Goal: Task Accomplishment & Management: Use online tool/utility

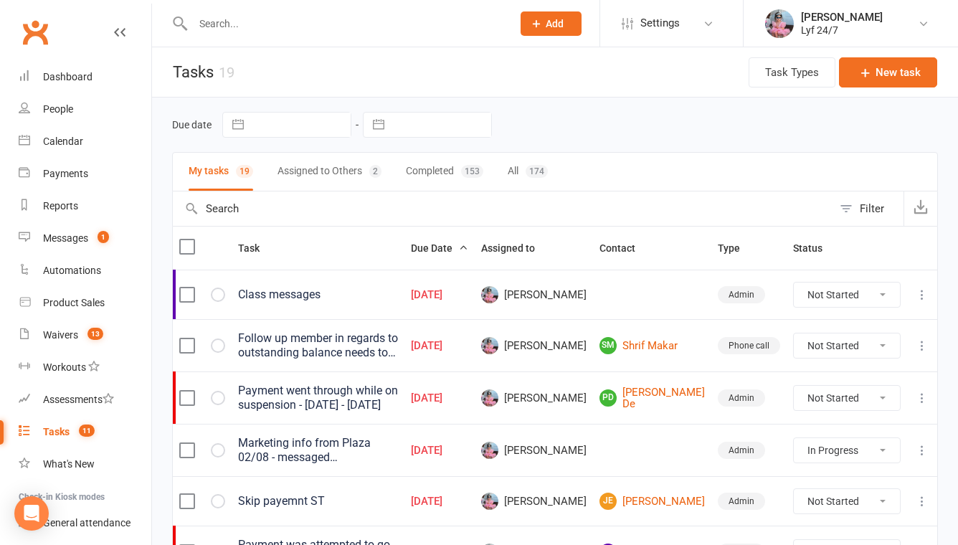
select select "started"
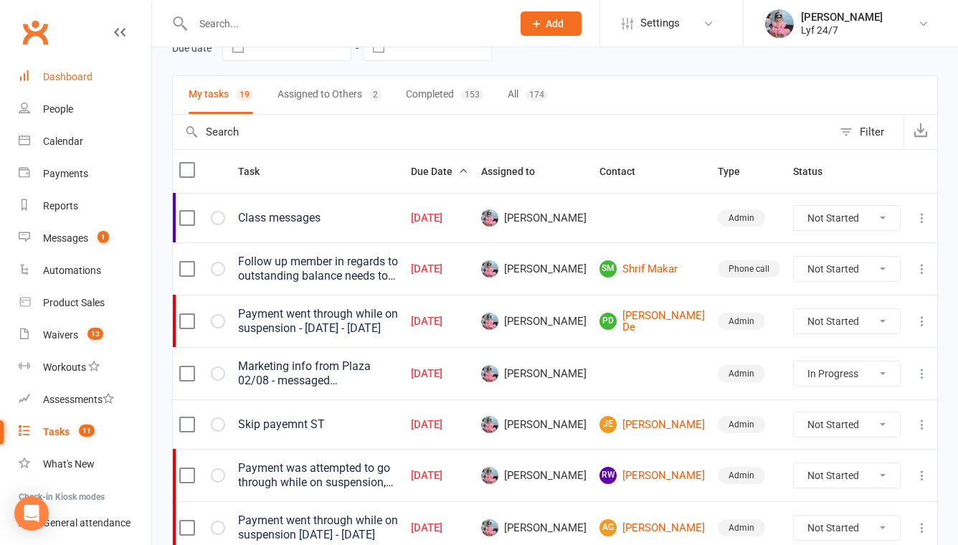
scroll to position [85, 0]
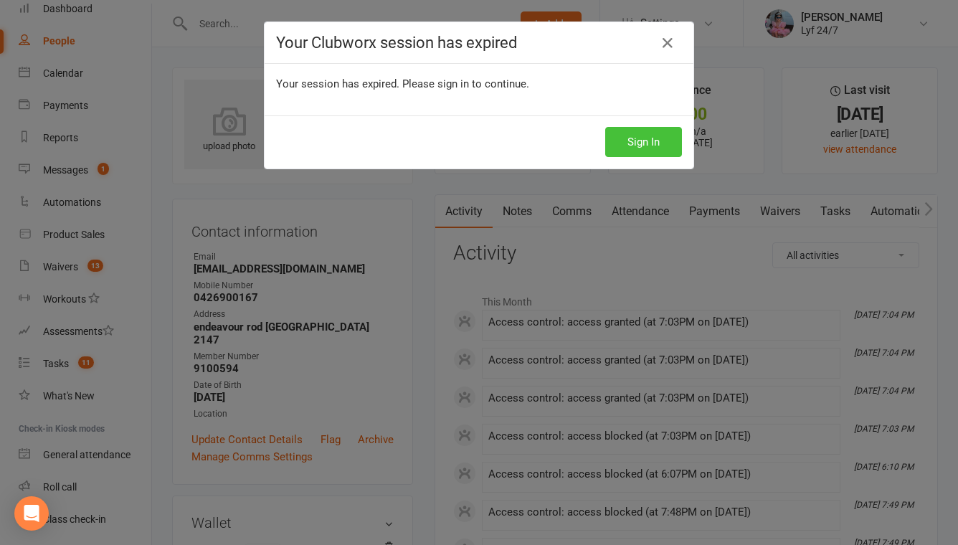
click at [654, 138] on button "Sign In" at bounding box center [643, 142] width 77 height 30
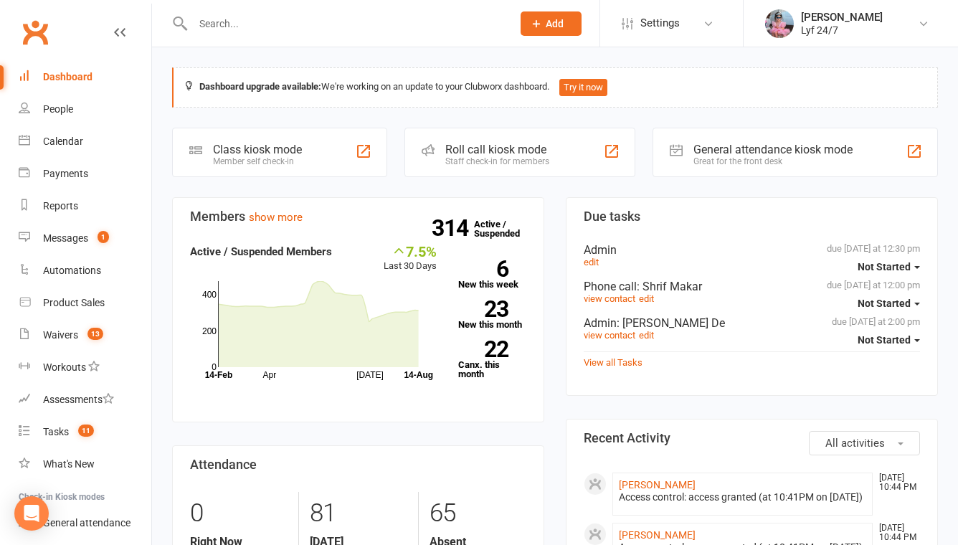
click at [361, 27] on input "text" at bounding box center [346, 24] width 314 height 20
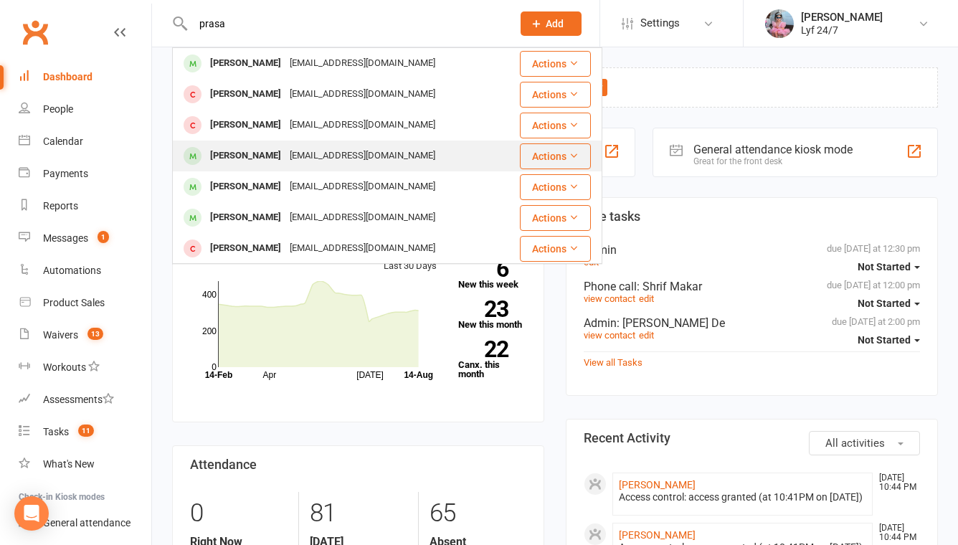
type input "prasa"
click at [268, 160] on div "Prassanna Srinivasan" at bounding box center [246, 156] width 80 height 21
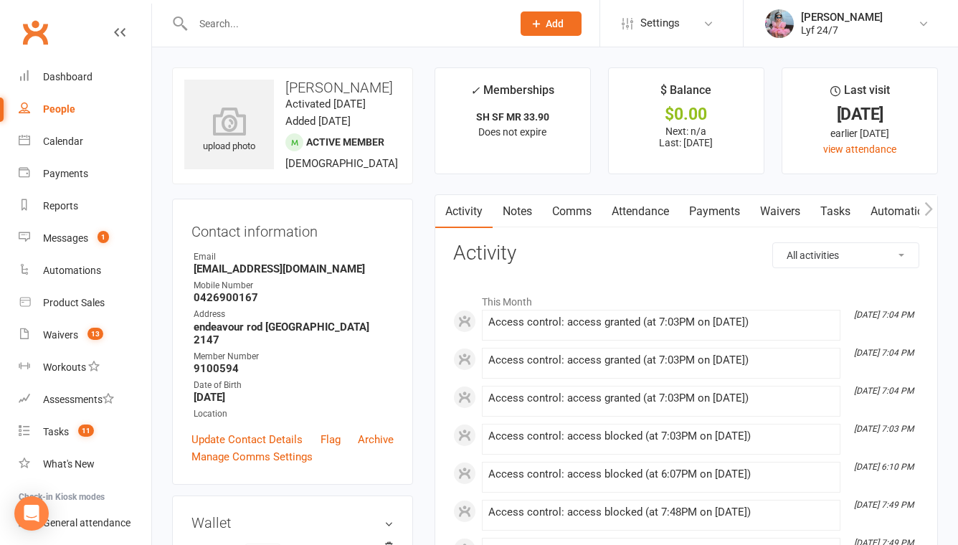
click at [527, 213] on link "Notes" at bounding box center [518, 211] width 50 height 33
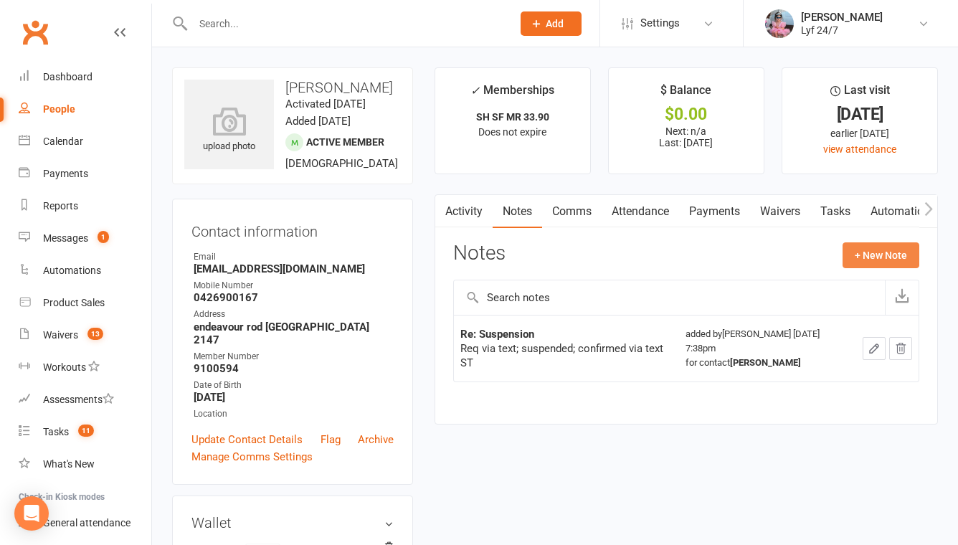
click at [893, 255] on button "+ New Note" at bounding box center [881, 255] width 77 height 26
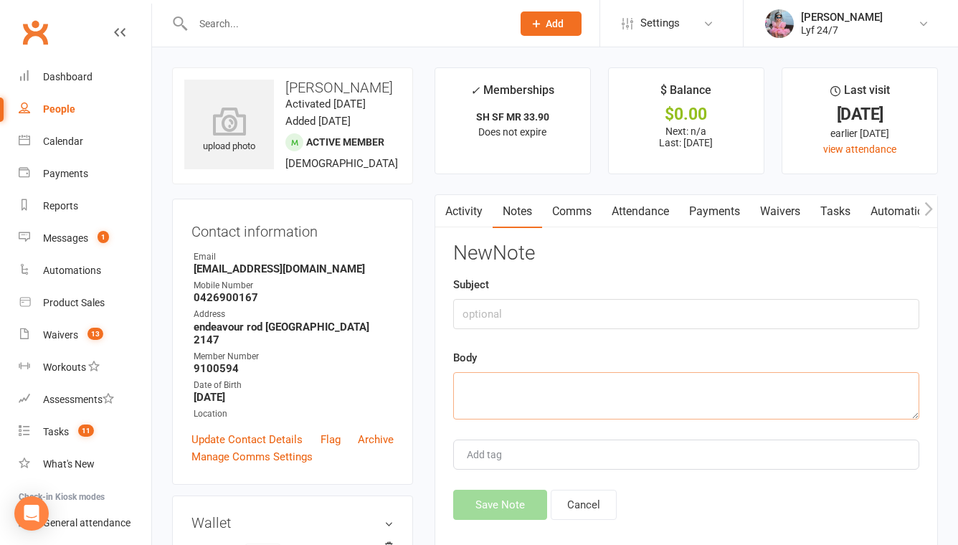
click at [567, 380] on textarea at bounding box center [686, 395] width 466 height 47
paste textarea "Please do not process the 14/08 draft invoice. Member’s next DD is now schedule…"
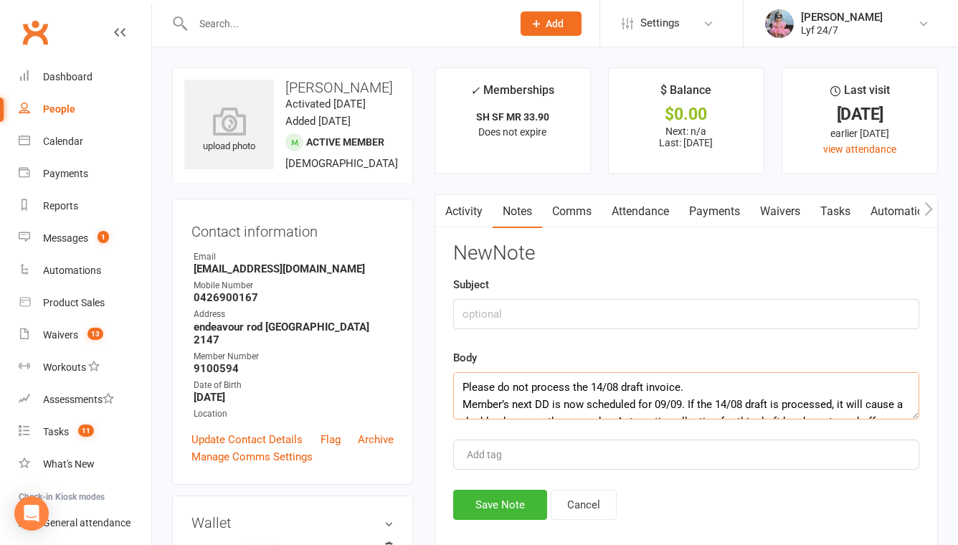
click at [465, 402] on textarea "Please do not process the 14/08 draft invoice. Member’s next DD is now schedule…" at bounding box center [686, 395] width 466 height 47
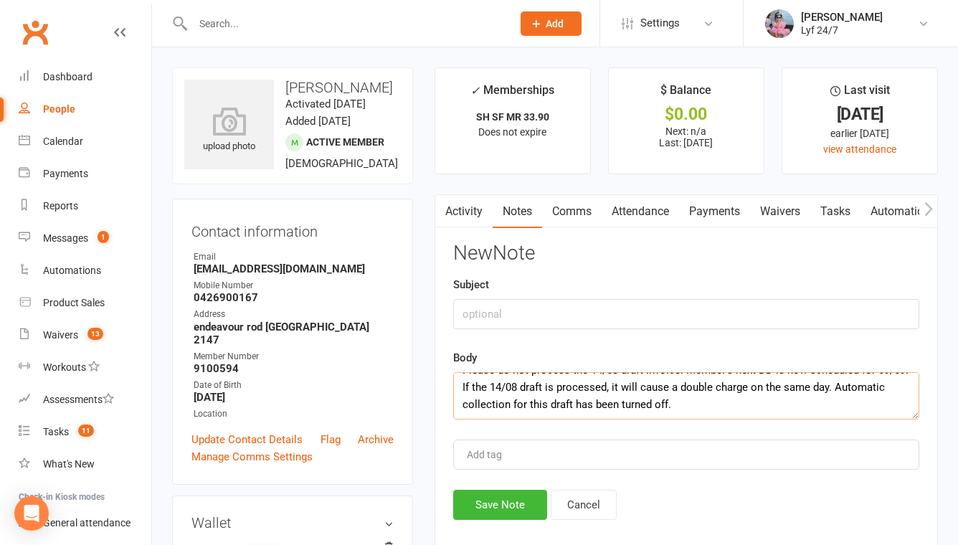
click at [692, 406] on textarea "Please do not process the 14/08 draft invoice. Member’s next DD is now schedule…" at bounding box center [686, 395] width 466 height 47
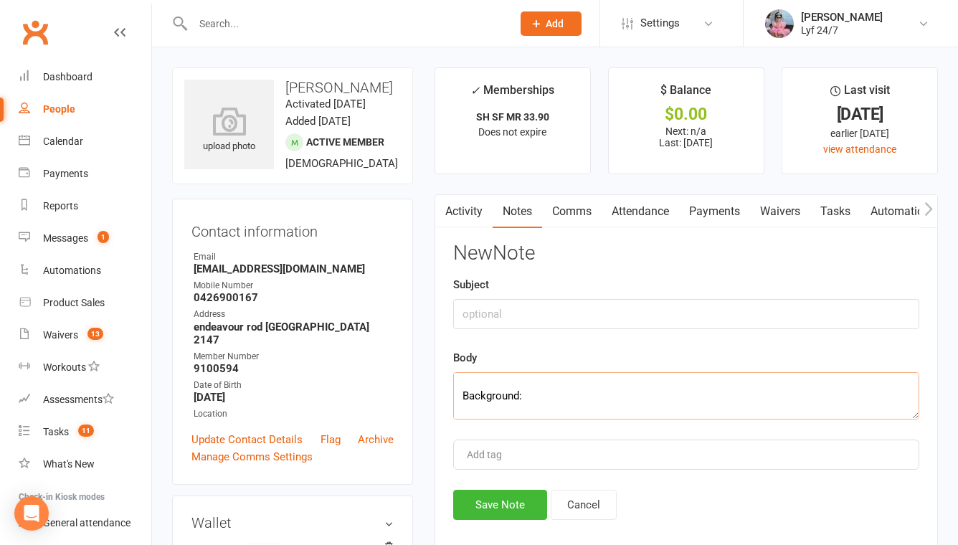
scroll to position [75, 0]
click at [506, 407] on textarea "Please do not process the 14/08 draft invoice. Member’s next DD is now schedule…" at bounding box center [686, 395] width 466 height 47
click at [461, 415] on textarea "Please do not process the 14/08 draft invoice. Member’s next DD is now schedule…" at bounding box center [686, 395] width 466 height 47
click at [468, 396] on textarea "Please do not process the 14/08 draft invoice. Member’s next DD is now schedule…" at bounding box center [686, 395] width 466 height 47
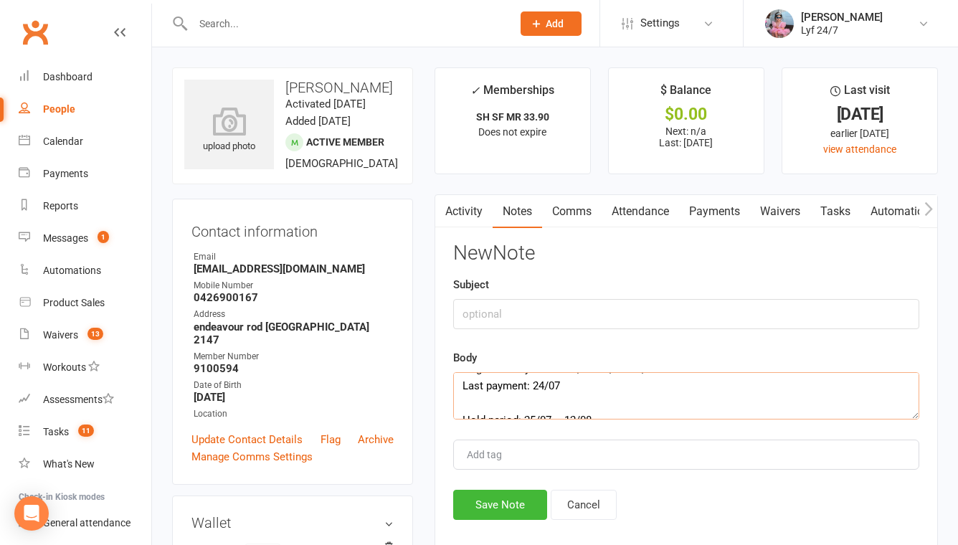
scroll to position [122, 0]
click at [461, 403] on textarea "Please do not process the 14/08 draft invoice. Member’s next DD is now schedule…" at bounding box center [686, 395] width 466 height 47
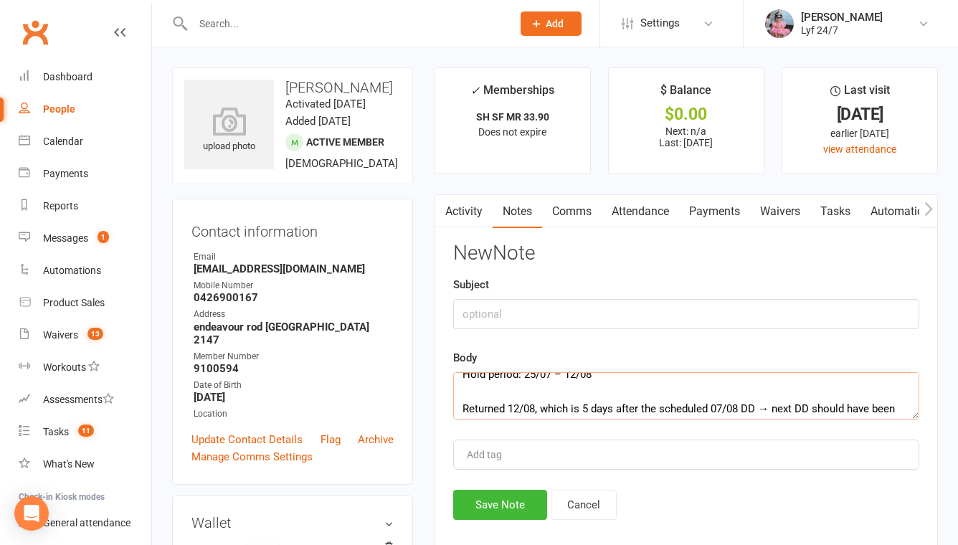
click at [462, 408] on textarea "Please do not process the 14/08 draft invoice. Member’s next DD is now schedule…" at bounding box center [686, 395] width 466 height 47
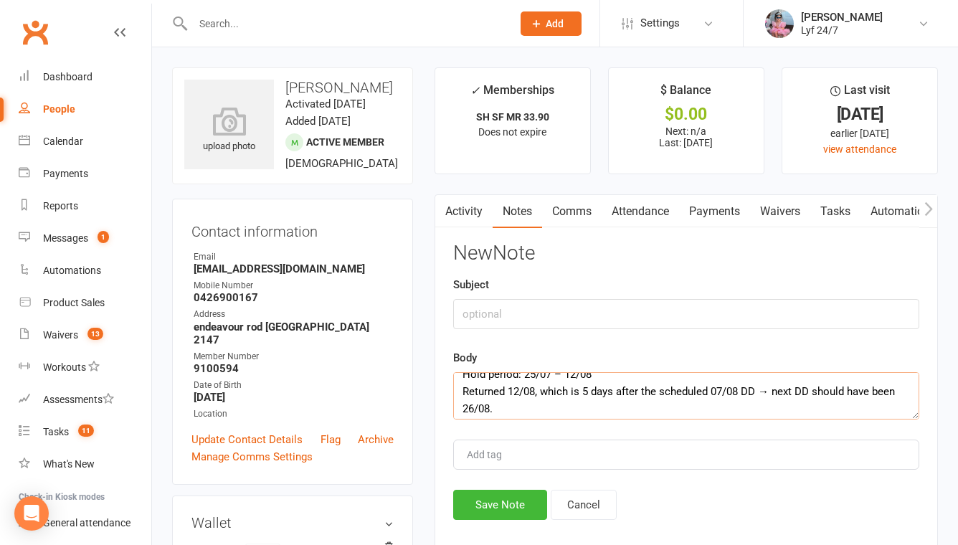
click at [775, 391] on textarea "Please do not process the 14/08 draft invoice. Member’s next DD is now schedule…" at bounding box center [686, 395] width 466 height 47
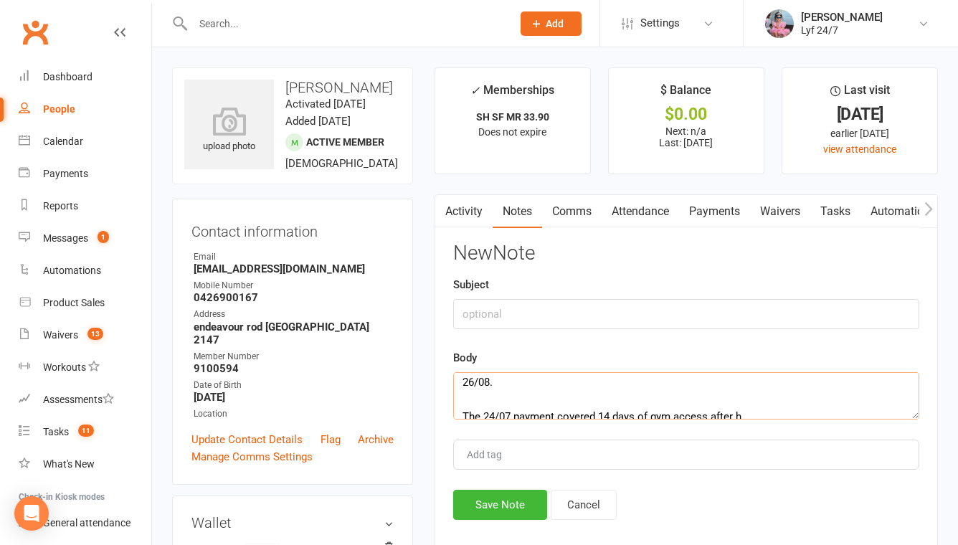
scroll to position [171, 0]
click at [461, 404] on textarea "Please do not process the 14/08 draft invoice. Member’s next DD is now schedule…" at bounding box center [686, 395] width 466 height 47
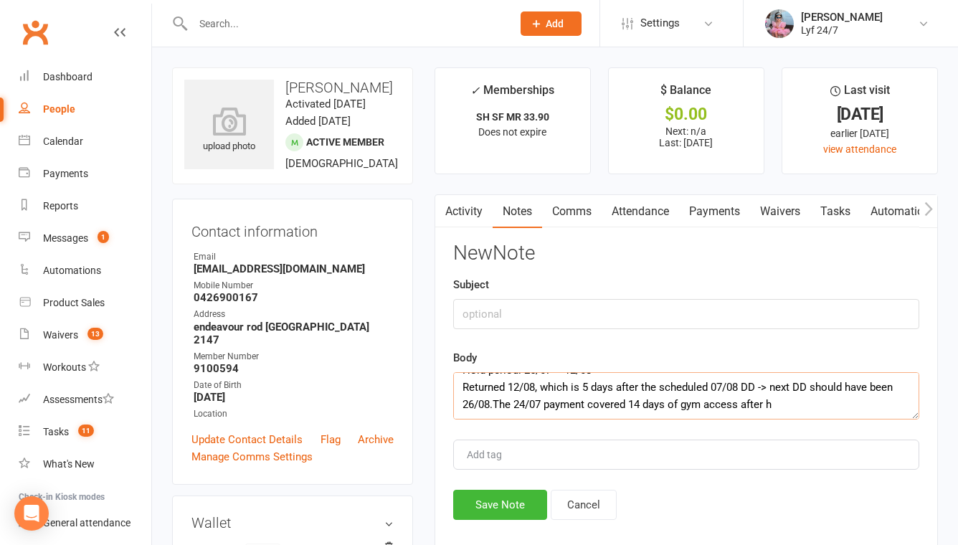
scroll to position [138, 0]
click at [786, 410] on textarea "Please do not process the 14/08 draft invoice. Member’s next DD is now schedule…" at bounding box center [686, 395] width 466 height 47
paste textarea "old ended, so those days were credited → next DD moved to 09/09. Action:"
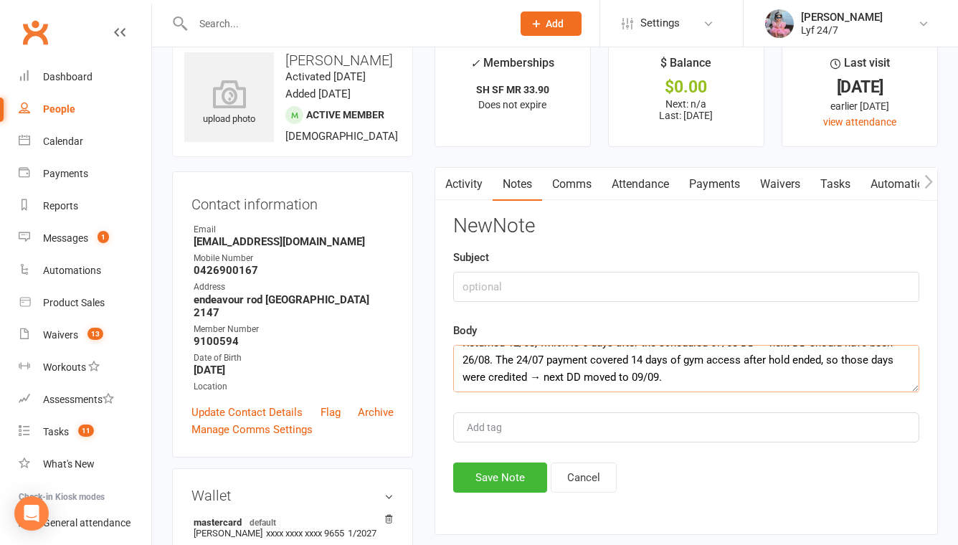
scroll to position [155, 0]
click at [542, 374] on textarea "Please do not process the 14/08 draft invoice. Member’s next DD is now schedule…" at bounding box center [686, 368] width 466 height 47
type textarea "Please do not process the 14/08 draft invoice. Member’s next DD is now schedule…"
click at [536, 288] on input "text" at bounding box center [686, 287] width 466 height 30
type input "Re: Draft update"
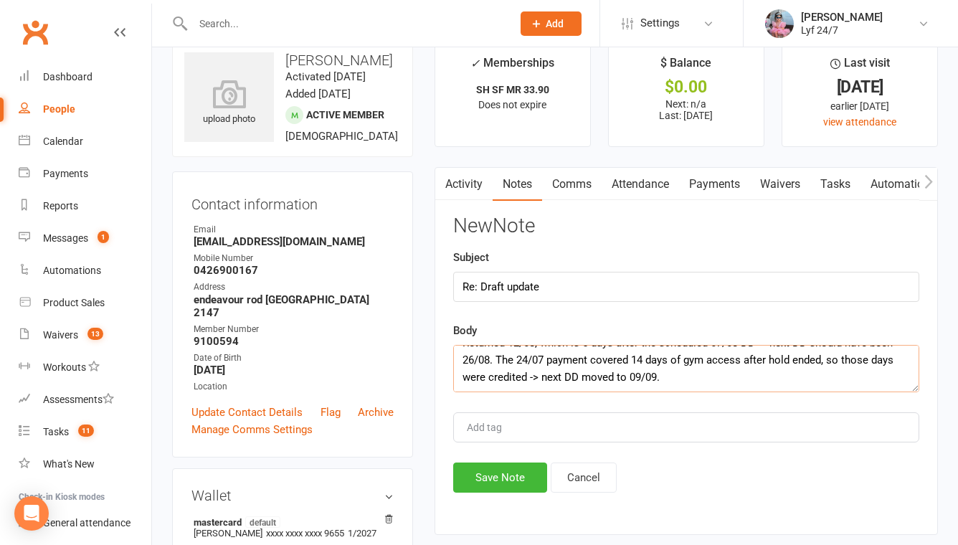
click at [673, 378] on textarea "Please do not process the 14/08 draft invoice. Member’s next DD is now schedule…" at bounding box center [686, 368] width 466 height 47
type textarea "Please do not process the 14/08 draft invoice. Member’s next DD is now schedule…"
click at [537, 485] on button "Save Note" at bounding box center [500, 478] width 94 height 30
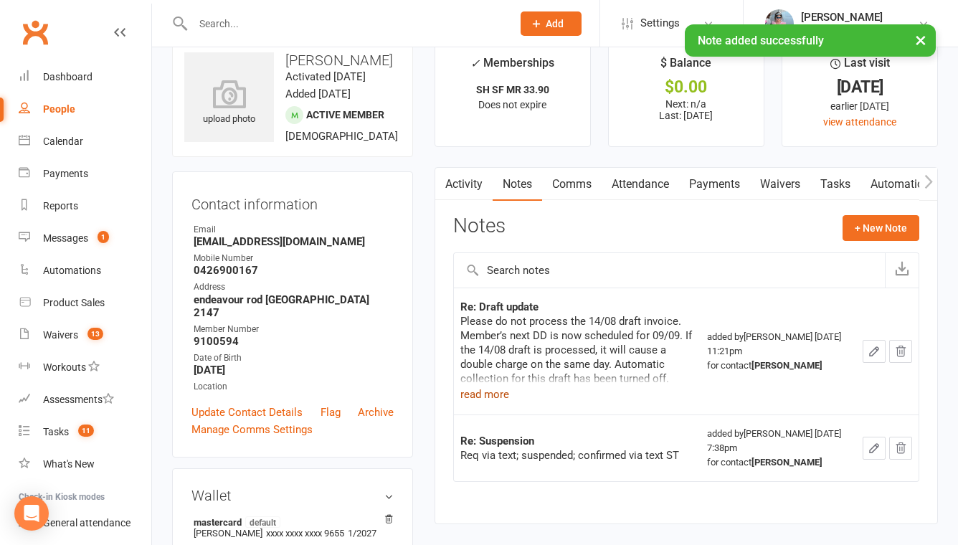
click at [500, 395] on button "read more" at bounding box center [485, 394] width 49 height 17
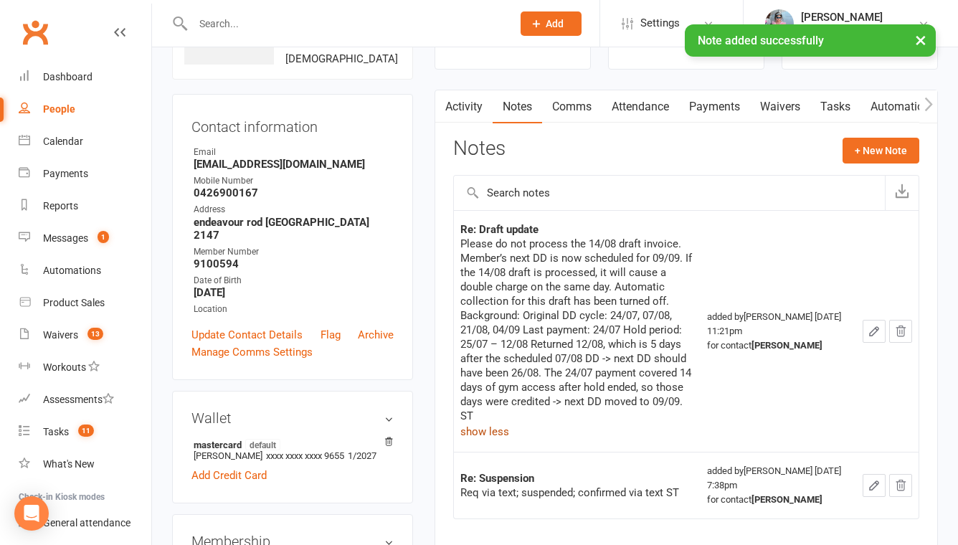
scroll to position [107, 0]
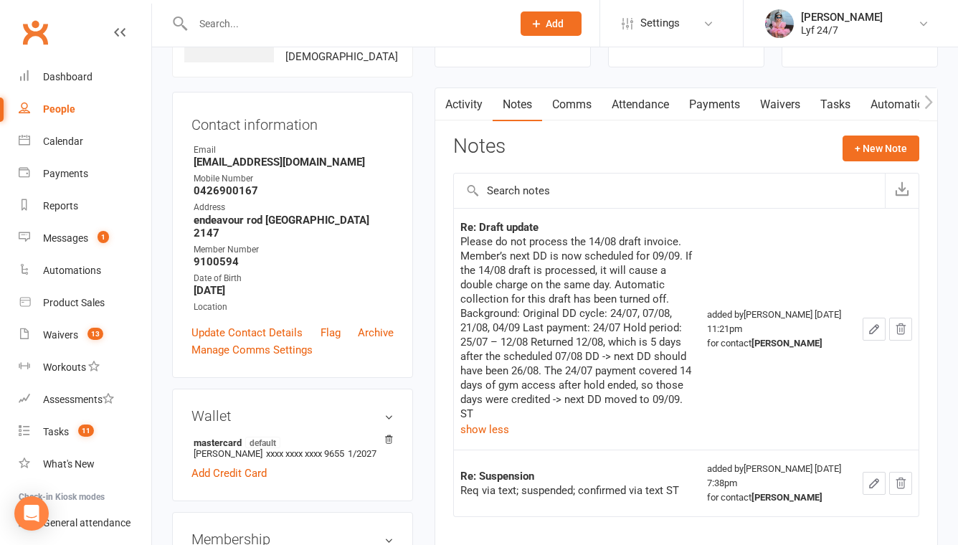
click at [876, 326] on icon "button" at bounding box center [874, 329] width 9 height 9
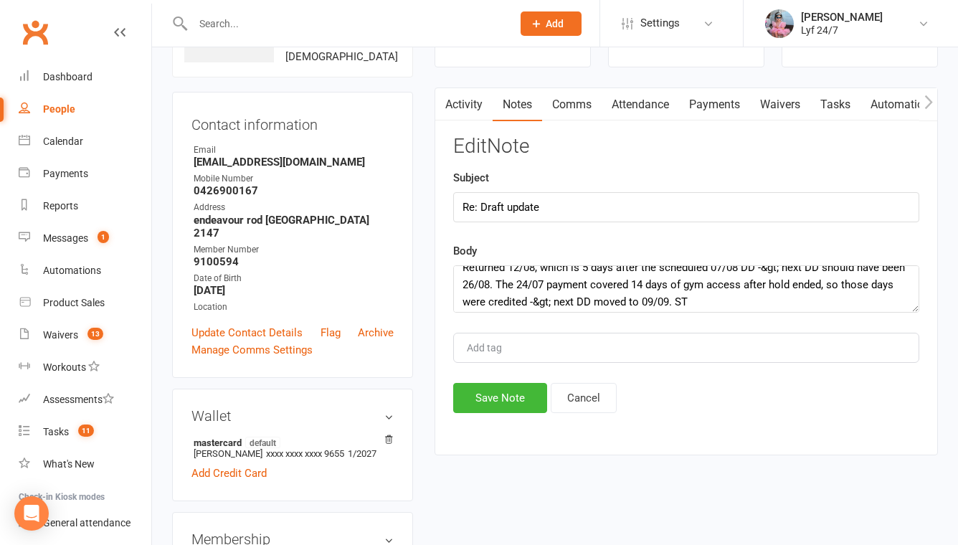
scroll to position [155, 0]
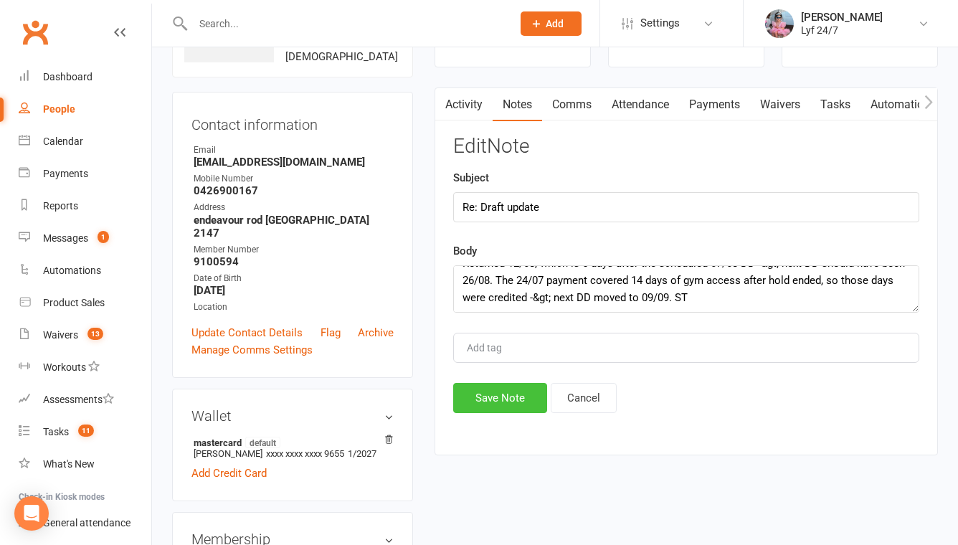
click at [516, 390] on button "Save Note" at bounding box center [500, 398] width 94 height 30
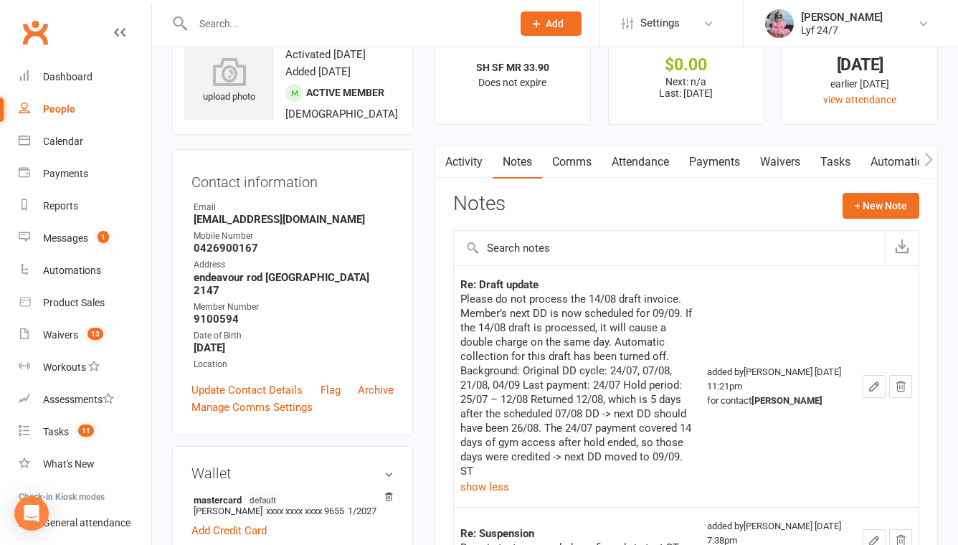
scroll to position [63, 0]
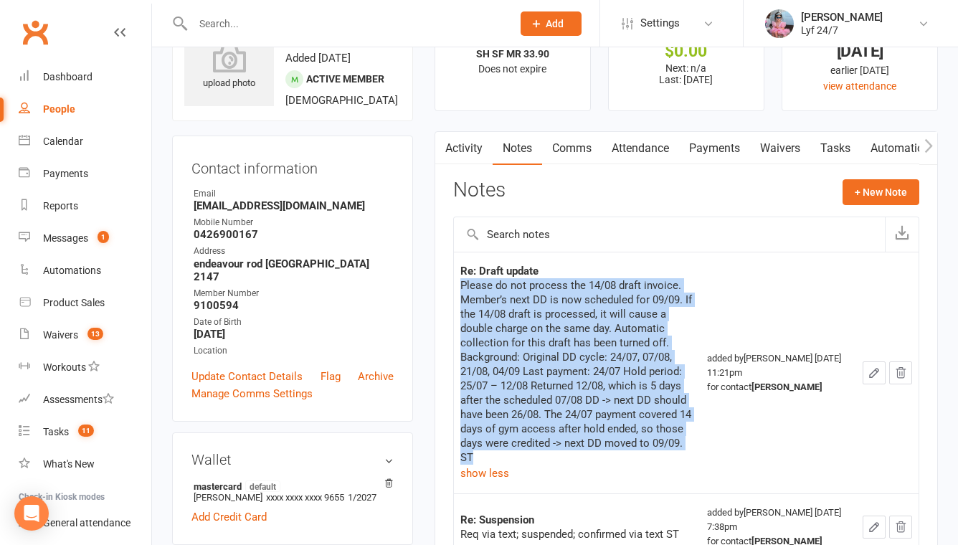
drag, startPoint x: 462, startPoint y: 285, endPoint x: 522, endPoint y: 452, distance: 177.7
click at [523, 452] on div "Please do not process the 14/08 draft invoice. Member’s next DD is now schedule…" at bounding box center [578, 371] width 234 height 187
click at [801, 136] on link "Waivers" at bounding box center [780, 148] width 60 height 33
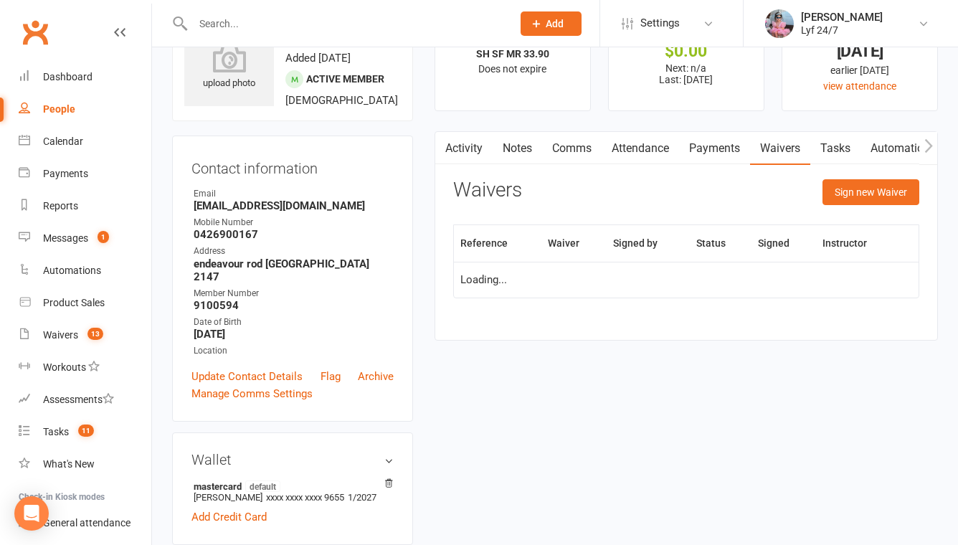
click at [854, 149] on link "Tasks" at bounding box center [836, 148] width 50 height 33
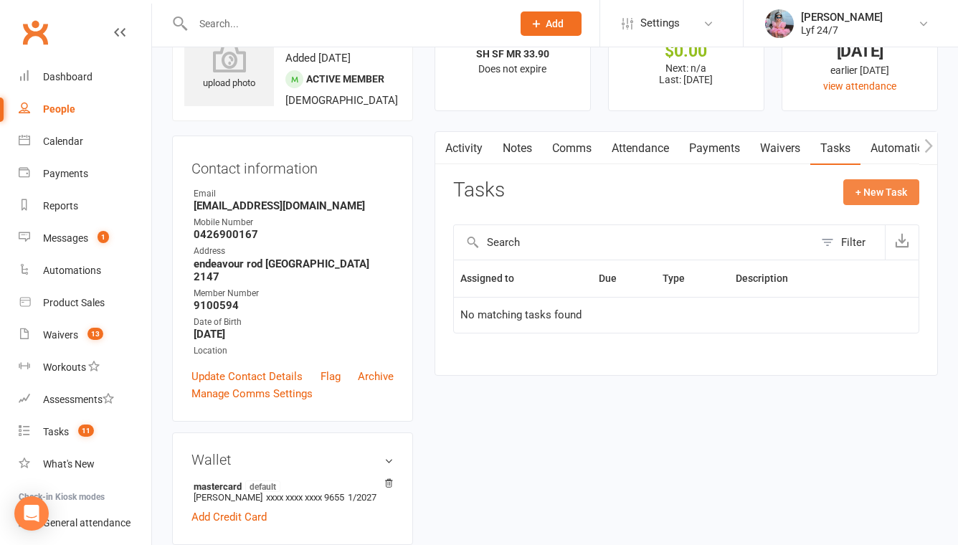
click at [897, 198] on button "+ New Task" at bounding box center [882, 192] width 76 height 26
select select "51905"
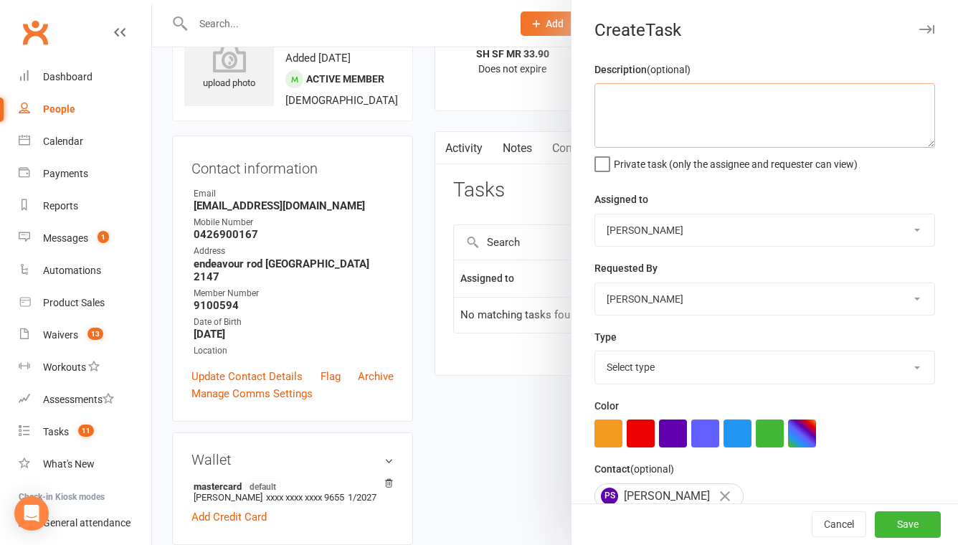
click at [770, 122] on textarea at bounding box center [765, 115] width 341 height 65
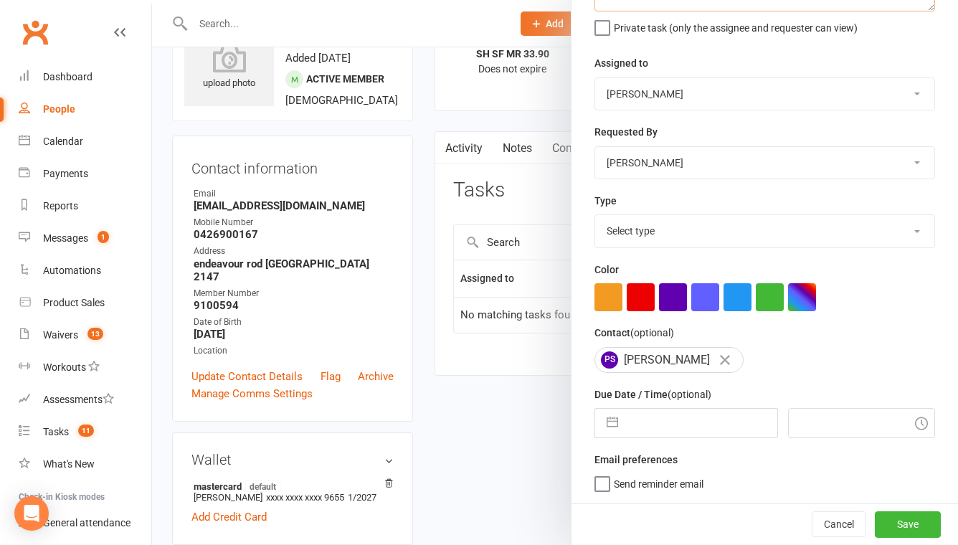
type textarea "Follow up with Brodie/Tahlia"
select select "6"
select select "2025"
select select "7"
select select "2025"
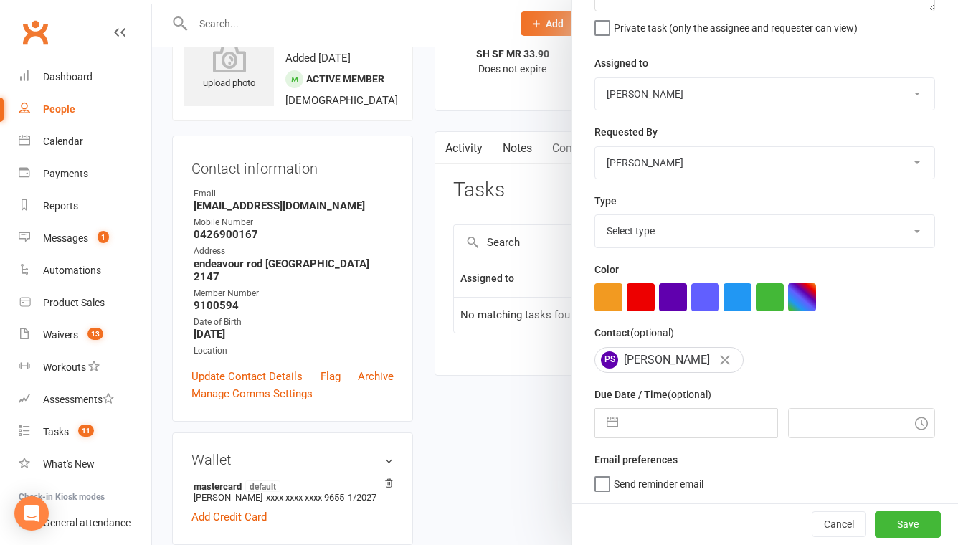
select select "8"
select select "2025"
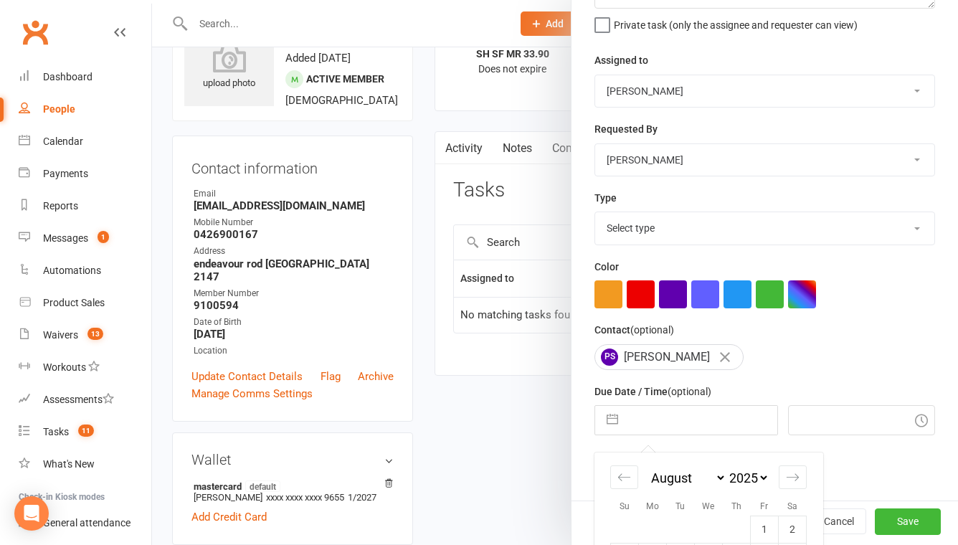
click at [638, 420] on input "text" at bounding box center [701, 420] width 151 height 29
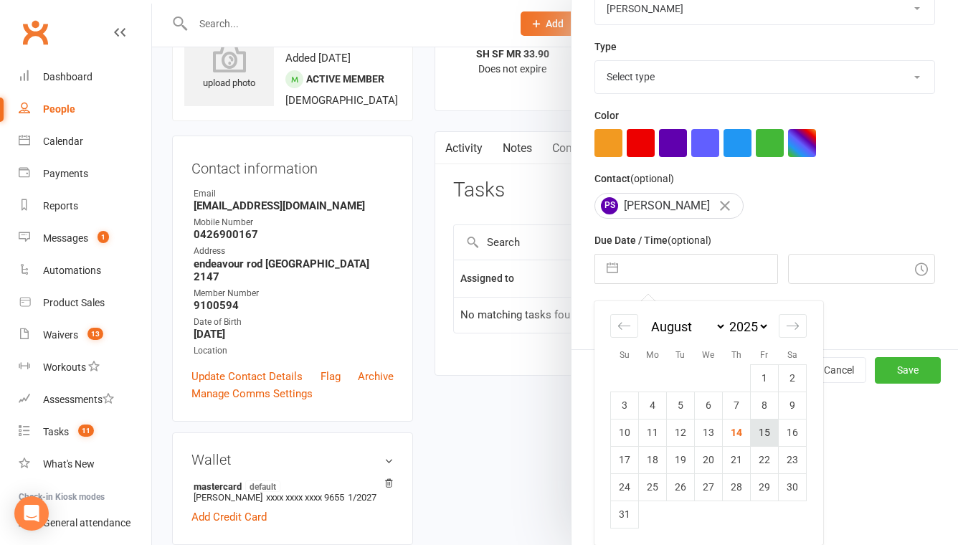
drag, startPoint x: 748, startPoint y: 430, endPoint x: 763, endPoint y: 433, distance: 16.2
click at [763, 433] on tr "10 11 12 13 14 15 16" at bounding box center [709, 432] width 196 height 27
click at [762, 433] on td "15" at bounding box center [765, 432] width 28 height 27
type input "15 Aug 2025"
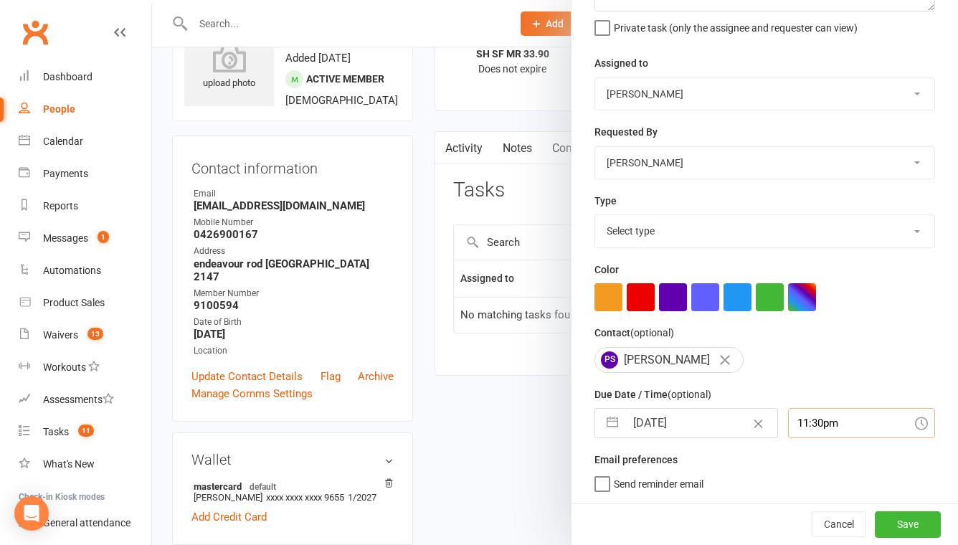
click at [801, 411] on div "11:30pm" at bounding box center [861, 423] width 147 height 30
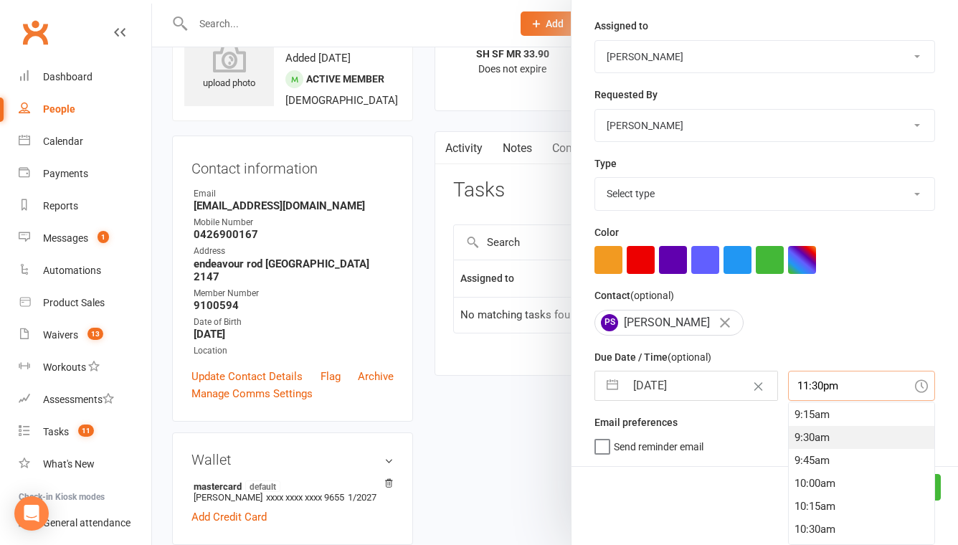
scroll to position [845, 0]
click at [804, 488] on div "10:00am" at bounding box center [862, 487] width 146 height 23
type input "10:00am"
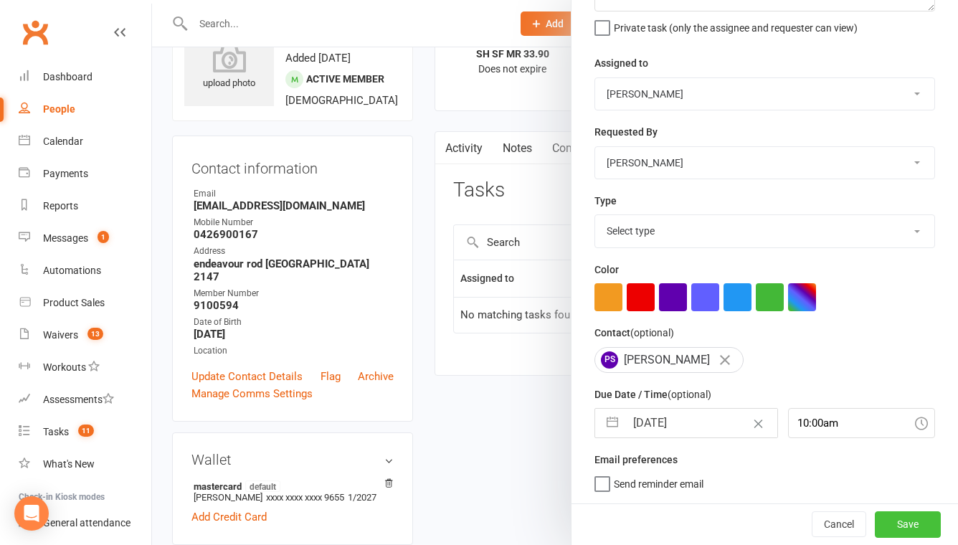
click at [920, 522] on button "Save" at bounding box center [908, 525] width 66 height 26
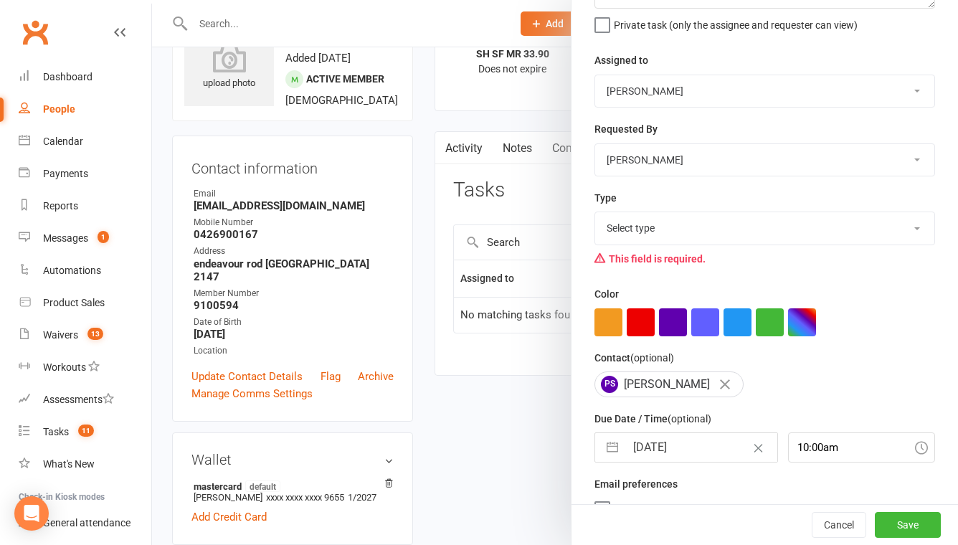
click at [598, 222] on select "Select type Admin E-mail Meeting Phone call Add new task type" at bounding box center [764, 228] width 339 height 32
select select "32221"
click at [595, 214] on select "Select type Admin E-mail Meeting Phone call Add new task type" at bounding box center [764, 228] width 339 height 32
click at [898, 527] on button "Save" at bounding box center [908, 525] width 66 height 26
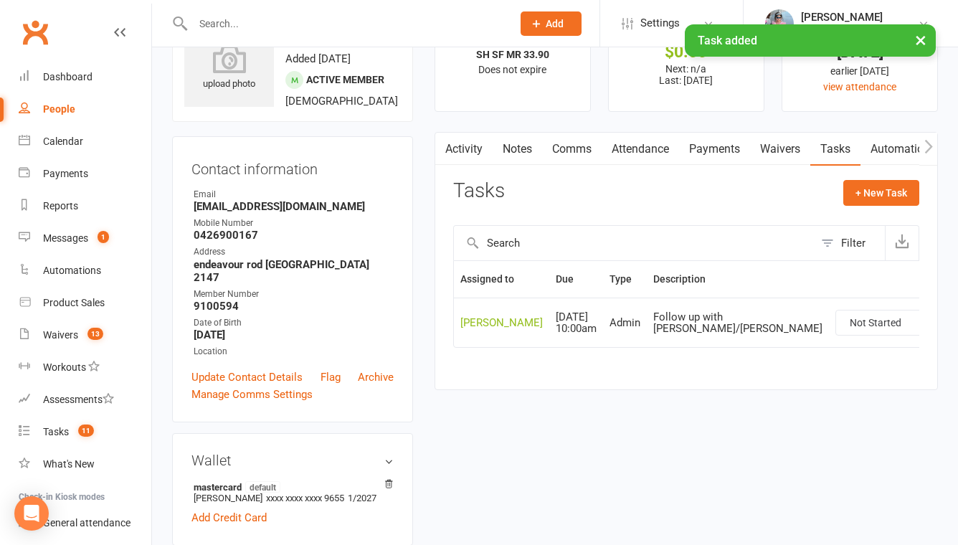
scroll to position [0, 0]
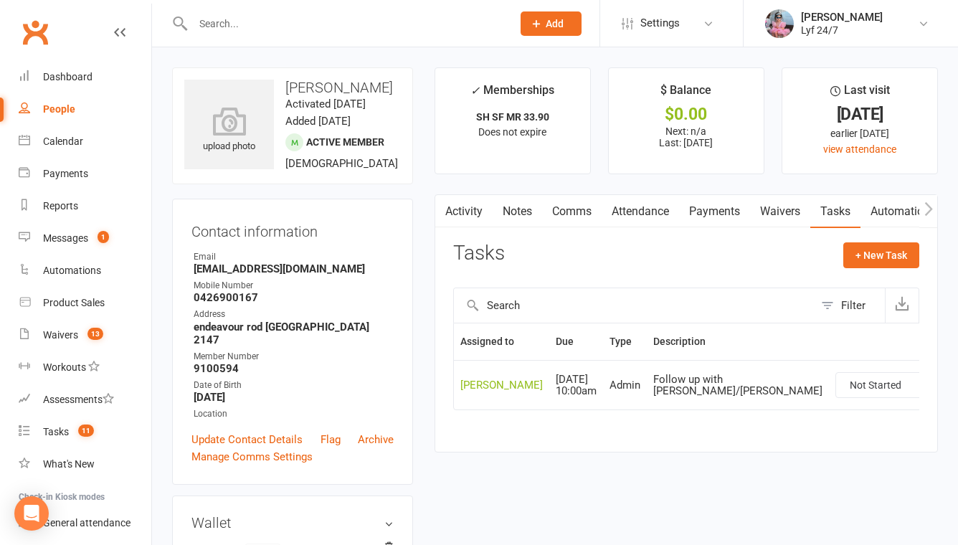
click at [344, 38] on div at bounding box center [337, 23] width 330 height 47
click at [336, 32] on input "text" at bounding box center [346, 24] width 314 height 20
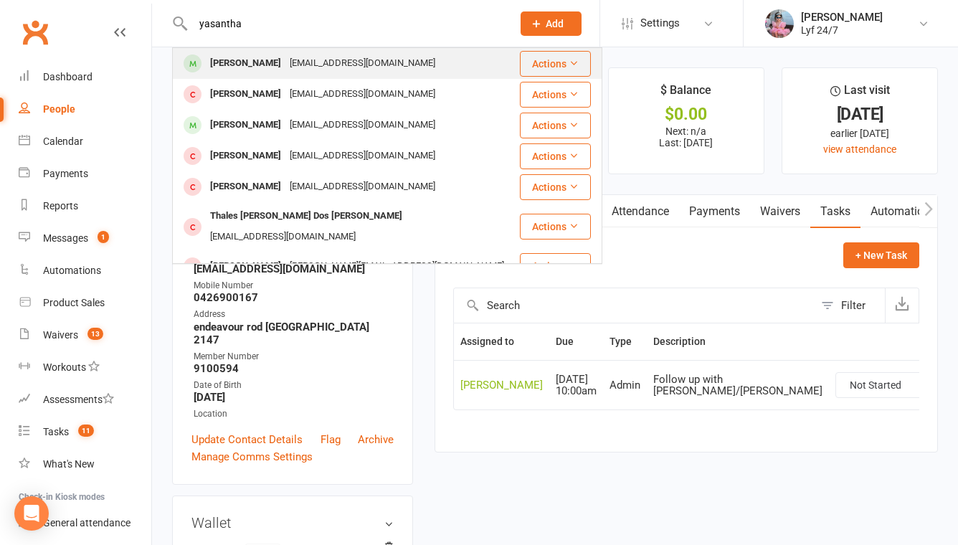
type input "yasantha"
click at [338, 58] on div "yasantha98@yahoo.com" at bounding box center [363, 63] width 154 height 21
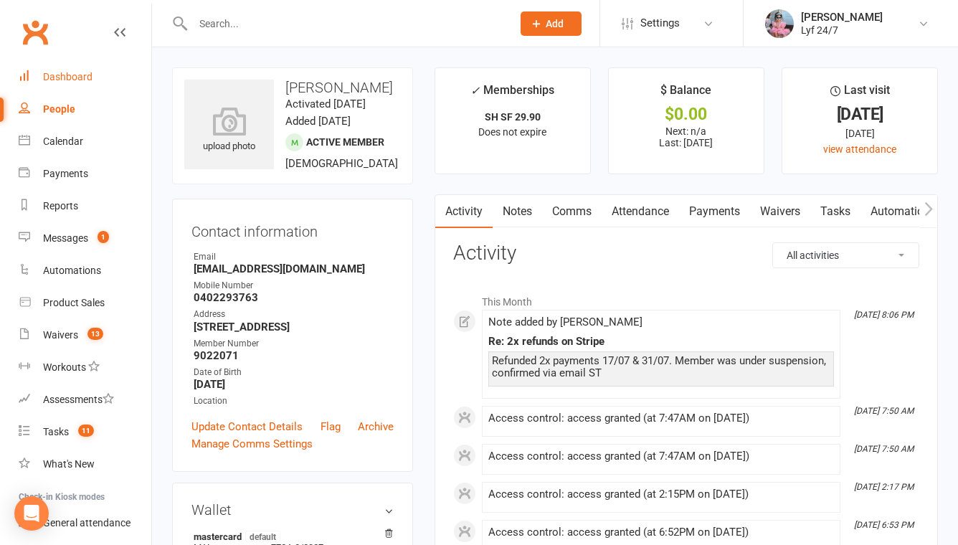
click at [112, 76] on link "Dashboard" at bounding box center [85, 77] width 133 height 32
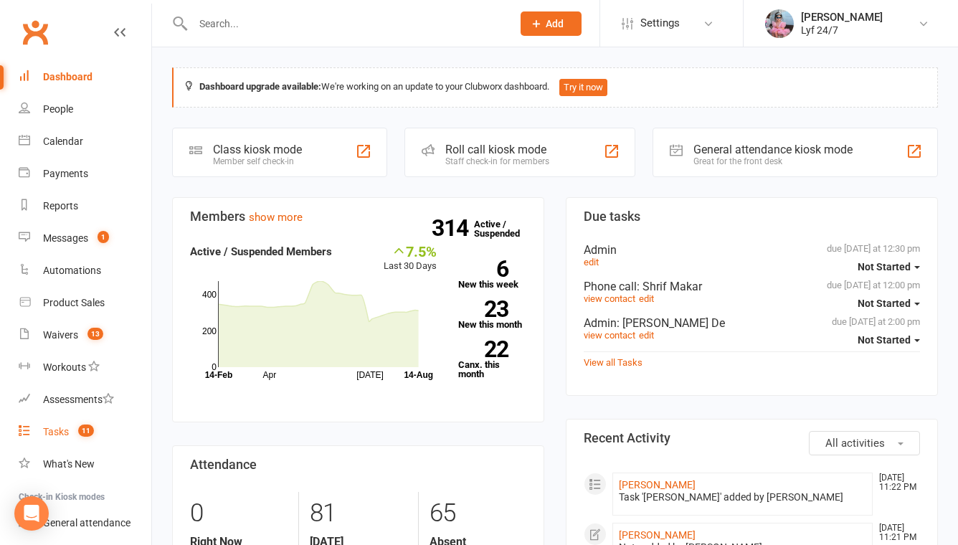
click at [74, 433] on count-badge "11" at bounding box center [82, 431] width 23 height 11
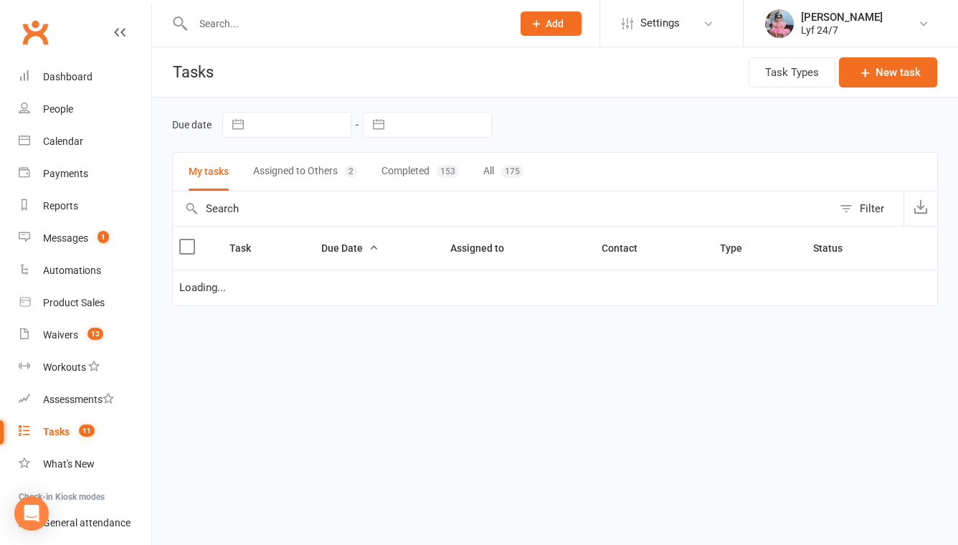
select select "started"
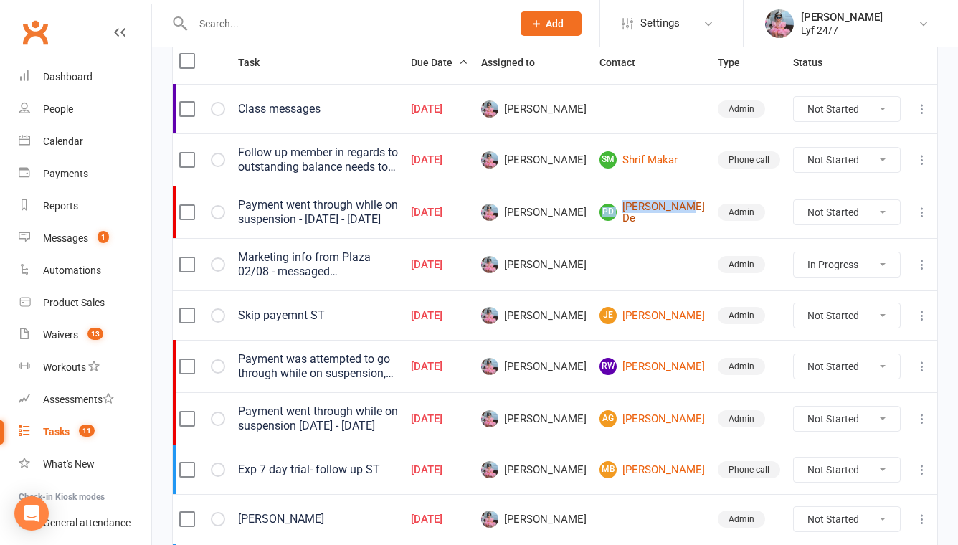
scroll to position [189, 0]
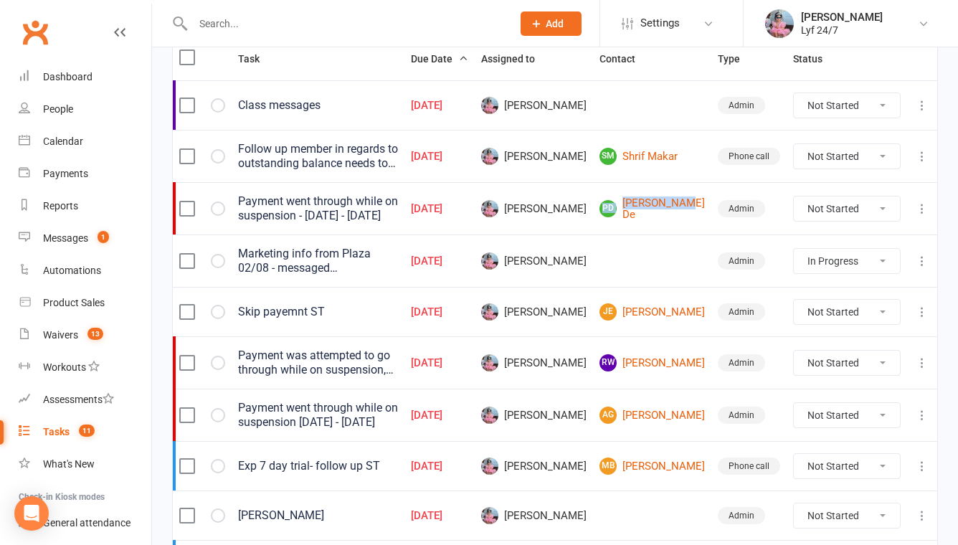
click at [870, 359] on select "Not Started In Progress Waiting Complete" at bounding box center [847, 363] width 106 height 24
click at [794, 351] on select "Not Started In Progress Waiting Complete" at bounding box center [847, 363] width 106 height 24
select select "unstarted"
select select "started"
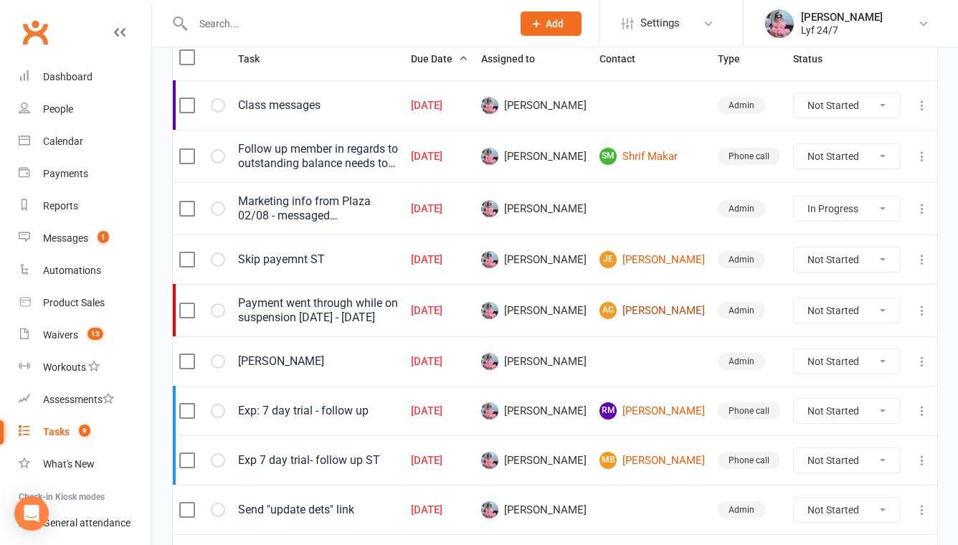
click at [666, 316] on link "AG Adrian Gomes" at bounding box center [652, 310] width 105 height 17
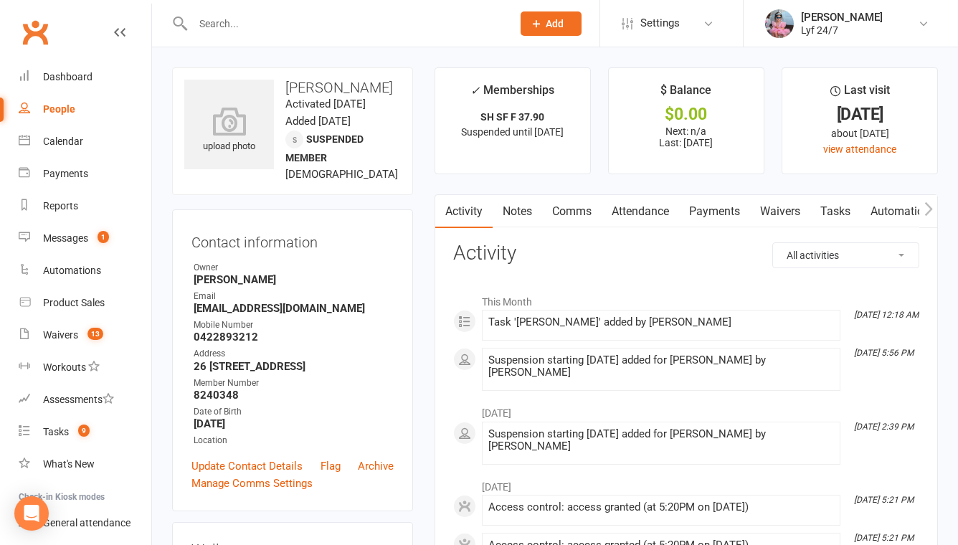
click at [521, 211] on link "Notes" at bounding box center [518, 211] width 50 height 33
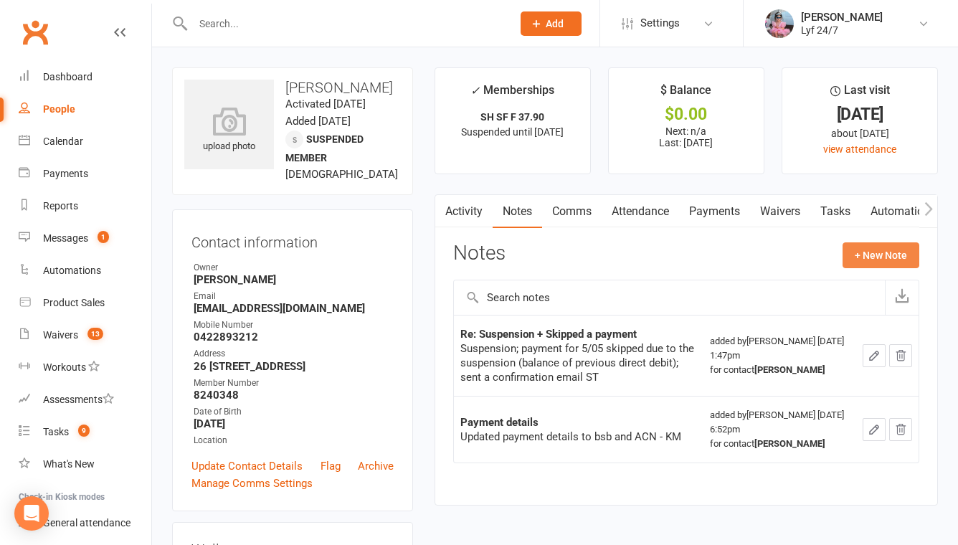
click at [877, 254] on button "+ New Note" at bounding box center [881, 255] width 77 height 26
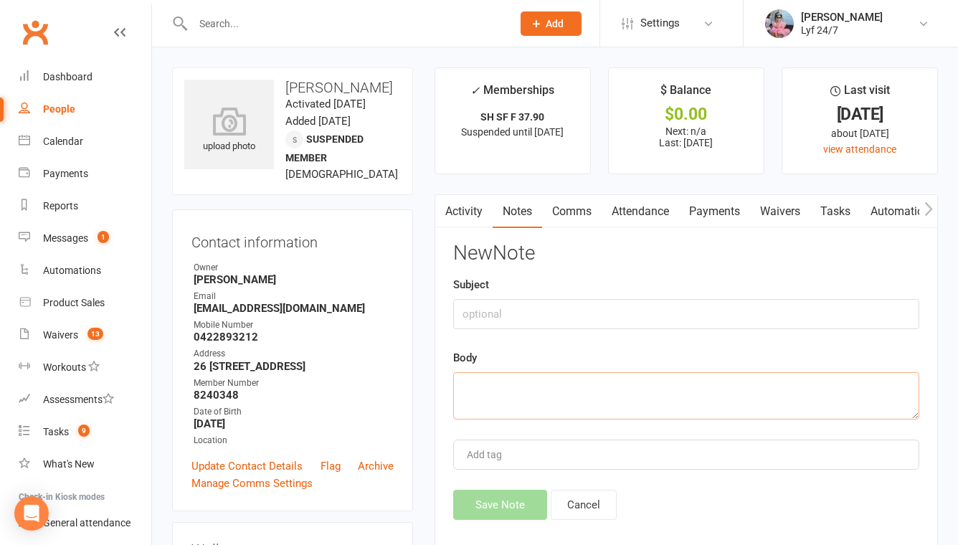
click at [524, 383] on textarea at bounding box center [686, 395] width 466 height 47
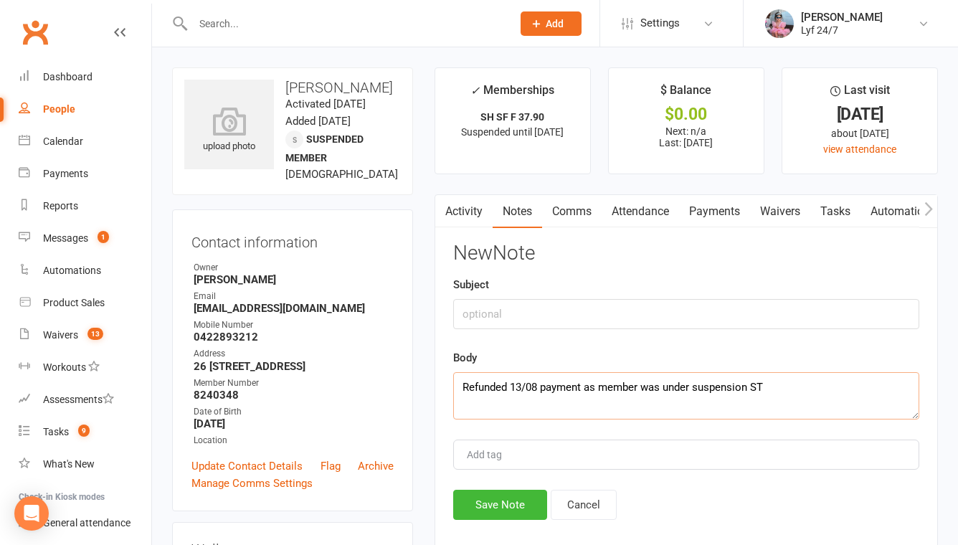
type textarea "Refunded 13/08 payment as member was under suspension ST"
click at [480, 308] on input "text" at bounding box center [686, 314] width 466 height 30
type input "Re: Refund"
click at [748, 383] on textarea "Refunded 13/08 payment as member was under suspension ST" at bounding box center [686, 395] width 466 height 47
click at [547, 380] on textarea "Refunded 13/08 payment as member was under suspension; draft situation ST" at bounding box center [686, 395] width 466 height 47
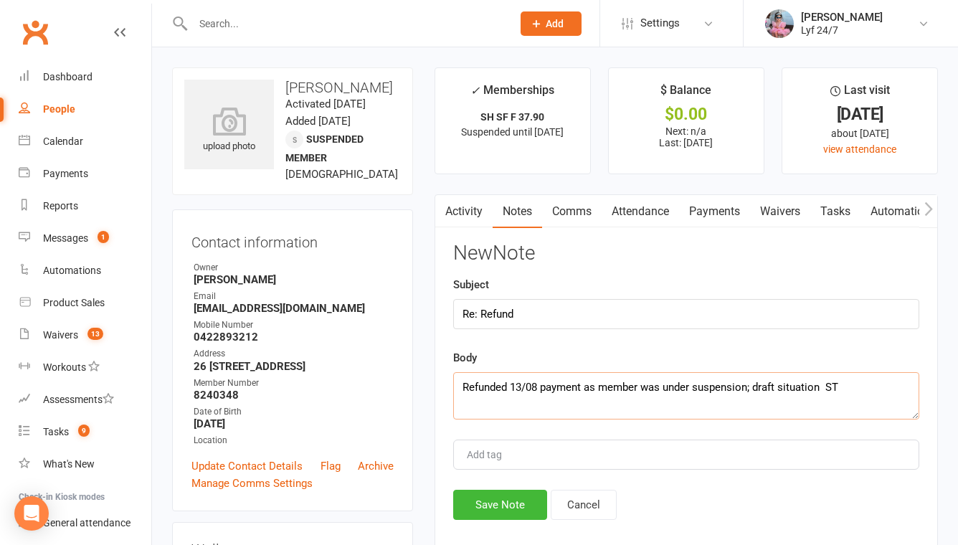
click at [547, 380] on textarea "Refunded 13/08 payment as member was under suspension; draft situation ST" at bounding box center [686, 395] width 466 height 47
type textarea "Refunded 13/08 payment as member was under suspension; draft situation ST"
click at [482, 507] on button "Save Note" at bounding box center [500, 505] width 94 height 30
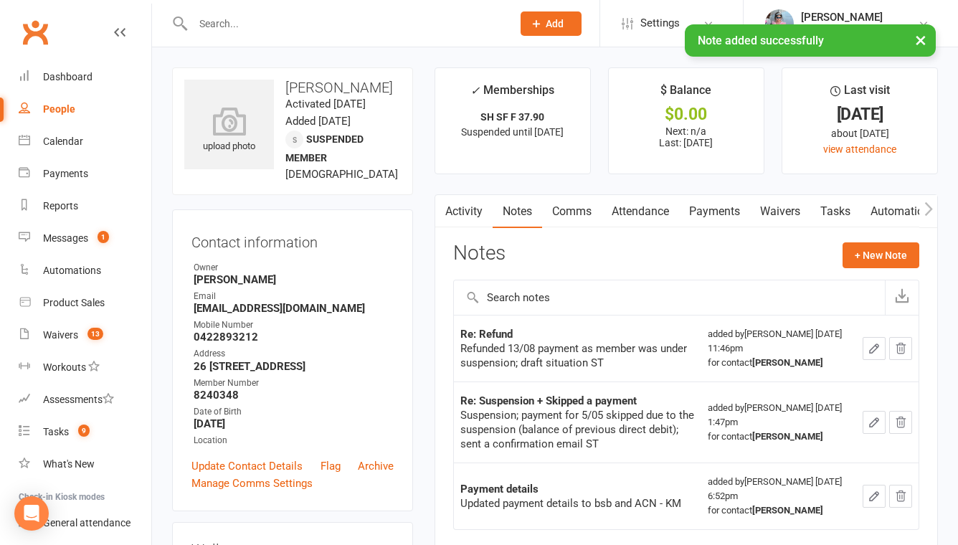
click at [339, 90] on h3 "Adrian Gomes" at bounding box center [292, 88] width 217 height 16
copy h3 "Adrian Gomes"
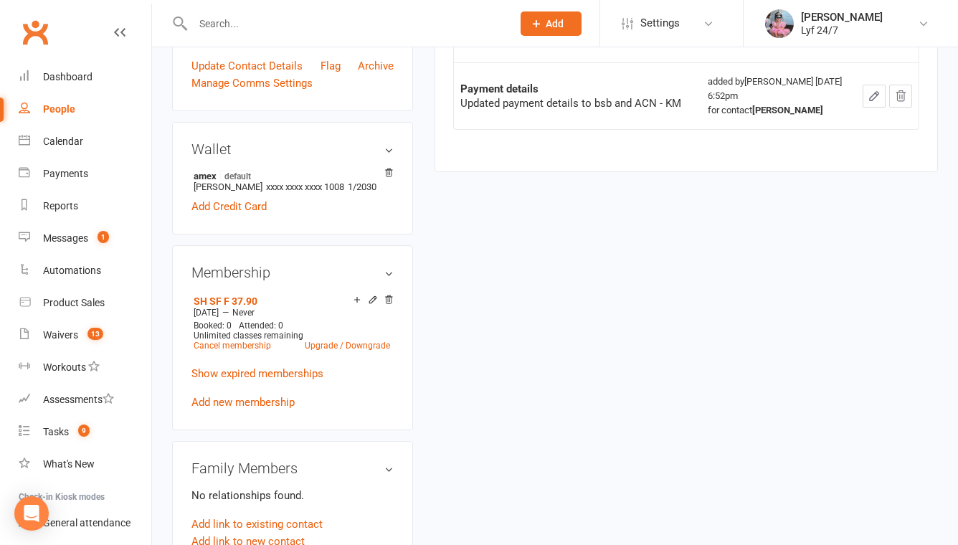
scroll to position [648, 0]
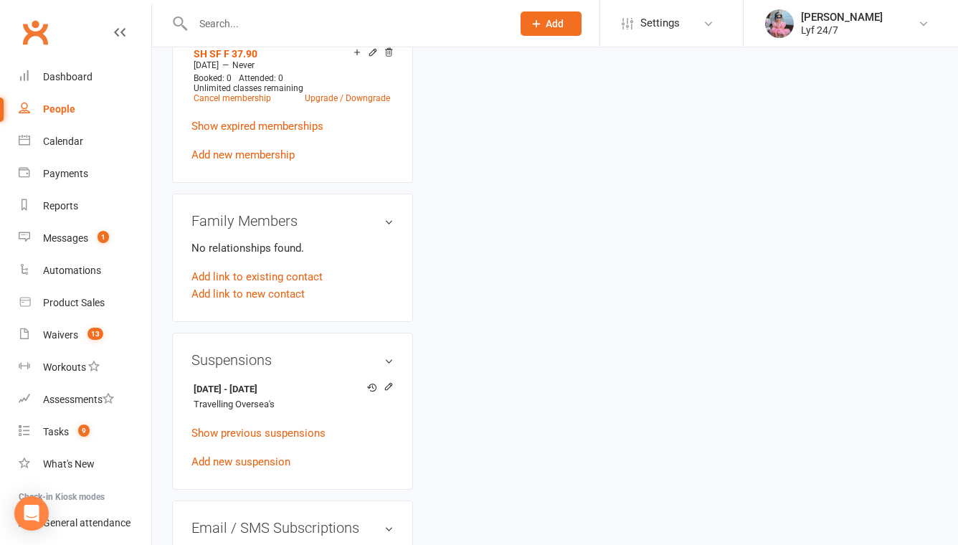
drag, startPoint x: 324, startPoint y: 413, endPoint x: 186, endPoint y: 412, distance: 137.7
click at [187, 412] on div "Suspensions 12 Aug 2025 - 25 Aug 2025 Travelling Oversea's Show previous suspen…" at bounding box center [292, 411] width 241 height 157
copy strong "12 Aug 2025 - 25 Aug 2025"
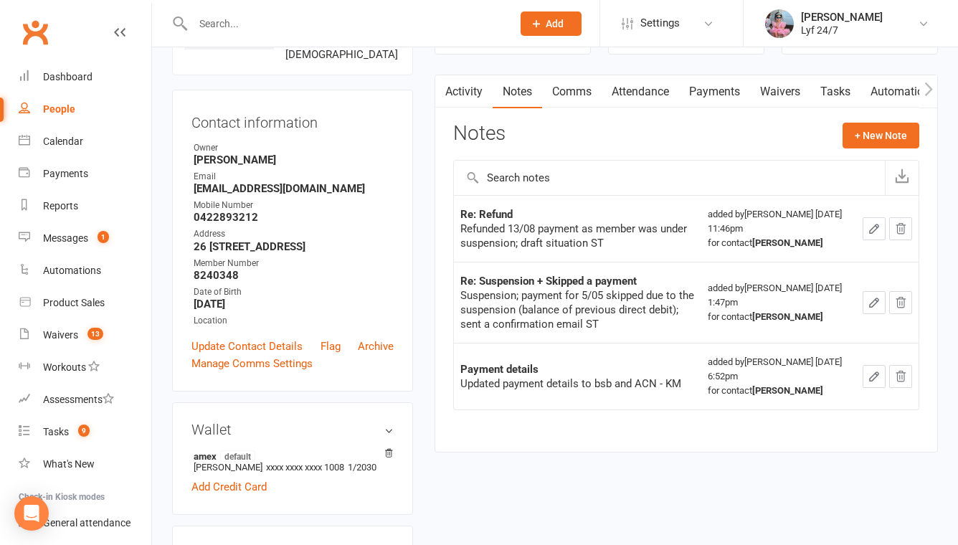
scroll to position [0, 0]
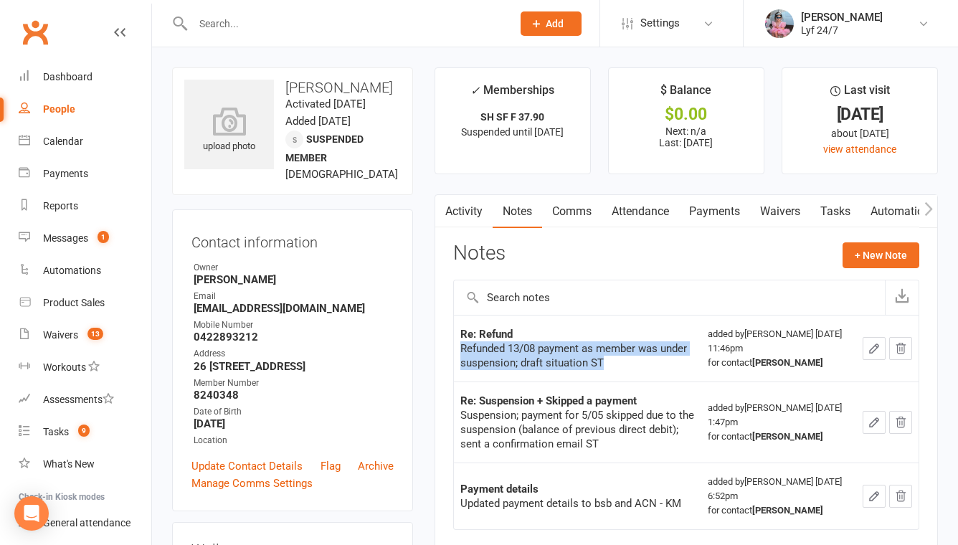
drag, startPoint x: 460, startPoint y: 348, endPoint x: 612, endPoint y: 376, distance: 154.6
click at [612, 376] on td "Re: Refund Refunded 13/08 payment as member was under suspension; draft situati…" at bounding box center [578, 348] width 248 height 67
copy div "Refunded 13/08 payment as member was under suspension; draft situation ST"
click at [848, 215] on link "Tasks" at bounding box center [836, 211] width 50 height 33
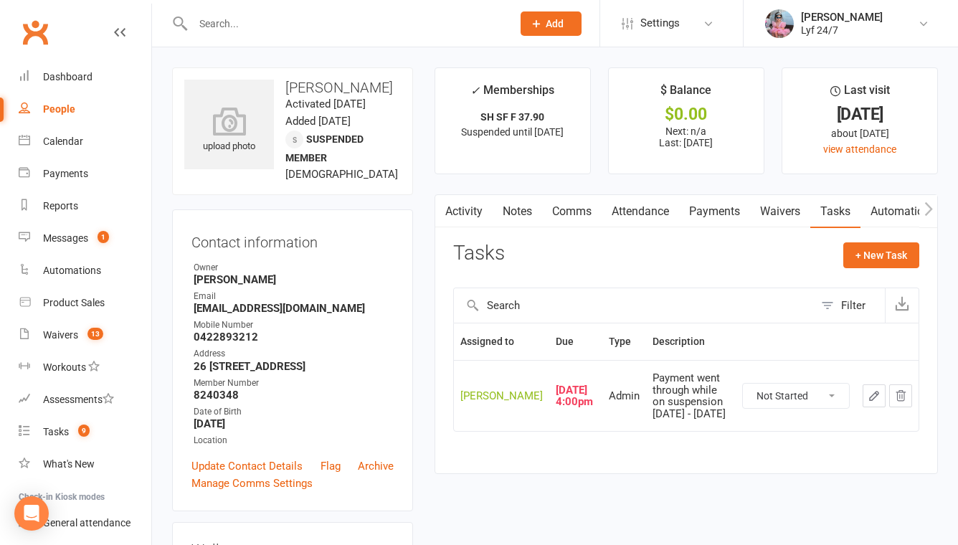
click at [877, 385] on button "button" at bounding box center [874, 396] width 23 height 23
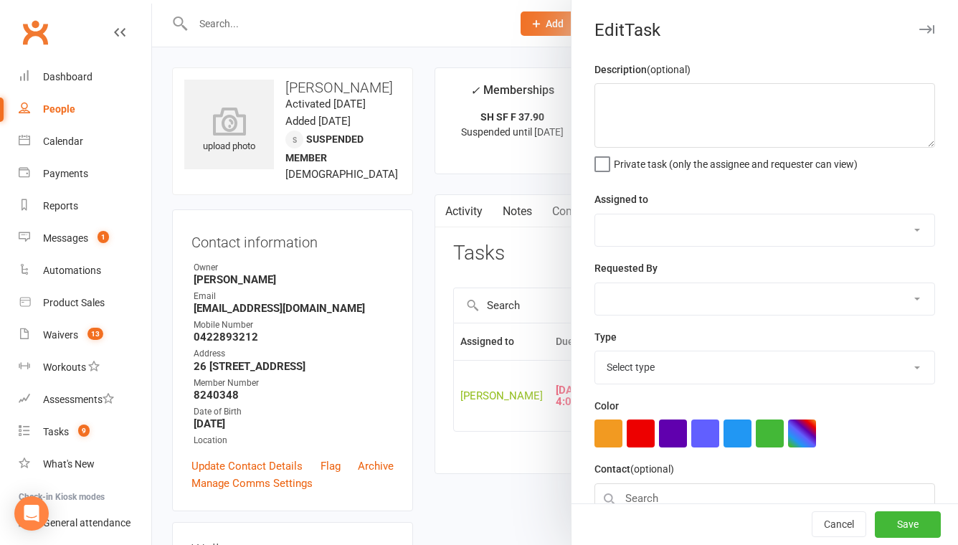
type textarea "Payment went through while on suspension 12 Aug 2025 - 25 Aug 2025"
select select "51905"
type input "14 Aug 2025"
type input "4:00pm"
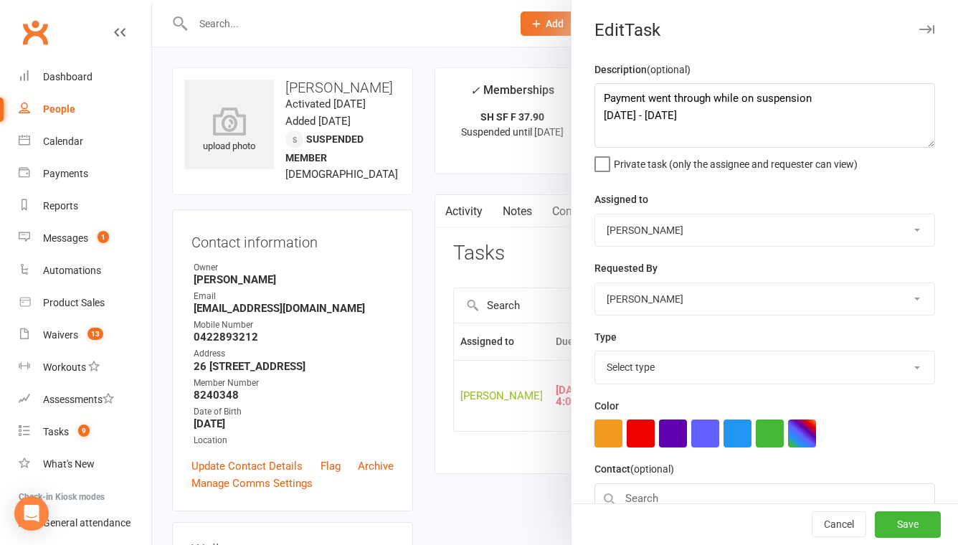
select select "32221"
click at [602, 102] on textarea "Payment went through while on suspension 12 Aug 2025 - 25 Aug 2025" at bounding box center [765, 115] width 341 height 65
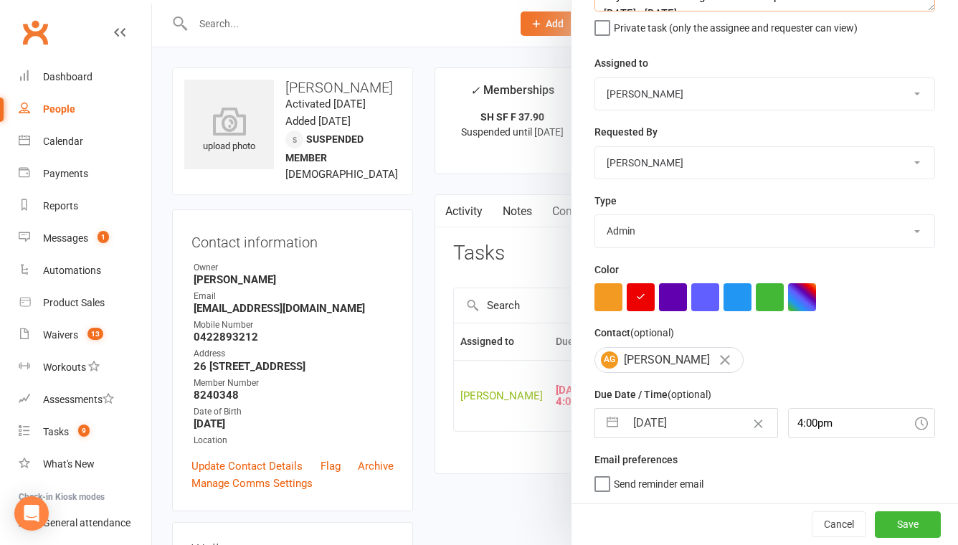
type textarea "To be confirmed with member Refunded 13/08 .. Payment went through while on sus…"
select select "6"
select select "2025"
select select "7"
select select "2025"
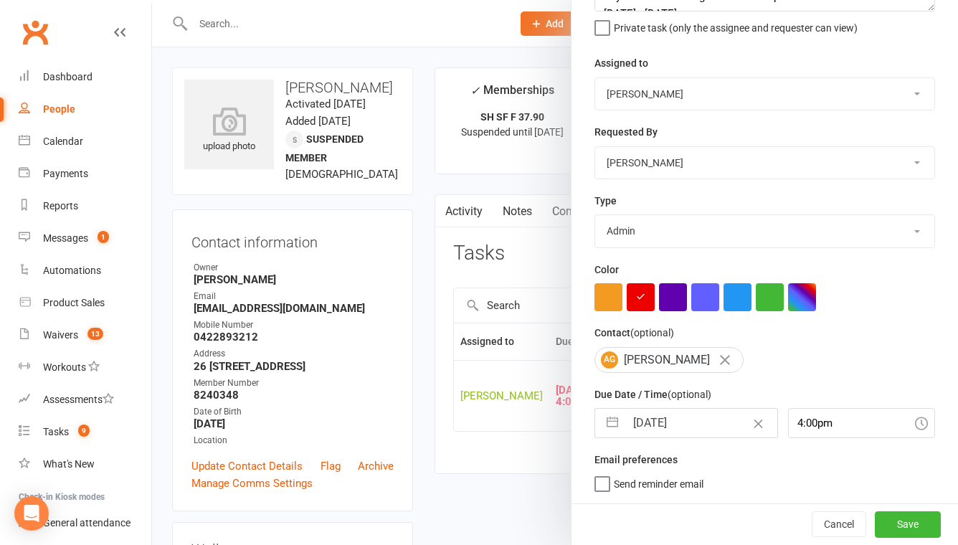
select select "8"
select select "2025"
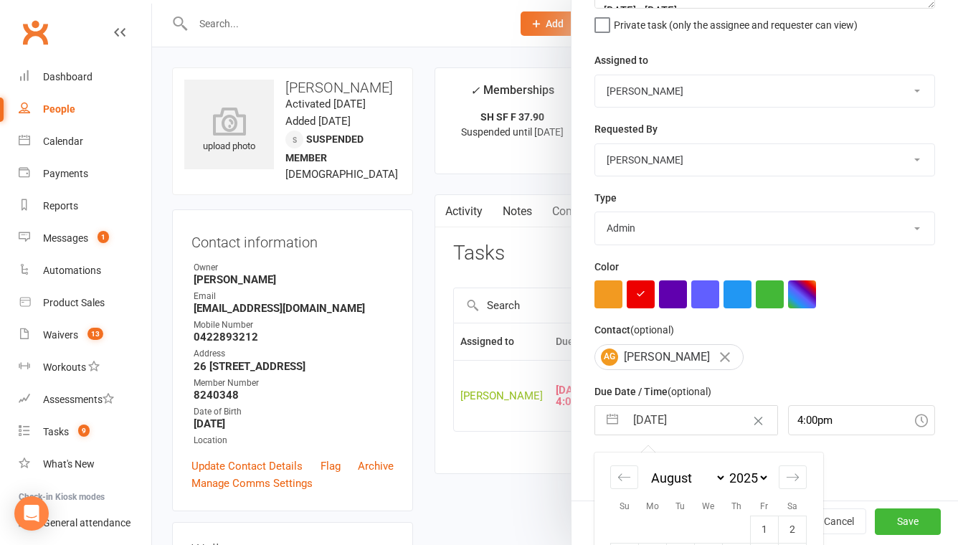
click at [665, 426] on input "14 Aug 2025" at bounding box center [701, 420] width 151 height 29
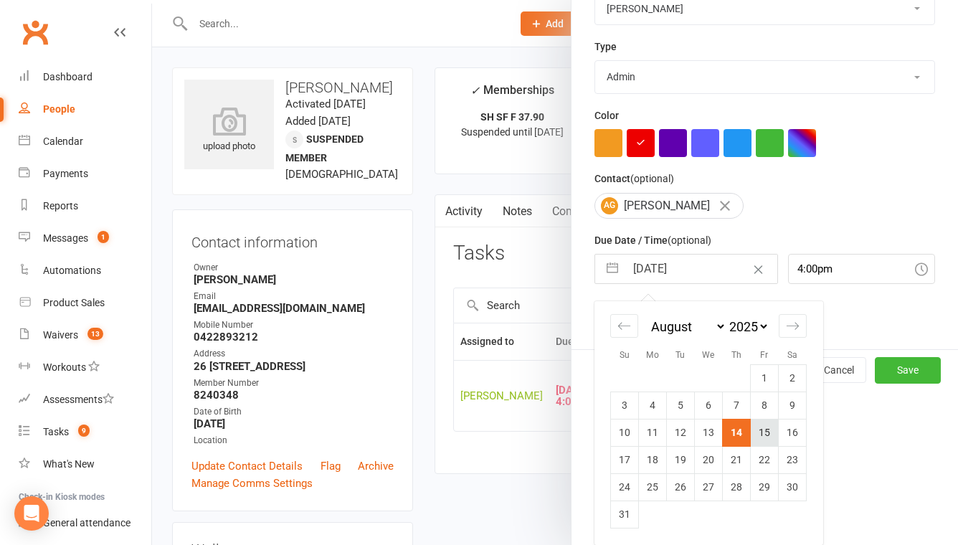
click at [763, 435] on td "15" at bounding box center [765, 432] width 28 height 27
type input "15 Aug 2025"
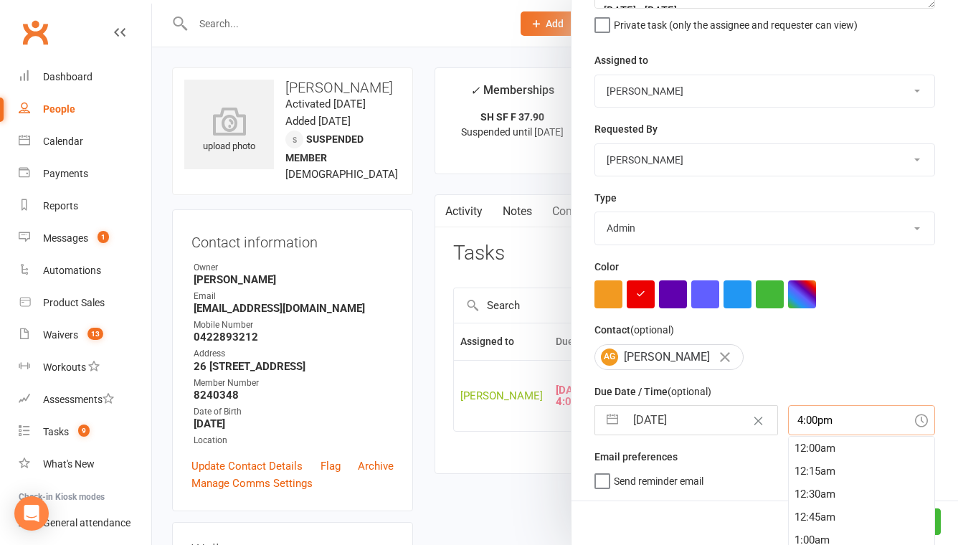
click at [788, 427] on div "4:00pm 12:00am 12:15am 12:30am 12:45am 1:00am 1:15am 1:30am 1:45am 2:00am 2:15a…" at bounding box center [861, 420] width 147 height 30
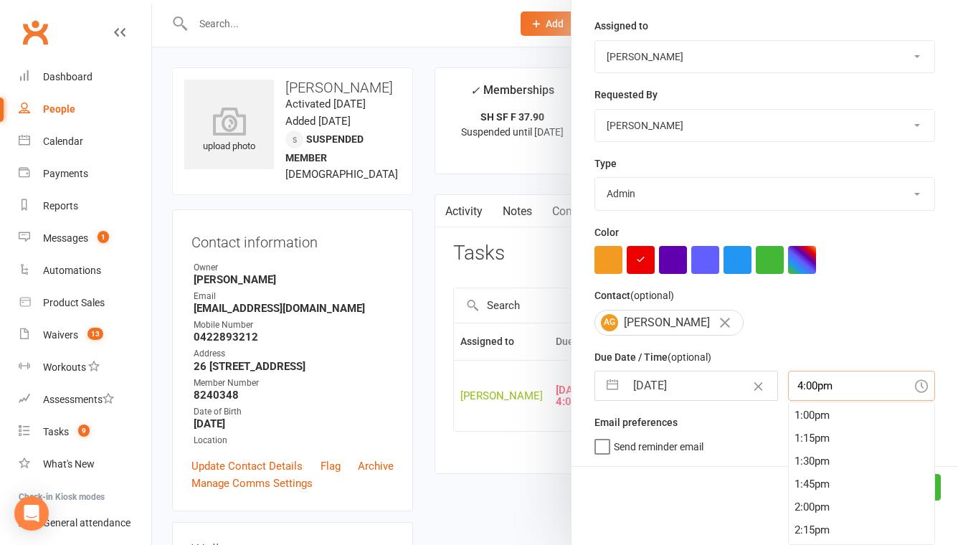
scroll to position [1194, 0]
click at [800, 415] on div "1:00pm" at bounding box center [862, 413] width 146 height 23
type input "1:00pm"
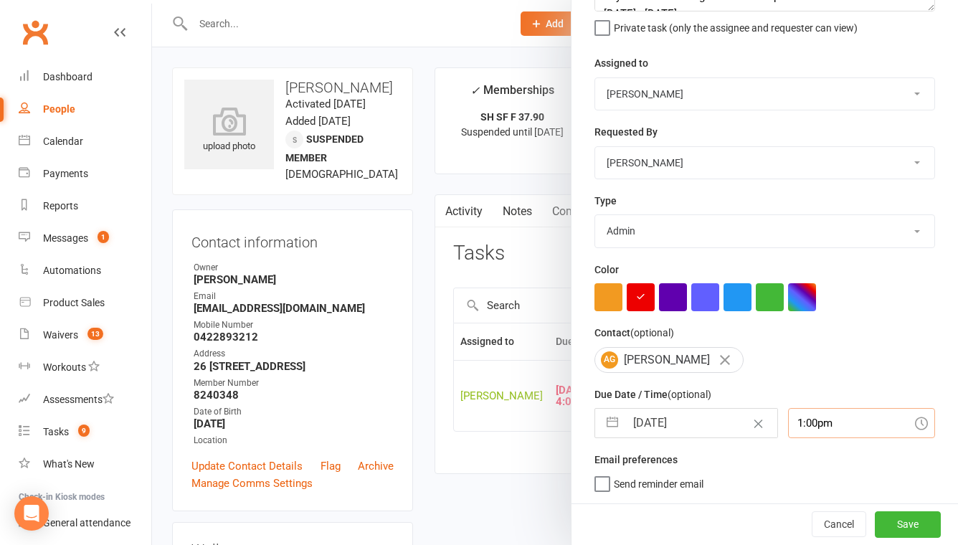
scroll to position [139, 0]
click at [905, 521] on button "Save" at bounding box center [908, 525] width 66 height 26
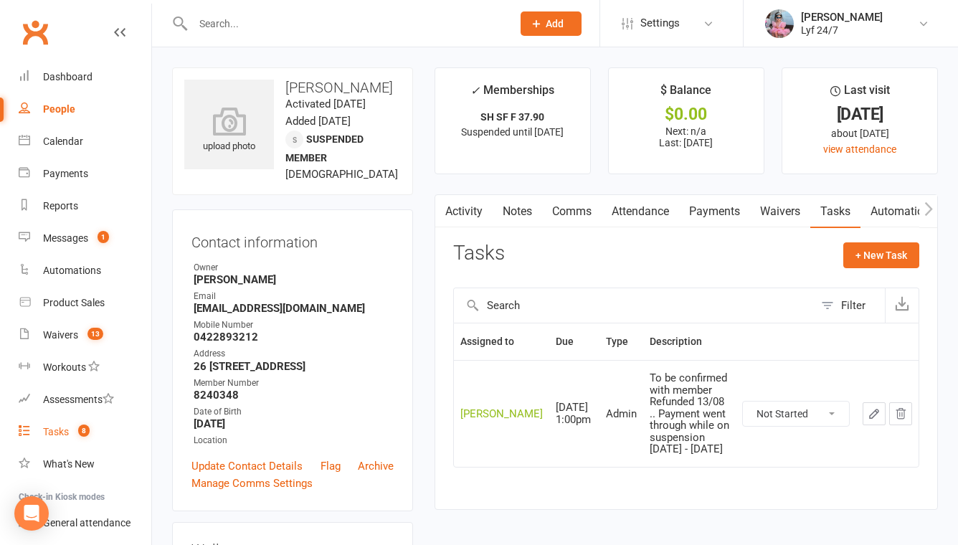
click at [77, 433] on count-badge "8" at bounding box center [80, 431] width 19 height 11
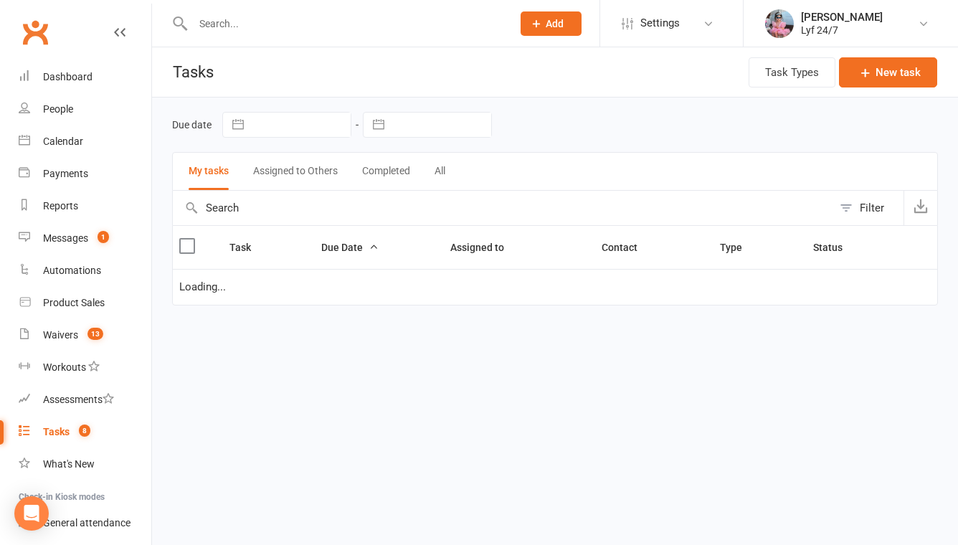
select select "started"
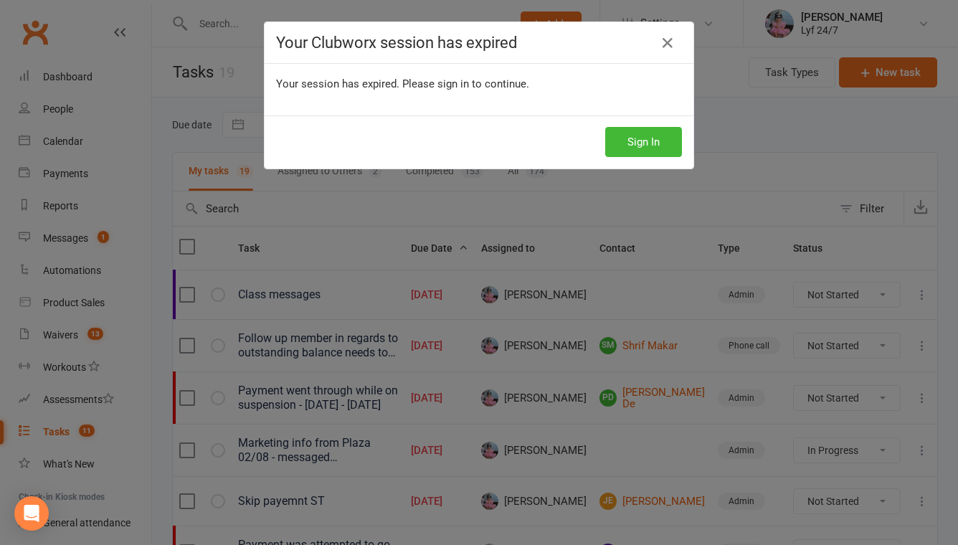
select select "started"
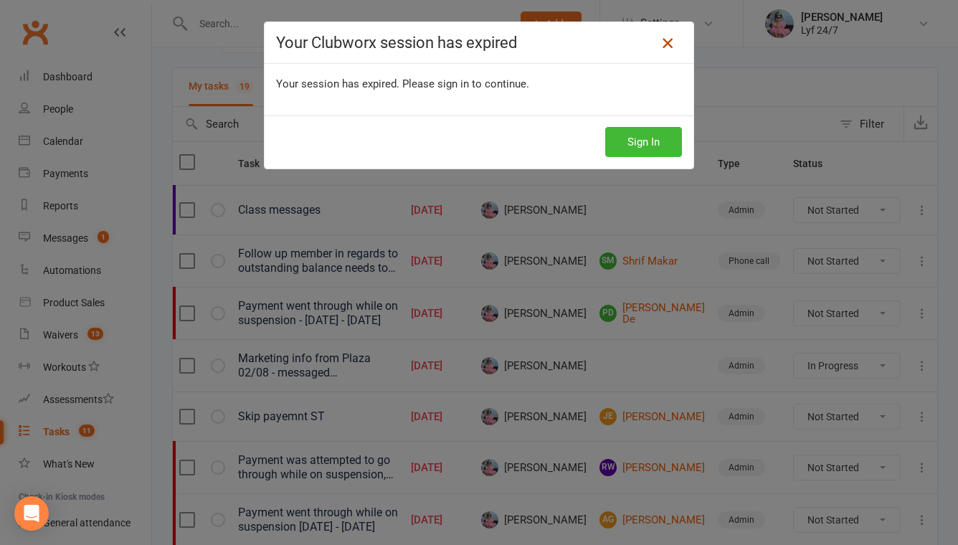
click at [671, 40] on icon at bounding box center [667, 42] width 17 height 17
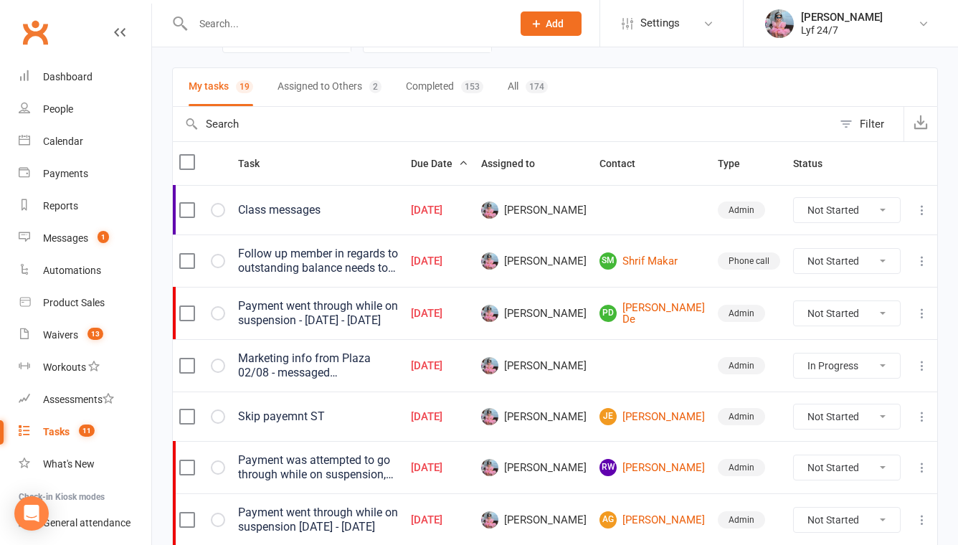
click at [359, 22] on input "text" at bounding box center [346, 24] width 314 height 20
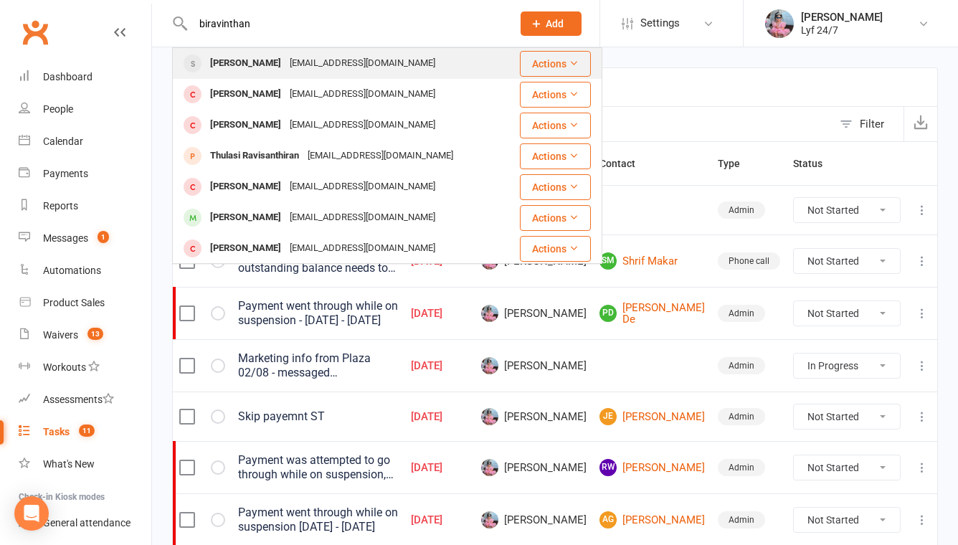
type input "biravinthan"
click at [270, 67] on div "Biravinthan Manoharan" at bounding box center [246, 63] width 80 height 21
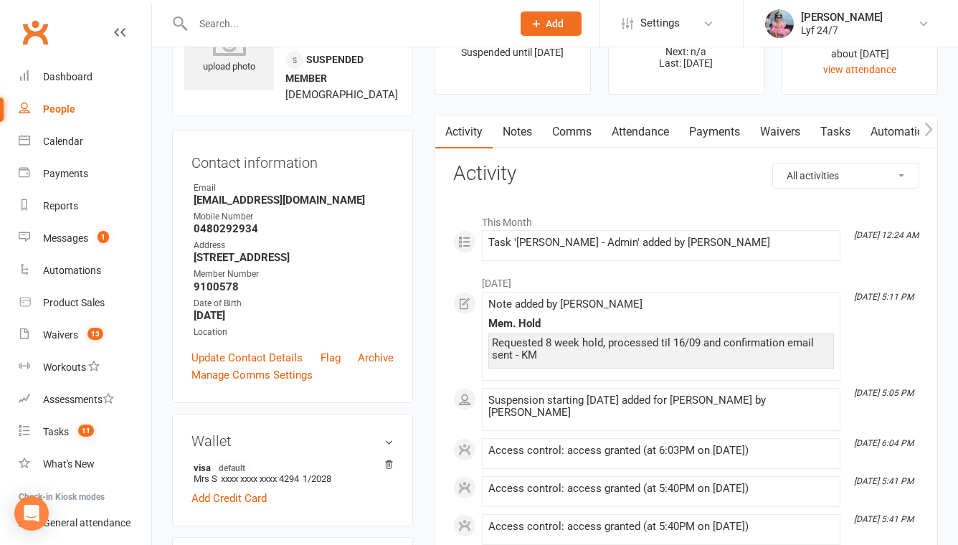
scroll to position [22, 0]
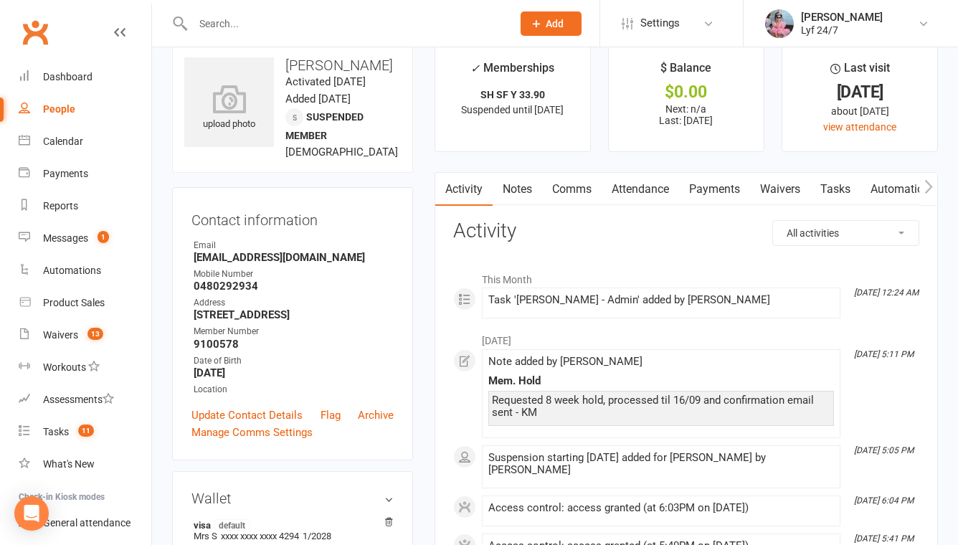
click at [514, 190] on link "Notes" at bounding box center [518, 189] width 50 height 33
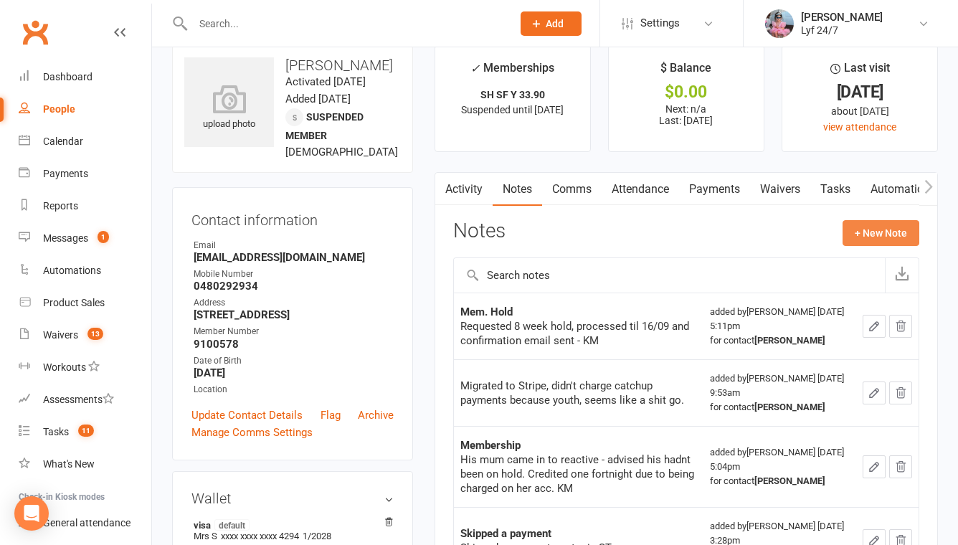
click at [886, 231] on button "+ New Note" at bounding box center [881, 233] width 77 height 26
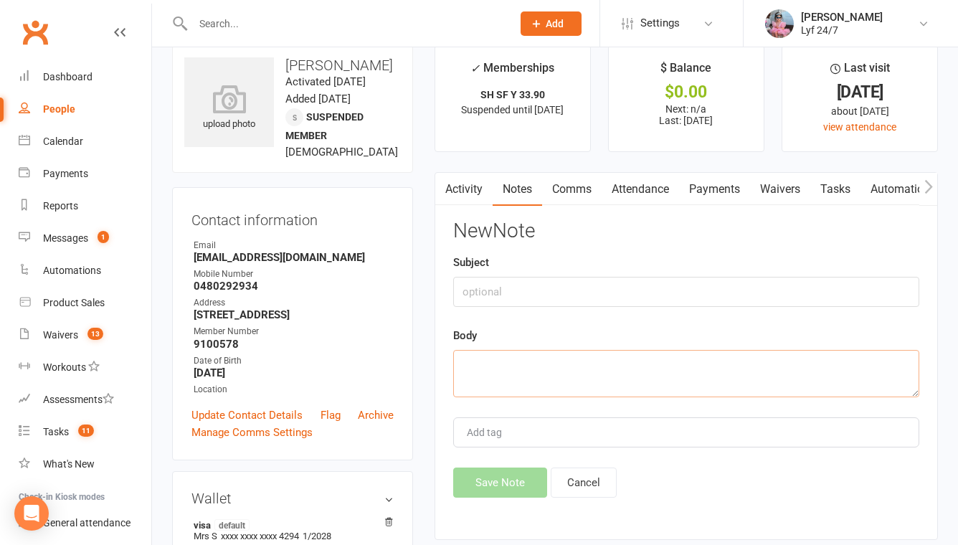
click at [502, 359] on textarea at bounding box center [686, 373] width 466 height 47
paste textarea "I’ve updated his billing cycle following his hold period from 22/07 to 16/09. H…"
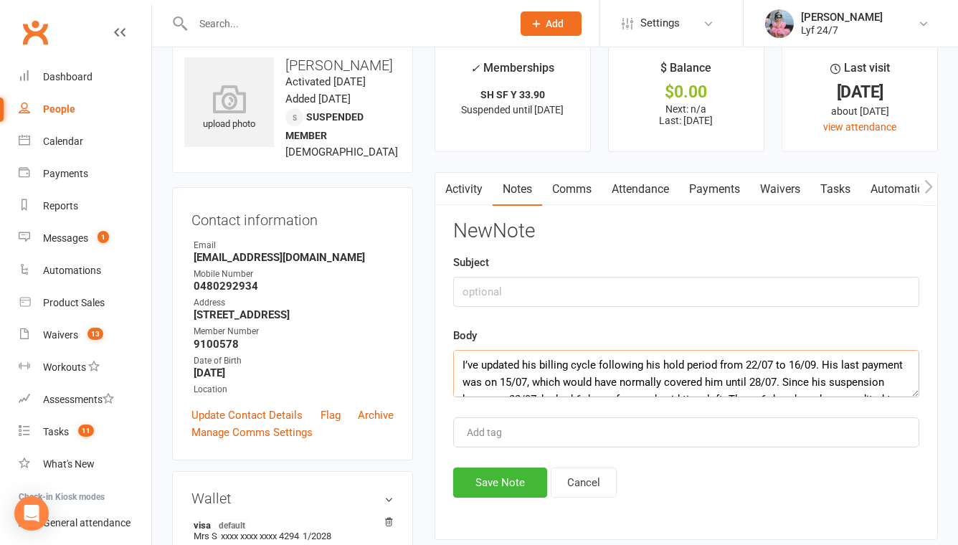
drag, startPoint x: 823, startPoint y: 363, endPoint x: 455, endPoint y: 361, distance: 368.0
click at [455, 361] on textarea "I’ve updated his billing cycle following his hold period from 22/07 to 16/09. H…" at bounding box center [686, 373] width 466 height 47
click at [465, 362] on textarea "I’ve updated his billing cycle following his hold period from 22/07 to 16/09. H…" at bounding box center [686, 373] width 466 height 47
drag, startPoint x: 741, startPoint y: 365, endPoint x: 454, endPoint y: 359, distance: 287.0
click at [454, 359] on textarea "I’ve updated his billing cycle following his hold period from 22/07 to 16/09. H…" at bounding box center [686, 373] width 466 height 47
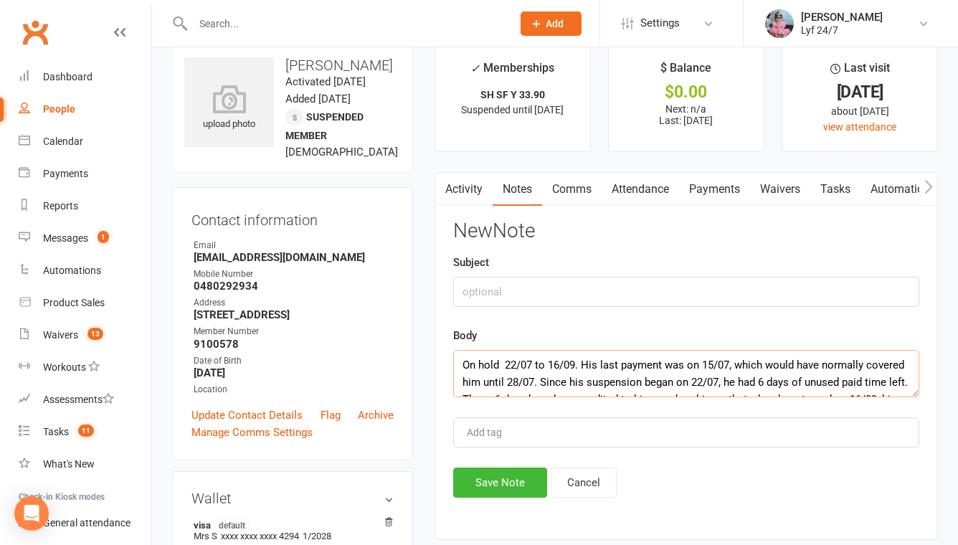
click at [459, 361] on textarea "On hold 22/07 to 16/09. His last payment was on 15/07, which would have normall…" at bounding box center [686, 373] width 466 height 47
click at [792, 368] on textarea "Refunded 2x payments due to draft situation (On hold 22/07 to 16/09. His last p…" at bounding box center [686, 373] width 466 height 47
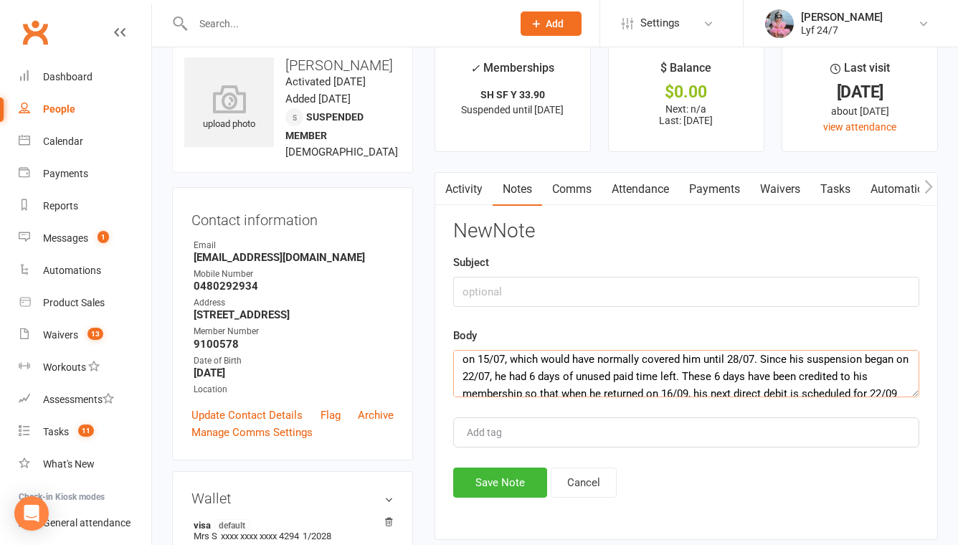
scroll to position [14, 0]
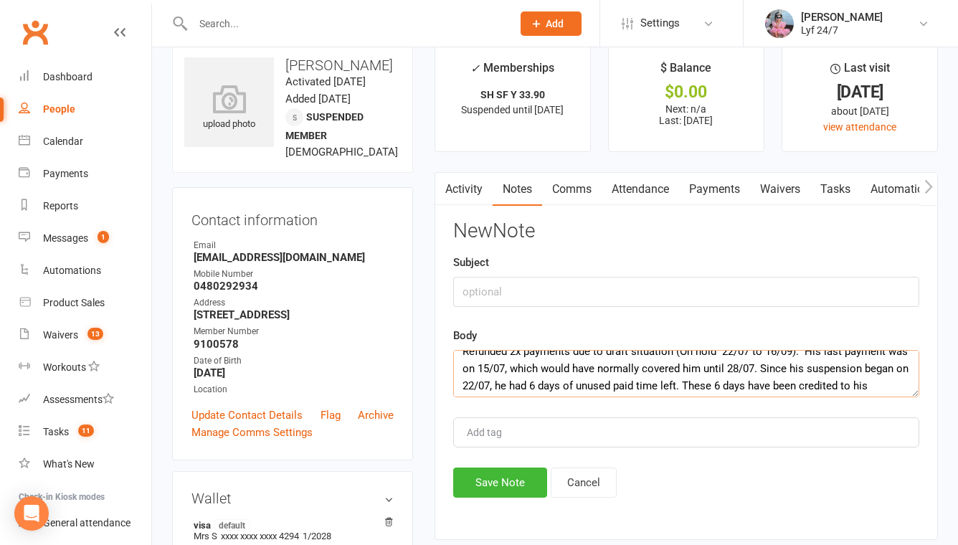
click at [514, 367] on textarea "Refunded 2x payments due to draft situation (On hold 22/07 to 16/09). His last …" at bounding box center [686, 373] width 466 height 47
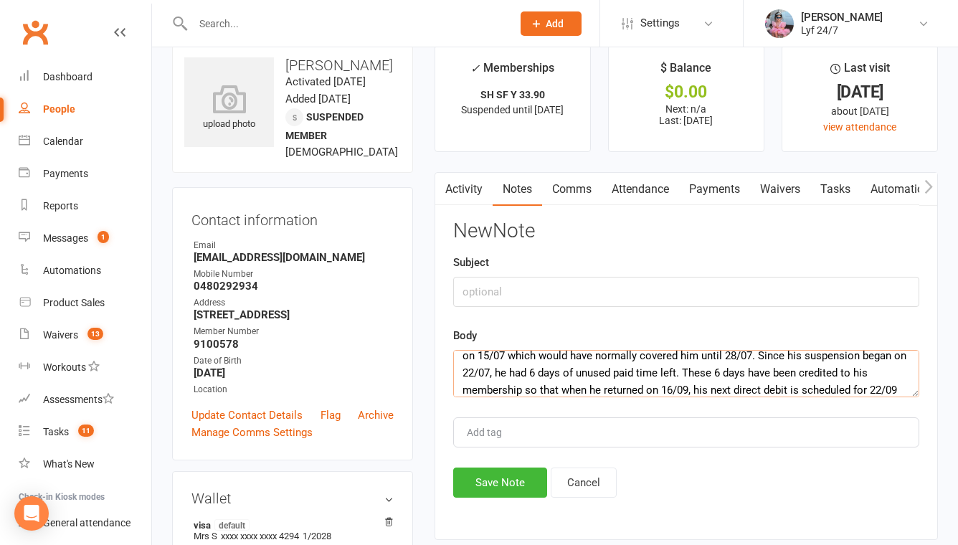
scroll to position [27, 0]
click at [494, 372] on textarea "Refunded 2x payments due to draft situation (On hold 22/07 to 16/09). His last …" at bounding box center [686, 373] width 466 height 47
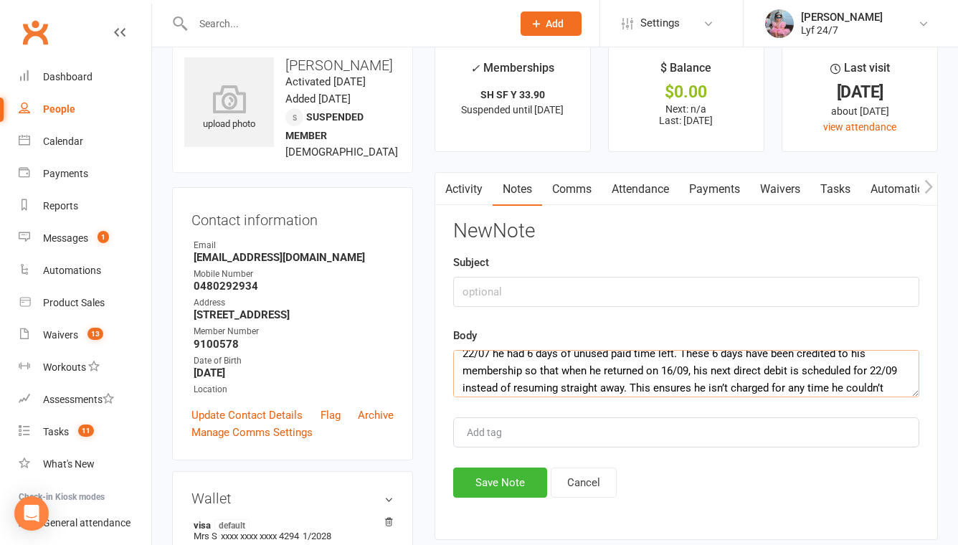
scroll to position [44, 0]
click at [631, 371] on textarea "Refunded 2x payments due to draft situation (On hold 22/07 to 16/09). His last …" at bounding box center [686, 373] width 466 height 47
click at [788, 369] on textarea "Refunded 2x payments due to draft situation (On hold 22/07 to 16/09). His last …" at bounding box center [686, 373] width 466 height 47
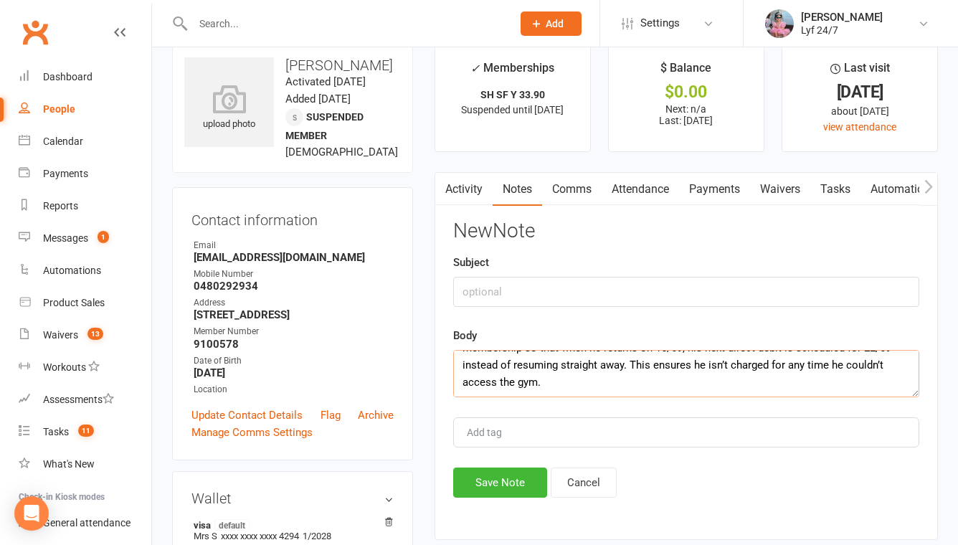
drag, startPoint x: 634, startPoint y: 373, endPoint x: 638, endPoint y: 392, distance: 19.0
click at [638, 392] on textarea "Refunded 2x payments due to draft situation (On hold 22/07 to 16/09). His last …" at bounding box center [686, 373] width 466 height 47
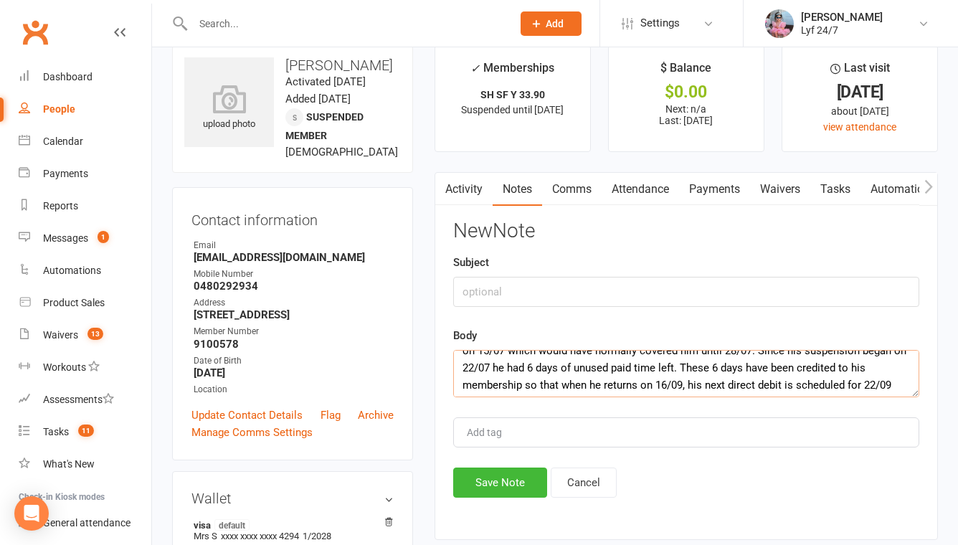
scroll to position [44, 0]
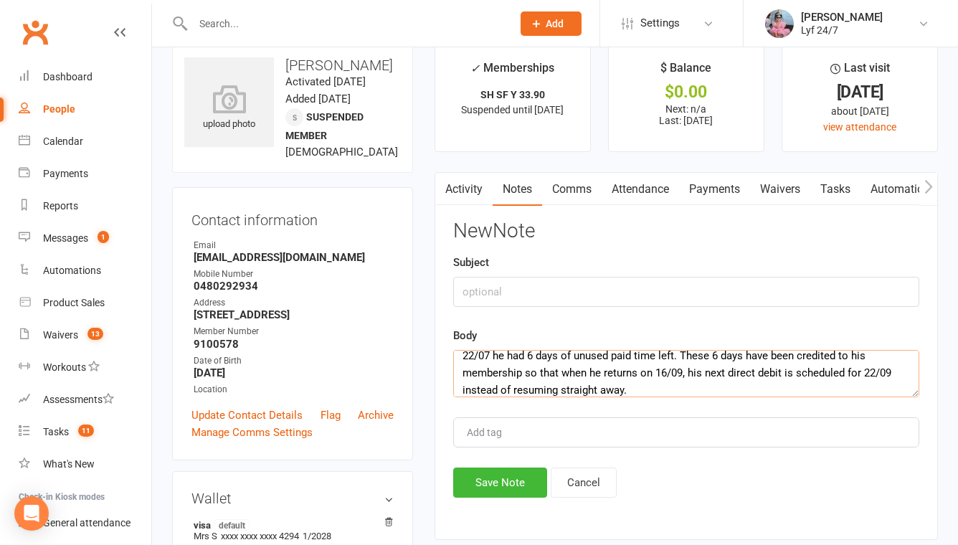
click at [640, 390] on textarea "Refunded 2x payments due to draft situation (On hold 22/07 to 16/09). His last …" at bounding box center [686, 373] width 466 height 47
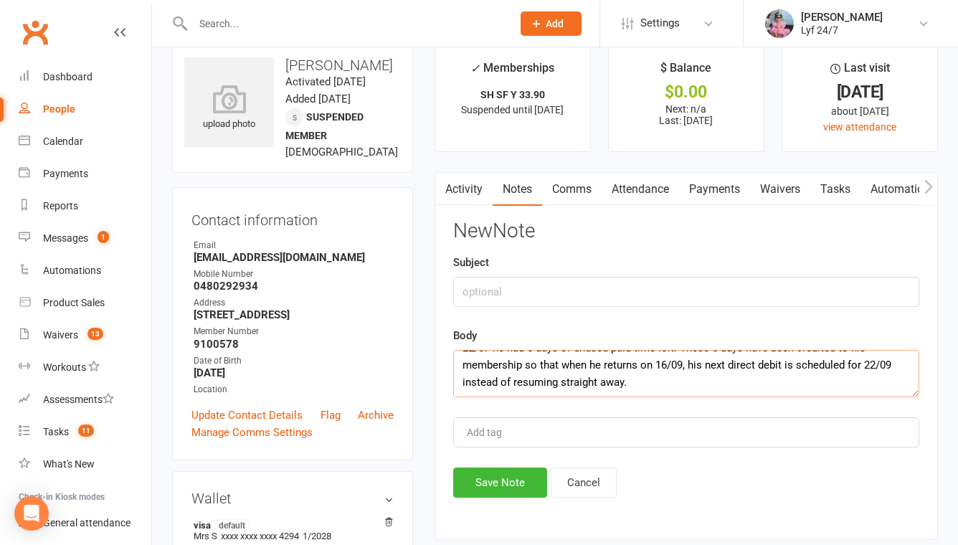
drag, startPoint x: 640, startPoint y: 390, endPoint x: 434, endPoint y: 385, distance: 205.9
click at [435, 385] on div "Activity Notes Comms Attendance Payments Waivers Tasks Automations Mobile App A…" at bounding box center [687, 356] width 504 height 368
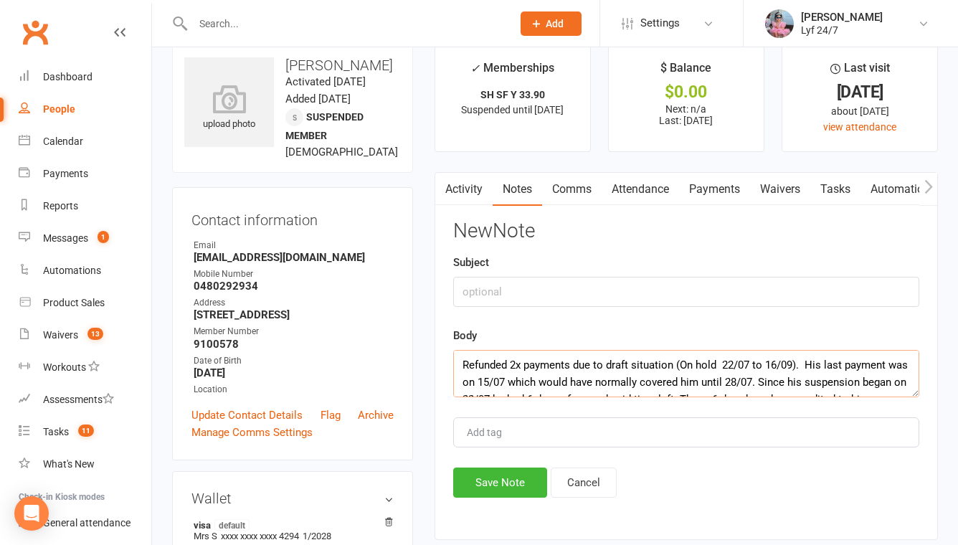
click at [479, 375] on textarea "Refunded 2x payments due to draft situation (On hold 22/07 to 16/09). His last …" at bounding box center [686, 373] width 466 height 47
type textarea "Refunded 2x payments due to draft situation (On hold 22/07 to 16/09). His last …"
click at [496, 302] on input "text" at bounding box center [686, 292] width 466 height 30
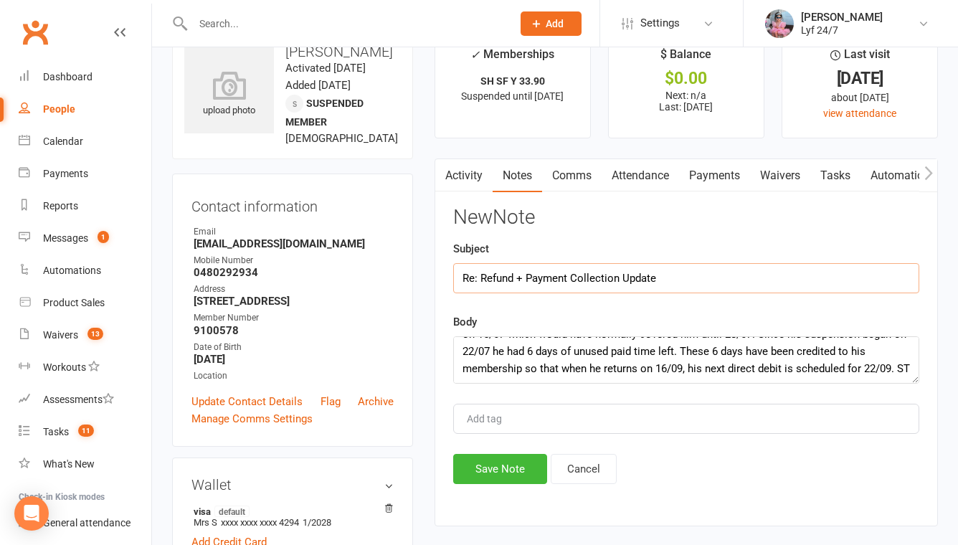
scroll to position [51, 0]
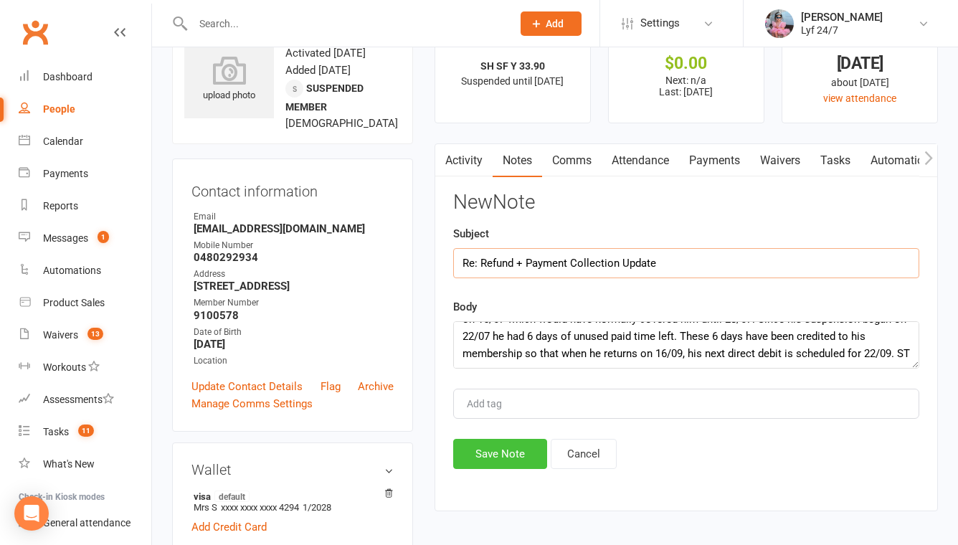
type input "Re: Refund + Payment Collection Update"
click at [483, 446] on button "Save Note" at bounding box center [500, 454] width 94 height 30
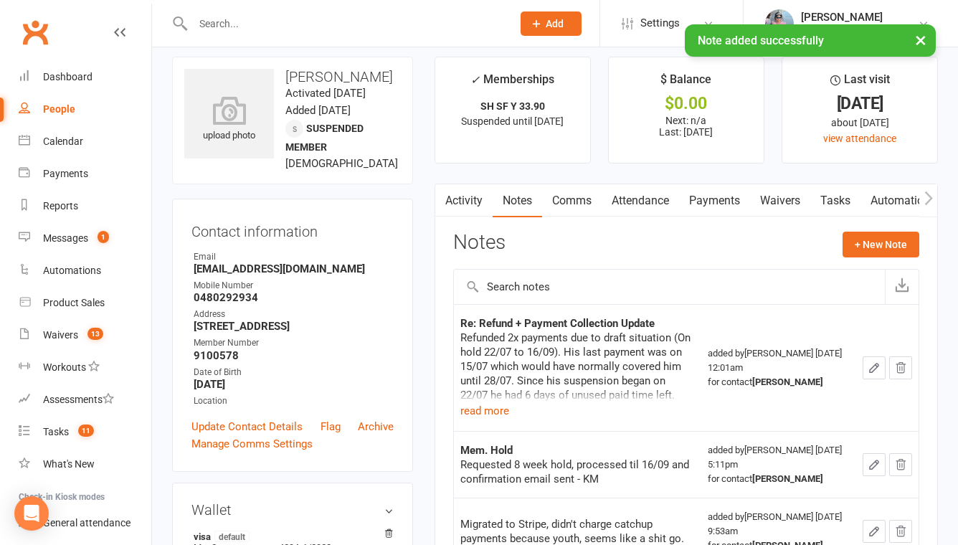
scroll to position [6, 0]
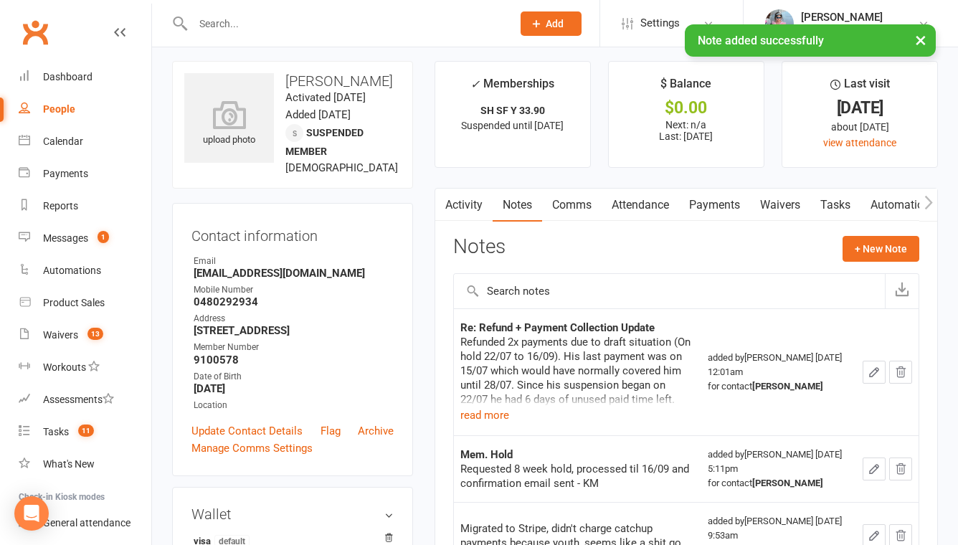
click at [831, 199] on link "Tasks" at bounding box center [836, 205] width 50 height 33
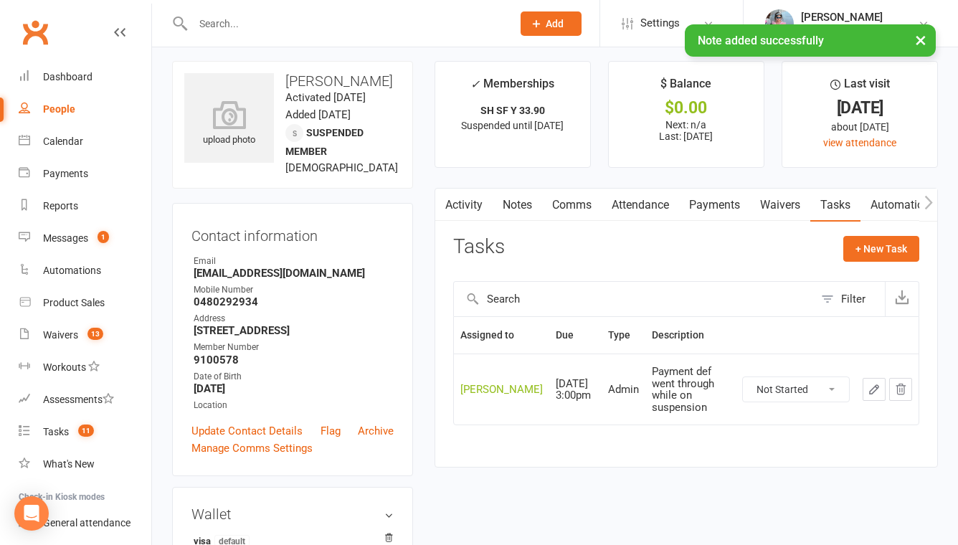
click at [884, 378] on button "button" at bounding box center [874, 389] width 23 height 23
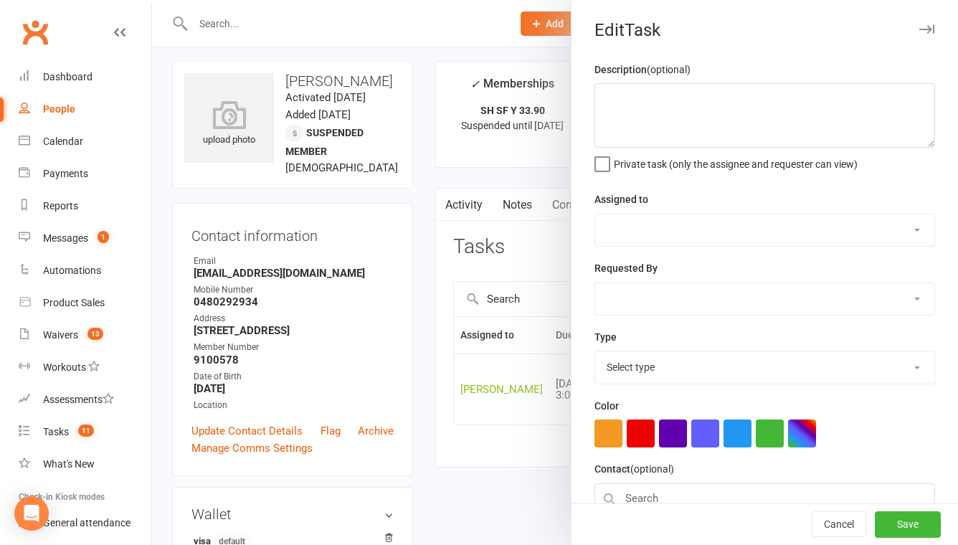
type textarea "Payment def went through while on suspension"
select select "51905"
type input "15 Aug 2025"
type input "3:00pm"
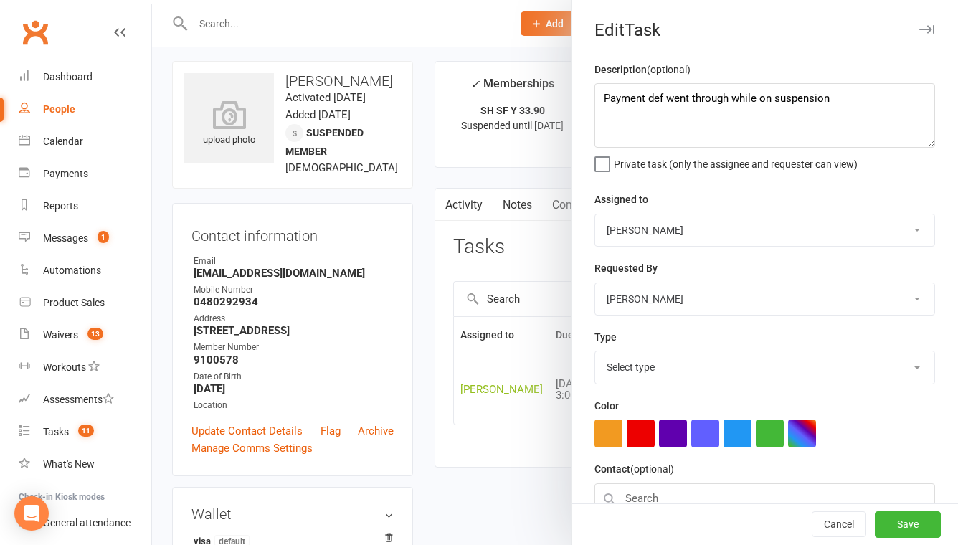
select select "32221"
click at [601, 101] on textarea "Payment def went through while on suspension" at bounding box center [765, 115] width 341 height 65
click at [520, 235] on div at bounding box center [555, 272] width 806 height 545
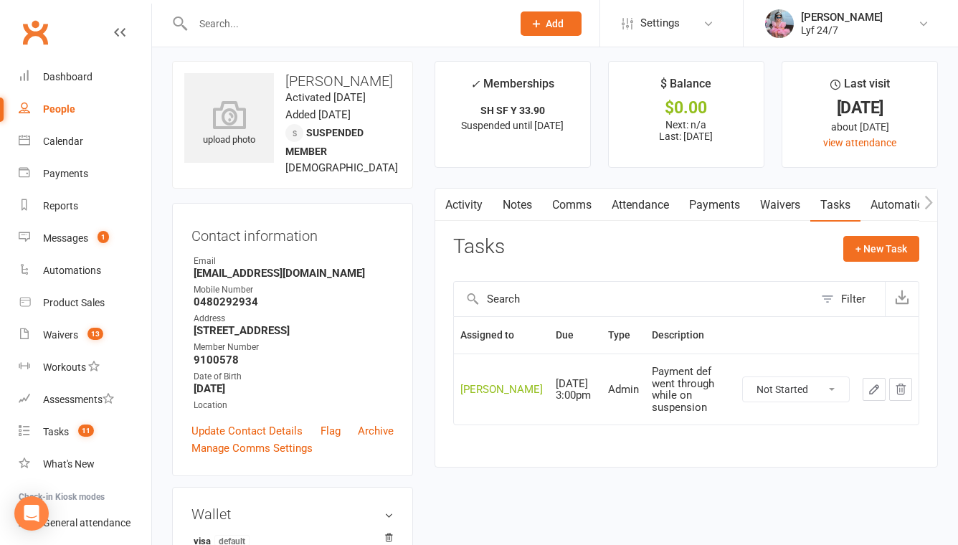
click at [519, 194] on link "Notes" at bounding box center [518, 205] width 50 height 33
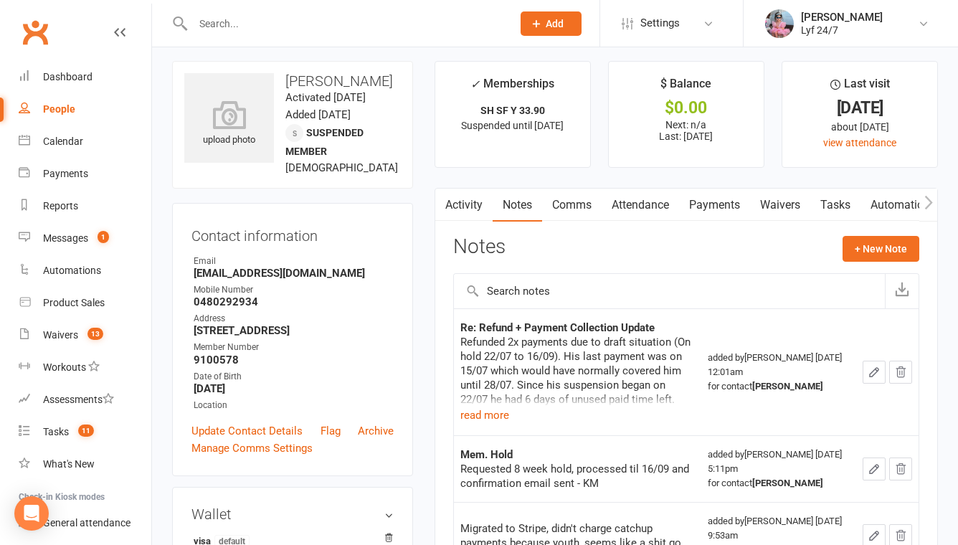
click at [842, 202] on link "Tasks" at bounding box center [836, 205] width 50 height 33
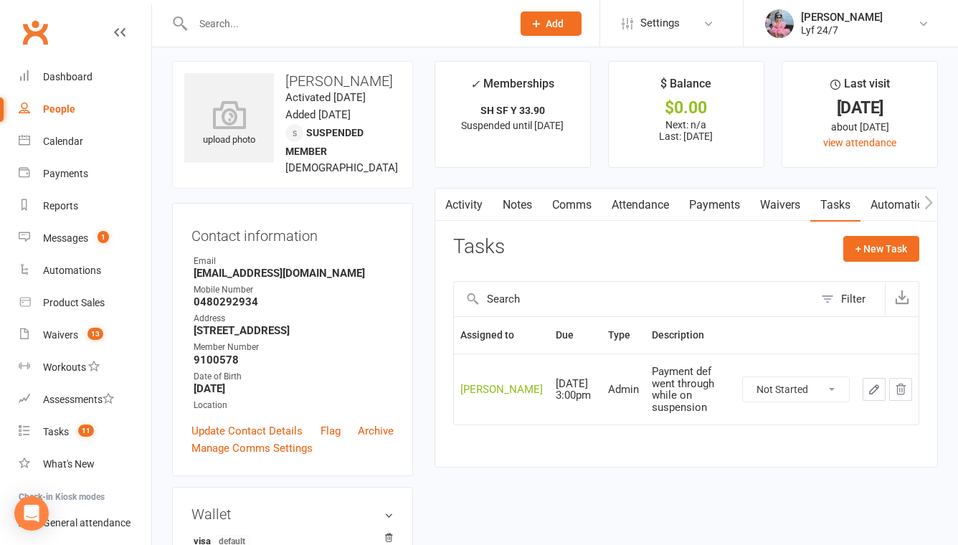
click at [895, 383] on icon "button" at bounding box center [901, 389] width 13 height 13
click at [871, 383] on icon "button" at bounding box center [874, 389] width 13 height 13
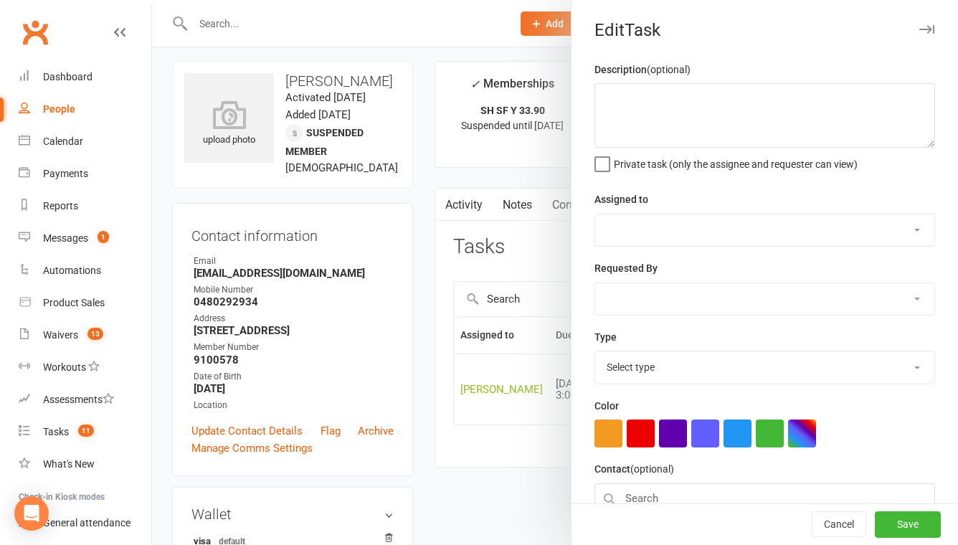
type textarea "Payment def went through while on suspension"
select select "51905"
type input "15 Aug 2025"
type input "3:00pm"
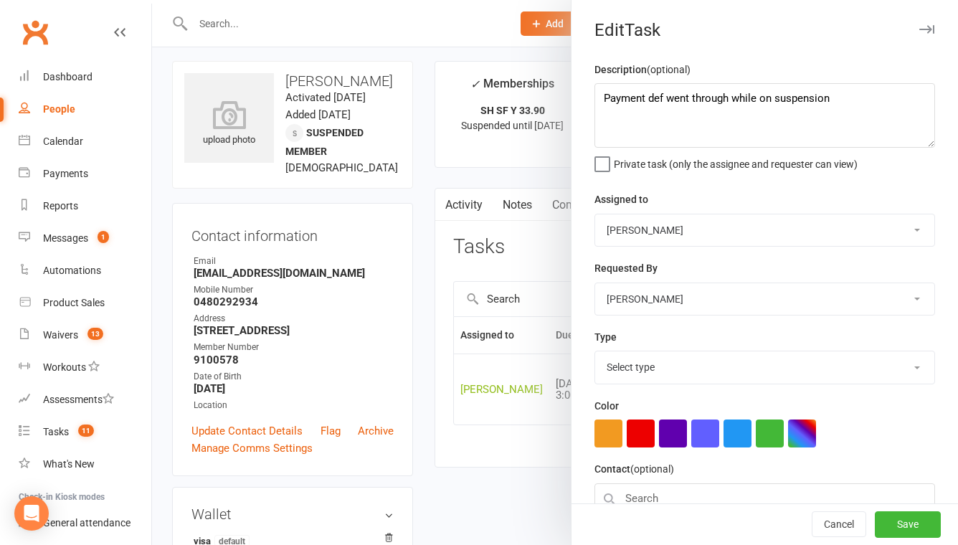
select select "32221"
click at [614, 107] on textarea "Payment def went through while on suspension" at bounding box center [765, 115] width 341 height 65
click at [606, 103] on textarea "Payment def went through while on suspension" at bounding box center [765, 115] width 341 height 65
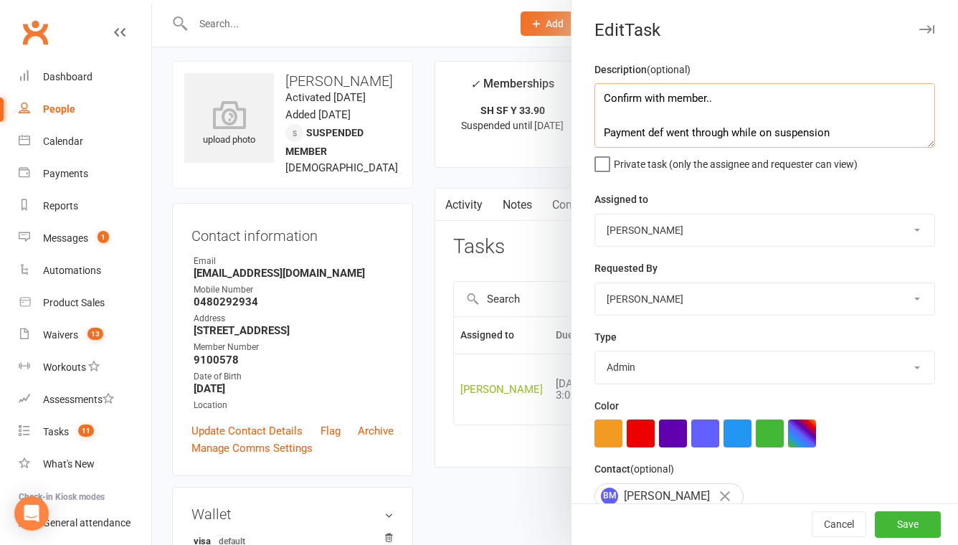
scroll to position [36, 0]
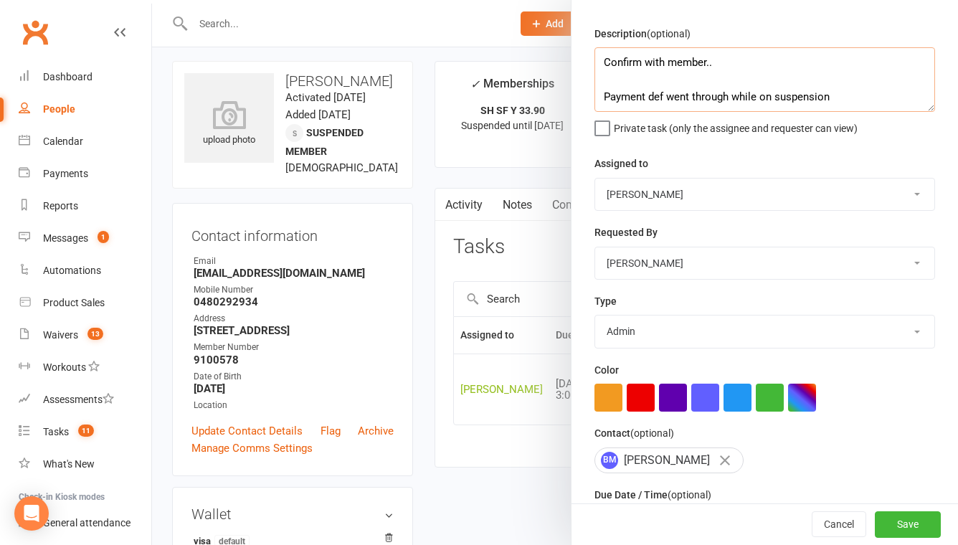
click at [739, 62] on textarea "Confirm with member.. Payment def went through while on suspension" at bounding box center [765, 79] width 341 height 65
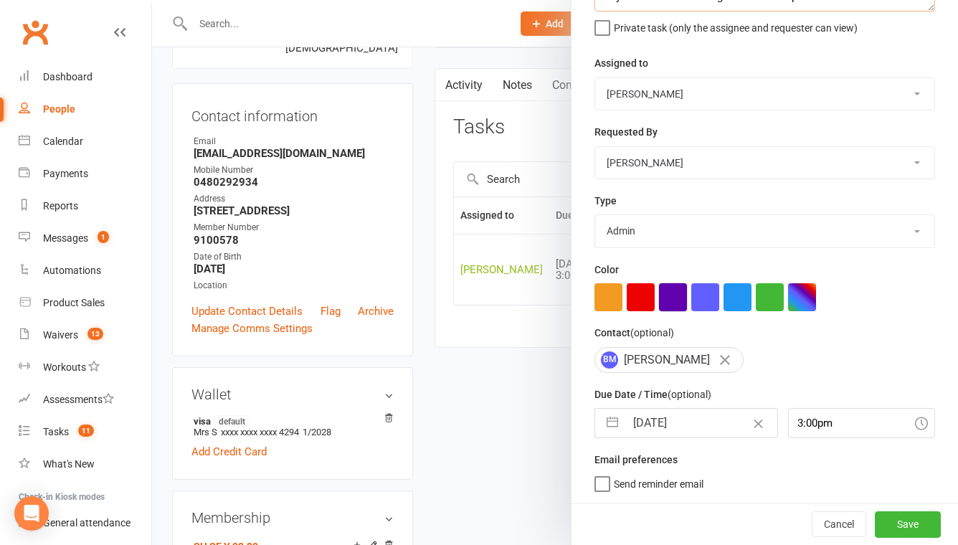
scroll to position [157, 0]
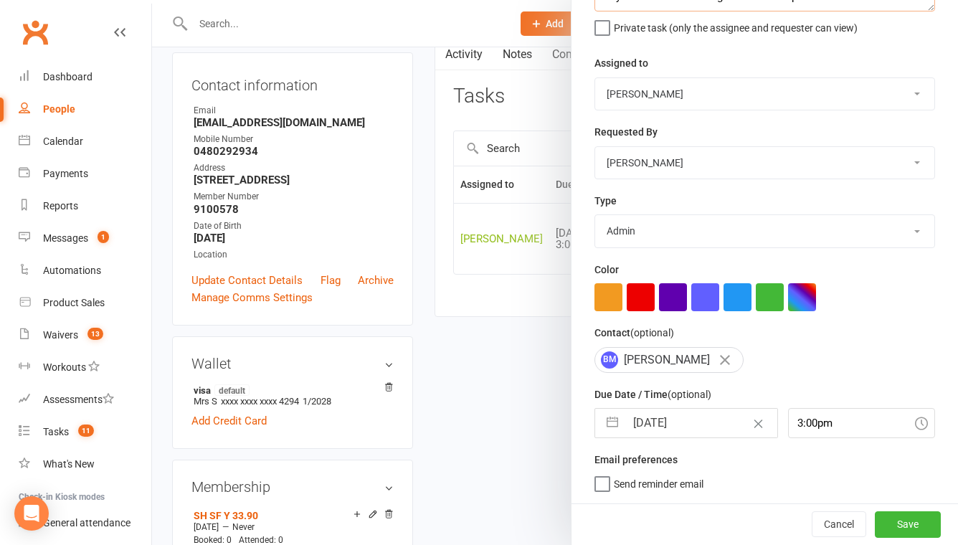
type textarea "Confirm with member.. ref to notes Payment def went through while on suspension"
click at [706, 411] on input "15 Aug 2025" at bounding box center [701, 423] width 151 height 29
select select "6"
select select "2025"
select select "7"
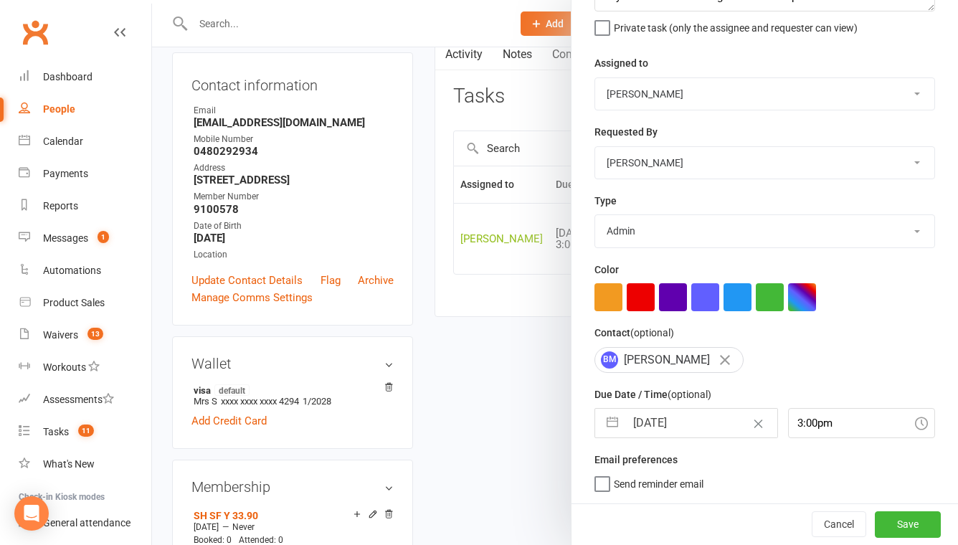
select select "2025"
select select "8"
select select "2025"
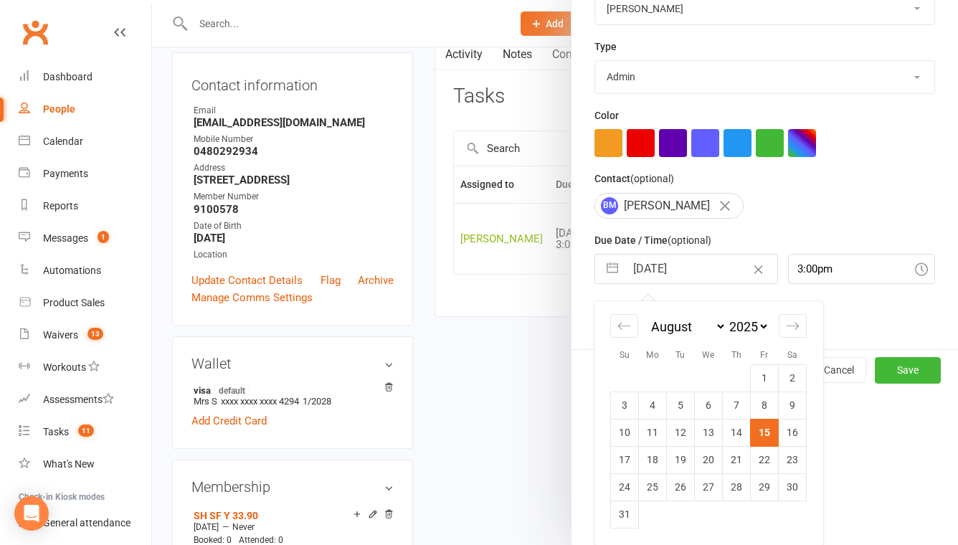
click at [762, 430] on td "15" at bounding box center [765, 432] width 28 height 27
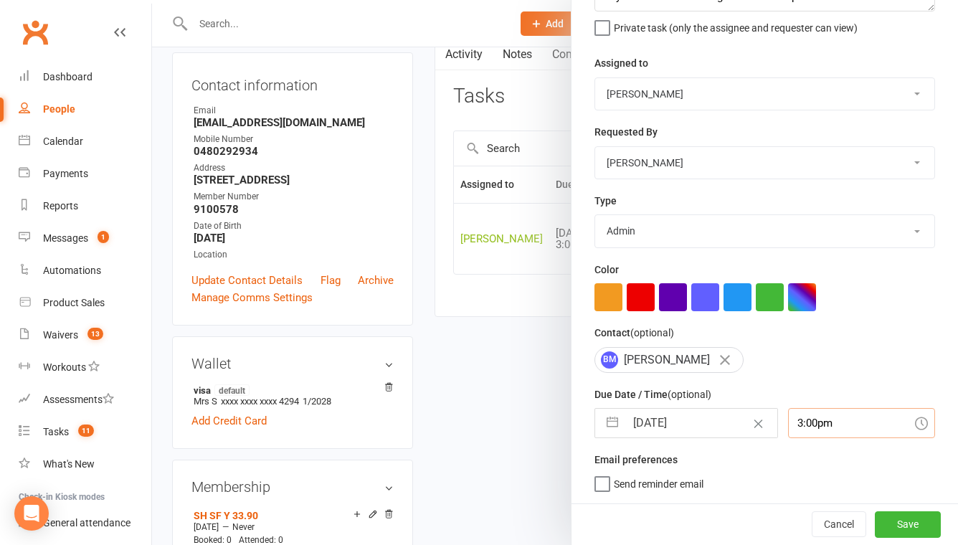
click at [803, 423] on div "3:00pm" at bounding box center [861, 423] width 147 height 30
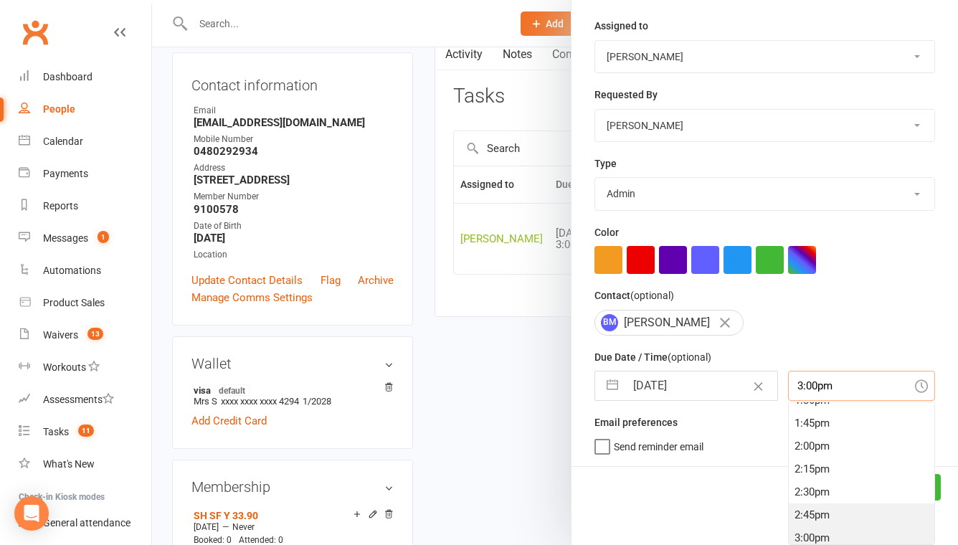
scroll to position [1234, 0]
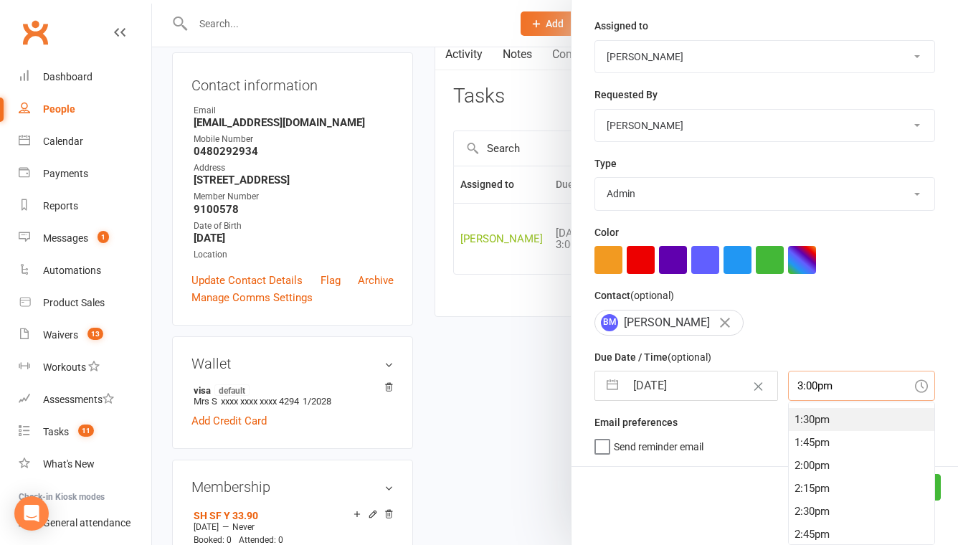
click at [807, 427] on div "1:30pm" at bounding box center [862, 419] width 146 height 23
type input "1:30pm"
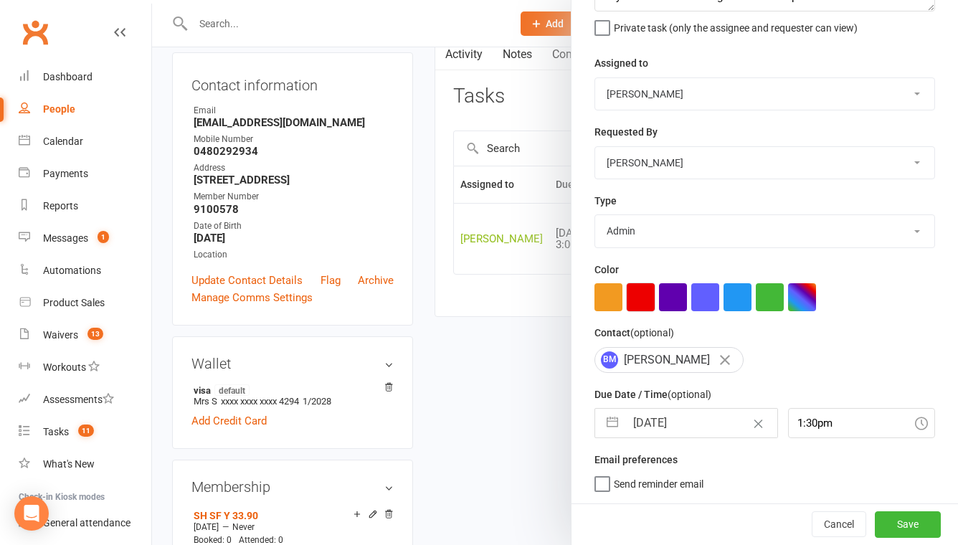
click at [649, 302] on button "button" at bounding box center [641, 297] width 28 height 28
click at [905, 519] on button "Save" at bounding box center [908, 525] width 66 height 26
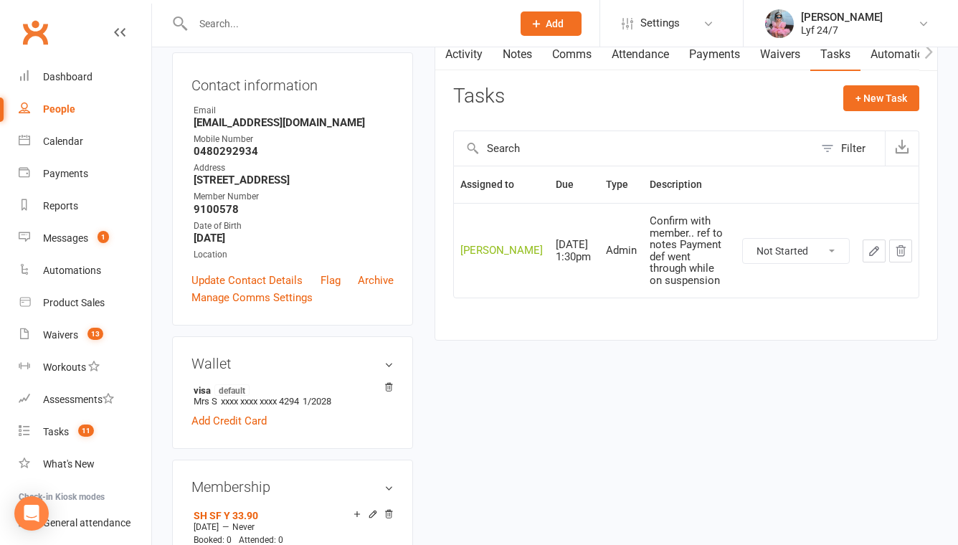
scroll to position [0, 0]
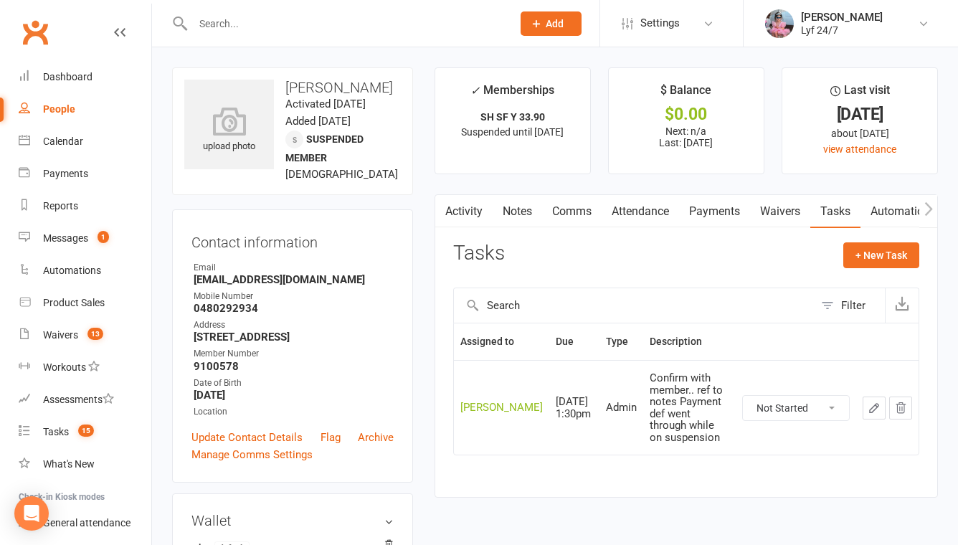
drag, startPoint x: 286, startPoint y: 85, endPoint x: 356, endPoint y: 105, distance: 73.1
click at [357, 95] on h3 "Biravinthan Manoharan" at bounding box center [292, 88] width 217 height 16
copy h3 "Biravinthan Manoharan"
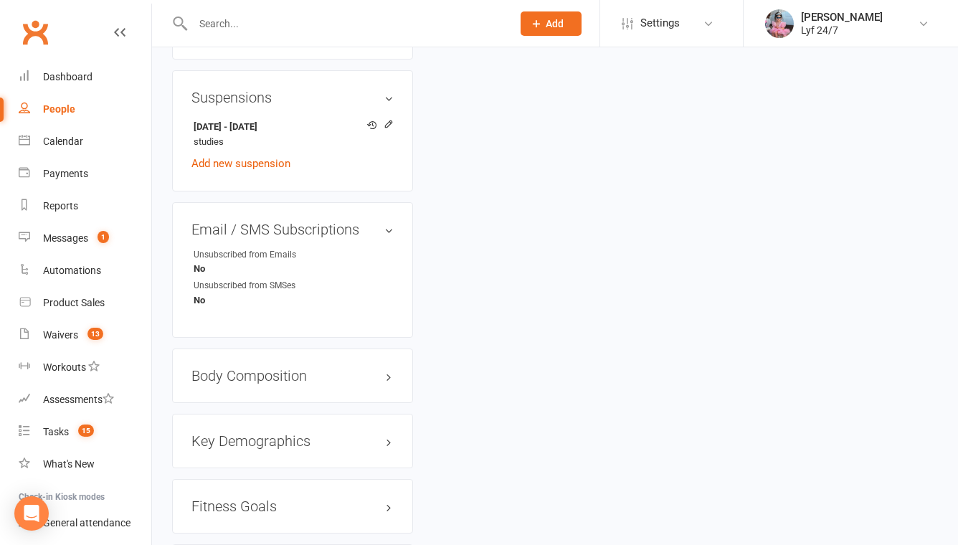
scroll to position [886, 0]
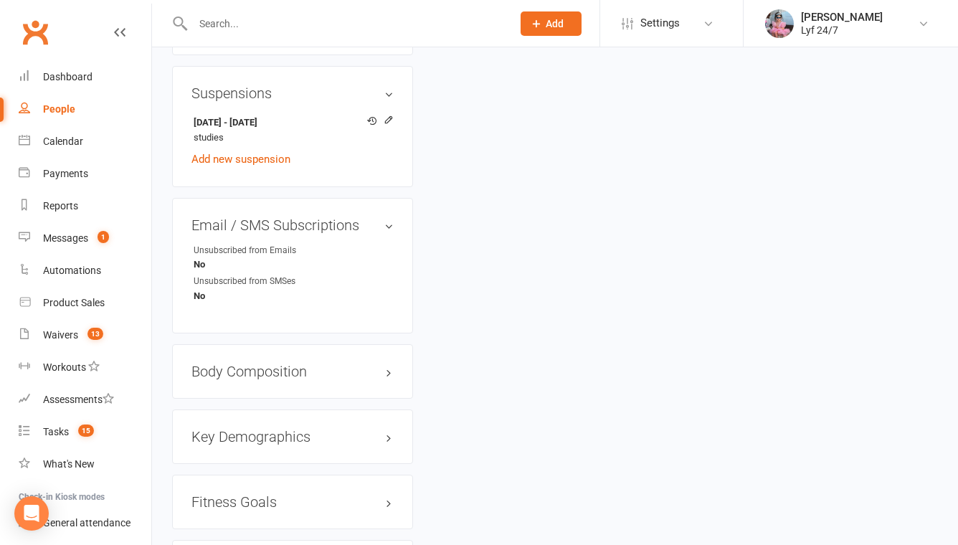
drag, startPoint x: 311, startPoint y: 149, endPoint x: 180, endPoint y: 147, distance: 130.6
click at [180, 147] on div "Suspensions 22 Jul 2025 - 16 Sep 2025 studies Add new suspension" at bounding box center [292, 126] width 241 height 121
copy strong "22 Jul 2025 - 16 Sep 2025"
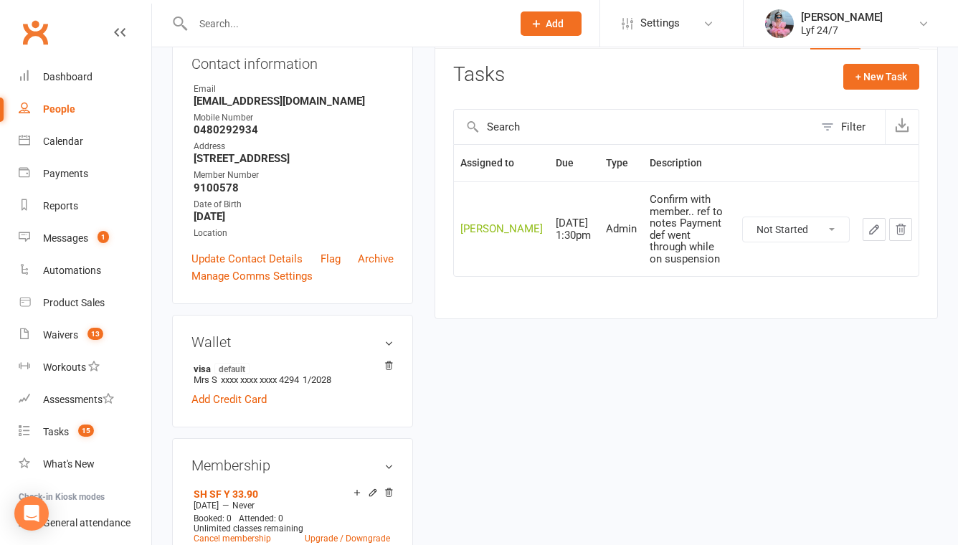
scroll to position [0, 0]
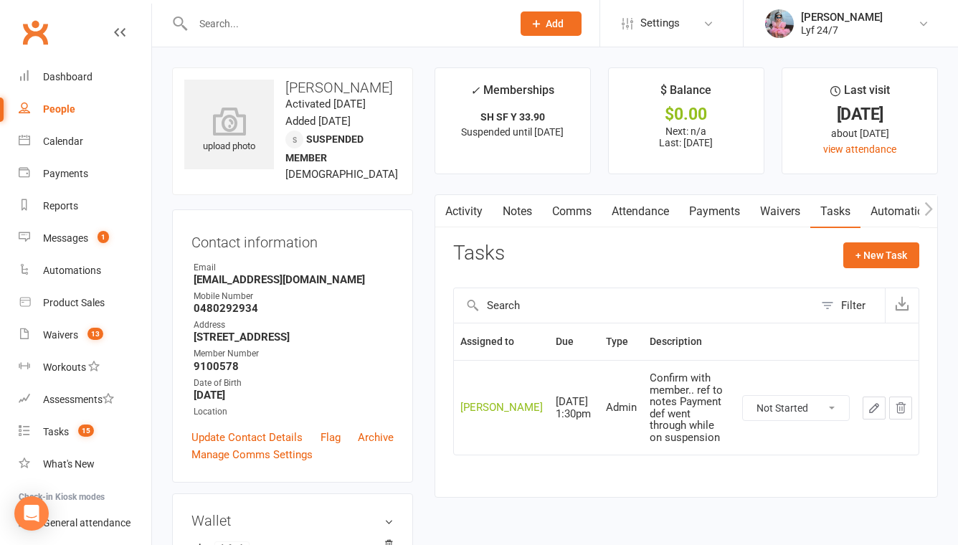
click at [524, 214] on link "Notes" at bounding box center [518, 211] width 50 height 33
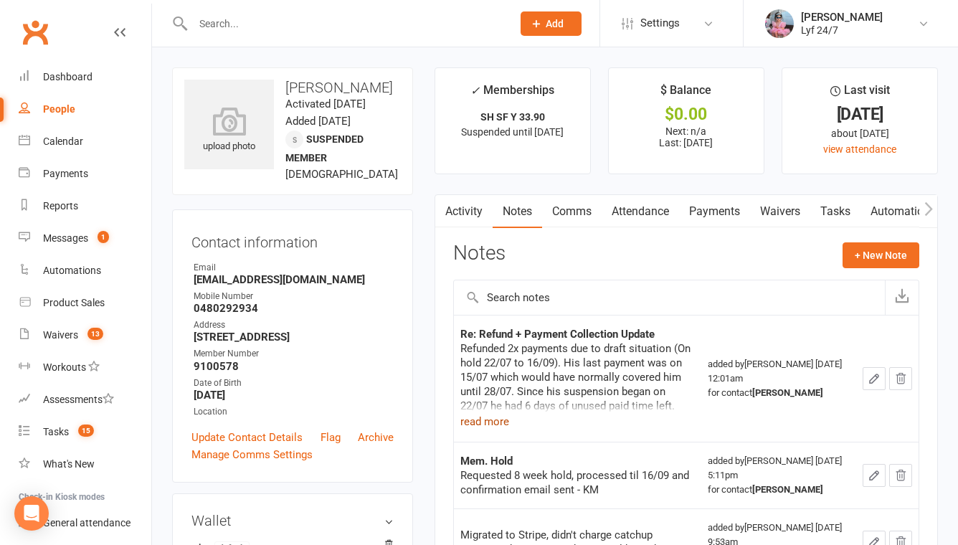
click at [481, 419] on button "read more" at bounding box center [485, 421] width 49 height 17
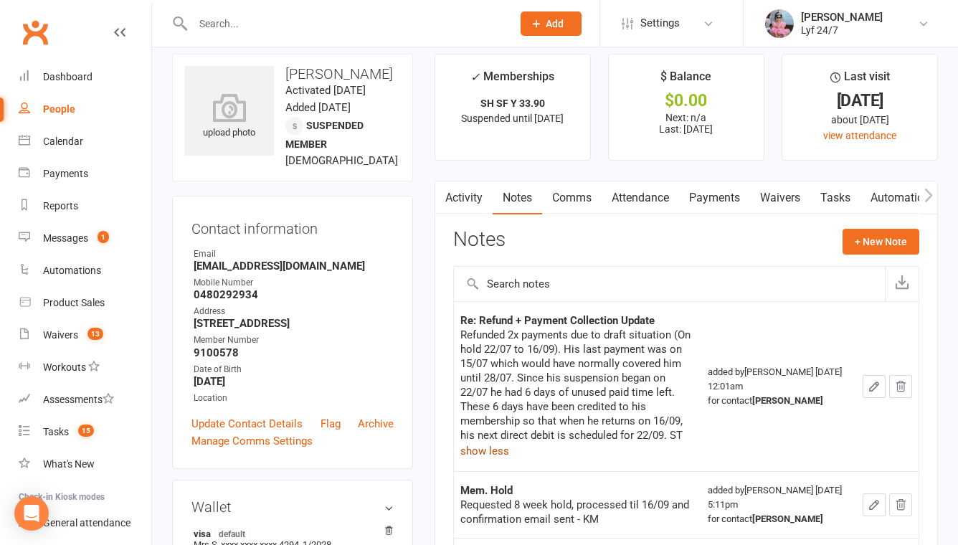
scroll to position [65, 0]
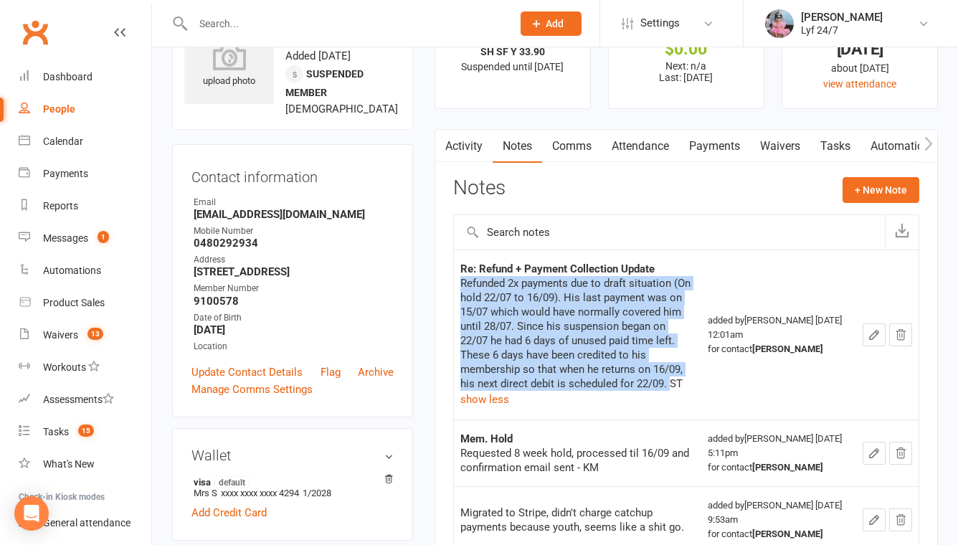
drag, startPoint x: 462, startPoint y: 282, endPoint x: 669, endPoint y: 382, distance: 229.7
click at [669, 382] on div "Refunded 2x payments due to draft situation (On hold 22/07 to 16/09). His last …" at bounding box center [578, 333] width 235 height 115
copy div "Refunded 2x payments due to draft situation (On hold 22/07 to 16/09). His last …"
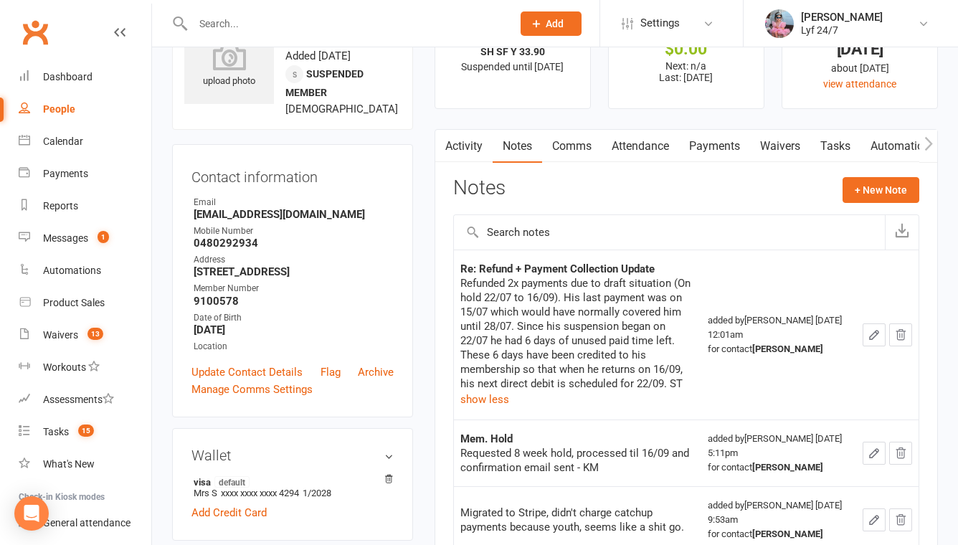
click at [290, 10] on div at bounding box center [337, 23] width 330 height 47
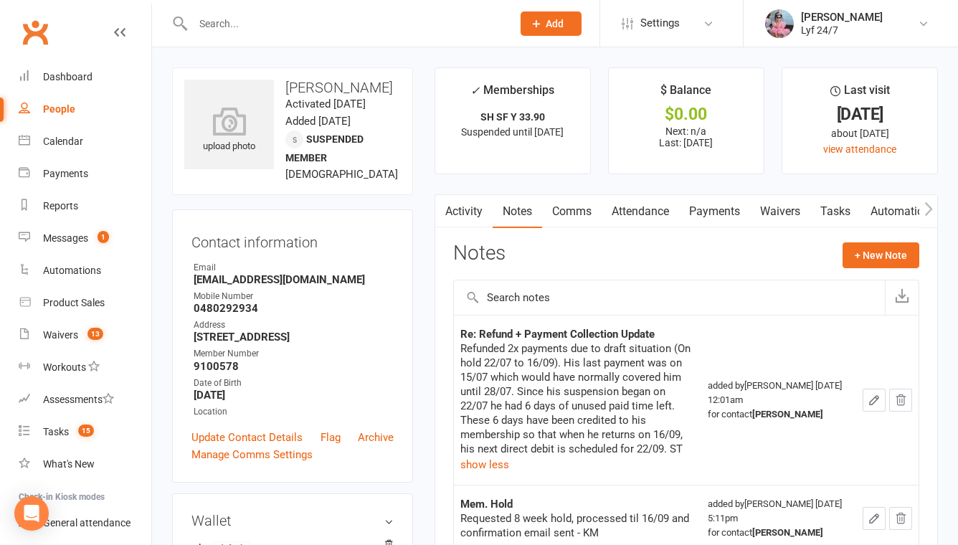
drag, startPoint x: 284, startPoint y: 83, endPoint x: 393, endPoint y: 99, distance: 110.3
click at [393, 95] on h3 "Biravinthan Manoharan" at bounding box center [292, 88] width 217 height 16
copy h3 "Biravinthan Manoharan"
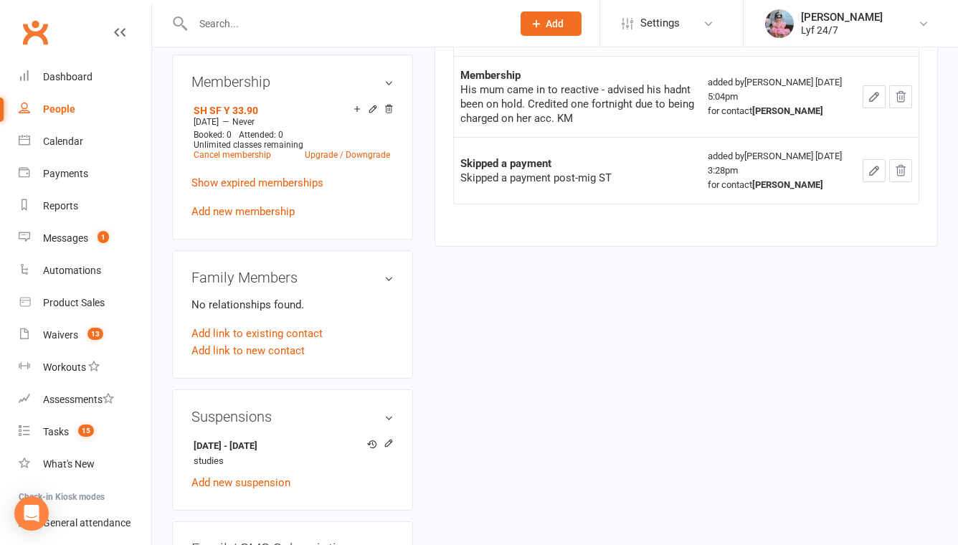
scroll to position [414, 0]
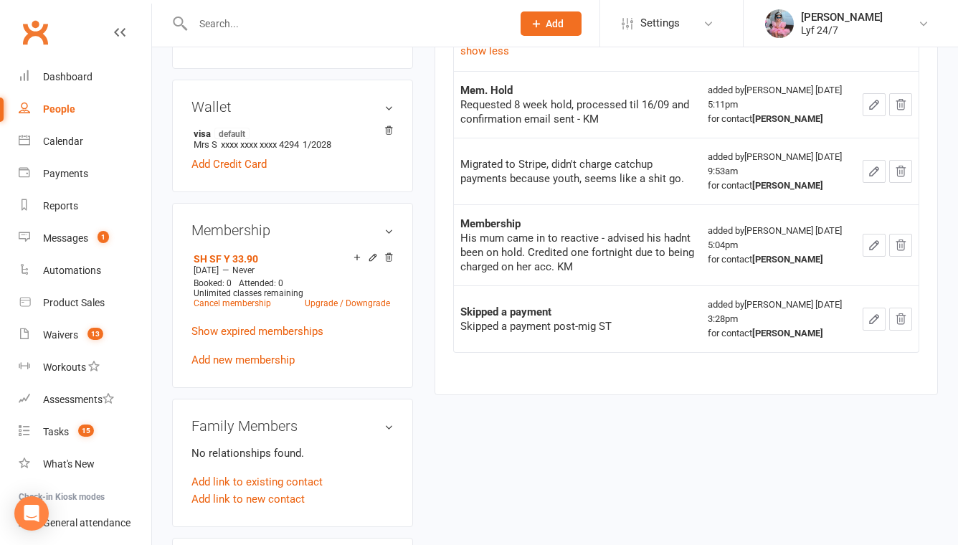
click at [250, 14] on input "text" at bounding box center [346, 24] width 314 height 20
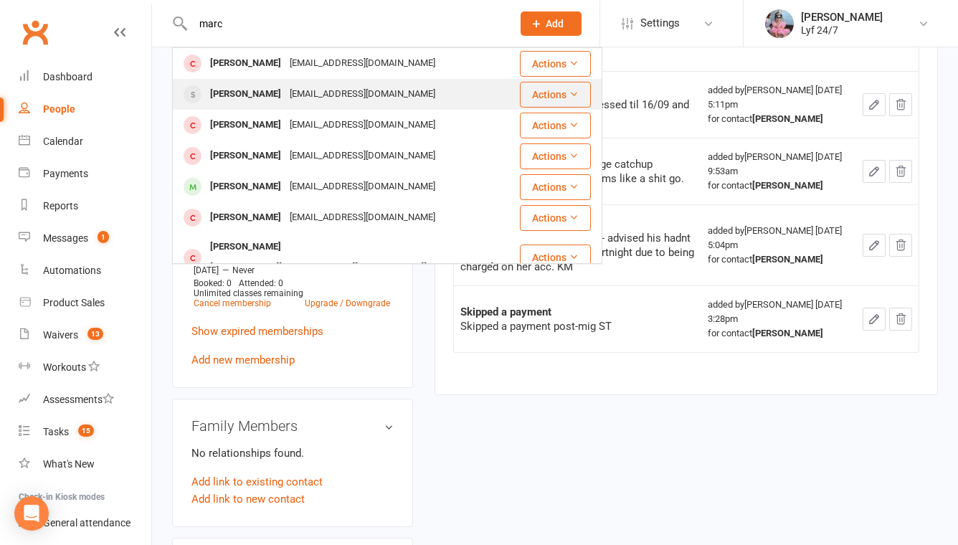
type input "marc"
click at [266, 95] on div "Marc Hernandez" at bounding box center [246, 94] width 80 height 21
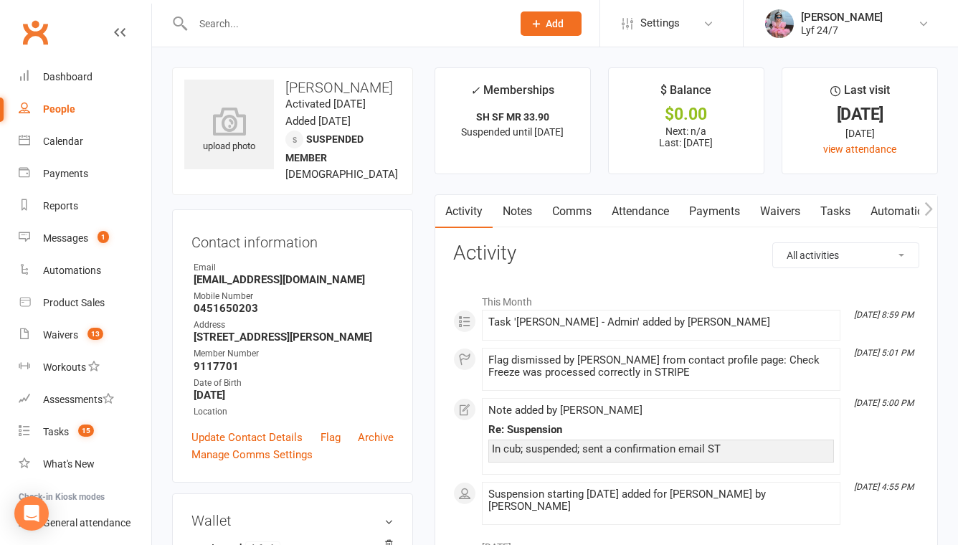
click at [317, 85] on h3 "Marc Hernandez" at bounding box center [292, 88] width 217 height 16
copy h3 "Marc Hernandez"
click at [524, 206] on link "Notes" at bounding box center [518, 211] width 50 height 33
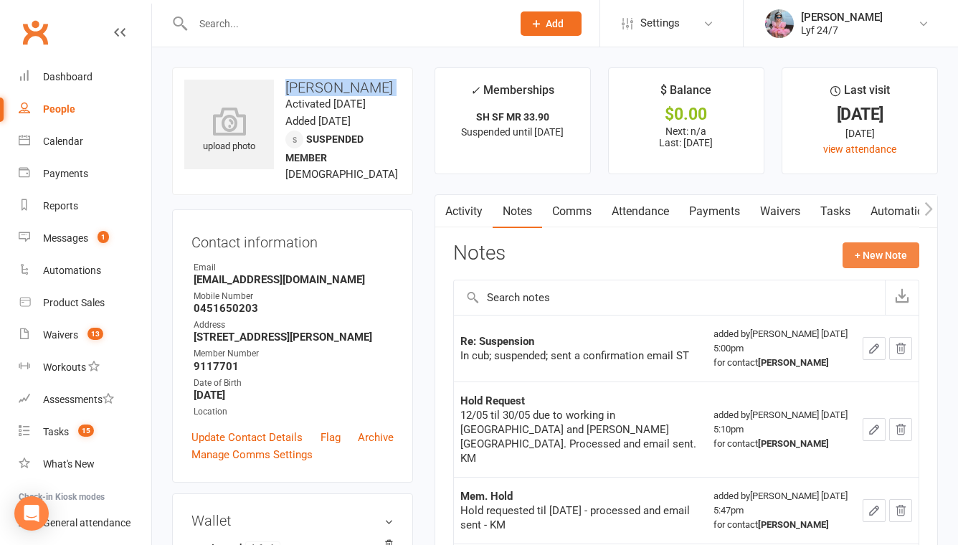
click at [876, 260] on button "+ New Note" at bounding box center [881, 255] width 77 height 26
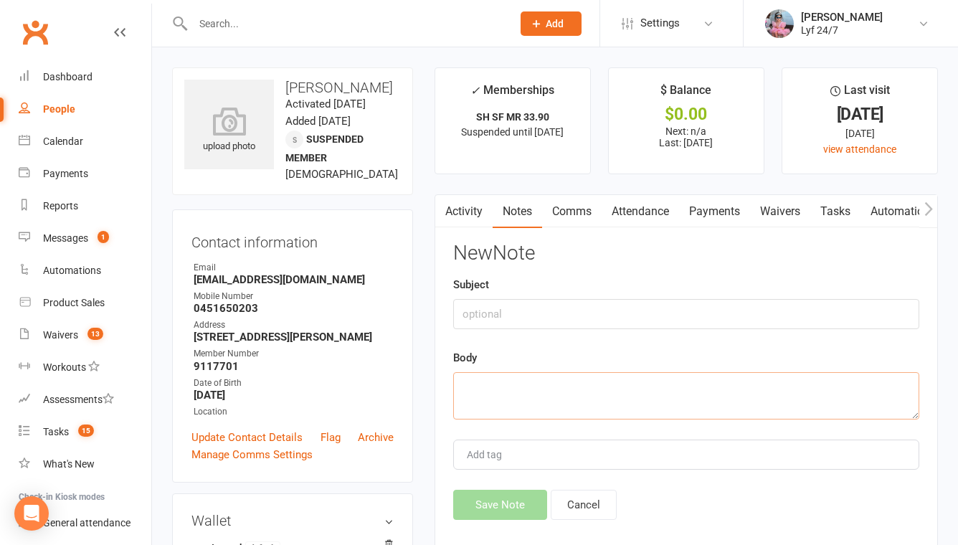
click at [542, 377] on textarea at bounding box center [686, 395] width 466 height 47
paste textarea "I’ve adjusted her billing following her suspension from 12/08 to 15/09. Her las…"
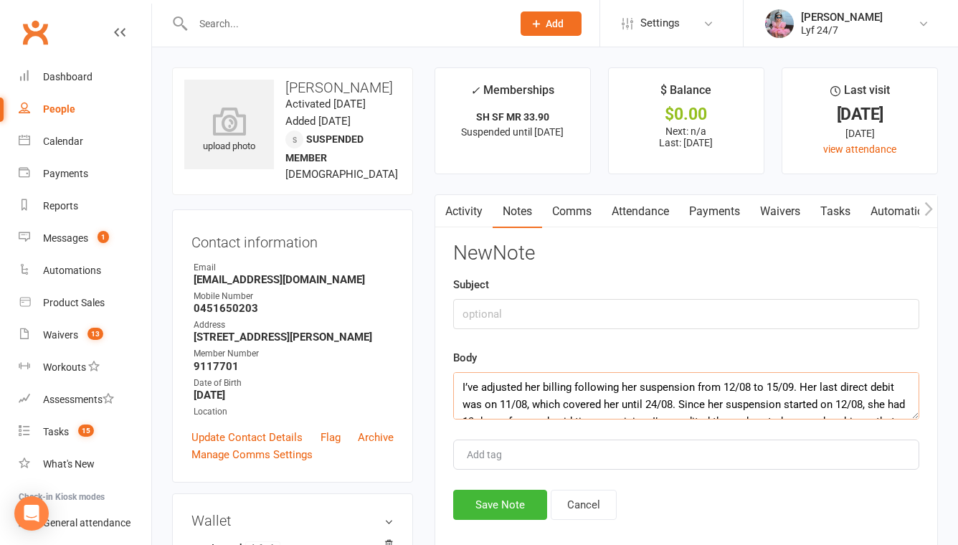
drag, startPoint x: 721, startPoint y: 387, endPoint x: 359, endPoint y: 386, distance: 362.3
click at [456, 387] on textarea "Suspension12/08 to 15/09. Her last direct debit was on 11/08, which covered her…" at bounding box center [686, 395] width 466 height 47
click at [565, 385] on textarea "Refunded 1x payment; draft situation Suspension12/08 to 15/09. Her last direct …" at bounding box center [686, 395] width 466 height 47
click at [668, 385] on textarea "Refunded 1x payment 14/08 ; draft situation Suspension12/08 to 15/09. Her last …" at bounding box center [686, 395] width 466 height 47
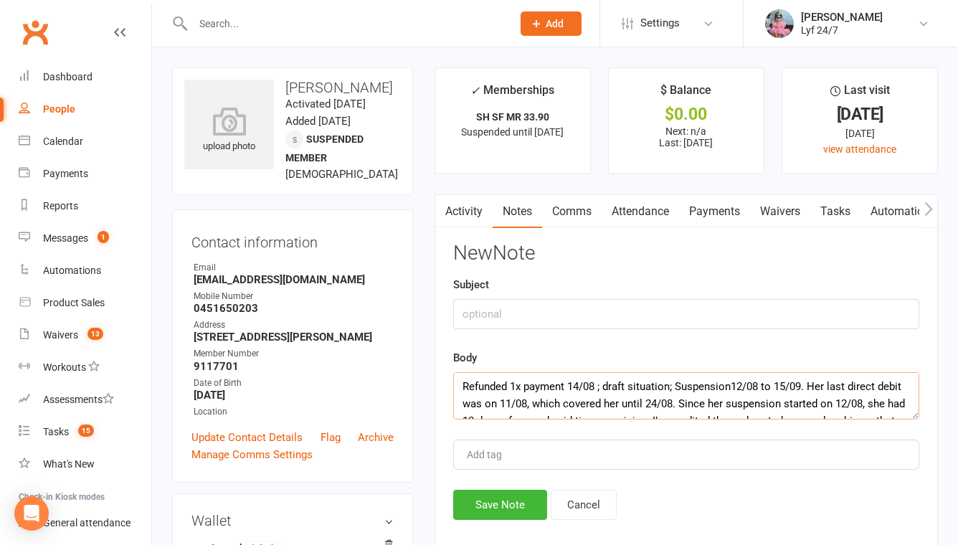
scroll to position [11, 0]
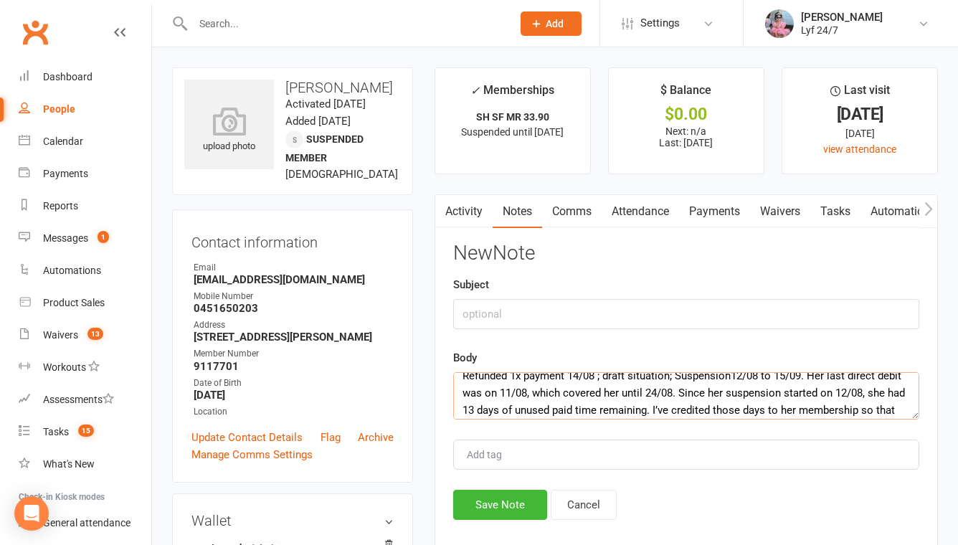
click at [816, 377] on textarea "Refunded 1x payment 14/08 ; draft situation; Suspension12/08 to 15/09. Her last…" at bounding box center [686, 395] width 466 height 47
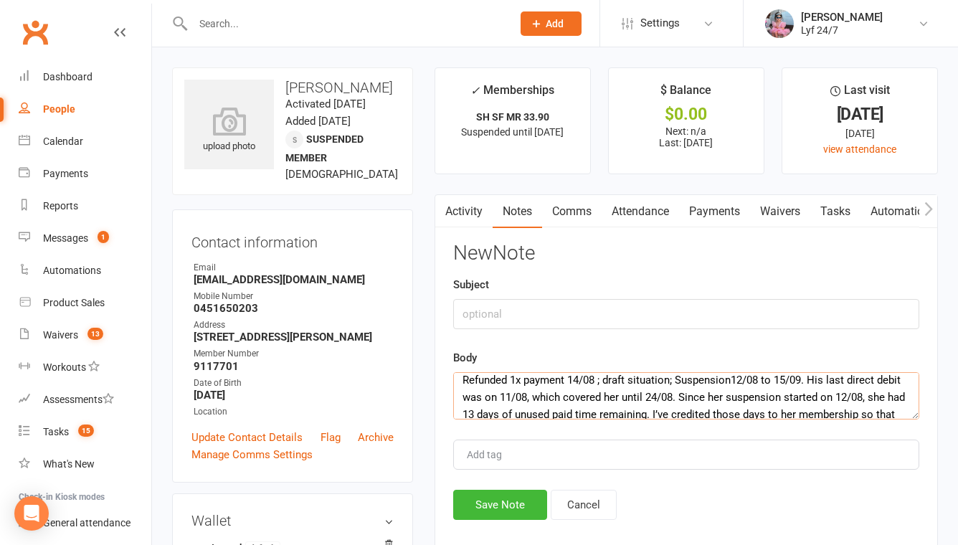
drag, startPoint x: 849, startPoint y: 380, endPoint x: 936, endPoint y: 380, distance: 86.8
click at [936, 380] on div "Activity Notes Comms Attendance Payments Waivers Tasks Automations Mobile App A…" at bounding box center [687, 378] width 504 height 368
click at [572, 395] on textarea "Refunded 1x payment 14/08 ; draft situation; Suspension12/08 to 15/09. His last…" at bounding box center [686, 395] width 466 height 47
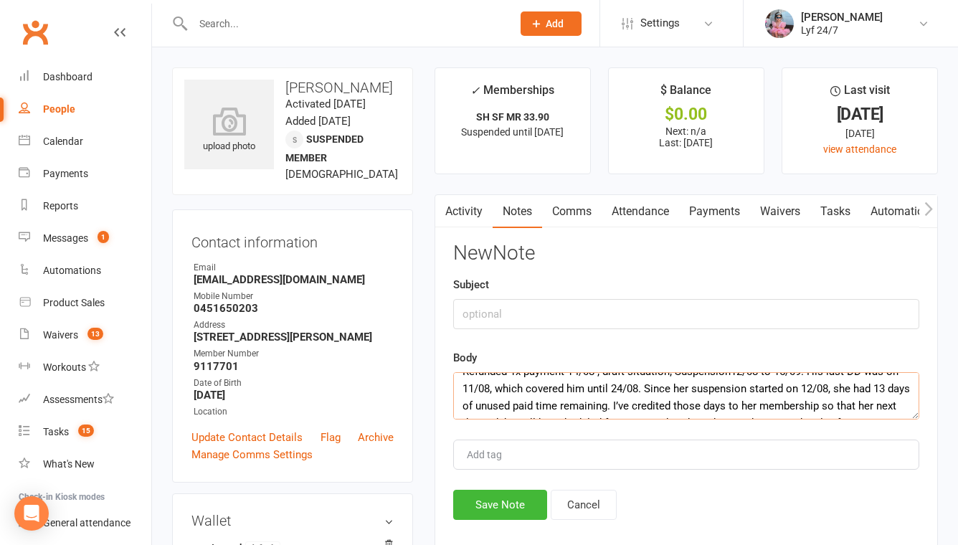
click at [679, 390] on textarea "Refunded 1x payment 14/08 ; draft situation; Suspension12/08 to 15/09. His last…" at bounding box center [686, 395] width 466 height 47
click at [839, 387] on textarea "Refunded 1x payment 14/08 ; draft situation; Suspension12/08 to 15/09. His last…" at bounding box center [686, 395] width 466 height 47
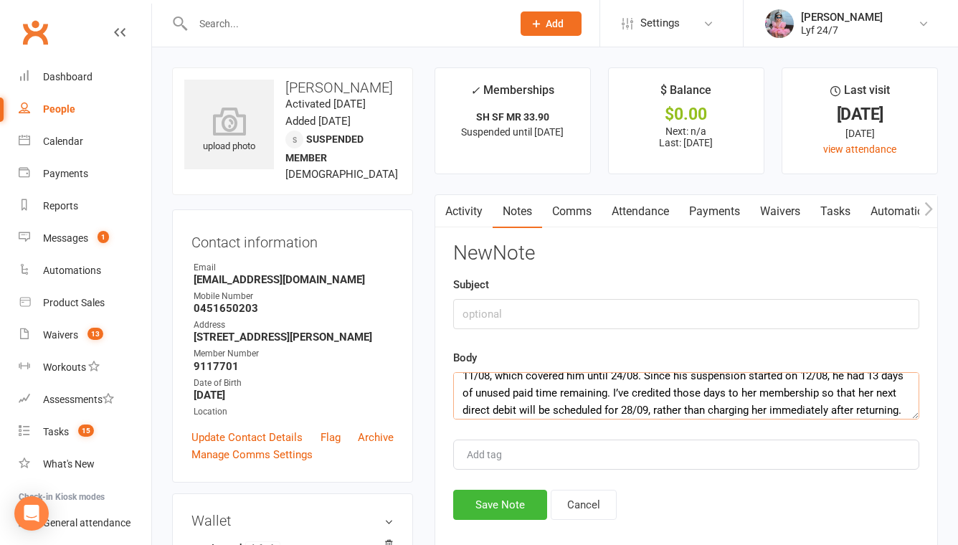
click at [740, 392] on textarea "Refunded 1x payment 14/08 ; draft situation; Suspension12/08 to 15/09. His last…" at bounding box center [686, 395] width 466 height 47
click at [863, 387] on textarea "Refunded 1x payment 14/08 ; draft situation; Suspension12/08 to 15/09. His last…" at bounding box center [686, 395] width 466 height 47
drag, startPoint x: 513, startPoint y: 409, endPoint x: 435, endPoint y: 405, distance: 77.6
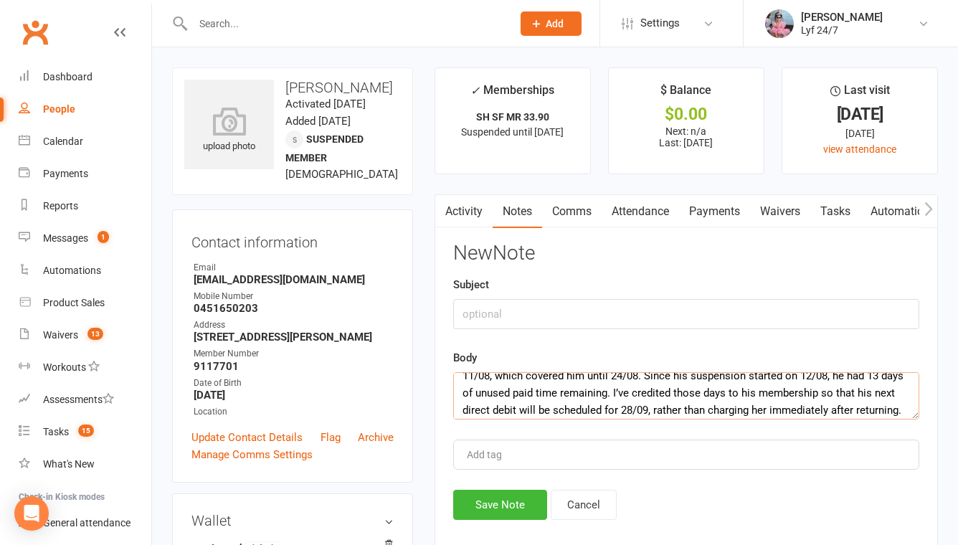
click at [435, 405] on div "Activity Notes Comms Attendance Payments Waivers Tasks Automations Mobile App A…" at bounding box center [687, 378] width 504 height 368
drag, startPoint x: 508, startPoint y: 410, endPoint x: 420, endPoint y: 410, distance: 88.2
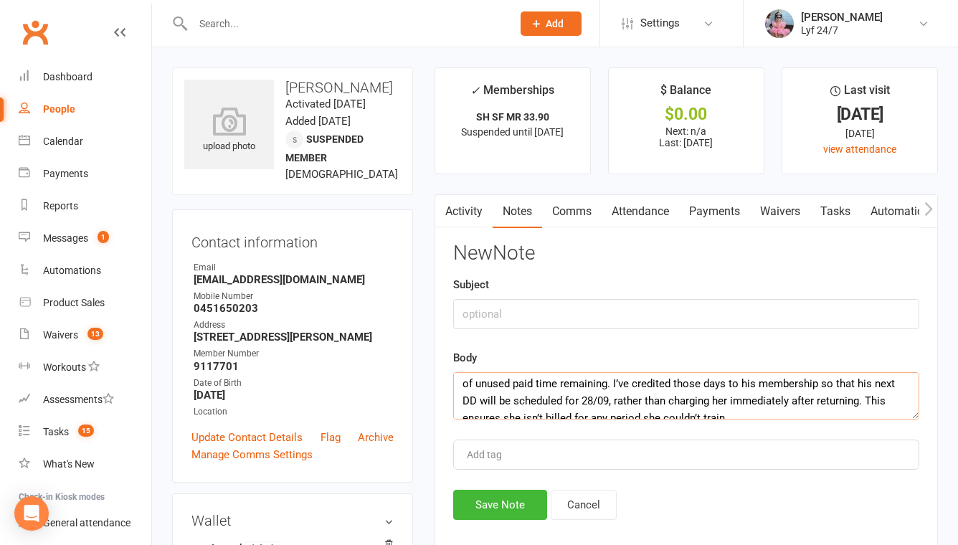
click at [699, 402] on textarea "Refunded 1x payment 14/08 ; draft situation; Suspension12/08 to 15/09. His last…" at bounding box center [686, 395] width 466 height 47
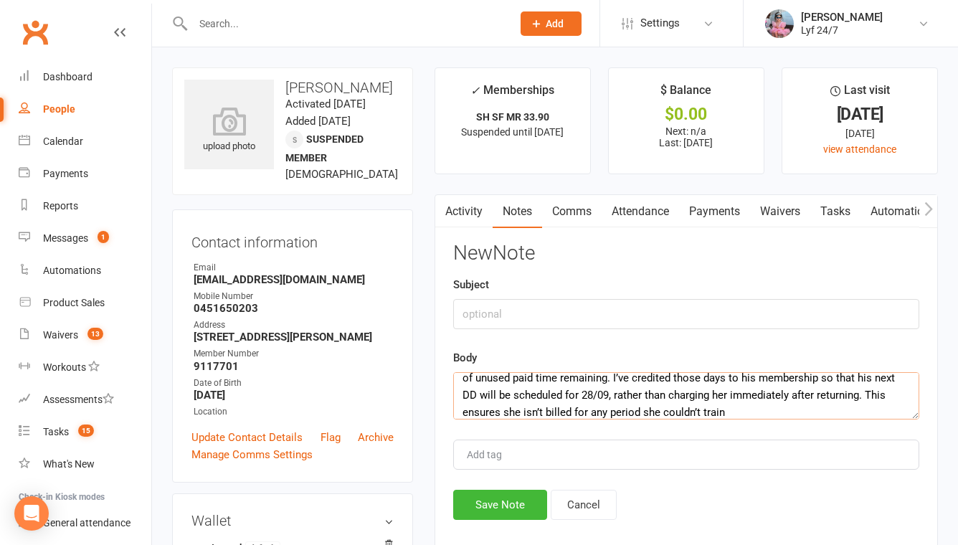
drag, startPoint x: 593, startPoint y: 393, endPoint x: 847, endPoint y: 400, distance: 254.1
click at [847, 400] on textarea "Refunded 1x payment 14/08 ; draft situation; Suspension12/08 to 15/09. His last…" at bounding box center [686, 395] width 466 height 47
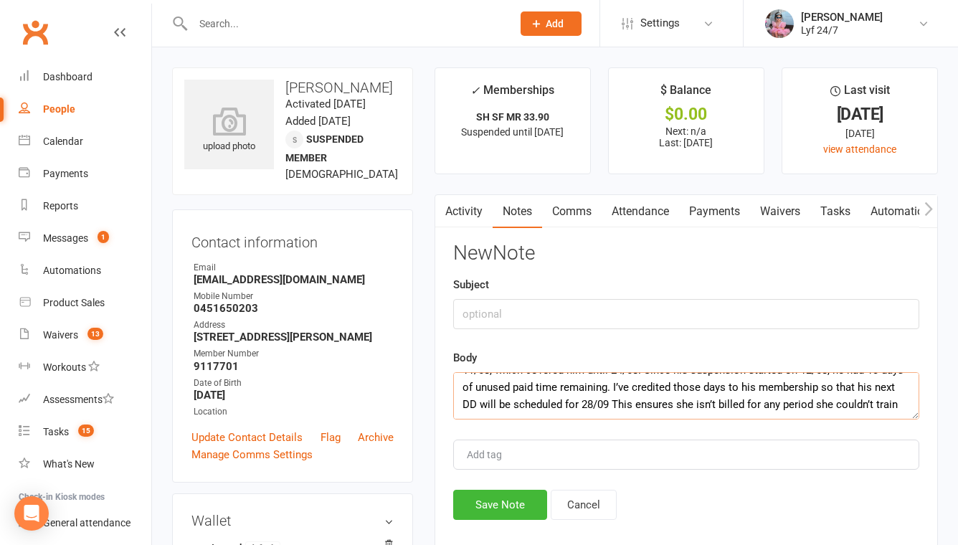
scroll to position [34, 0]
drag, startPoint x: 680, startPoint y: 405, endPoint x: 599, endPoint y: 403, distance: 81.1
click at [599, 403] on textarea "Refunded 1x payment 14/08 ; draft situation; Suspension12/08 to 15/09. His last…" at bounding box center [686, 395] width 466 height 47
click at [760, 402] on textarea "Refunded 1x payment 14/08 ; draft situation; Suspension12/08 to 15/09. His last…" at bounding box center [686, 395] width 466 height 47
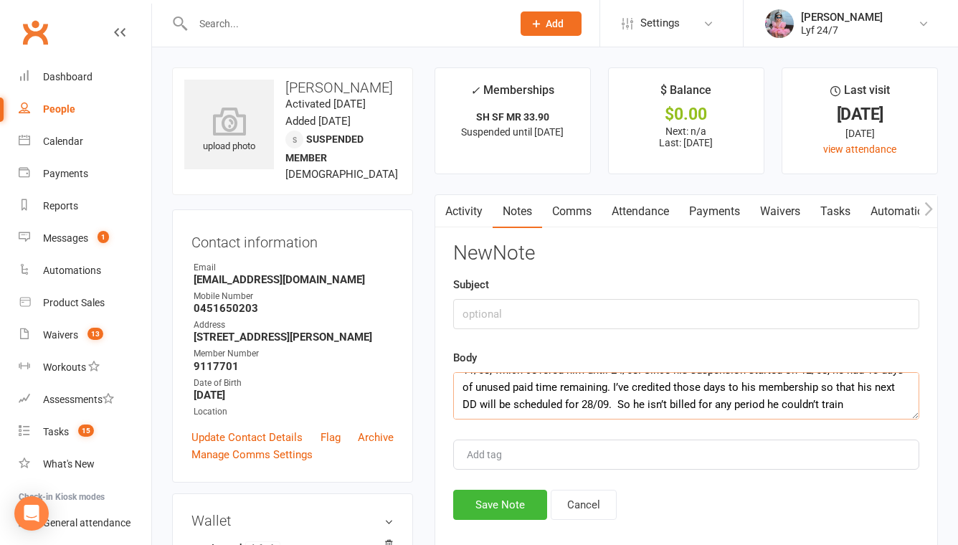
click at [863, 402] on textarea "Refunded 1x payment 14/08 ; draft situation; Suspension12/08 to 15/09. His last…" at bounding box center [686, 395] width 466 height 47
type textarea "Refunded 1x payment 14/08 ; draft situation; Suspension12/08 to 15/09. His last…"
click at [506, 312] on input "text" at bounding box center [686, 314] width 466 height 30
type input "Re: Refund 1x payment + Payment Collection update"
click at [484, 510] on button "Save Note" at bounding box center [500, 505] width 94 height 30
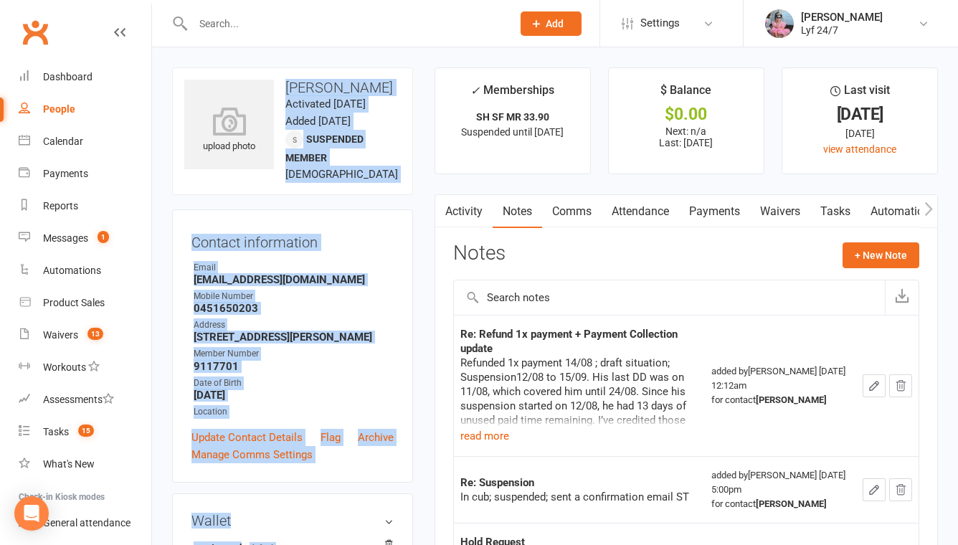
drag, startPoint x: 287, startPoint y: 87, endPoint x: 428, endPoint y: 86, distance: 140.6
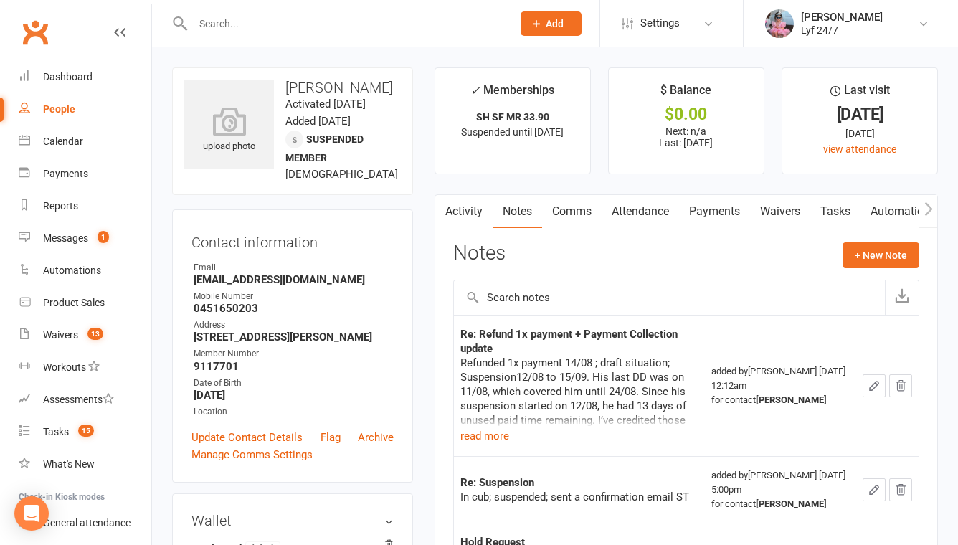
click at [331, 95] on div "upload photo Marc Hernandez Activated 16 January, 2025 Added 15 January, 2025 S…" at bounding box center [292, 131] width 241 height 128
drag, startPoint x: 289, startPoint y: 87, endPoint x: 390, endPoint y: 83, distance: 101.2
click at [390, 83] on h3 "Marc Hernandez" at bounding box center [292, 88] width 217 height 16
copy h3 "Marc Hernandez"
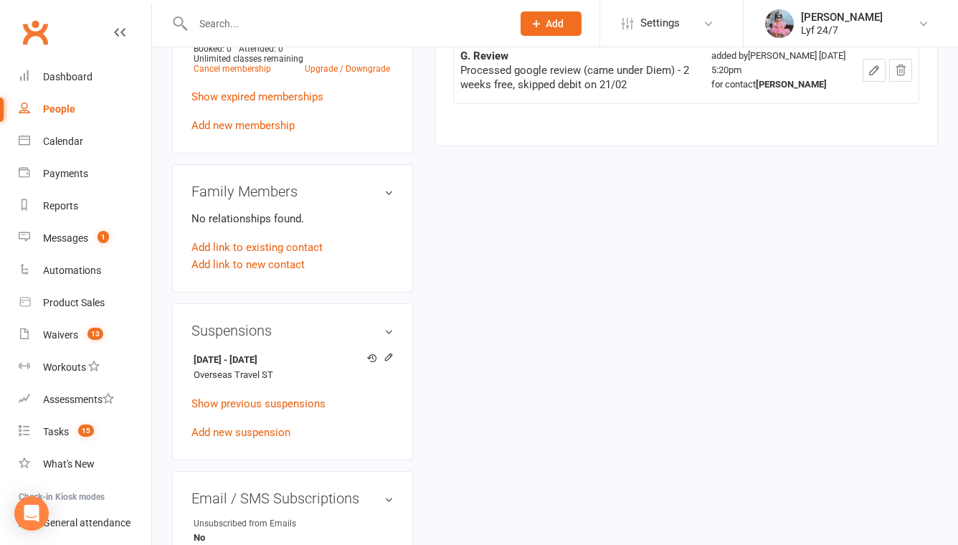
scroll to position [764, 0]
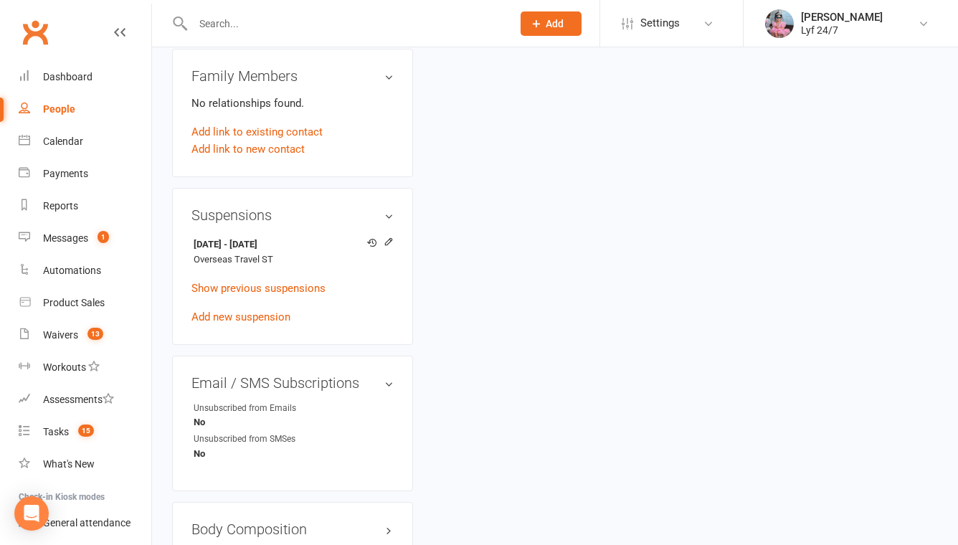
drag, startPoint x: 314, startPoint y: 256, endPoint x: 190, endPoint y: 256, distance: 124.1
click at [190, 256] on div "Suspensions 12 Aug 2025 - 15 Sep 2025 Overseas Travel ST Show previous suspensi…" at bounding box center [292, 266] width 241 height 157
copy strong "12 Aug 2025 - 15 Sep 2025"
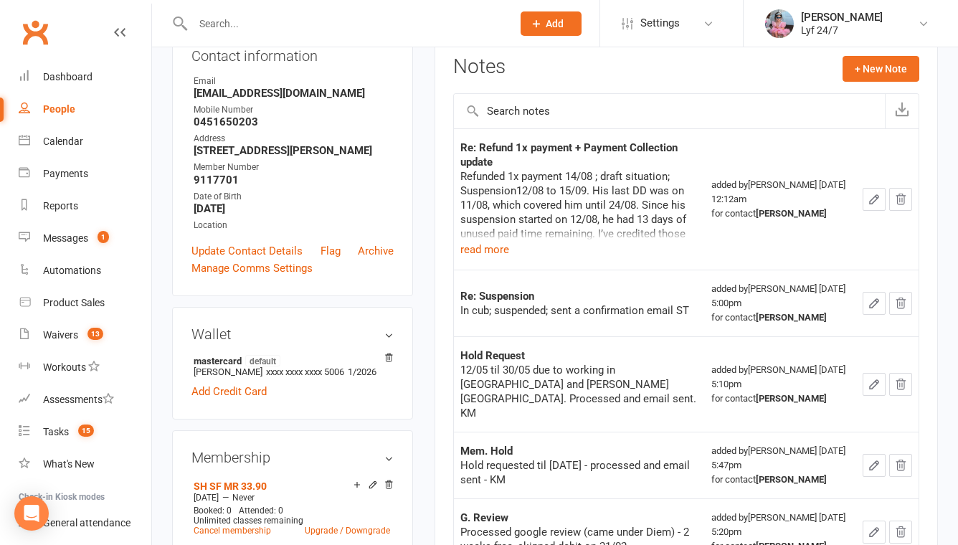
scroll to position [164, 0]
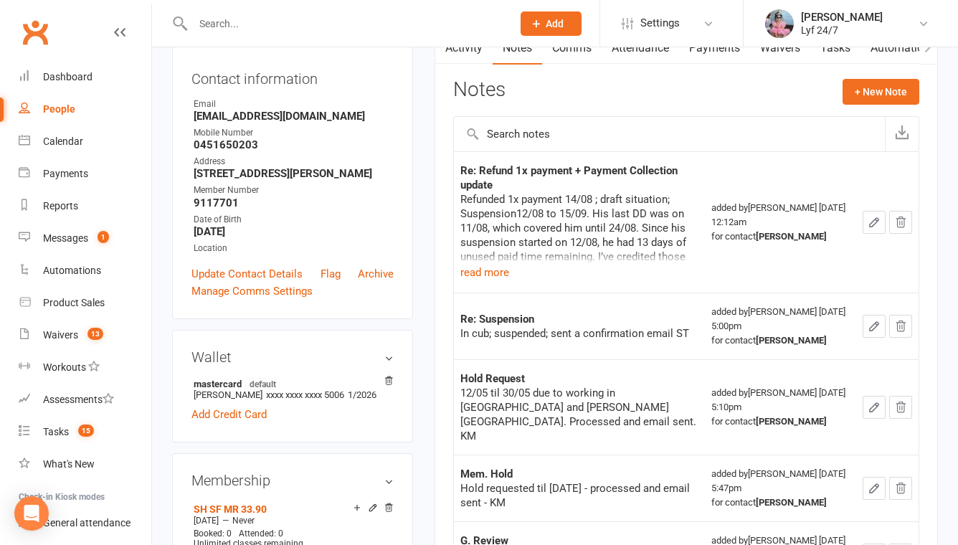
click at [842, 48] on link "Tasks" at bounding box center [836, 48] width 50 height 33
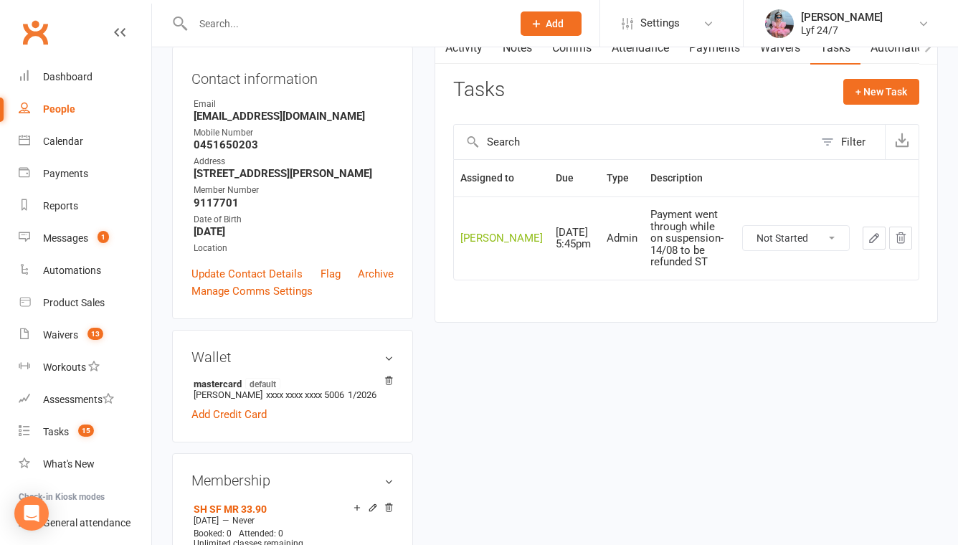
click at [877, 232] on icon "button" at bounding box center [874, 238] width 13 height 13
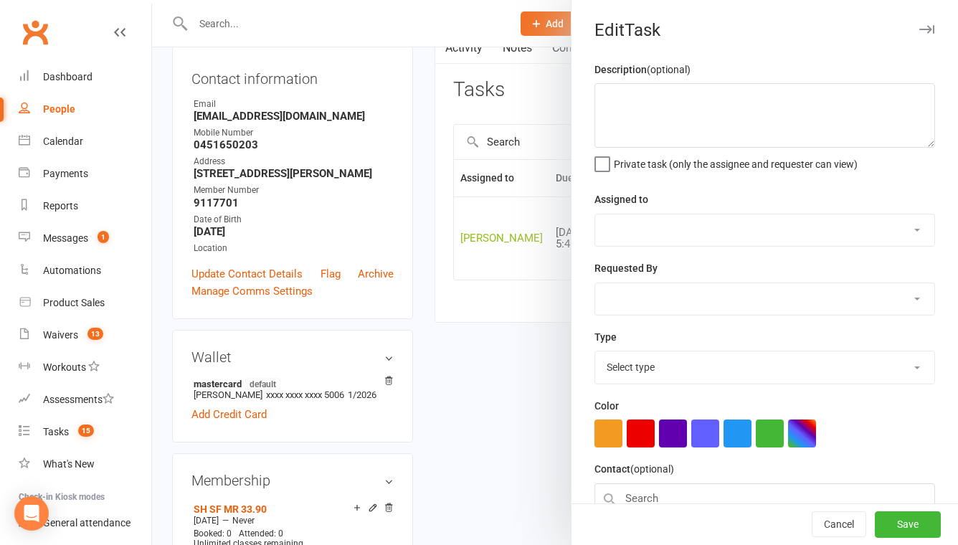
type textarea "Payment went through while on suspension- 14/08 to be refunded ST"
select select "51905"
type input "[DATE]"
type input "5:45pm"
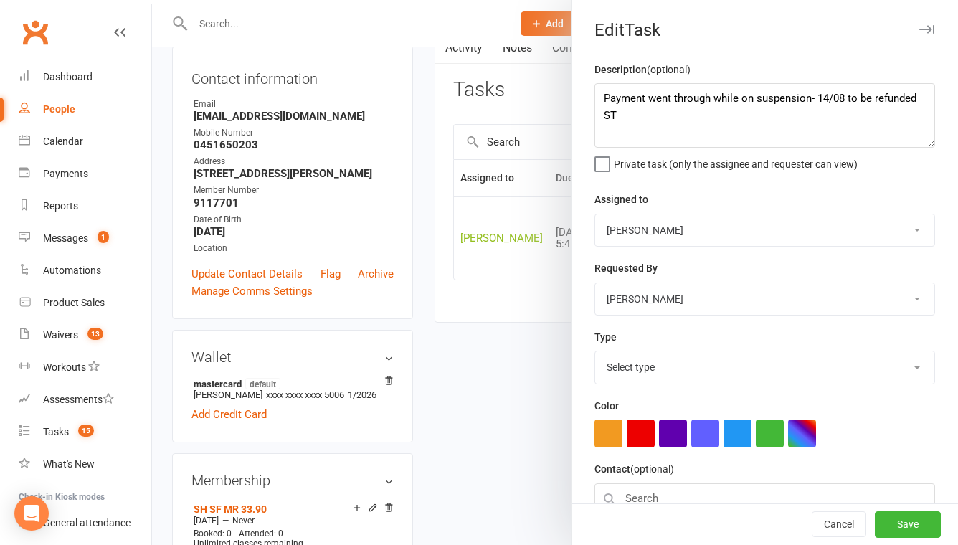
select select "32221"
click at [608, 103] on textarea "Payment went through while on suspension- 14/08 to be refunded ST" at bounding box center [765, 115] width 341 height 65
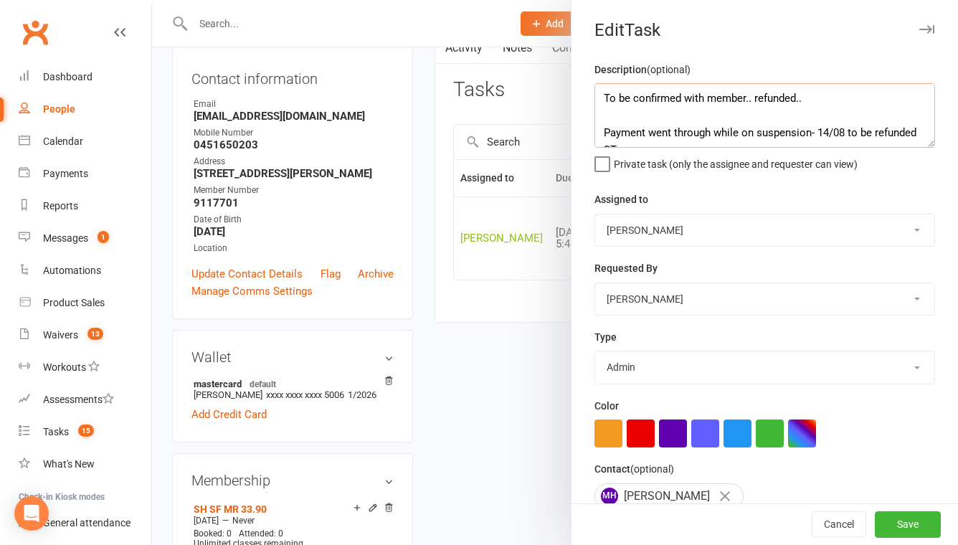
click at [819, 103] on textarea "To be confirmed with member.. refunded.. Payment went through while on suspensi…" at bounding box center [765, 115] width 341 height 65
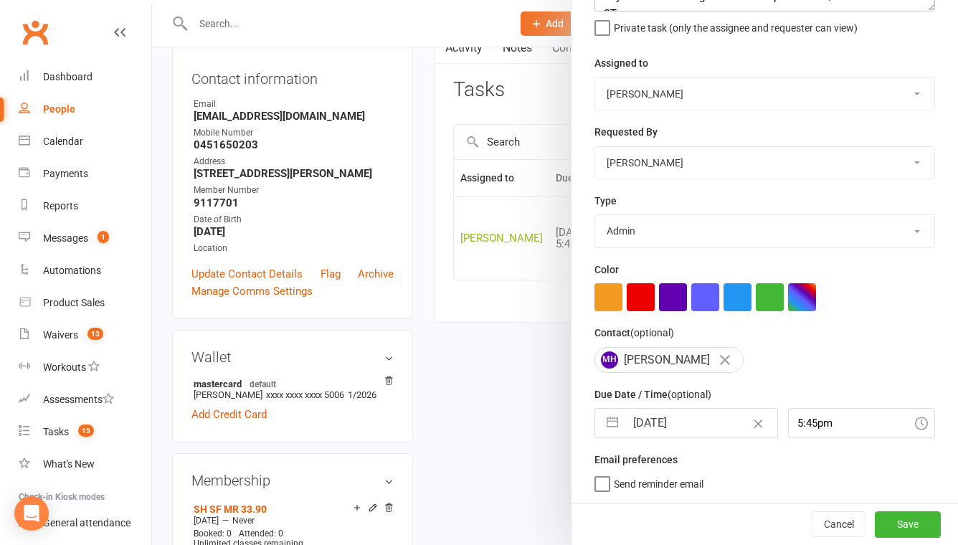
type textarea "To be confirmed with member.. refunded.. Payment went through while on suspensi…"
click at [661, 425] on input "[DATE]" at bounding box center [701, 423] width 151 height 29
select select "6"
select select "2025"
select select "7"
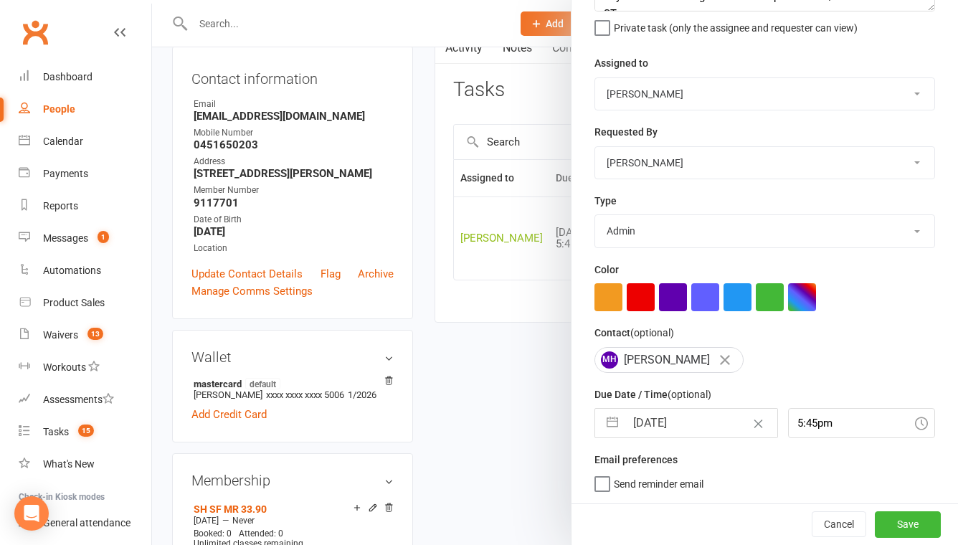
select select "2025"
select select "8"
select select "2025"
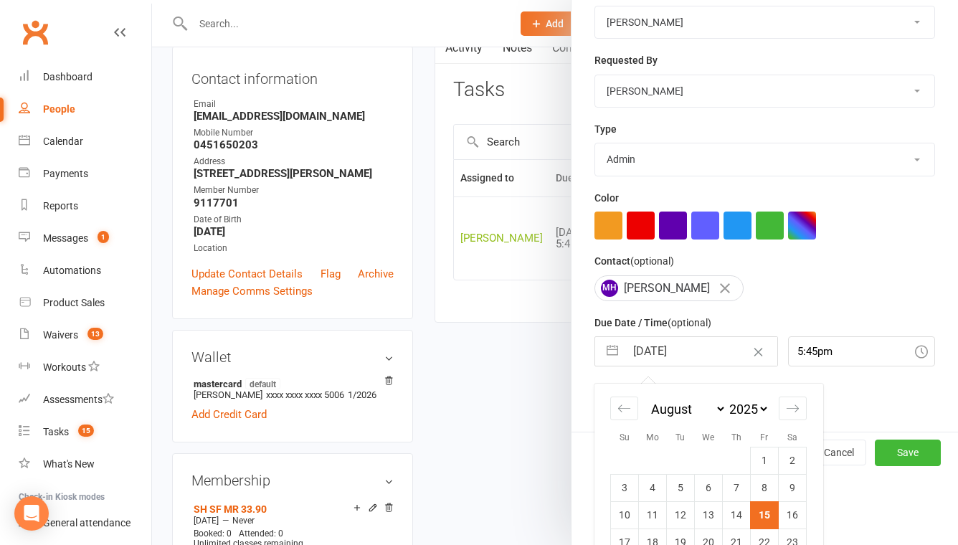
scroll to position [293, 0]
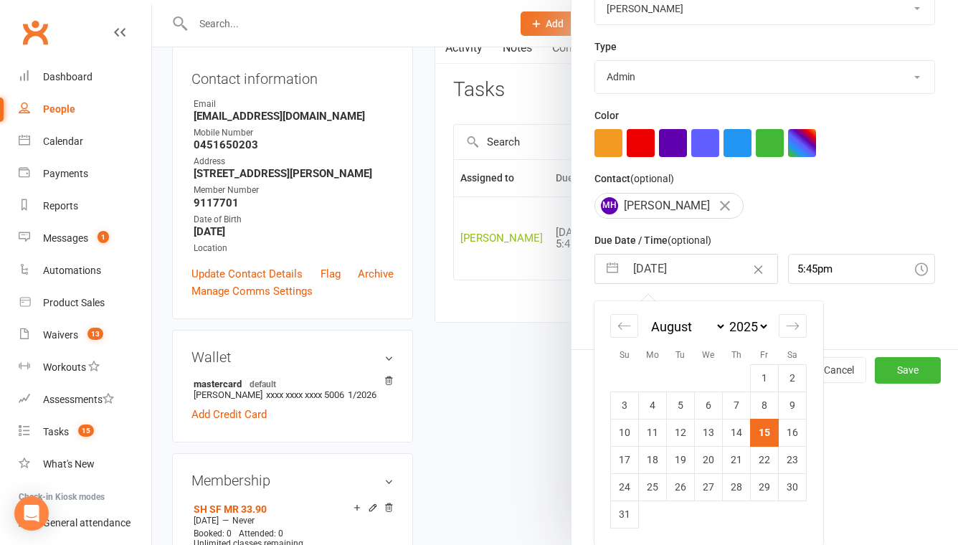
click at [768, 437] on td "15" at bounding box center [765, 432] width 28 height 27
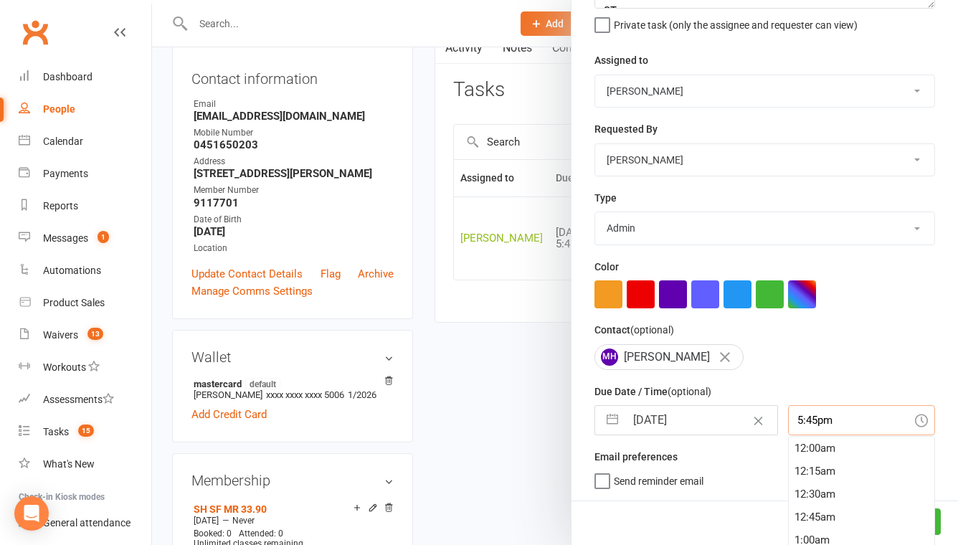
click at [819, 422] on div "5:45pm 12:00am 12:15am 12:30am 12:45am 1:00am 1:15am 1:30am 1:45am 2:00am 2:15a…" at bounding box center [861, 420] width 147 height 30
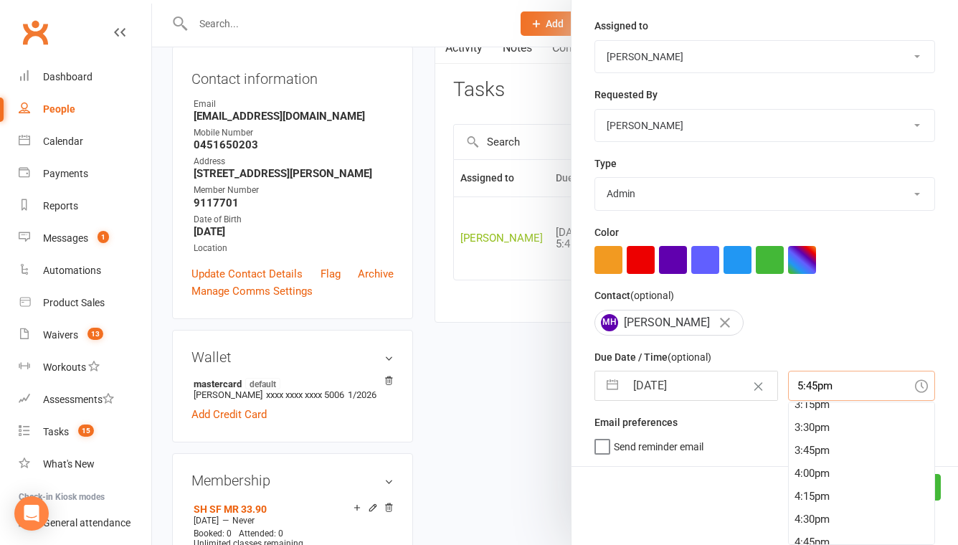
scroll to position [1368, 0]
click at [807, 430] on div "3:00pm" at bounding box center [862, 423] width 146 height 23
type input "3:00pm"
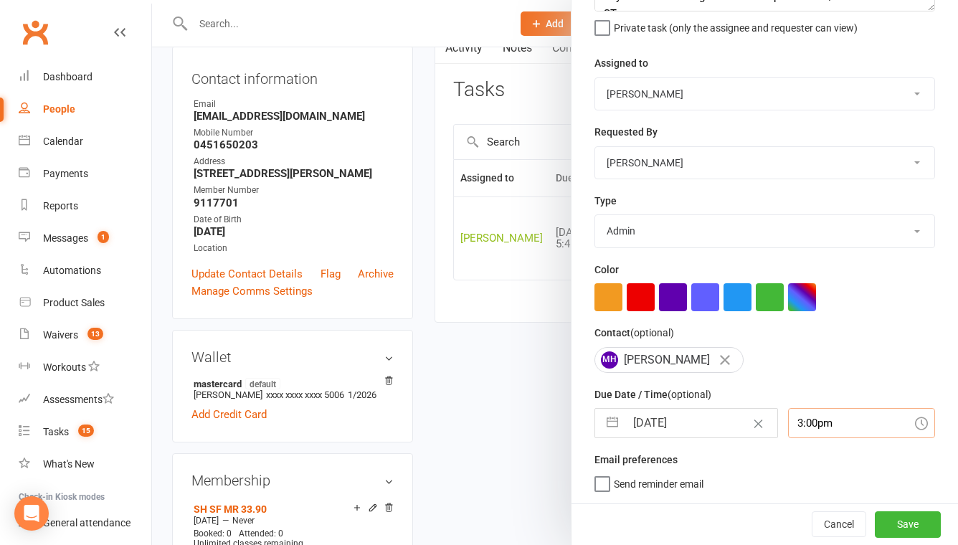
scroll to position [139, 0]
click at [651, 293] on button "button" at bounding box center [641, 297] width 28 height 28
click at [898, 522] on button "Save" at bounding box center [908, 525] width 66 height 26
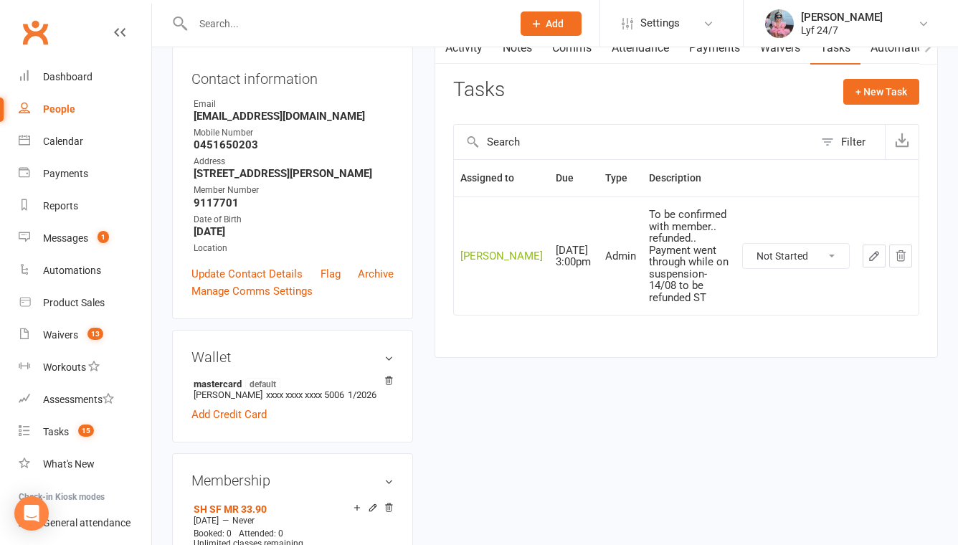
scroll to position [0, 0]
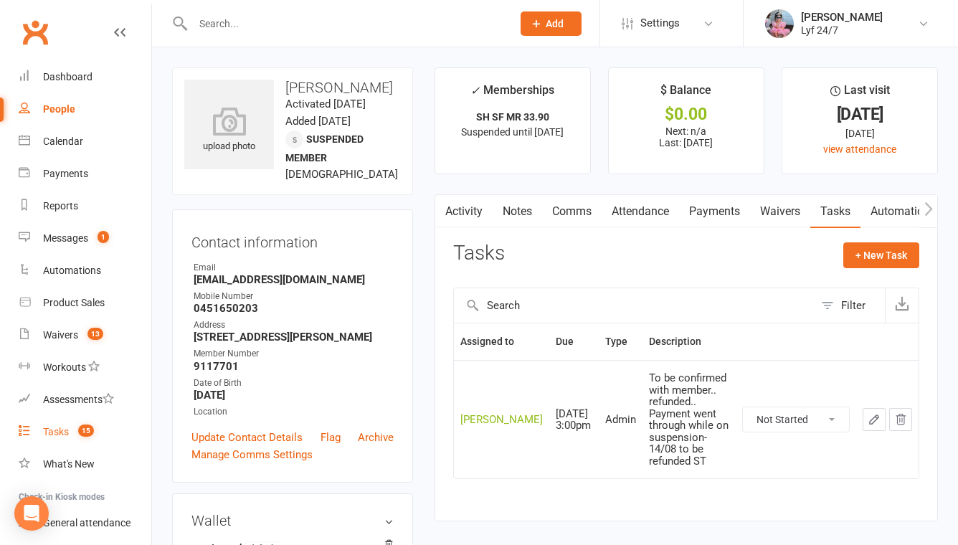
click at [80, 434] on span "15" at bounding box center [86, 431] width 16 height 12
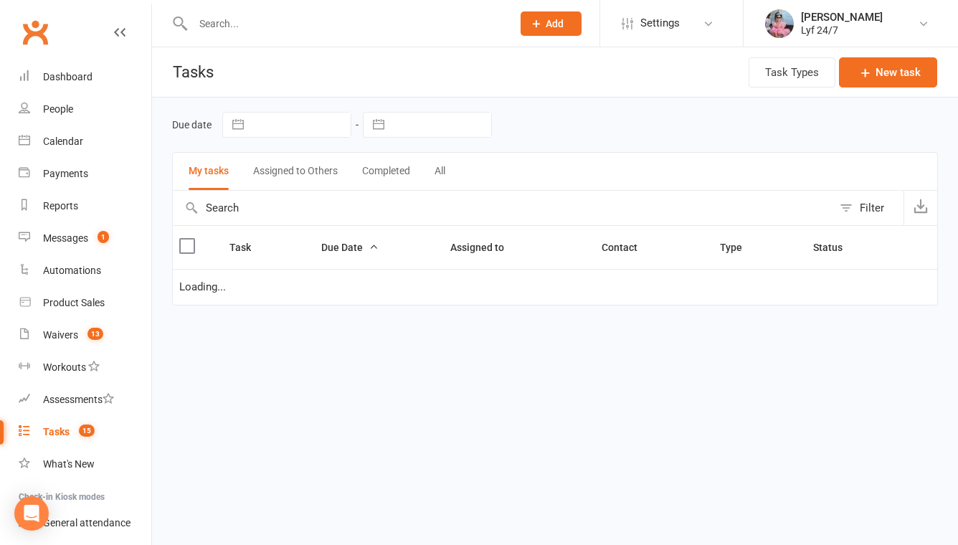
select select "started"
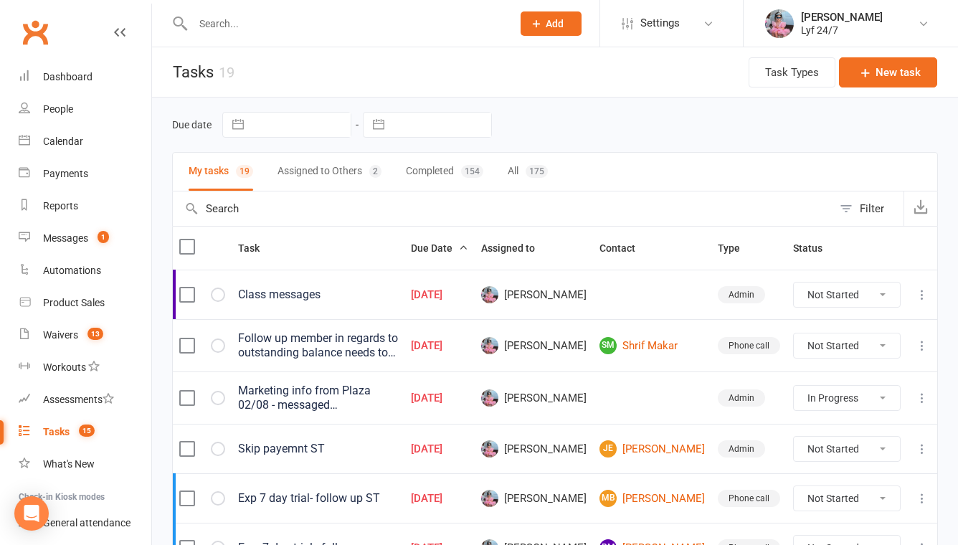
click at [268, 16] on input "text" at bounding box center [346, 24] width 314 height 20
click at [369, 3] on div at bounding box center [337, 23] width 330 height 47
click at [370, 22] on input "text" at bounding box center [346, 24] width 314 height 20
paste input "Sukhharman000@gmail.com"
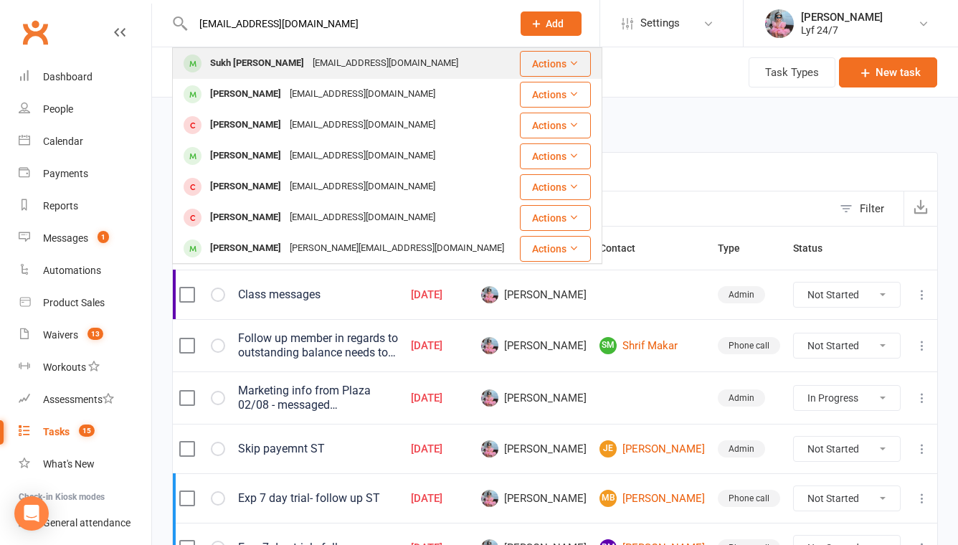
type input "Sukhharman000@gmail.com"
click at [251, 66] on div "Sukh Sukhpreet kaur" at bounding box center [257, 63] width 103 height 21
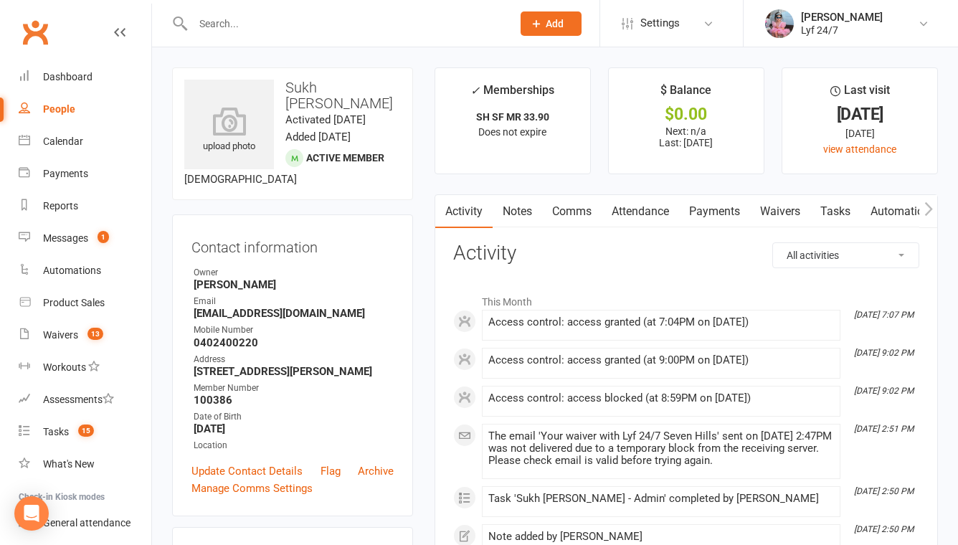
drag, startPoint x: 317, startPoint y: 105, endPoint x: 286, endPoint y: 82, distance: 38.5
click at [286, 82] on h3 "Sukh Sukhpreet kaur" at bounding box center [292, 96] width 217 height 32
copy h3 "Sukh Sukhpreet kaur"
click at [258, 16] on input "text" at bounding box center [346, 24] width 314 height 20
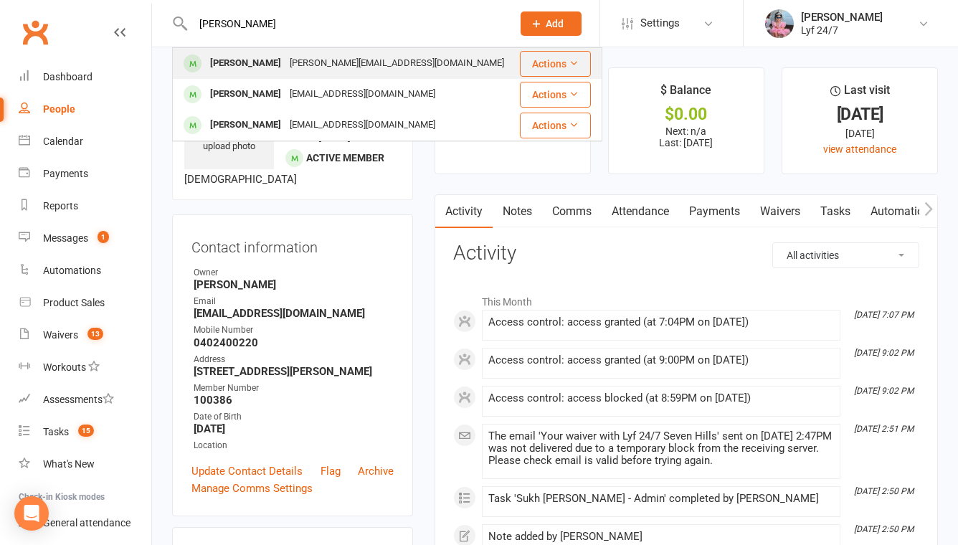
type input "bijayalakshmi"
click at [314, 66] on div "bijaylaxmi.1986@gmail.com" at bounding box center [397, 63] width 223 height 21
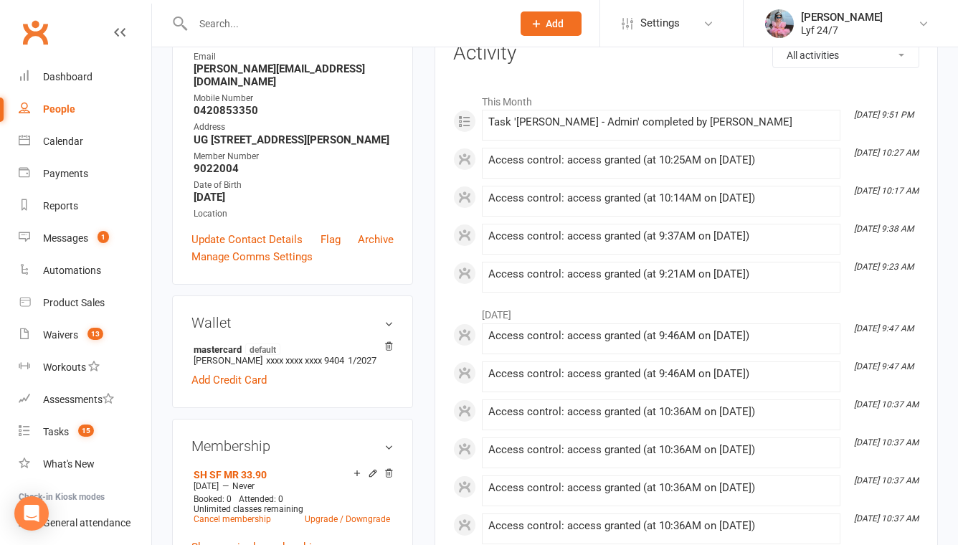
scroll to position [95, 0]
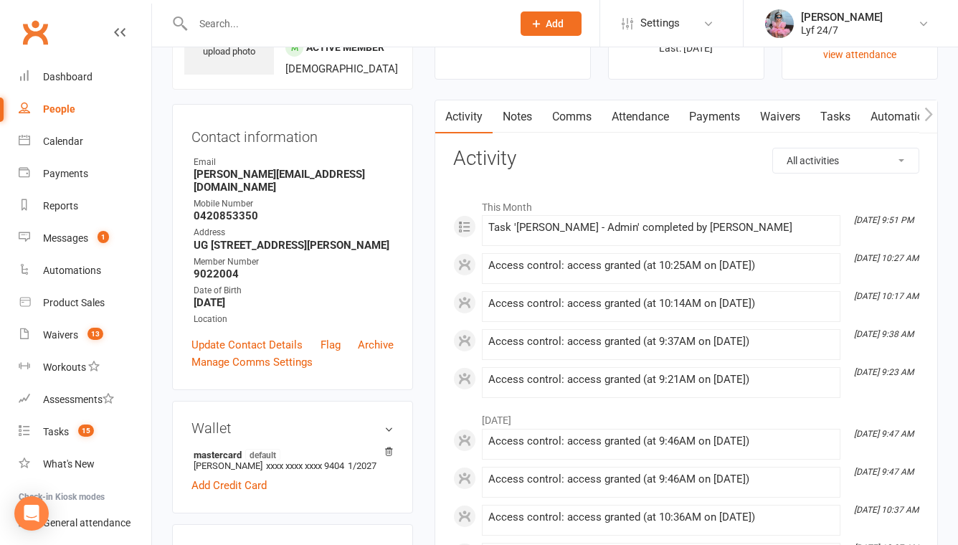
click at [528, 117] on link "Notes" at bounding box center [518, 116] width 50 height 33
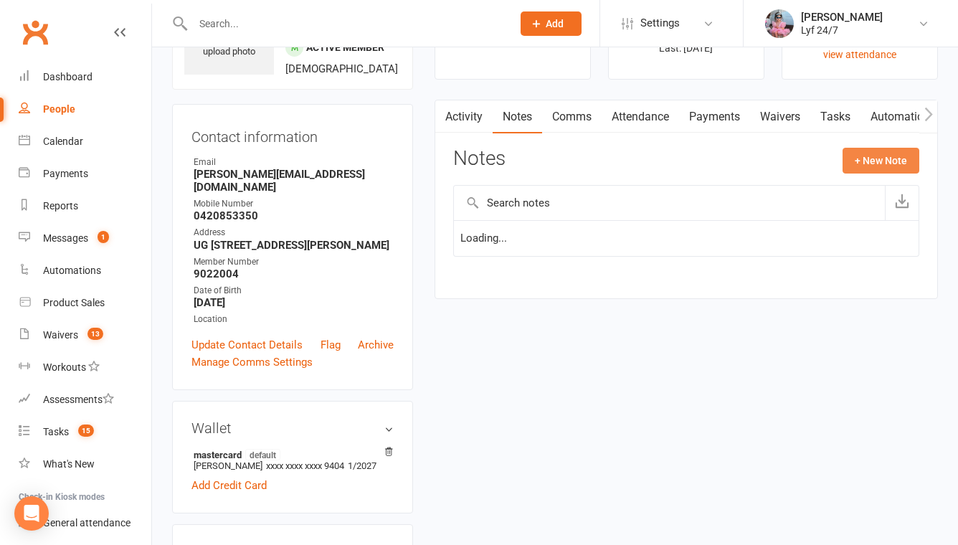
click at [892, 154] on button "+ New Note" at bounding box center [881, 161] width 77 height 26
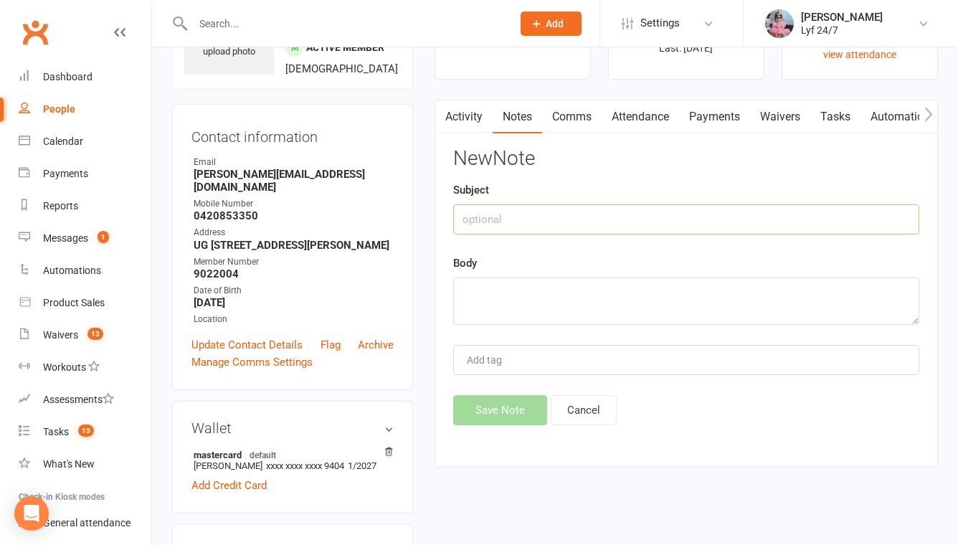
click at [510, 222] on input "text" at bounding box center [686, 219] width 466 height 30
type input "Re: Suspension"
click at [506, 296] on textarea at bounding box center [686, 301] width 466 height 47
type textarea "u"
type textarea "S"
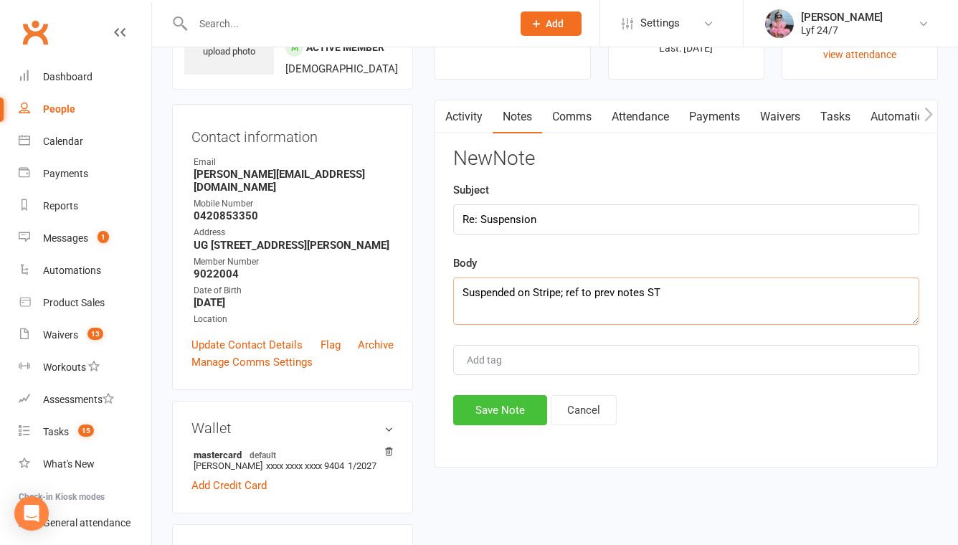
type textarea "Suspended on Stripe; ref to prev notes ST"
click at [492, 404] on button "Save Note" at bounding box center [500, 410] width 94 height 30
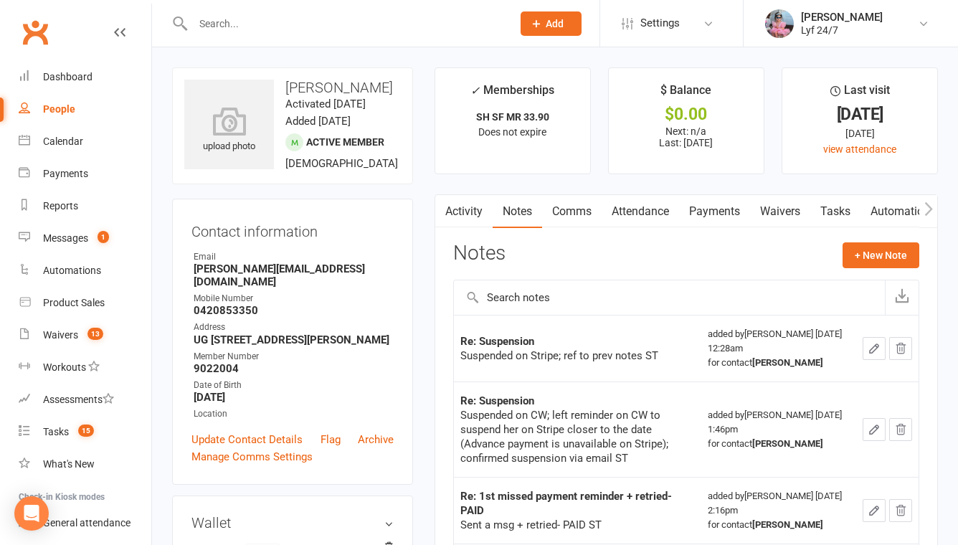
drag, startPoint x: 286, startPoint y: 86, endPoint x: 387, endPoint y: 85, distance: 101.2
click at [387, 85] on h3 "Bijaylaxmi Das" at bounding box center [292, 88] width 217 height 16
copy h3 "Bijaylaxmi Das"
click at [864, 350] on button "button" at bounding box center [874, 348] width 23 height 23
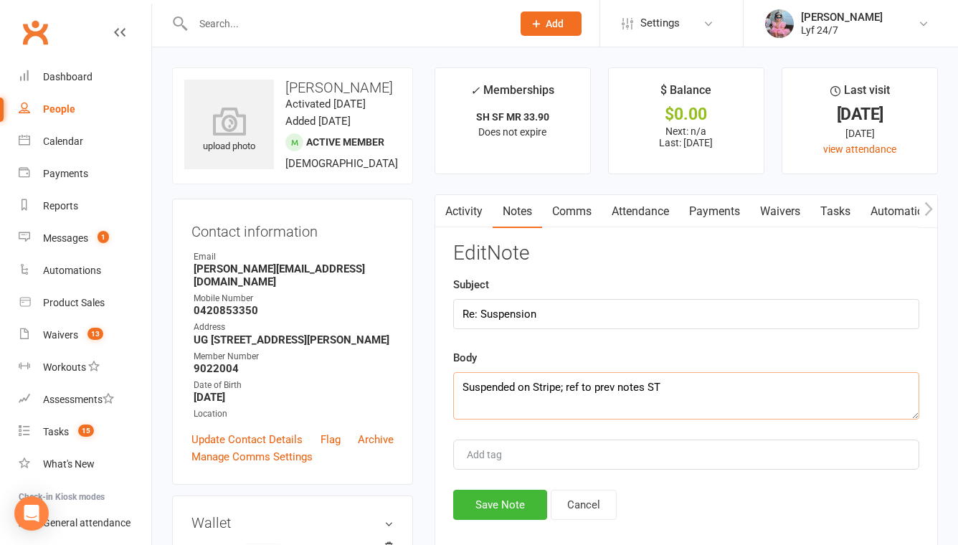
click at [675, 377] on textarea "Suspended on Stripe; ref to prev notes ST" at bounding box center [686, 395] width 466 height 47
click at [646, 386] on textarea "Suspended on Stripe; ref to prev notes ST" at bounding box center [686, 395] width 466 height 47
paste textarea "CW Note: Suspension from 21/08 to 29/08. Last DD on 13/08 covered access until …"
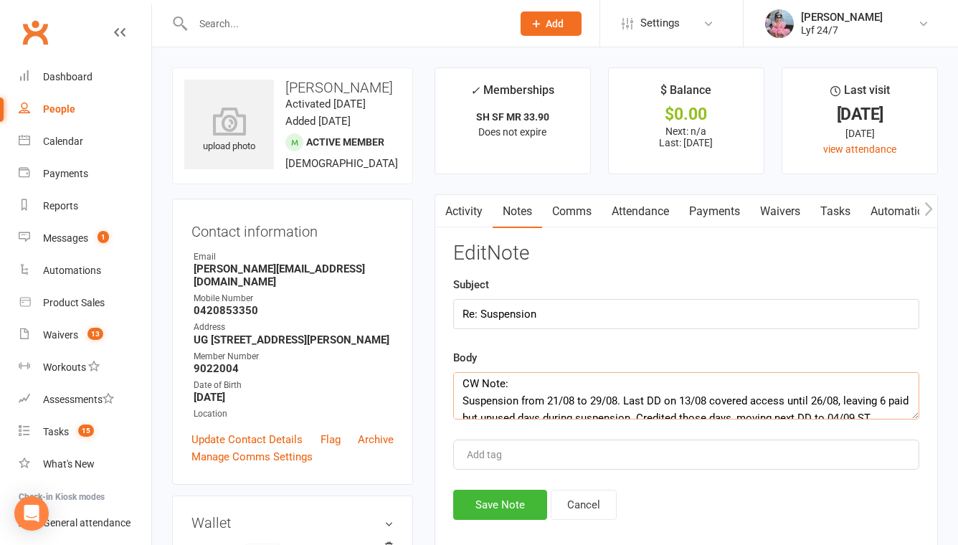
scroll to position [32, 0]
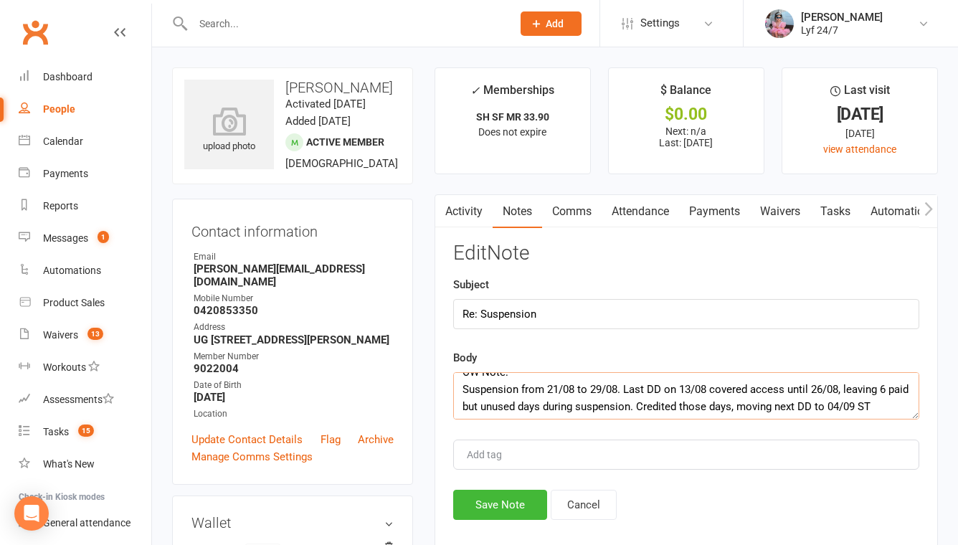
click at [463, 385] on textarea "Suspended on Stripe; ref to prev notes. CW Note: Suspension from 21/08 to 29/08…" at bounding box center [686, 395] width 466 height 47
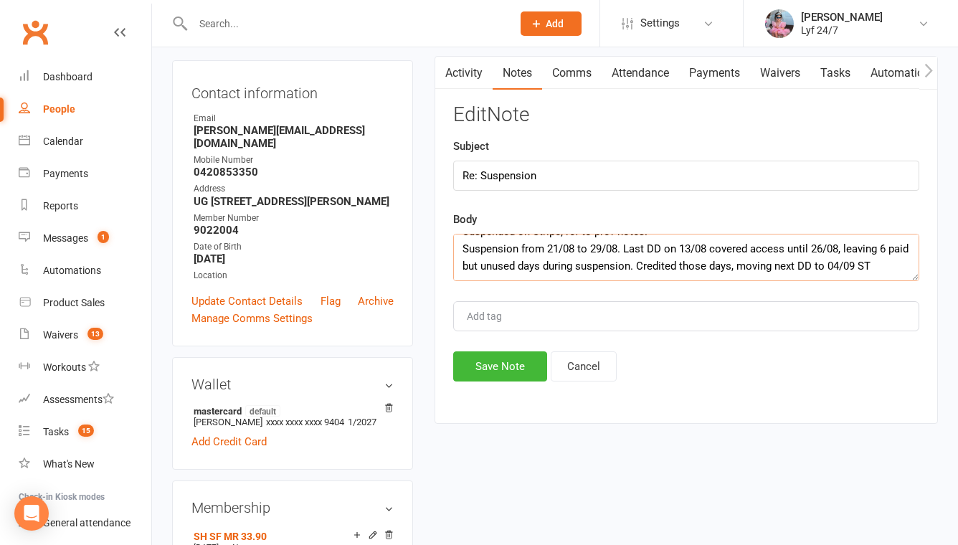
scroll to position [157, 0]
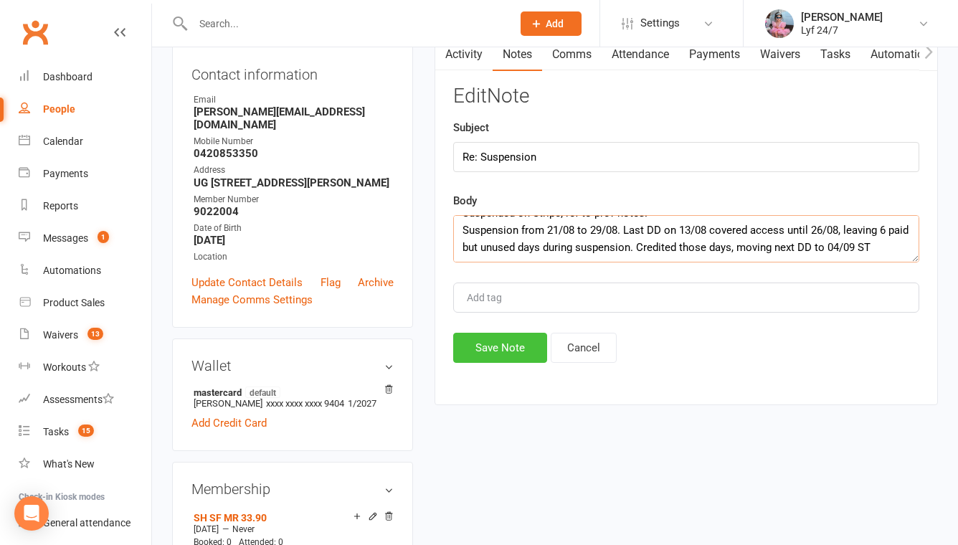
type textarea "Suspended on Stripe; ref to prev notes. Suspension from 21/08 to 29/08. Last DD…"
click at [498, 351] on button "Save Note" at bounding box center [500, 348] width 94 height 30
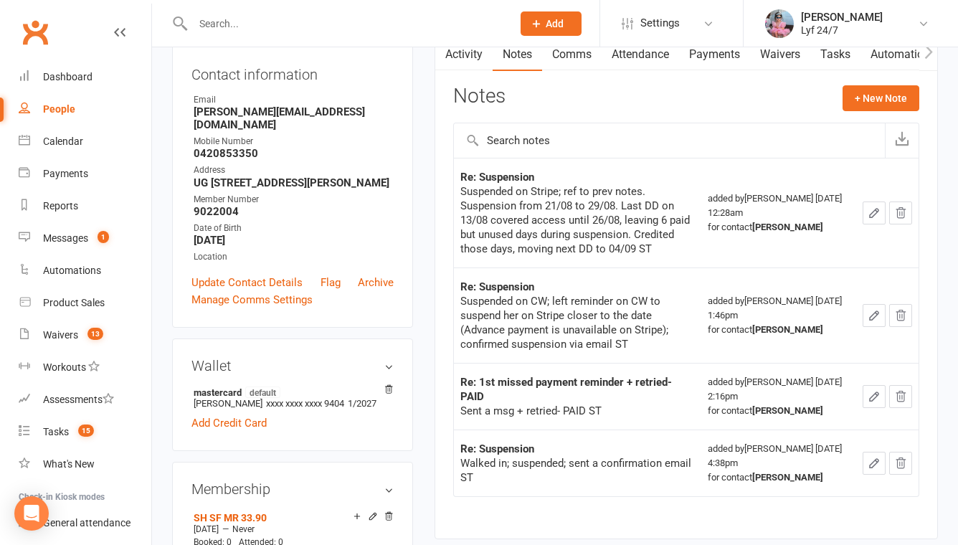
click at [256, 22] on input "text" at bounding box center [346, 24] width 314 height 20
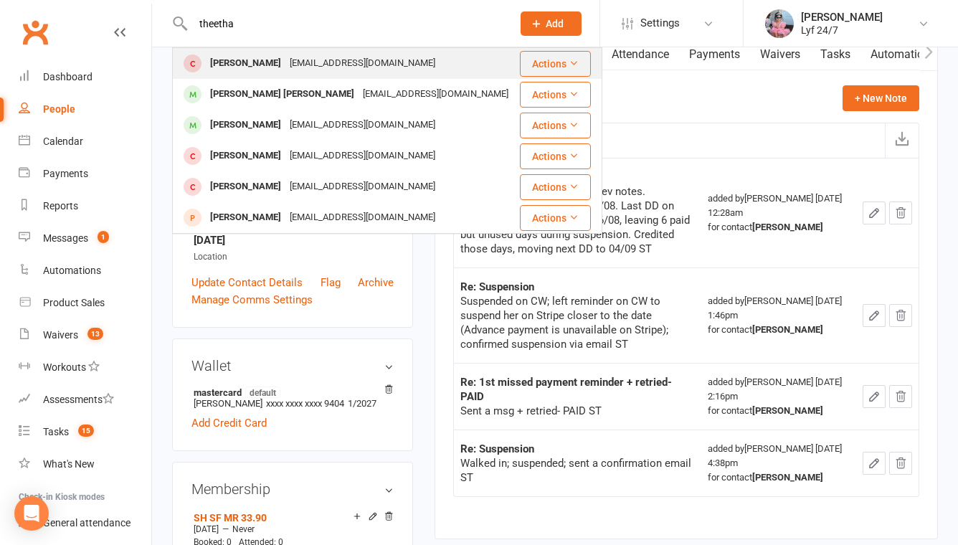
type input "theetha"
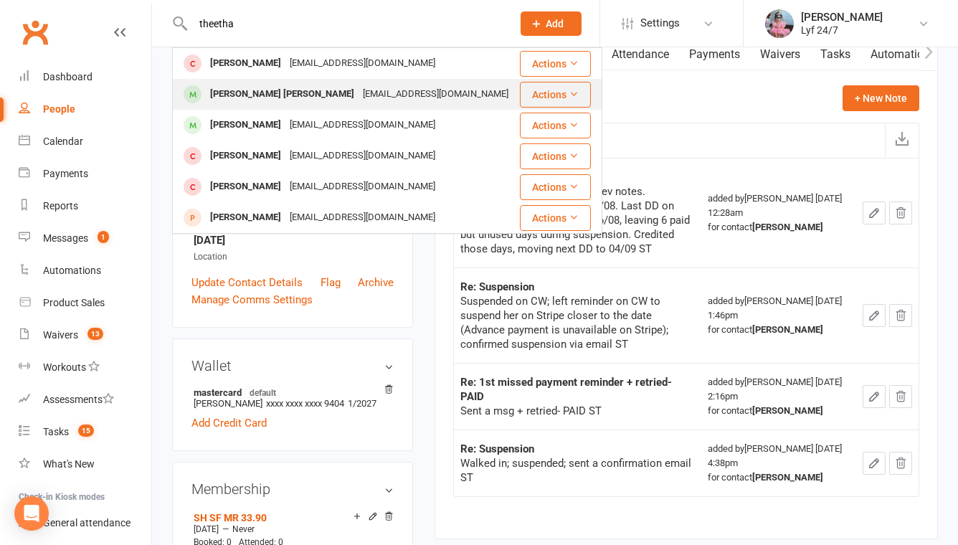
drag, startPoint x: 244, startPoint y: 65, endPoint x: 230, endPoint y: 104, distance: 42.0
click at [230, 105] on tbody "DILBAR THAPA dilbarthapa@yahoo.com Actions Theerthankar Das Ashish Kumar das045…" at bounding box center [387, 140] width 429 height 185
click at [230, 104] on div "Theerthankar Das Ashish Kumar" at bounding box center [282, 94] width 153 height 21
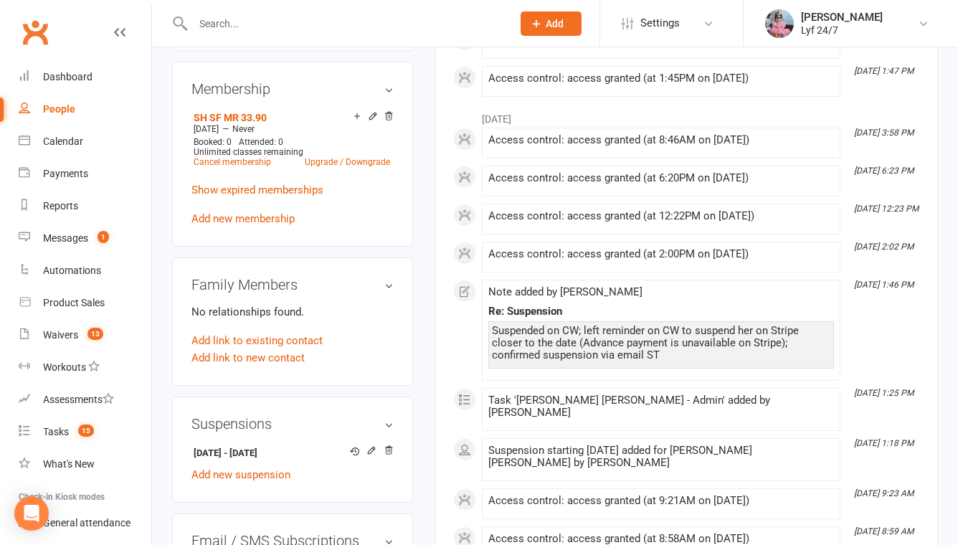
scroll to position [746, 0]
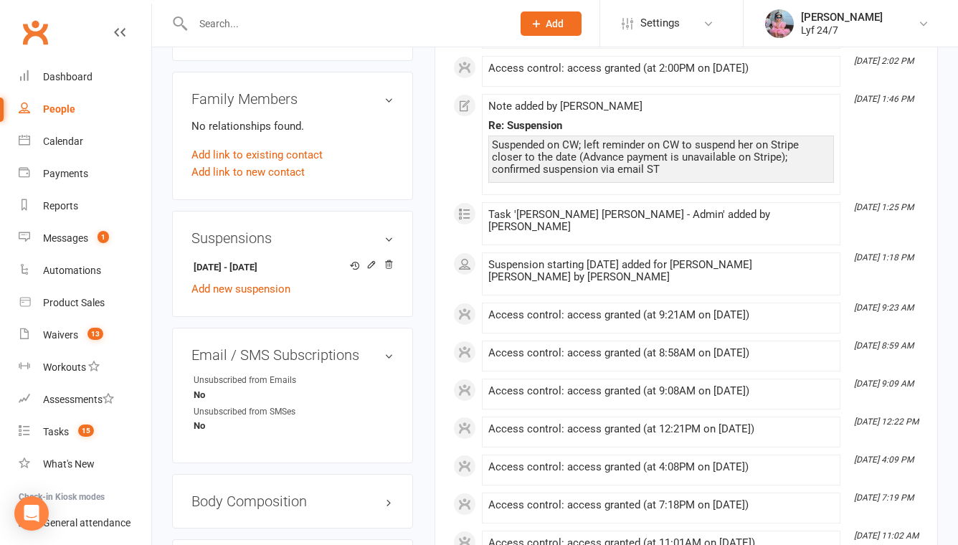
drag, startPoint x: 324, startPoint y: 290, endPoint x: 167, endPoint y: 290, distance: 156.4
click at [166, 290] on div "upload photo Theerthankar Das Ashish Kumar Activated 16 January, 2025 Added 15 …" at bounding box center [292, 143] width 263 height 1644
copy strong "16 Aug 2025 - 28 Aug 2025"
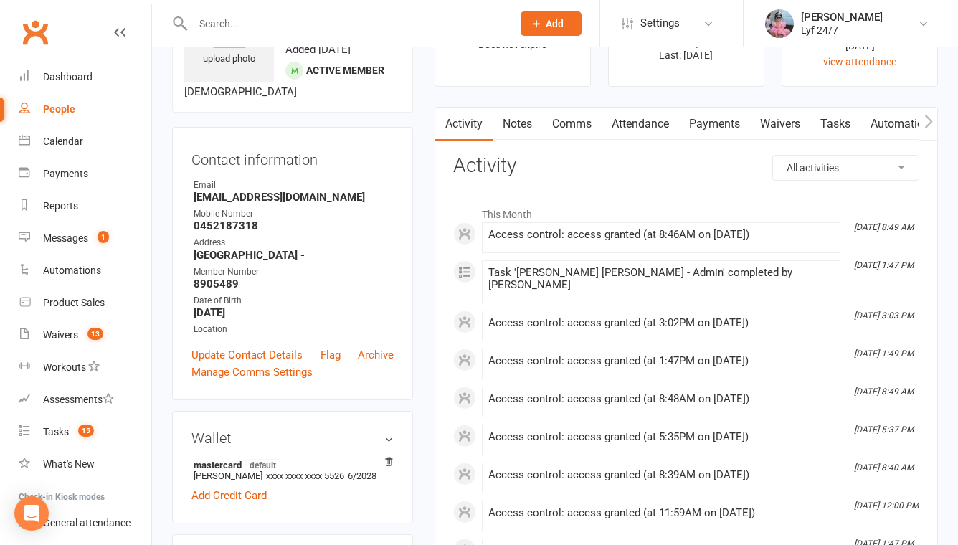
scroll to position [0, 0]
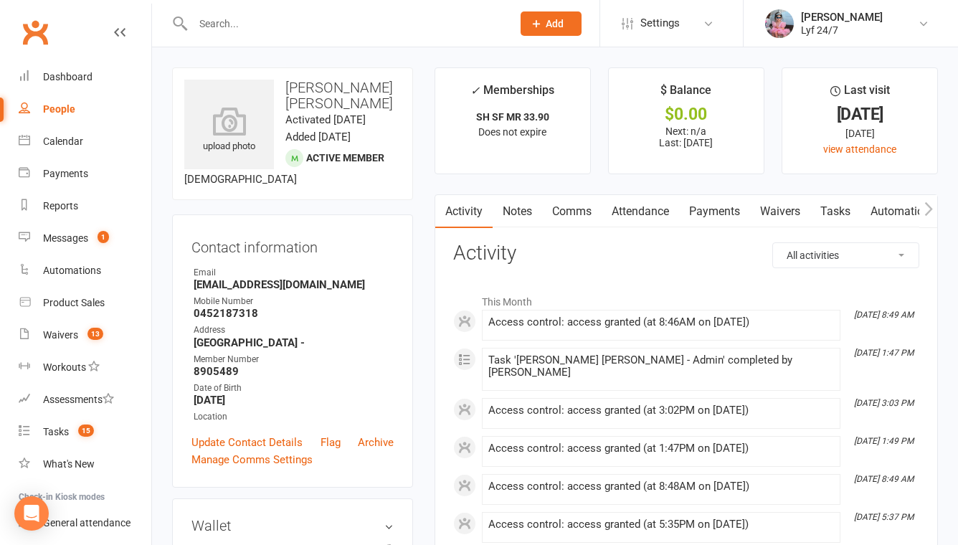
click at [248, 291] on strong "das0452187318@gmail.com" at bounding box center [294, 284] width 200 height 13
click at [560, 214] on link "Comms" at bounding box center [572, 211] width 60 height 33
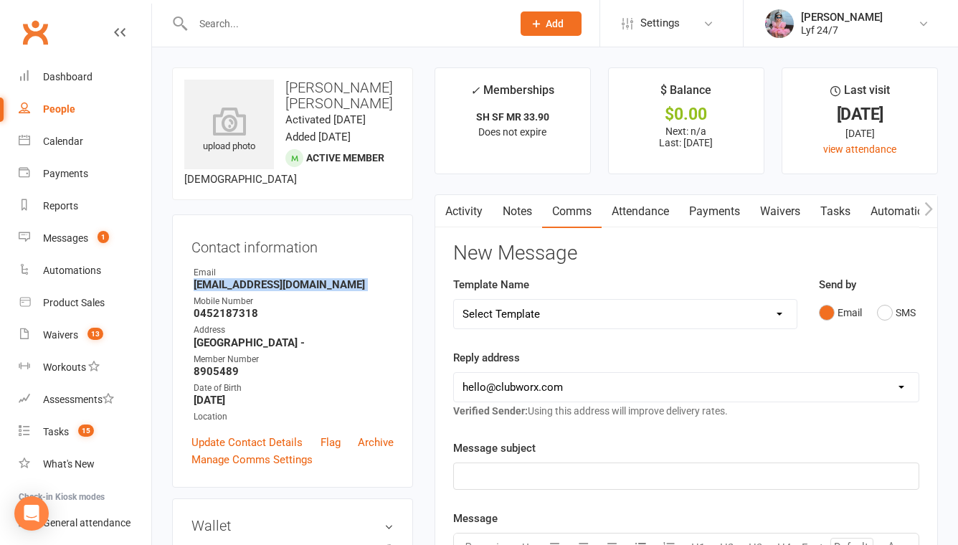
click at [512, 207] on link "Notes" at bounding box center [518, 211] width 50 height 33
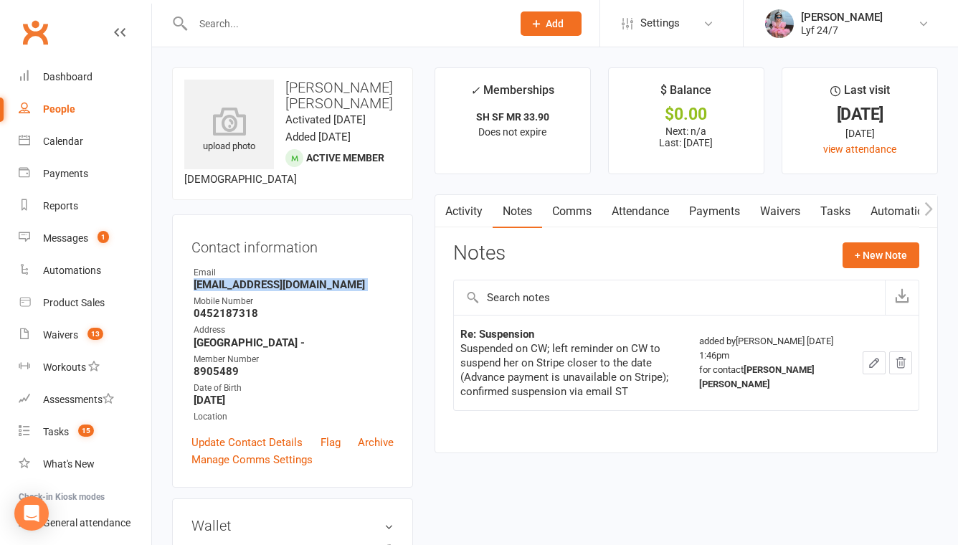
click at [869, 355] on button "button" at bounding box center [874, 363] width 23 height 23
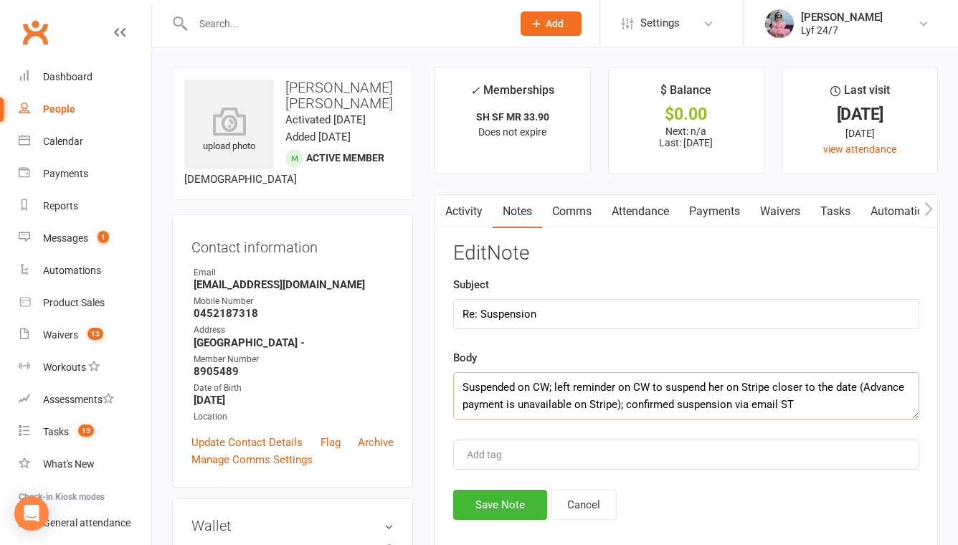
click at [827, 399] on textarea "Suspended on CW; left reminder on CW to suspend her on Stripe closer to the dat…" at bounding box center [686, 395] width 466 height 47
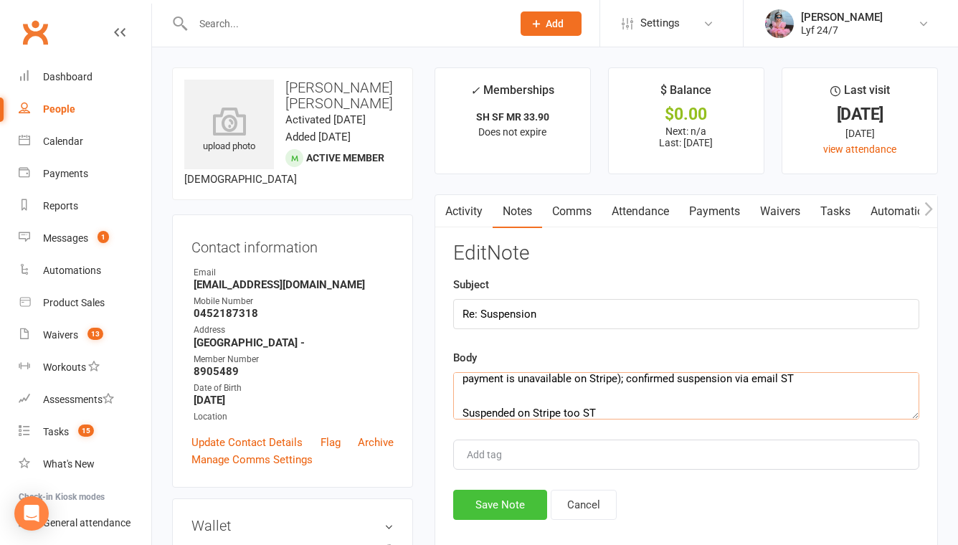
type textarea "Suspended on CW; left reminder on CW to suspend her on Stripe closer to the dat…"
click at [515, 495] on button "Save Note" at bounding box center [500, 505] width 94 height 30
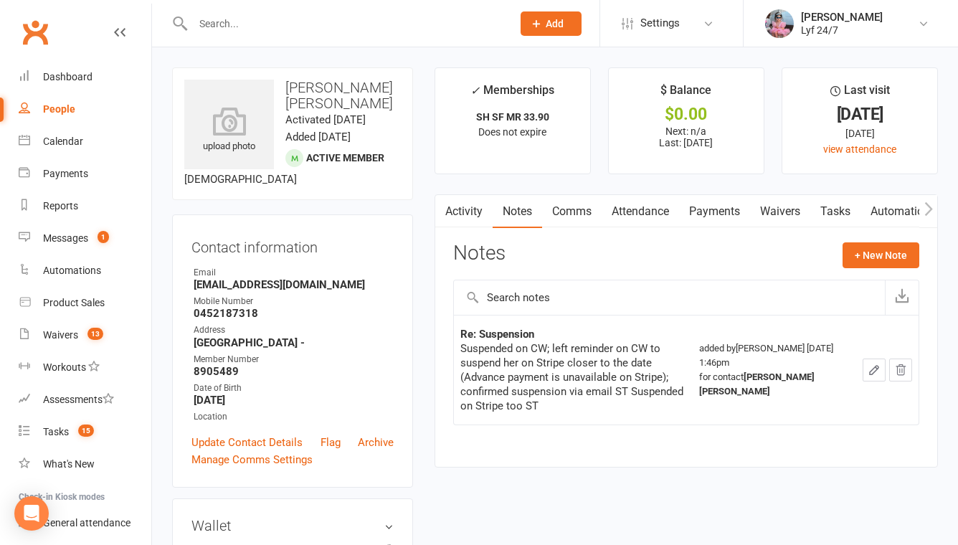
drag, startPoint x: 286, startPoint y: 82, endPoint x: 376, endPoint y: 103, distance: 92.8
click at [376, 103] on h3 "Theerthankar Das Ashish Kumar" at bounding box center [292, 96] width 217 height 32
click at [200, 291] on strong "das0452187318@gmail.com" at bounding box center [294, 284] width 200 height 13
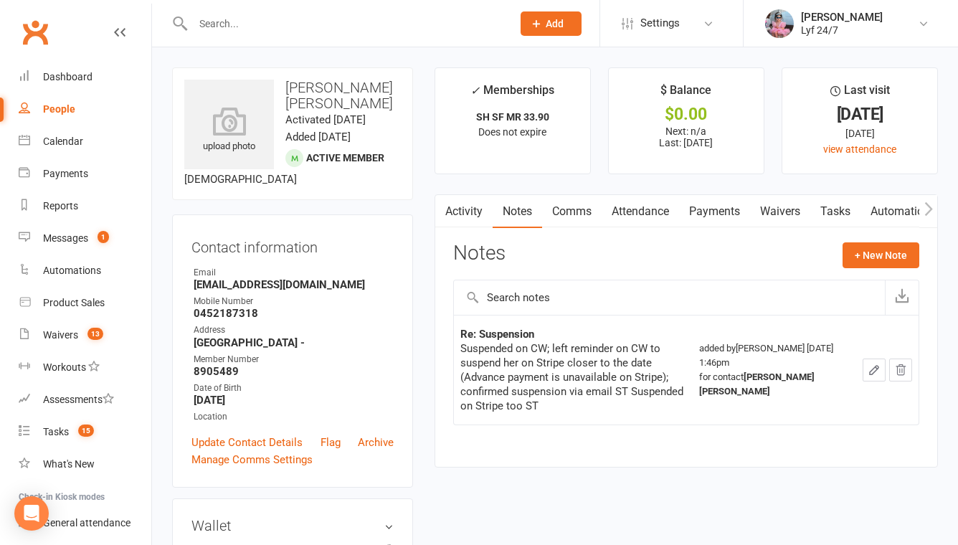
click at [242, 30] on input "text" at bounding box center [346, 24] width 314 height 20
type input "m"
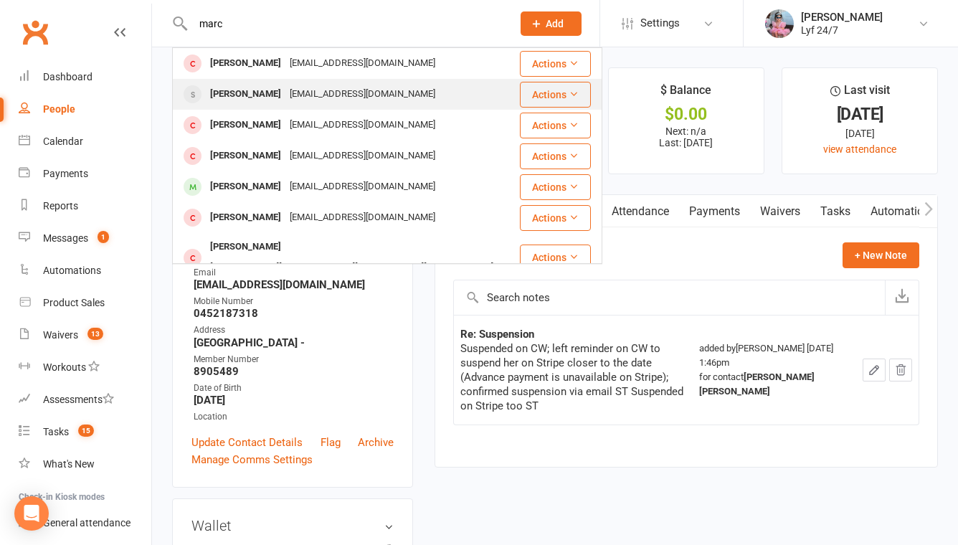
type input "marc"
click at [307, 100] on div "marchernandez92@yahoo.com" at bounding box center [363, 94] width 154 height 21
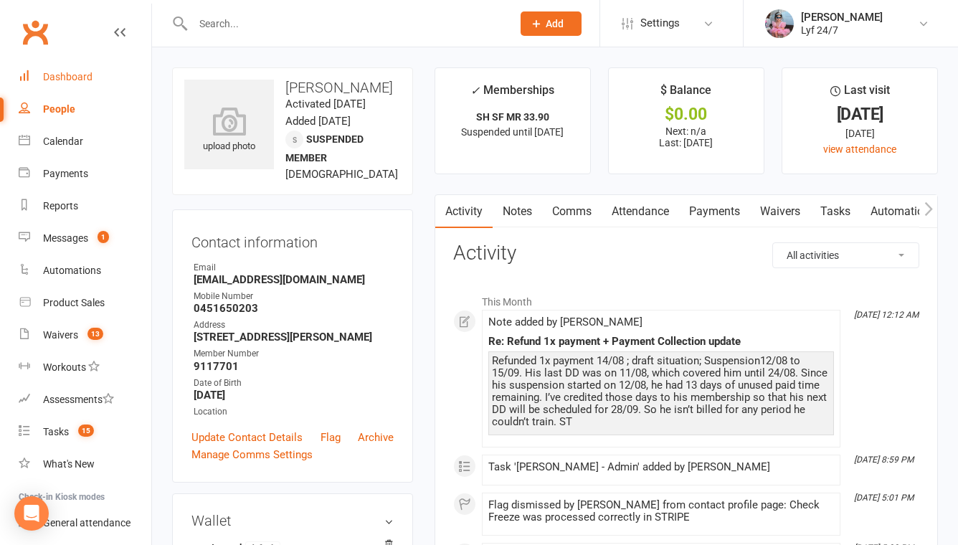
click at [83, 72] on div "Dashboard" at bounding box center [68, 76] width 50 height 11
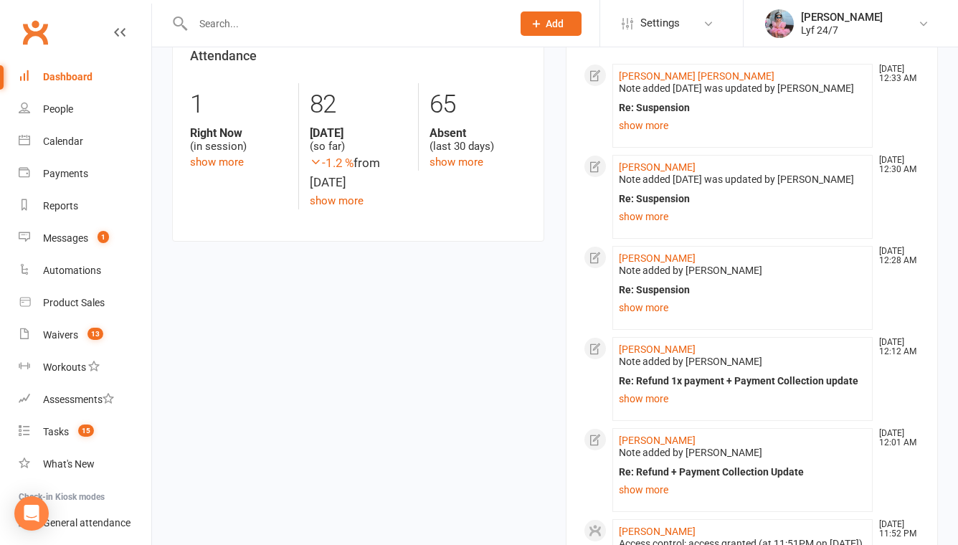
scroll to position [413, 0]
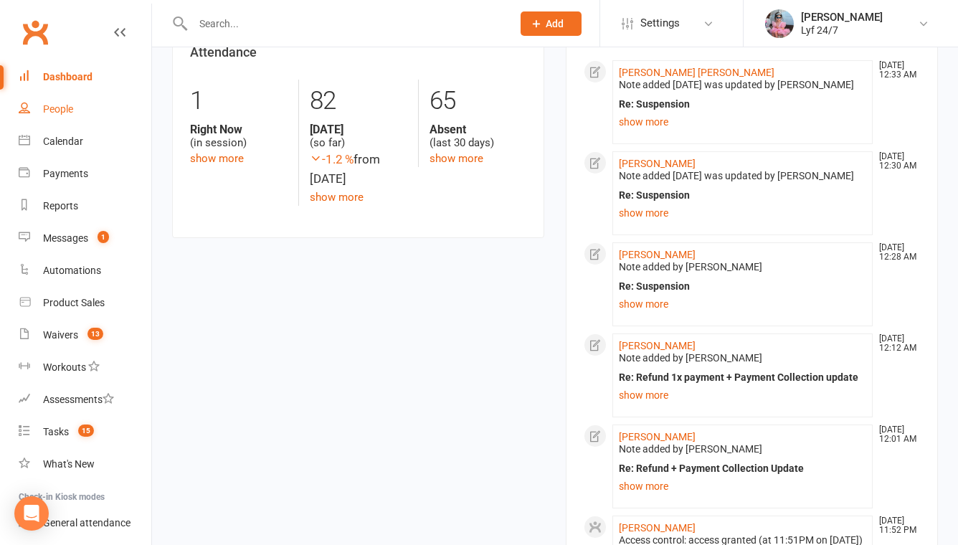
click at [55, 110] on div "People" at bounding box center [58, 108] width 30 height 11
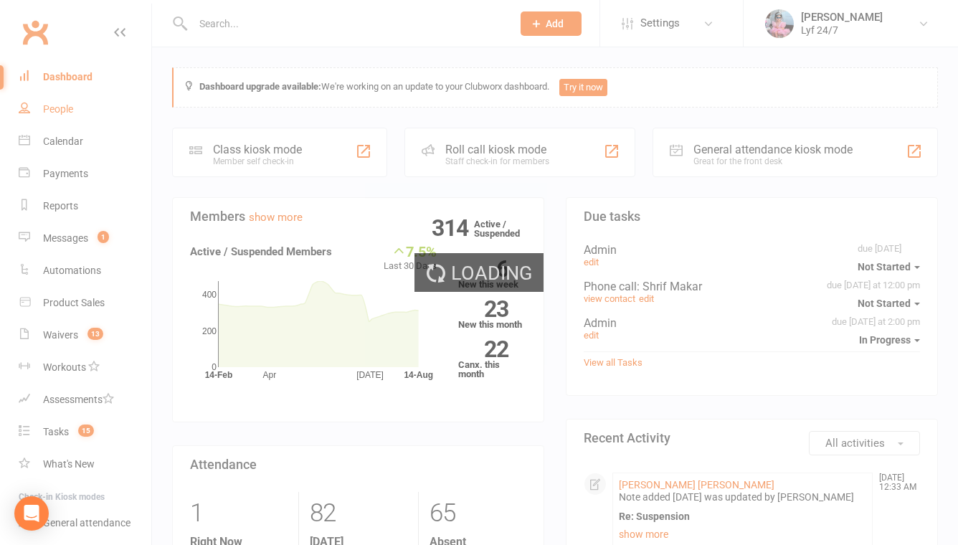
select select "100"
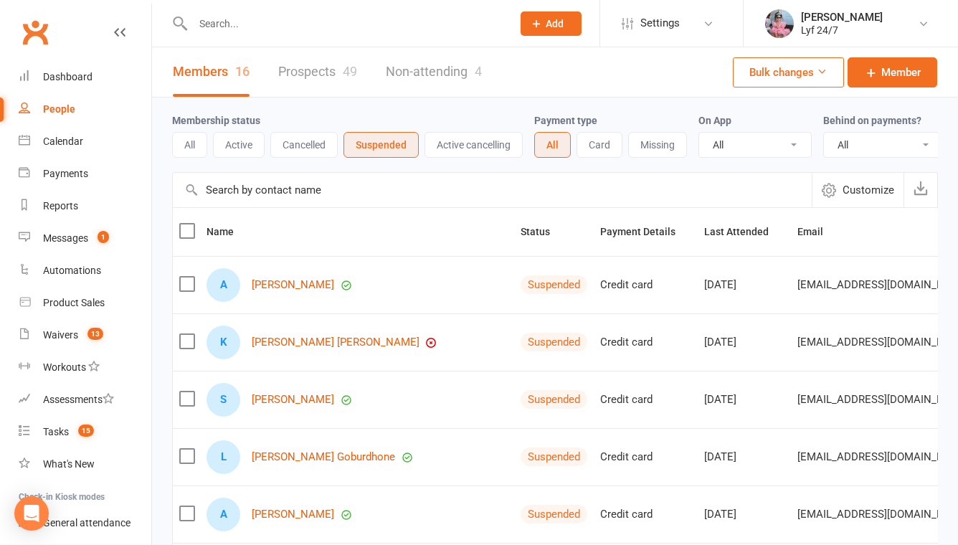
click at [177, 153] on button "All" at bounding box center [189, 145] width 35 height 26
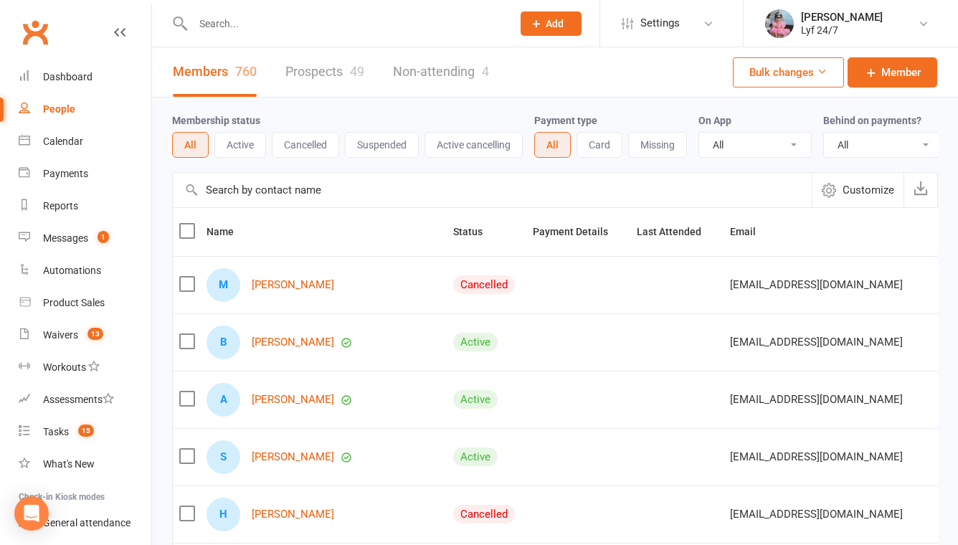
click at [832, 194] on icon "button" at bounding box center [829, 190] width 14 height 14
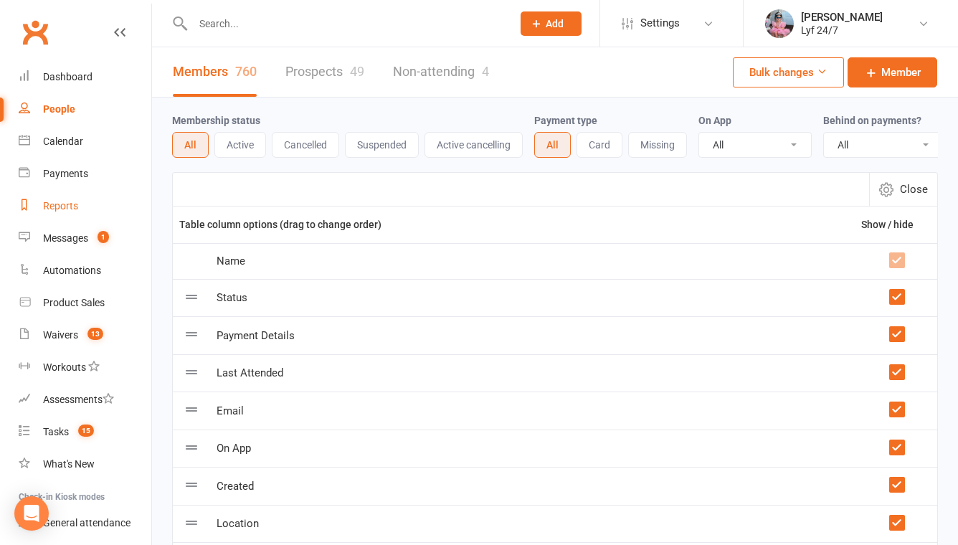
click at [54, 204] on div "Reports" at bounding box center [60, 205] width 35 height 11
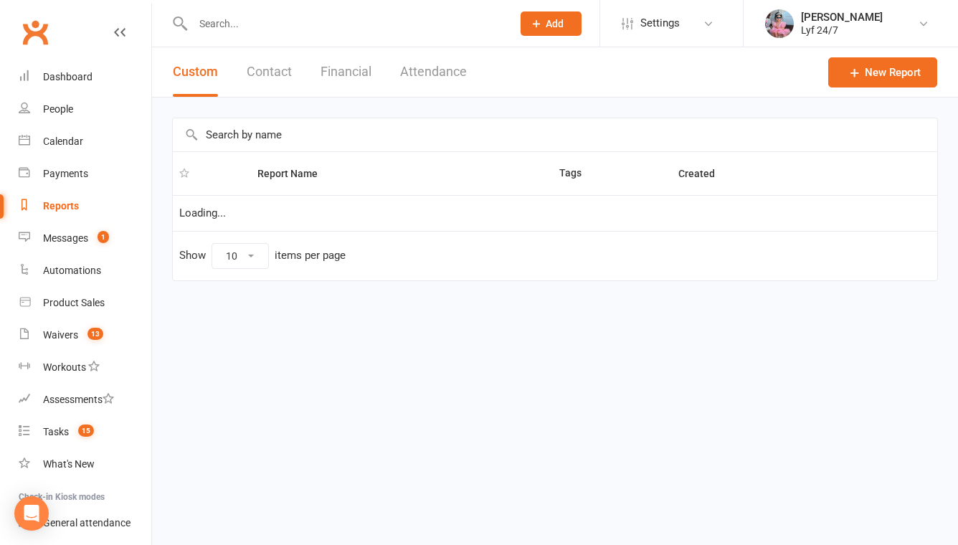
select select "100"
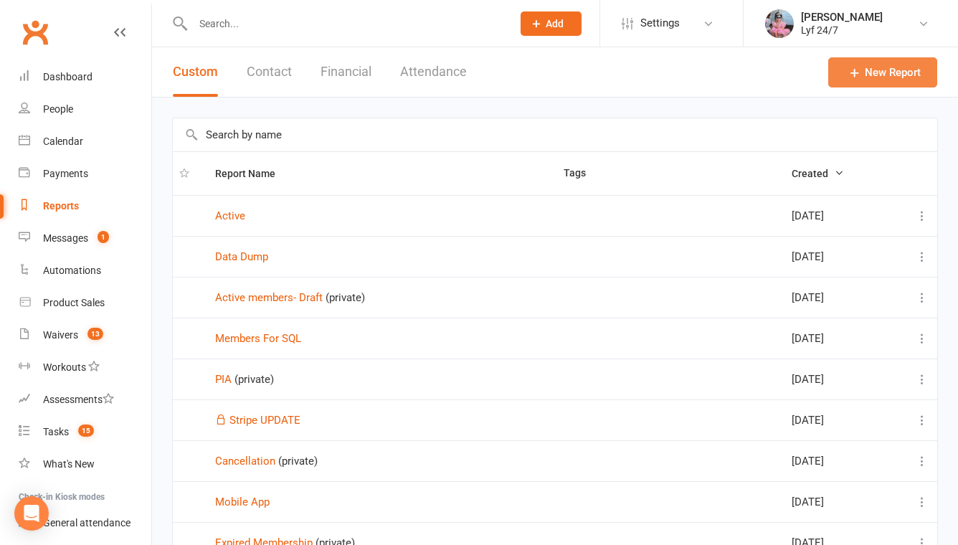
click at [837, 74] on link "New Report" at bounding box center [883, 72] width 109 height 30
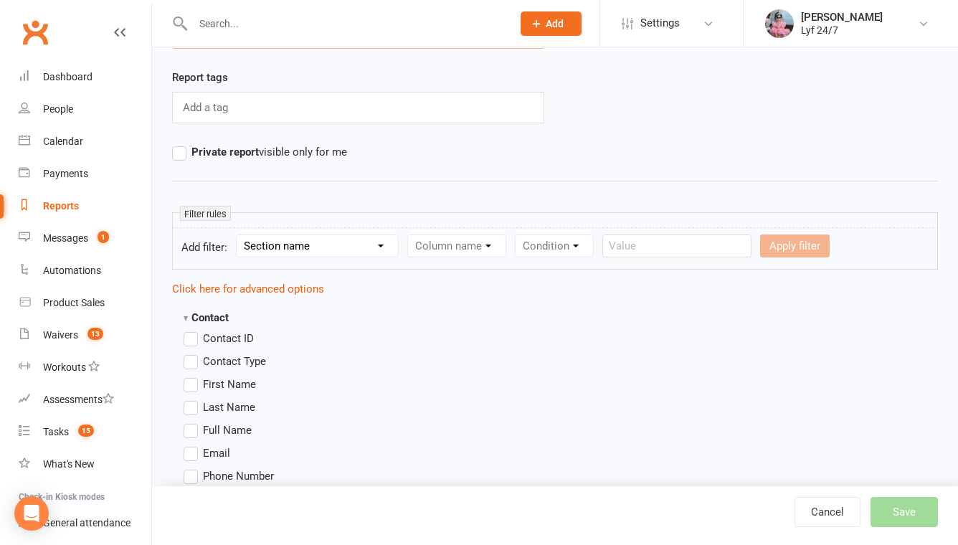
scroll to position [101, 0]
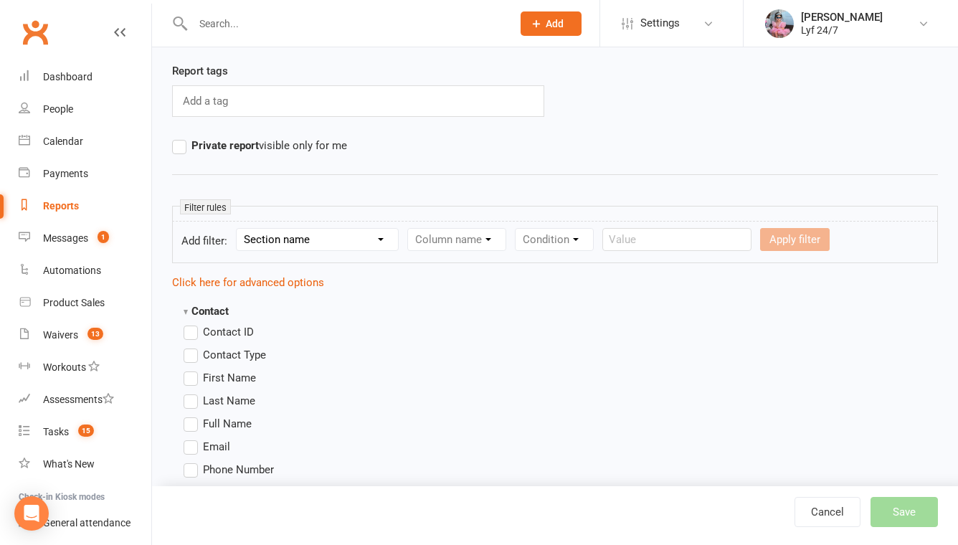
click at [270, 246] on select "Section name Contact Attendance Aggregate Payment Booking Waitlist Attendees Ca…" at bounding box center [317, 240] width 161 height 22
select select "14"
click at [239, 229] on select "Section name Contact Attendance Aggregate Payment Booking Waitlist Attendees Ca…" at bounding box center [317, 240] width 161 height 22
click at [462, 232] on select "Column name Suspension Current? Suspension Starts Suspension Ends Suspension Ad…" at bounding box center [489, 240] width 163 height 22
select select "1"
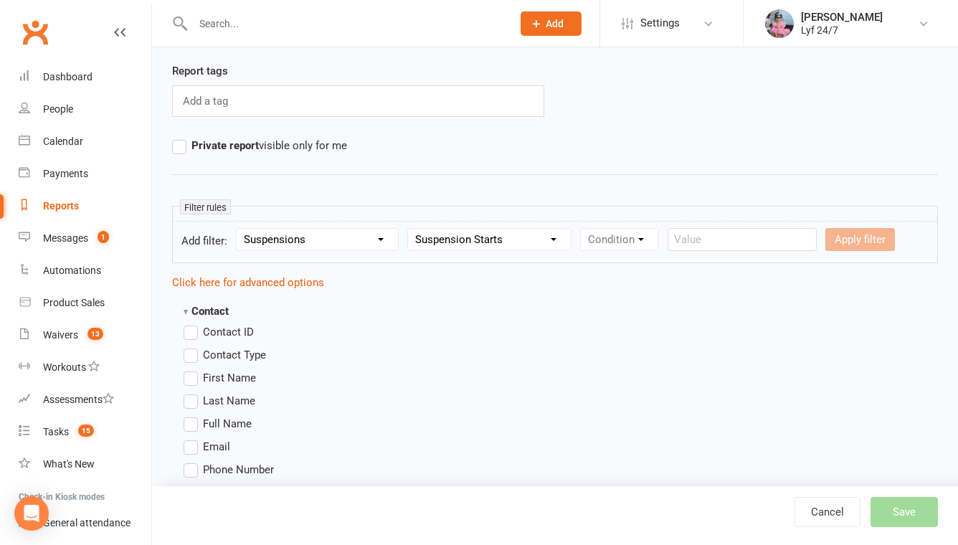
click at [410, 229] on select "Column name Suspension Current? Suspension Starts Suspension Ends Suspension Ad…" at bounding box center [489, 240] width 163 height 22
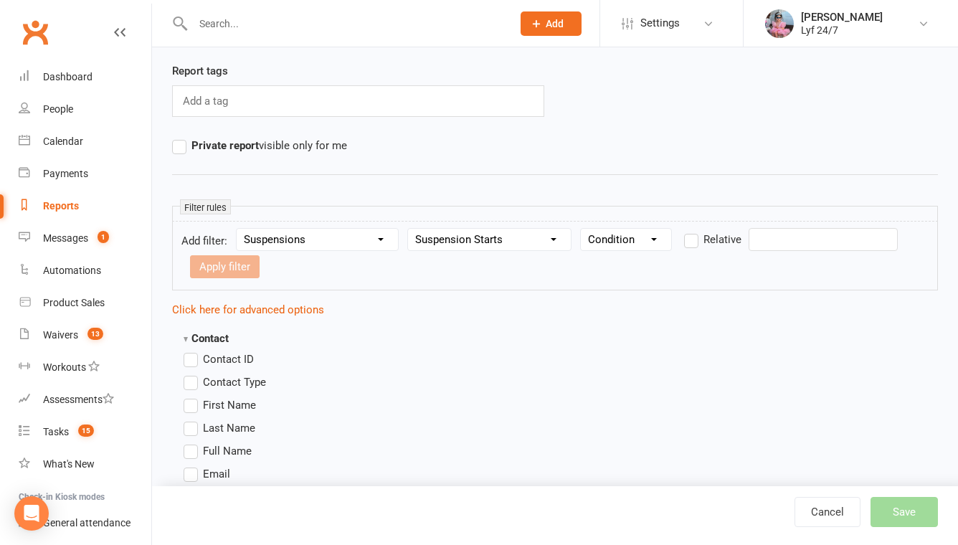
click at [628, 237] on select "Condition Is Is not Before After Before or on After or on Is blank Is not blank" at bounding box center [626, 240] width 90 height 22
select select "5"
click at [582, 229] on select "Condition Is Is not Before After Before or on After or on Is blank Is not blank" at bounding box center [626, 240] width 90 height 22
click at [763, 236] on input "text" at bounding box center [823, 239] width 149 height 23
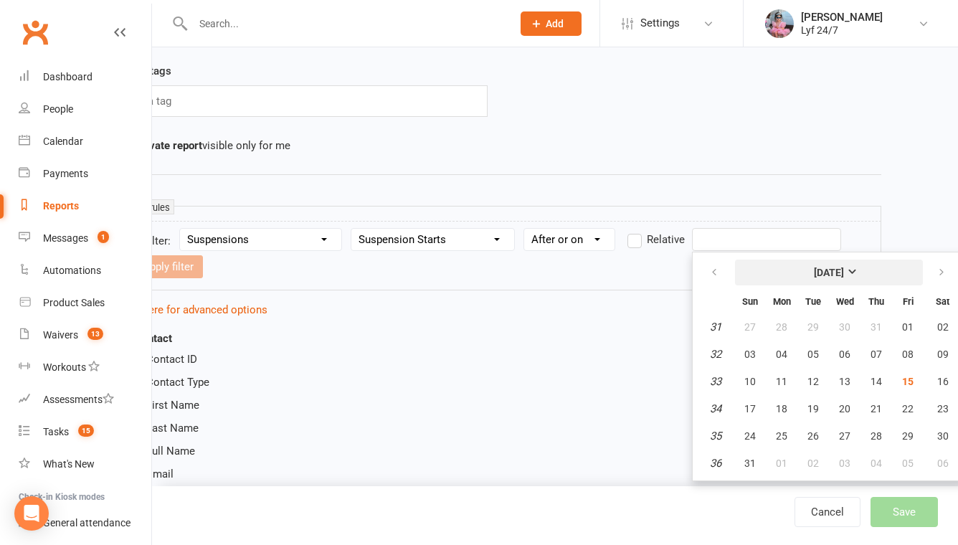
scroll to position [101, 64]
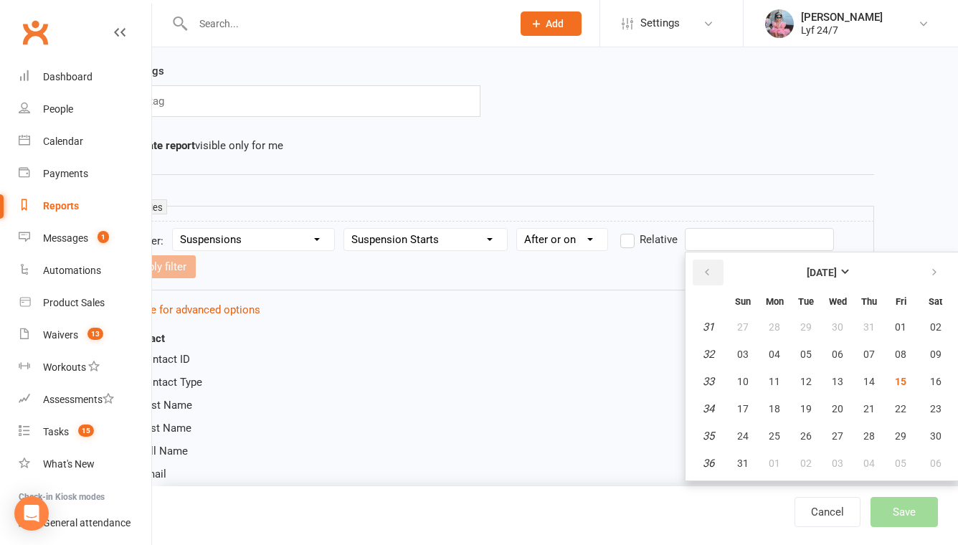
click at [710, 270] on icon "button" at bounding box center [707, 272] width 10 height 11
click at [803, 329] on span "01" at bounding box center [806, 326] width 11 height 11
type input "01 Jul 2025"
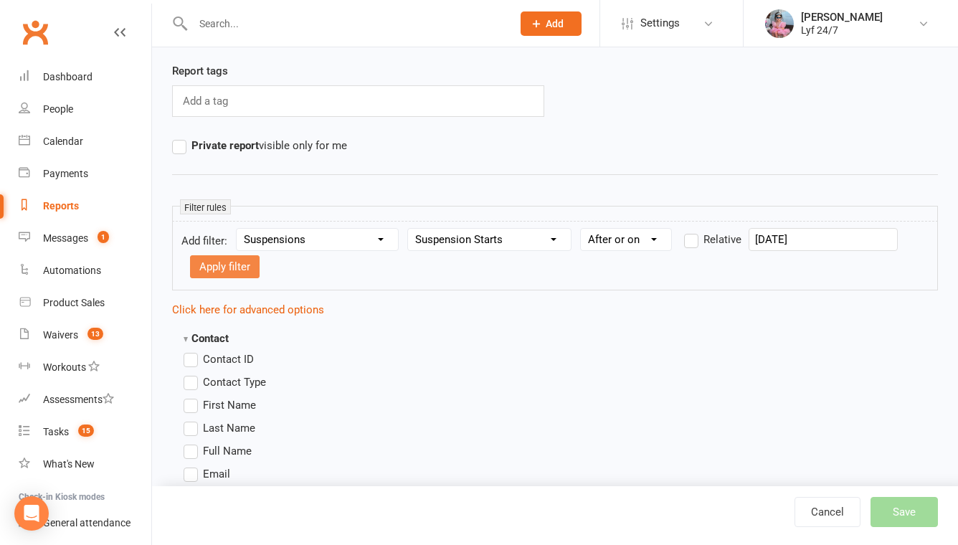
click at [230, 256] on button "Apply filter" at bounding box center [225, 266] width 70 height 23
select select
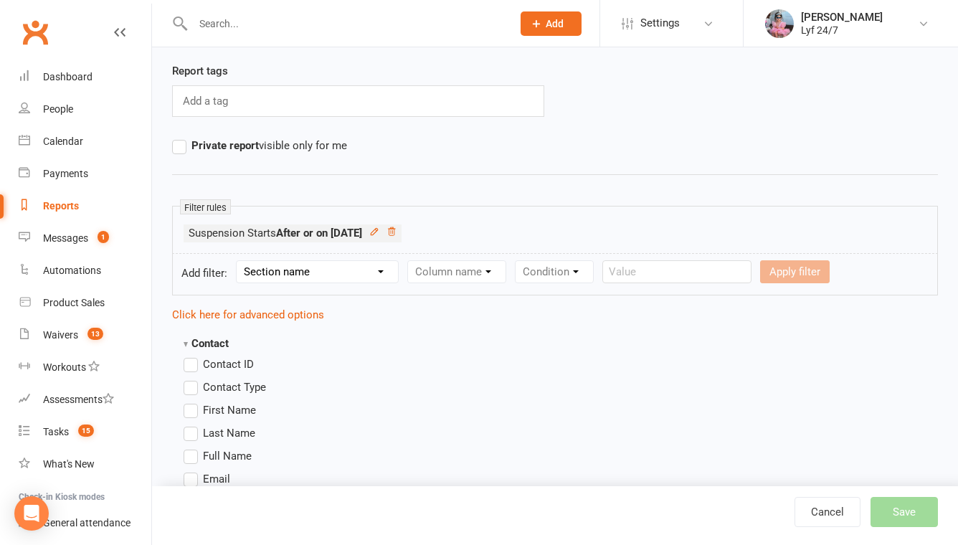
click at [280, 275] on select "Section name Contact Attendance Aggregate Payment Booking Waitlist Attendees Ca…" at bounding box center [317, 272] width 161 height 22
select select "14"
click at [239, 261] on select "Section name Contact Attendance Aggregate Payment Booking Waitlist Attendees Ca…" at bounding box center [317, 272] width 161 height 22
click at [445, 278] on select "Column name Suspension Current? Suspension Starts Suspension Ends Suspension Ad…" at bounding box center [489, 272] width 163 height 22
select select "2"
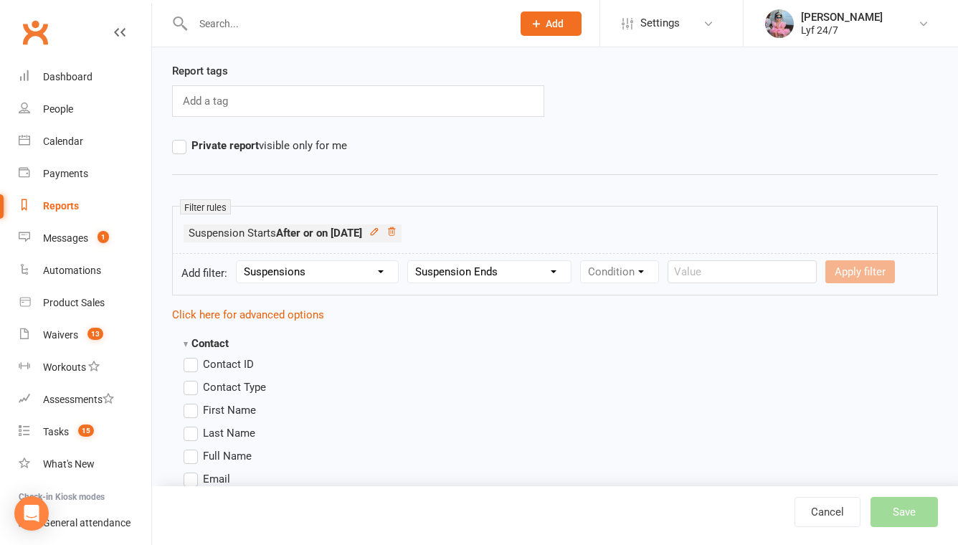
click at [410, 261] on select "Column name Suspension Current? Suspension Starts Suspension Ends Suspension Ad…" at bounding box center [489, 272] width 163 height 22
click at [590, 277] on select "Condition" at bounding box center [619, 272] width 77 height 22
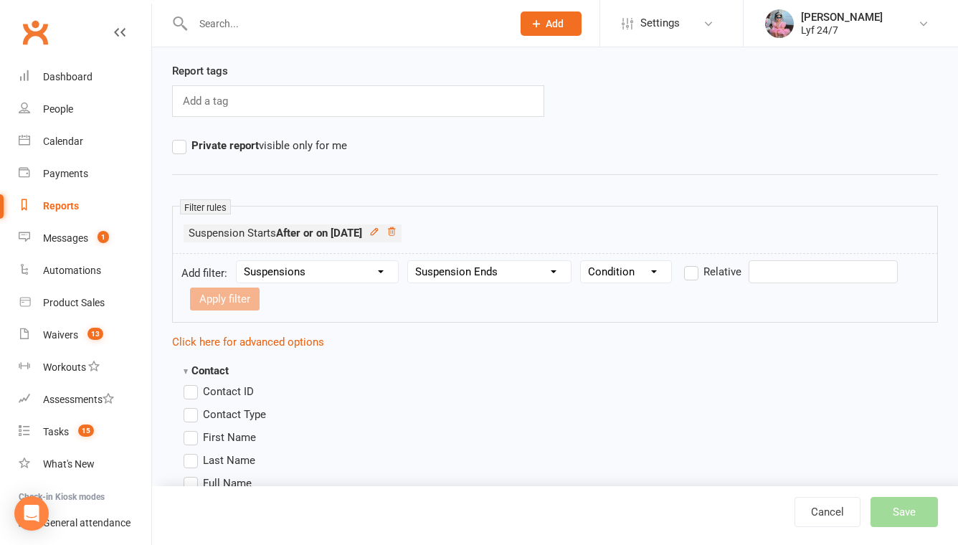
select select "4"
click at [582, 261] on select "Condition Is Is not Before After Before or on After or on Is blank Is not blank" at bounding box center [626, 272] width 90 height 22
click at [775, 277] on input "text" at bounding box center [823, 271] width 149 height 23
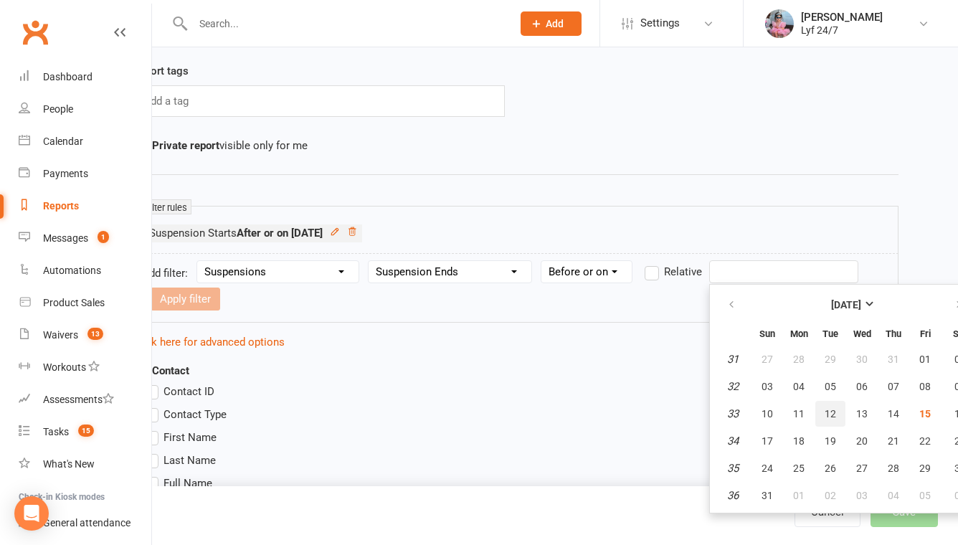
scroll to position [101, 41]
click at [922, 415] on span "15" at bounding box center [923, 413] width 11 height 11
type input "15 Aug 2025"
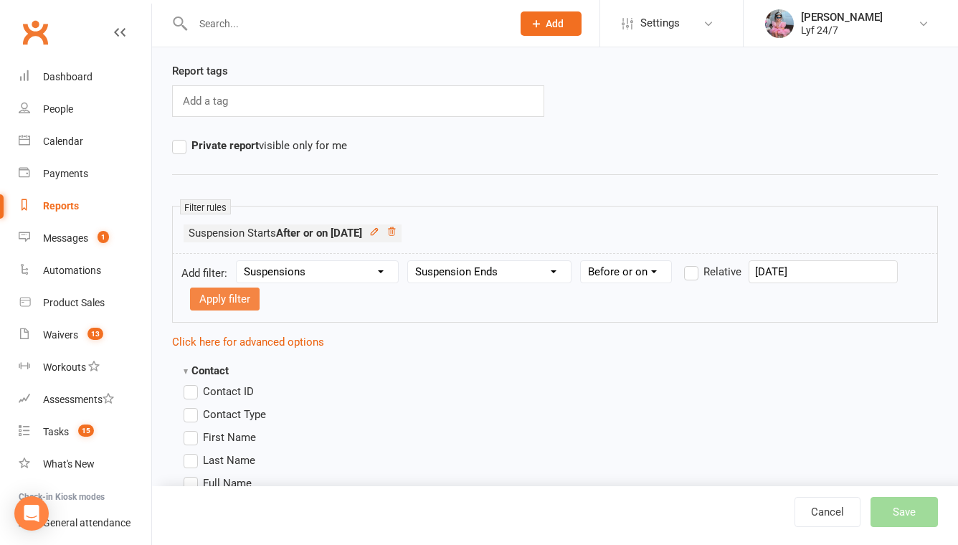
click at [230, 306] on button "Apply filter" at bounding box center [225, 299] width 70 height 23
select select
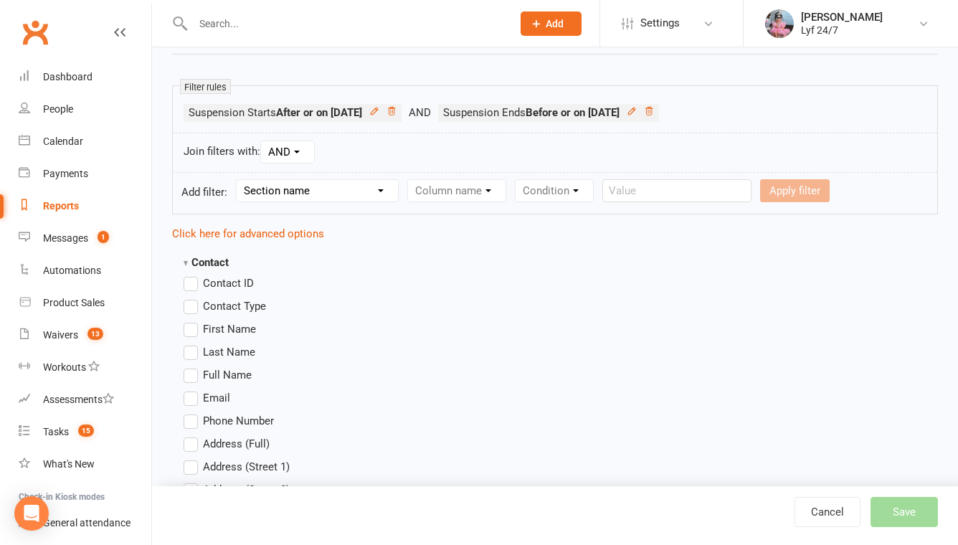
click at [194, 369] on label "Full Name" at bounding box center [218, 375] width 68 height 17
click at [193, 367] on input "Full Name" at bounding box center [188, 367] width 9 height 0
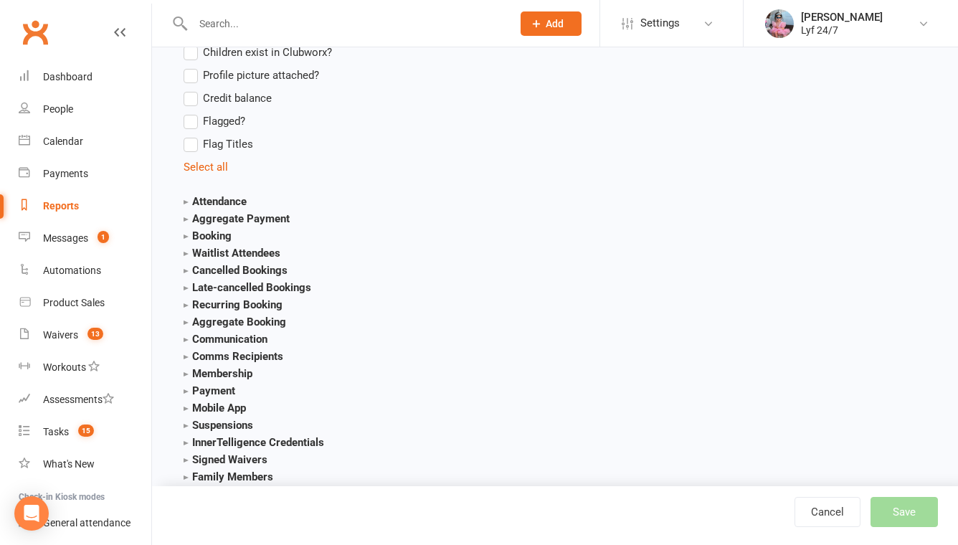
scroll to position [1531, 0]
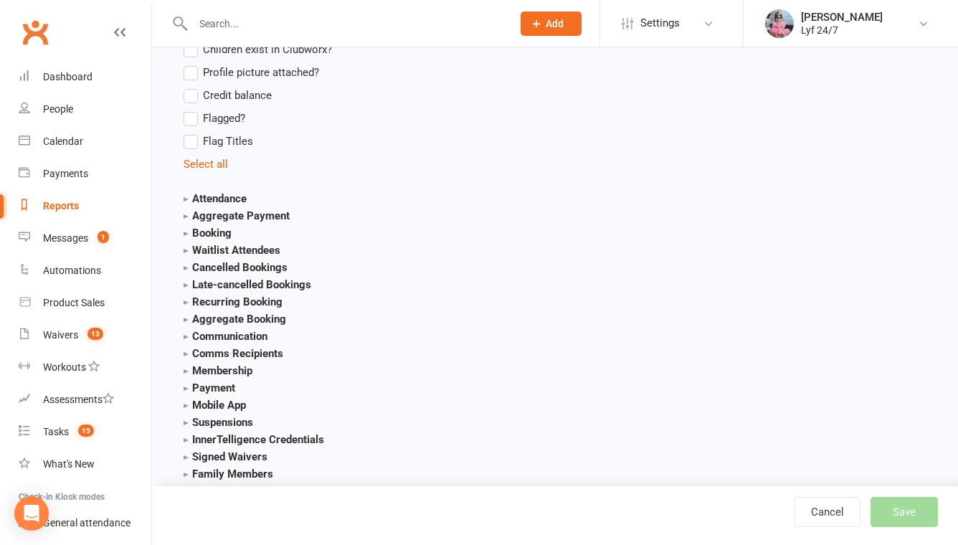
click at [189, 362] on section "Membership Membership ID Membership Name Membership Category Membership Start D…" at bounding box center [260, 370] width 153 height 17
click at [189, 371] on strong "Membership" at bounding box center [218, 370] width 69 height 13
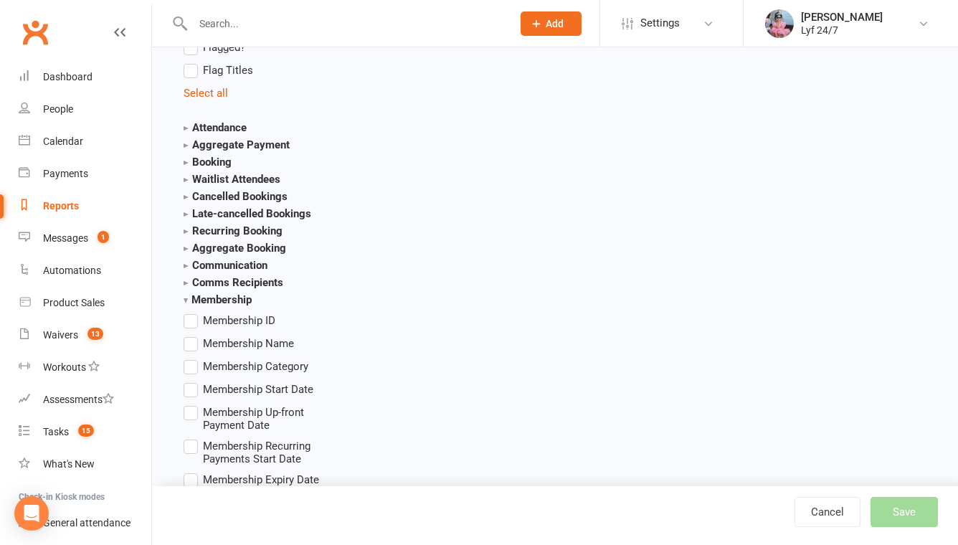
scroll to position [1608, 0]
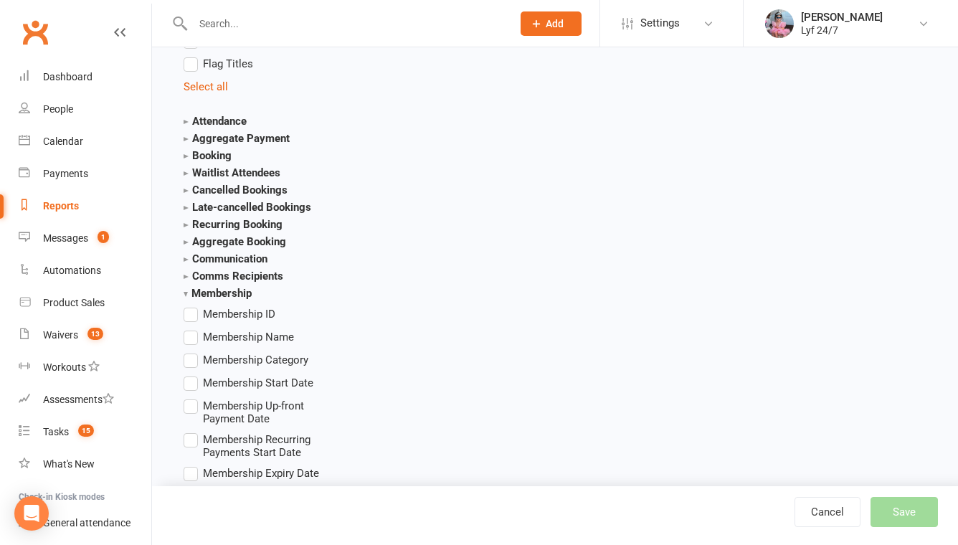
click at [194, 329] on label "Membership Name" at bounding box center [239, 337] width 110 height 17
click at [193, 329] on input "Membership Name" at bounding box center [188, 329] width 9 height 0
click at [193, 352] on label "Membership Category" at bounding box center [246, 360] width 125 height 17
click at [193, 352] on input "Membership Category" at bounding box center [188, 352] width 9 height 0
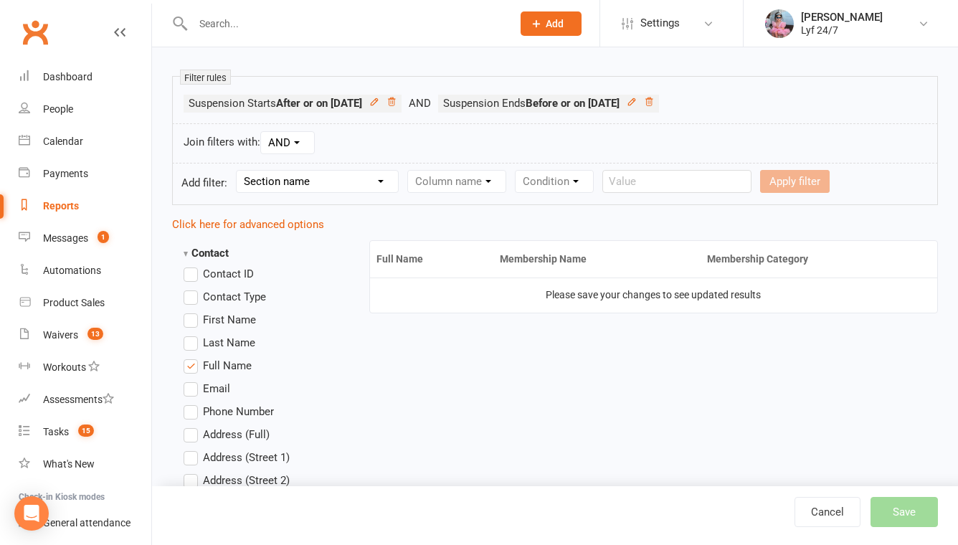
scroll to position [0, 0]
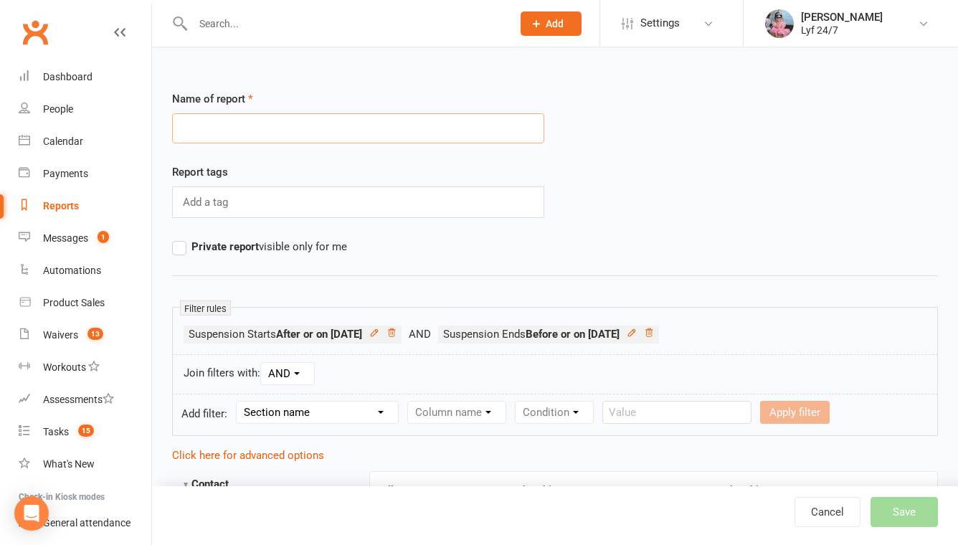
click at [303, 129] on input "text" at bounding box center [358, 128] width 372 height 30
type input "Data for Shali for Stripe Draft situation"
click at [179, 253] on label "Private report visible only for me" at bounding box center [259, 246] width 175 height 17
click at [179, 238] on input "Private report visible only for me" at bounding box center [176, 238] width 9 height 0
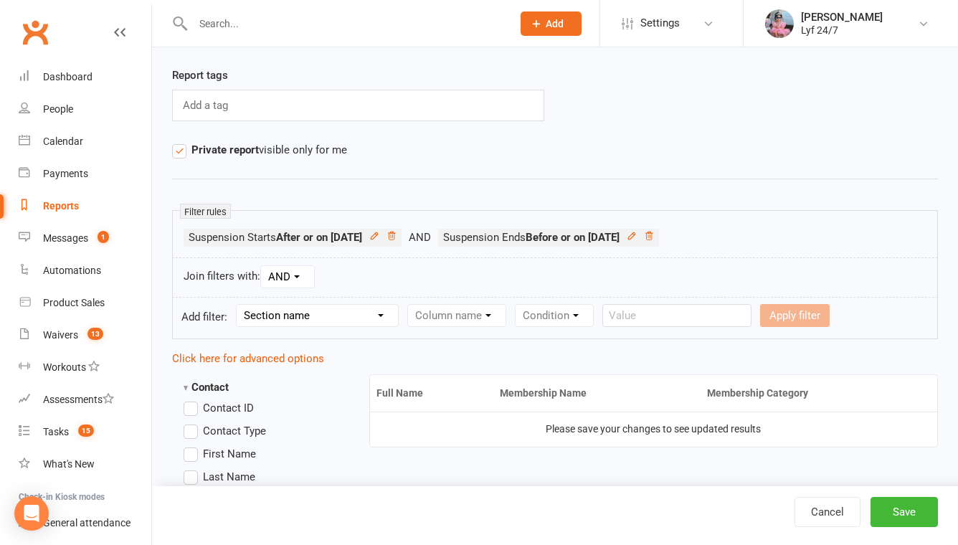
scroll to position [116, 0]
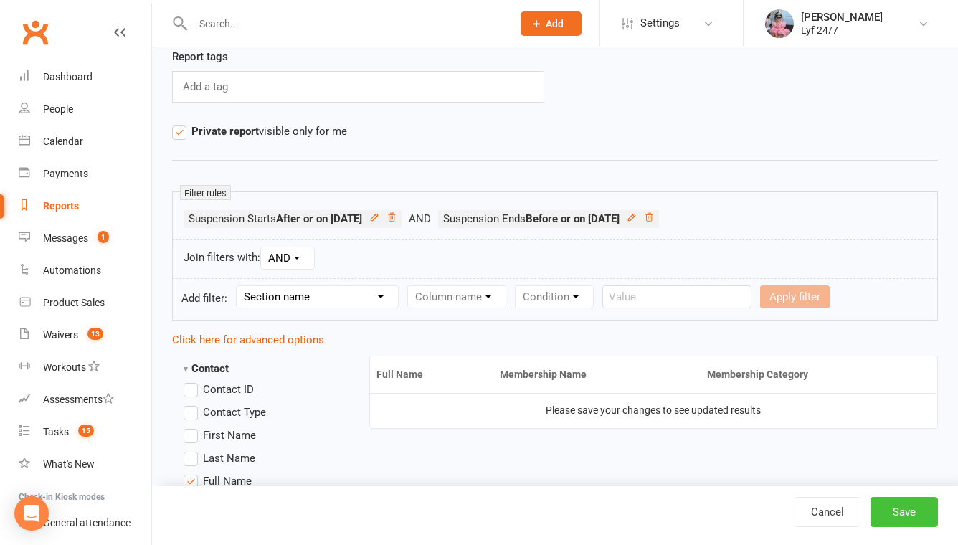
click at [892, 508] on button "Save" at bounding box center [904, 512] width 67 height 30
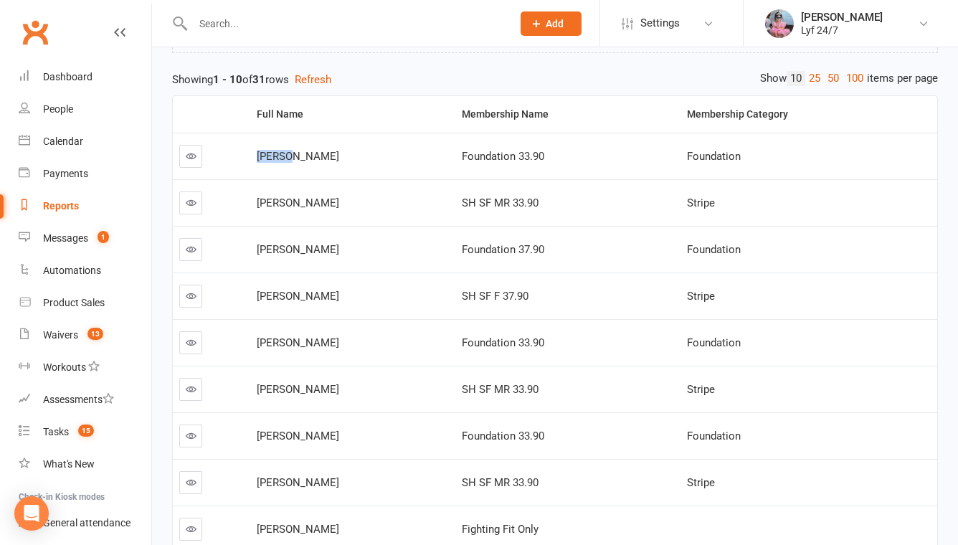
scroll to position [192, 0]
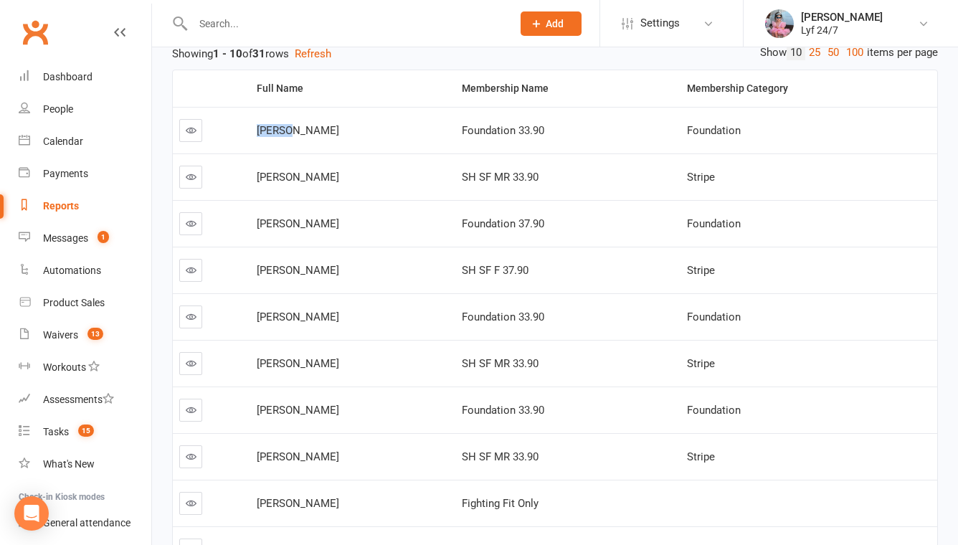
drag, startPoint x: 403, startPoint y: 311, endPoint x: 244, endPoint y: 310, distance: 159.3
click at [250, 310] on td "Gnanaseelan Daniel Arudchuthan" at bounding box center [352, 316] width 205 height 47
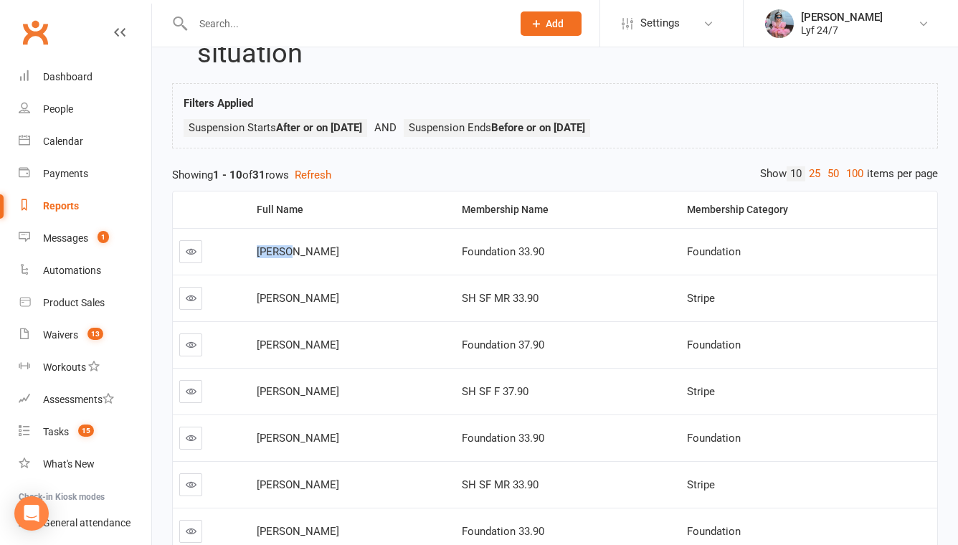
scroll to position [334, 0]
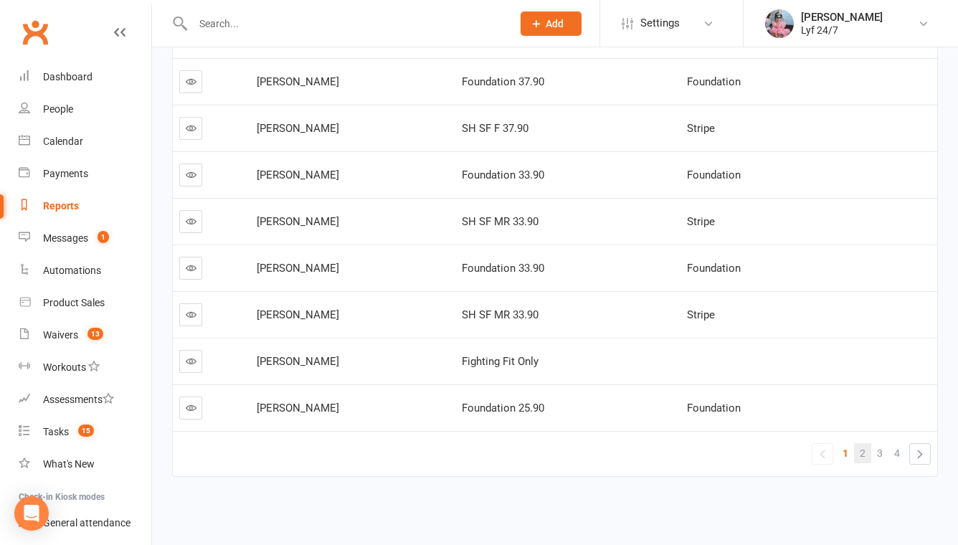
click at [866, 454] on link "2" at bounding box center [862, 453] width 17 height 20
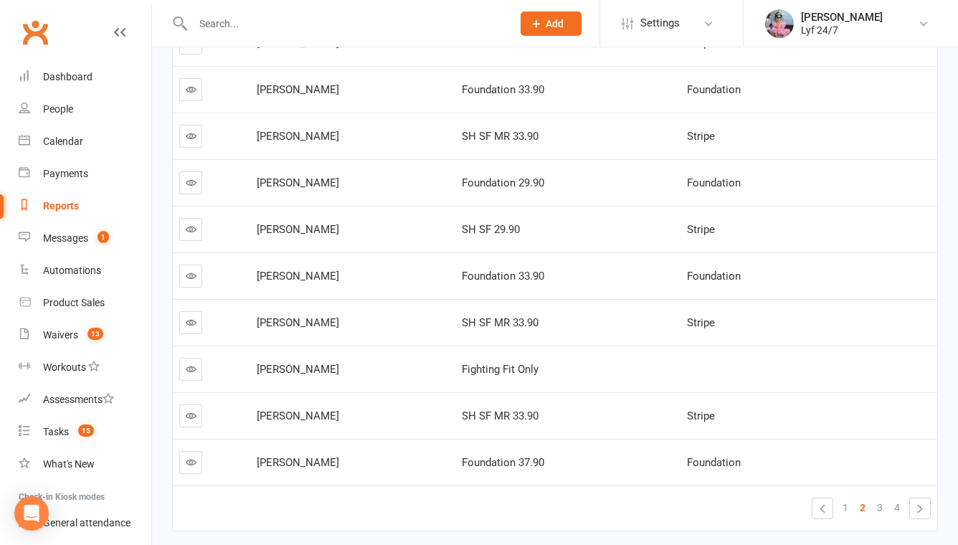
scroll to position [311, 0]
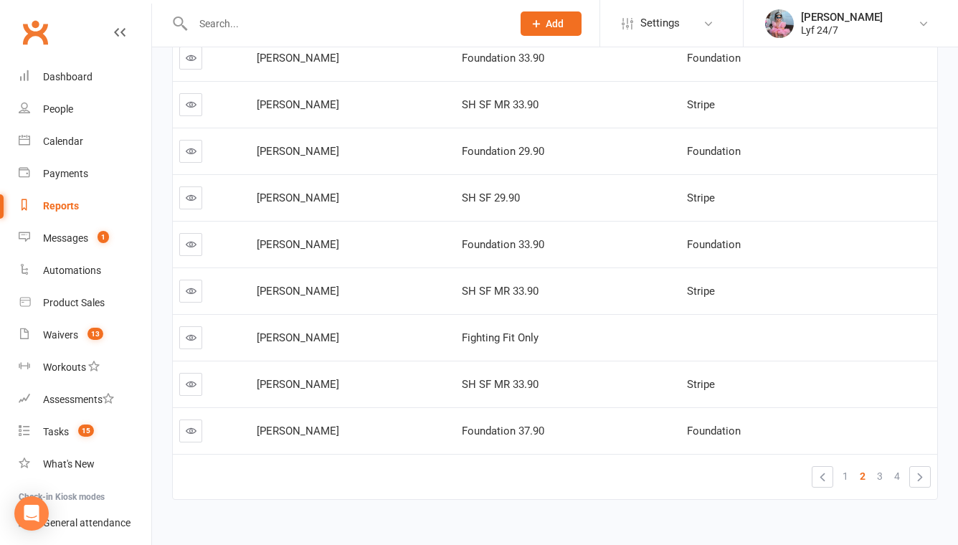
click at [300, 18] on input "text" at bounding box center [346, 24] width 314 height 20
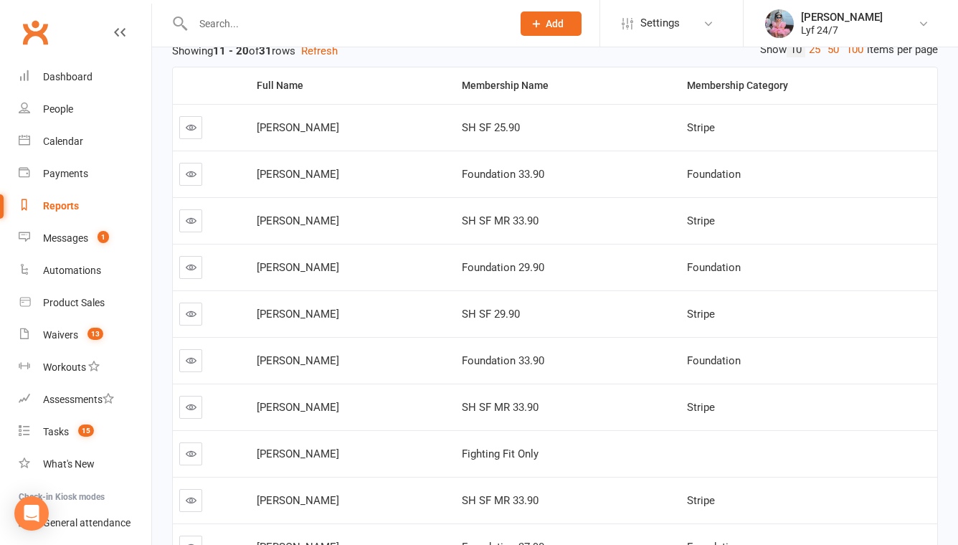
scroll to position [334, 0]
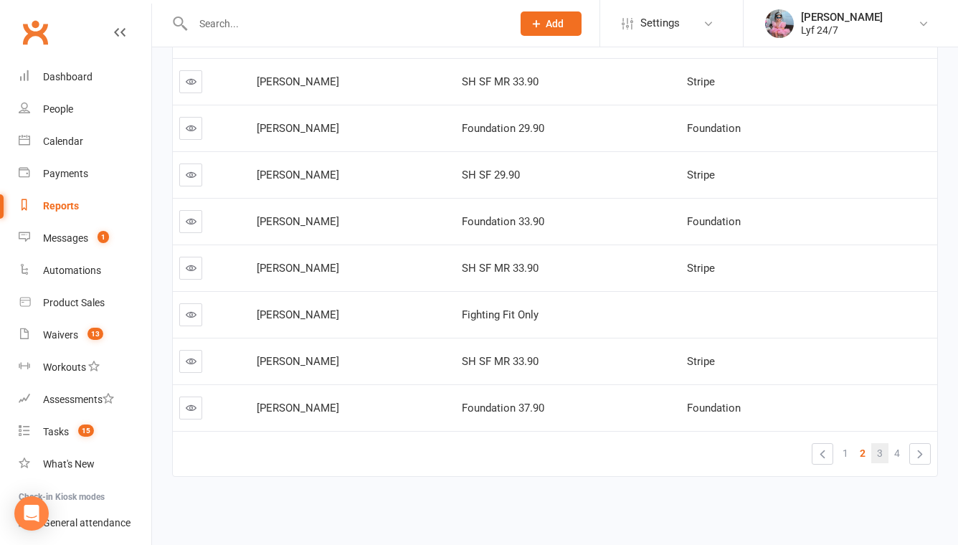
click at [872, 451] on link "3" at bounding box center [880, 453] width 17 height 20
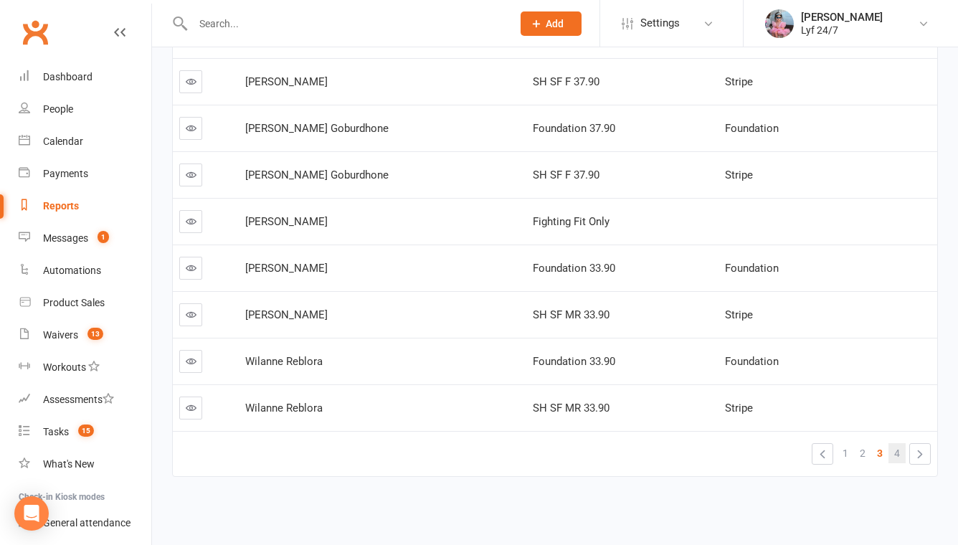
click at [902, 451] on link "4" at bounding box center [897, 453] width 17 height 20
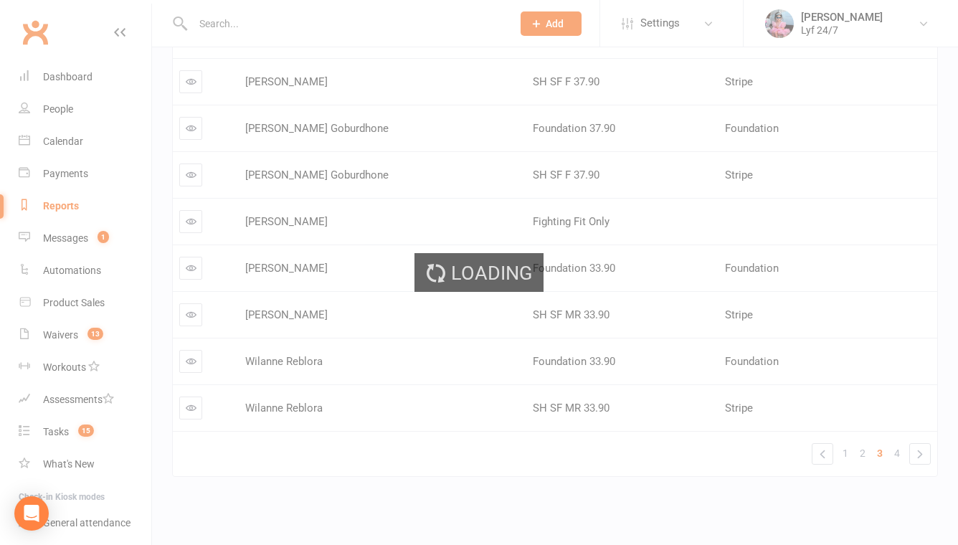
scroll to position [0, 0]
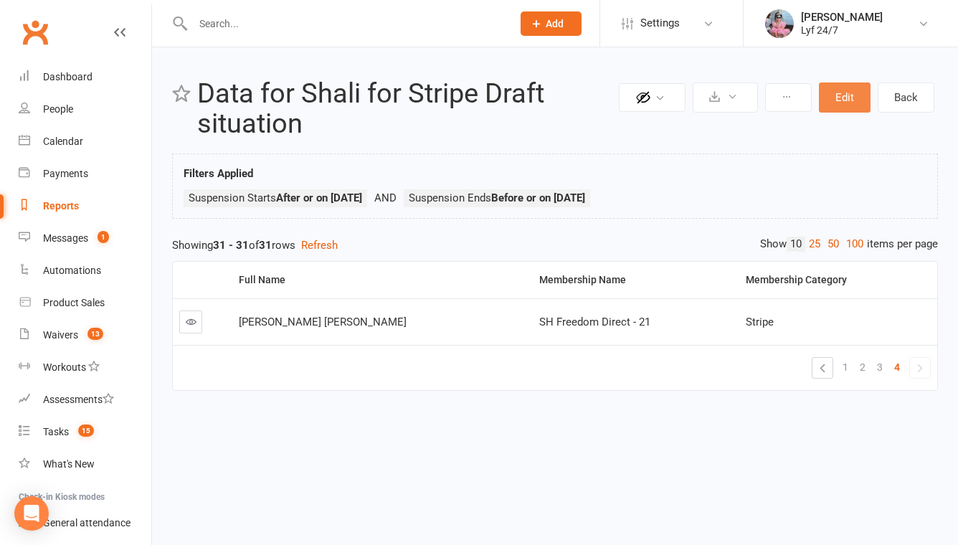
click at [839, 99] on button "Edit" at bounding box center [845, 98] width 52 height 30
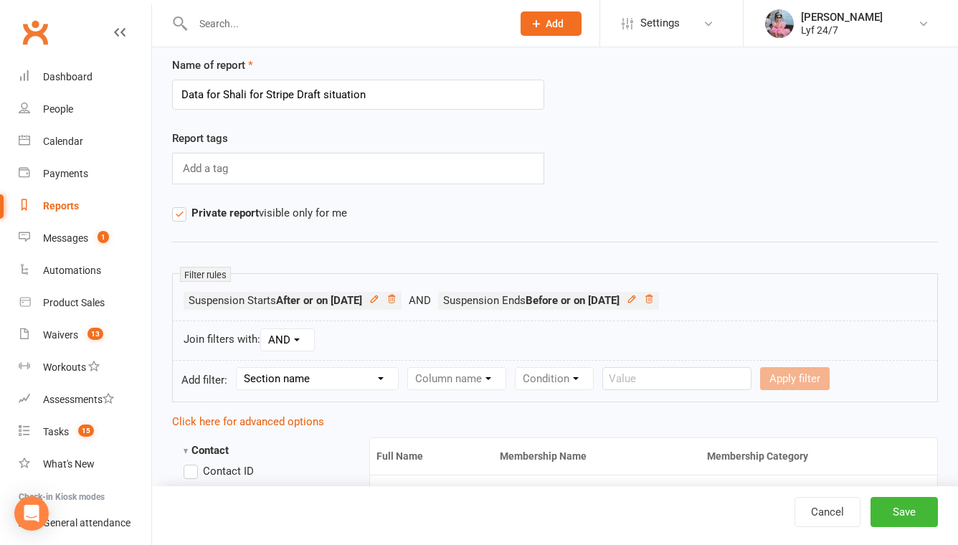
scroll to position [38, 0]
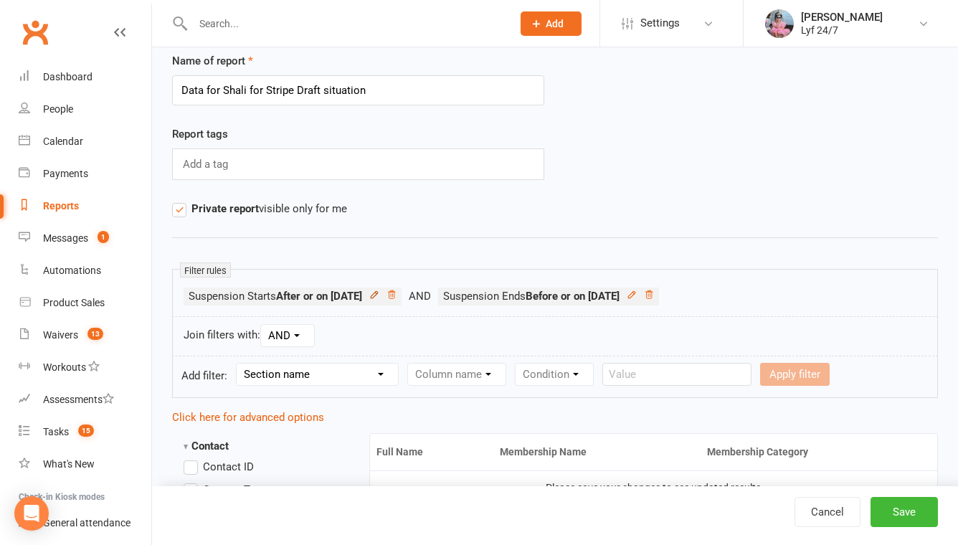
click at [380, 298] on icon at bounding box center [374, 295] width 10 height 10
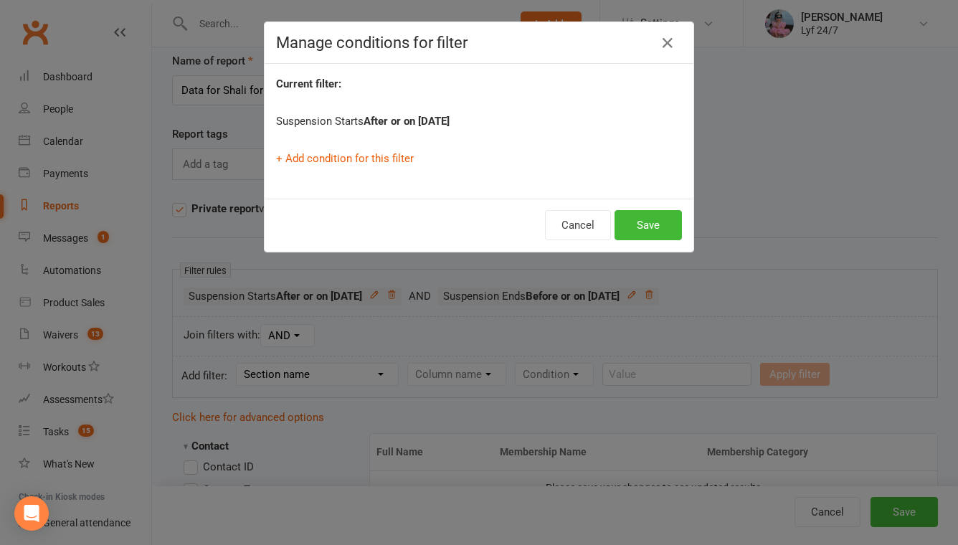
click at [418, 117] on strong "After or on 2025-07-01" at bounding box center [407, 121] width 86 height 13
click at [661, 37] on icon "button" at bounding box center [667, 42] width 17 height 17
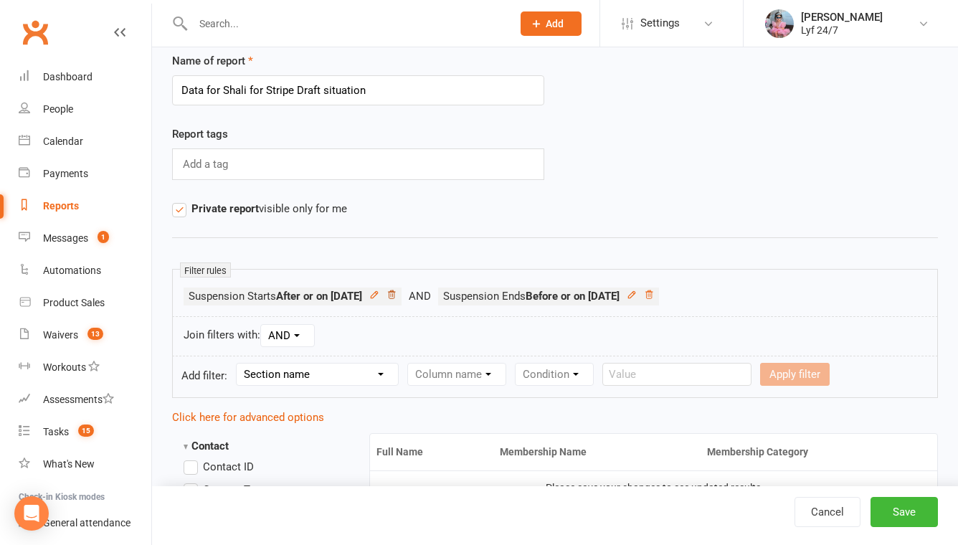
click at [395, 293] on icon at bounding box center [391, 295] width 7 height 8
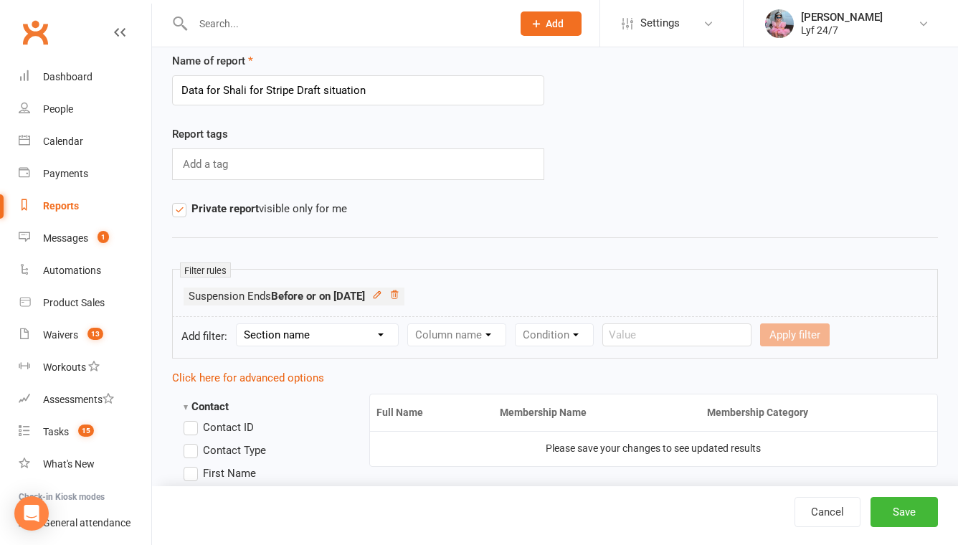
click at [330, 333] on select "Section name Contact Attendance Aggregate Payment Booking Waitlist Attendees Ca…" at bounding box center [317, 335] width 161 height 22
select select "14"
click at [239, 324] on select "Section name Contact Attendance Aggregate Payment Booking Waitlist Attendees Ca…" at bounding box center [317, 335] width 161 height 22
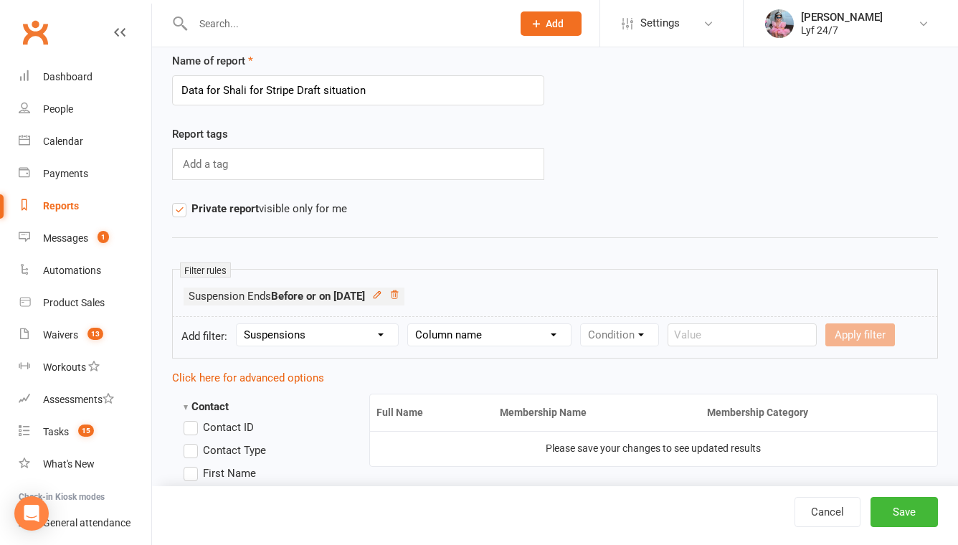
click at [435, 340] on select "Column name Suspension Current? Suspension Starts Suspension Ends Suspension Ad…" at bounding box center [489, 335] width 163 height 22
select select "1"
click at [410, 324] on select "Column name Suspension Current? Suspension Starts Suspension Ends Suspension Ad…" at bounding box center [489, 335] width 163 height 22
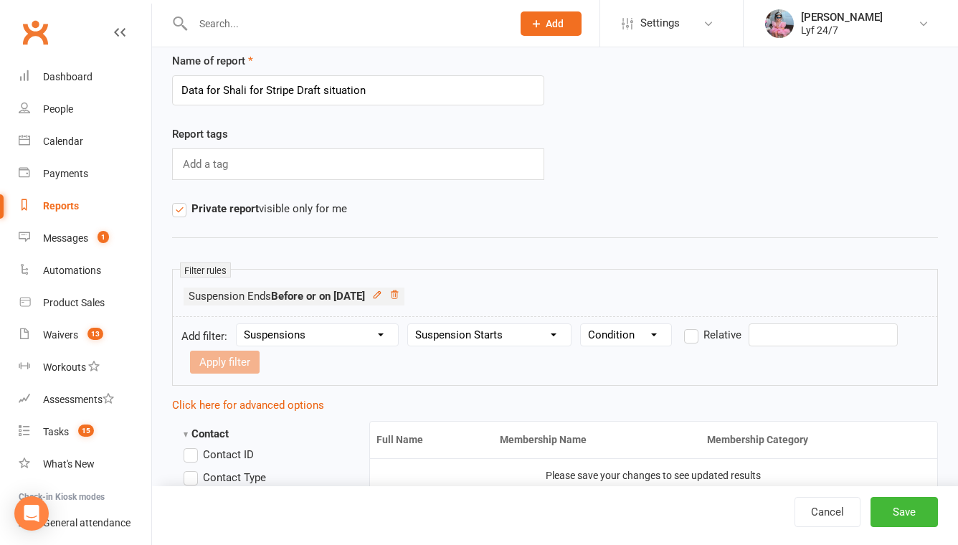
click at [613, 333] on select "Condition Is Is not Before After Before or on After or on Is blank Is not blank" at bounding box center [626, 335] width 90 height 22
select select "5"
click at [582, 324] on select "Condition Is Is not Before After Before or on After or on Is blank Is not blank" at bounding box center [626, 335] width 90 height 22
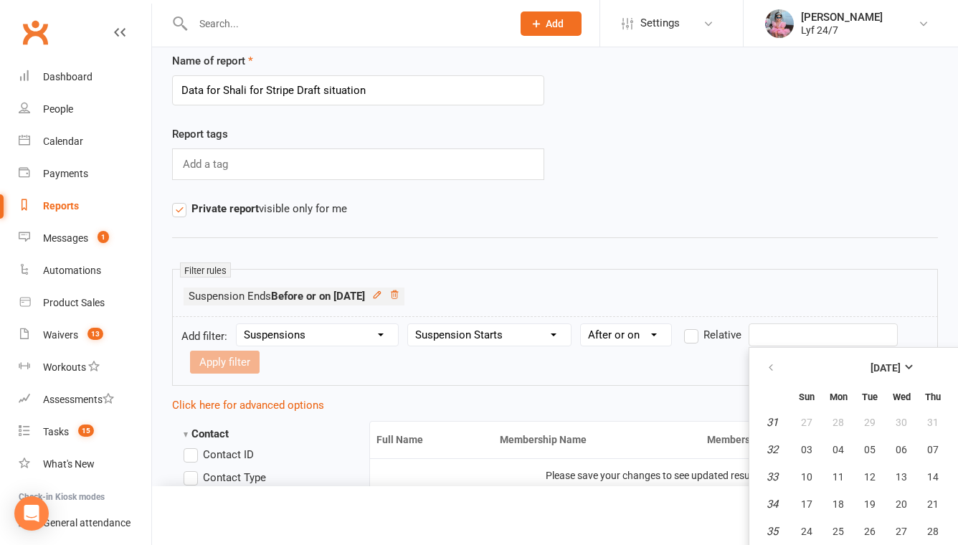
scroll to position [66, 0]
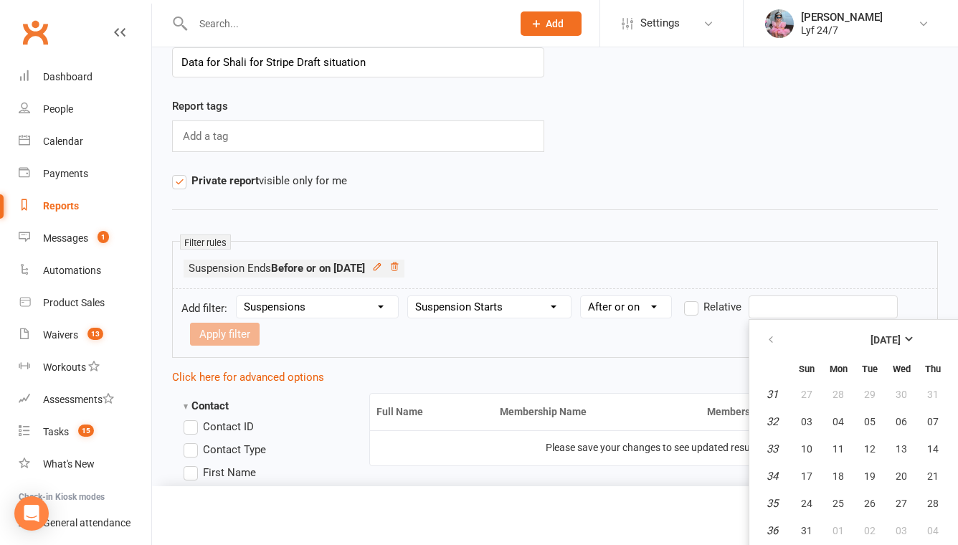
click at [786, 312] on input "text" at bounding box center [823, 307] width 149 height 23
click at [773, 337] on icon "button" at bounding box center [771, 339] width 10 height 11
click at [776, 340] on icon "button" at bounding box center [771, 339] width 10 height 11
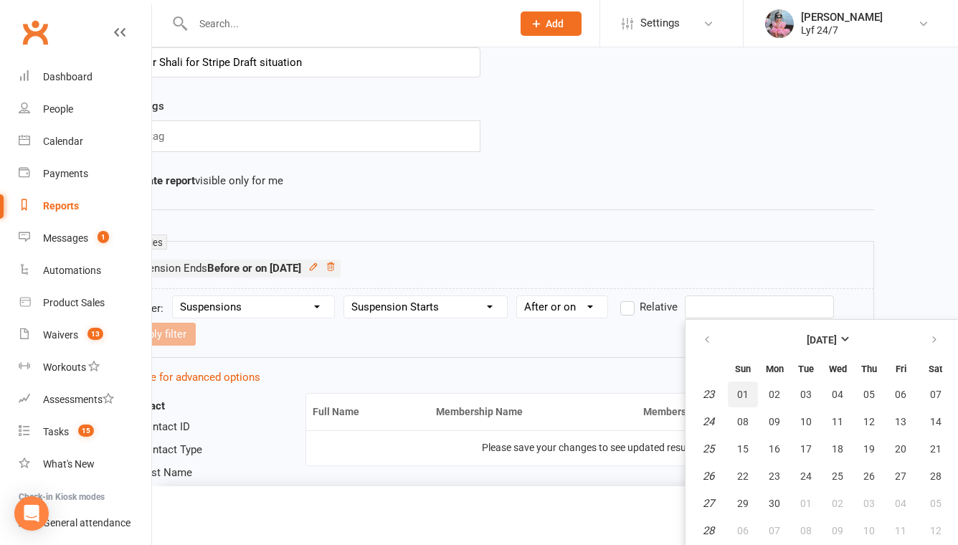
click at [741, 396] on span "01" at bounding box center [742, 394] width 11 height 11
type input "01 Jun 2025"
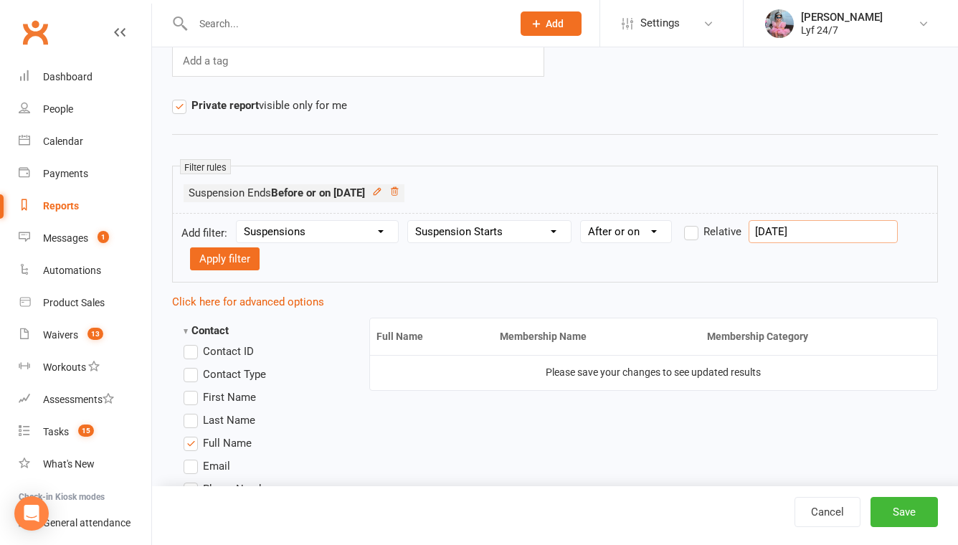
scroll to position [182, 0]
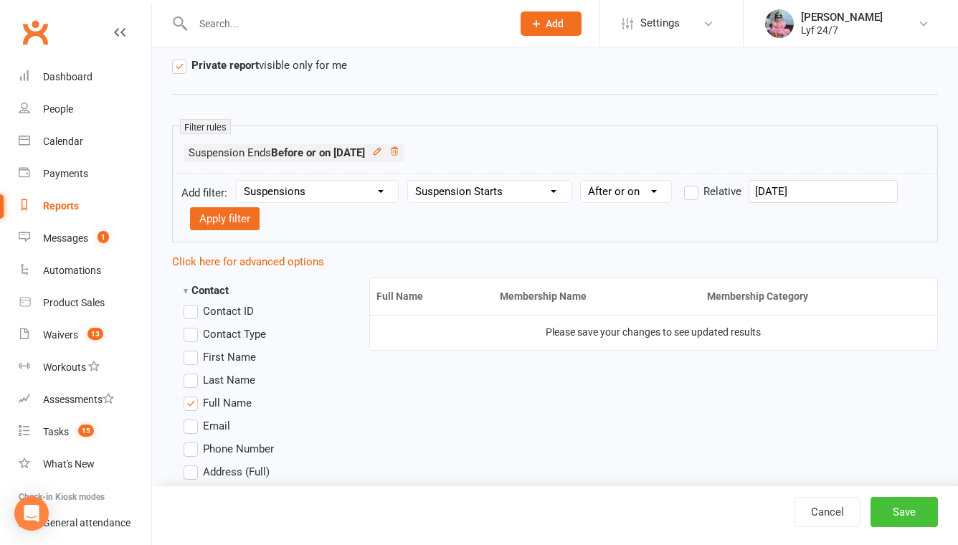
click at [905, 513] on button "Save" at bounding box center [904, 512] width 67 height 30
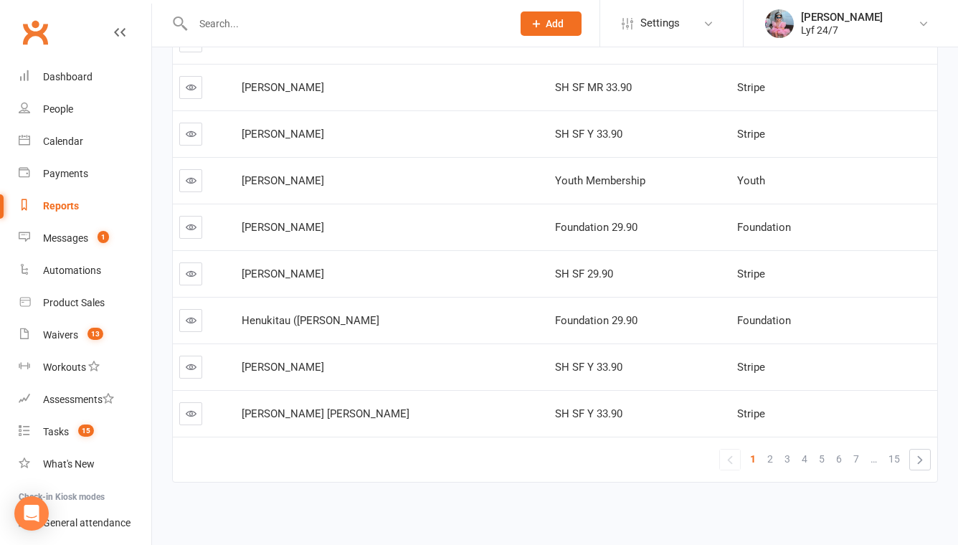
scroll to position [331, 0]
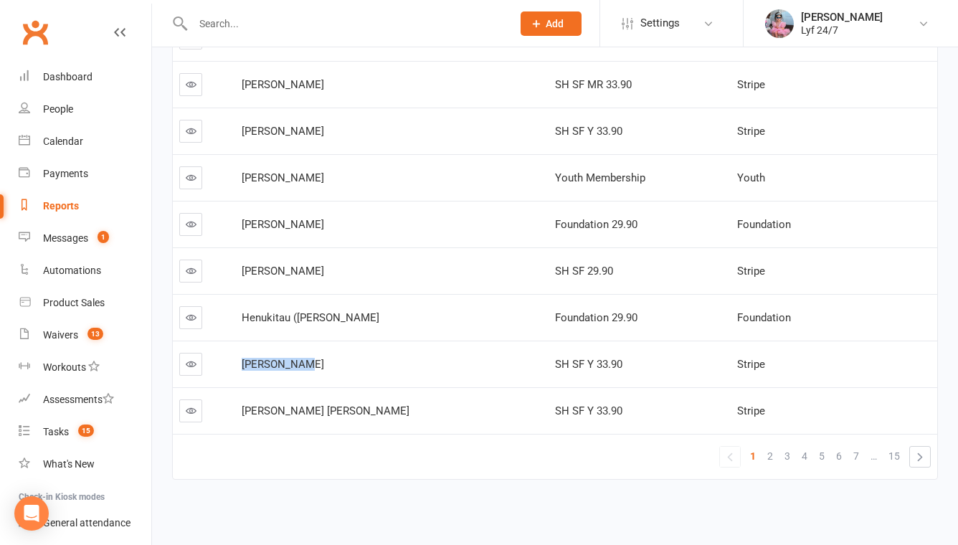
drag, startPoint x: 316, startPoint y: 369, endPoint x: 247, endPoint y: 369, distance: 68.9
click at [247, 369] on div "Umesh Kumar" at bounding box center [392, 365] width 301 height 12
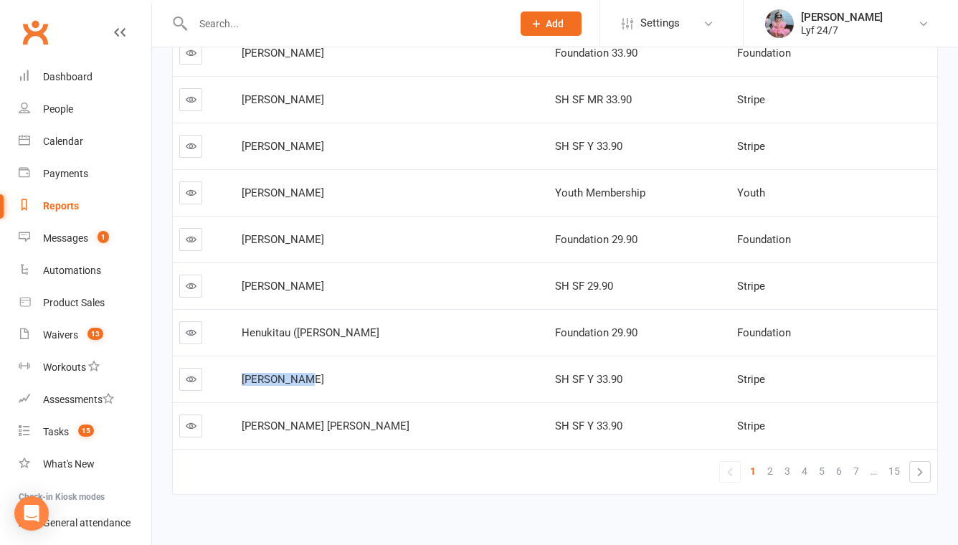
scroll to position [334, 0]
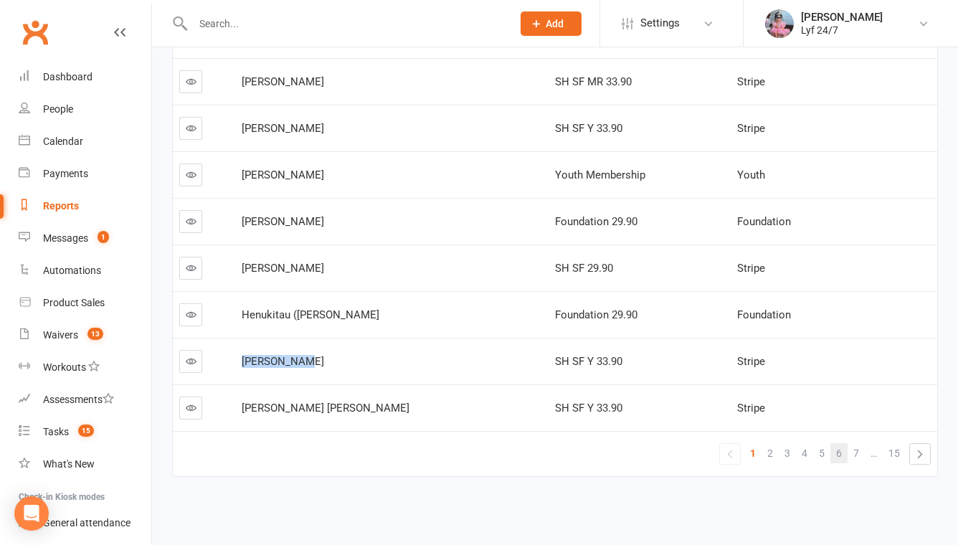
click at [839, 455] on span "6" at bounding box center [839, 453] width 6 height 20
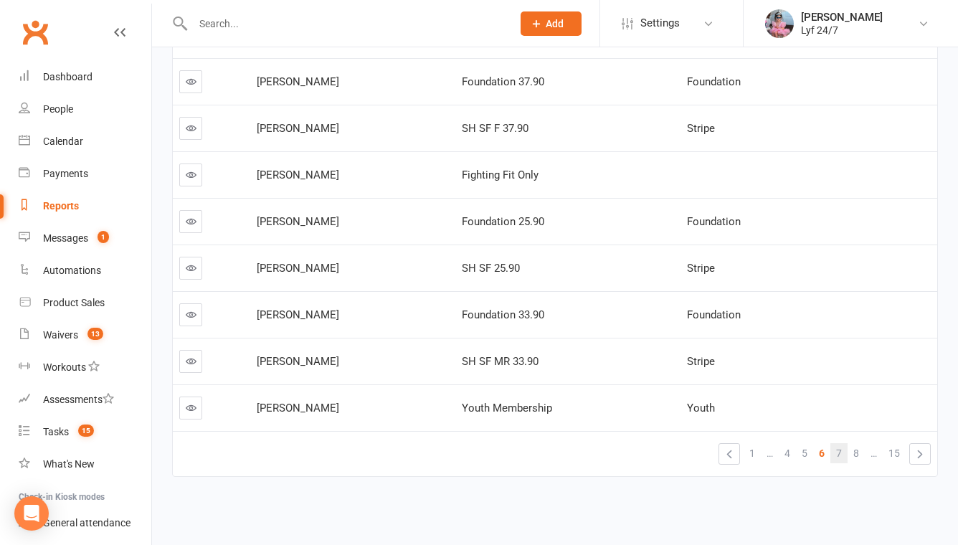
click at [839, 453] on span "7" at bounding box center [839, 453] width 6 height 20
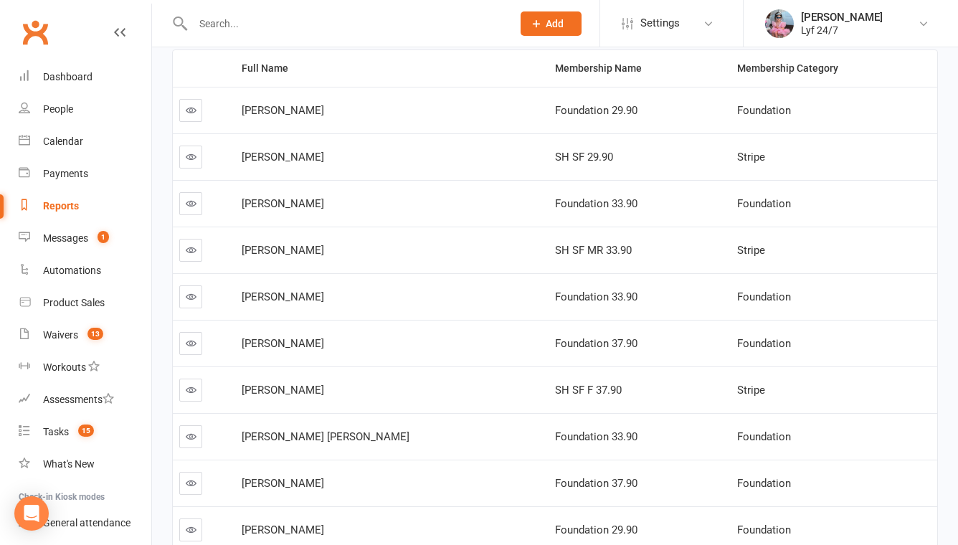
scroll to position [0, 0]
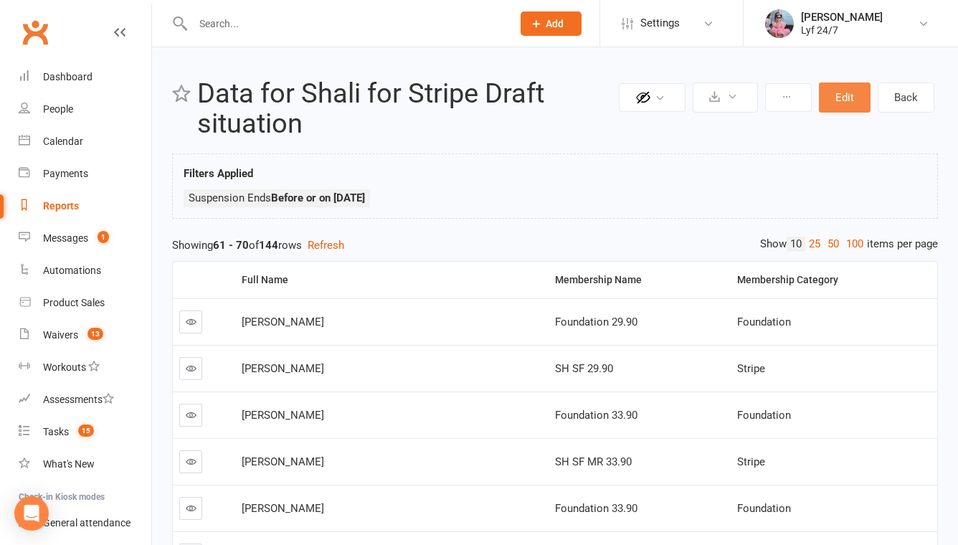
click at [831, 91] on button "Edit" at bounding box center [845, 98] width 52 height 30
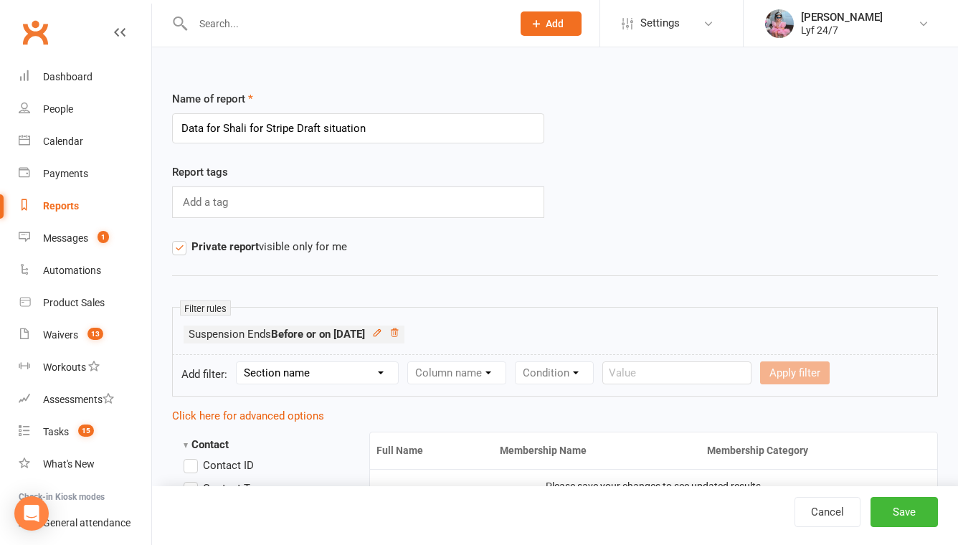
scroll to position [69, 0]
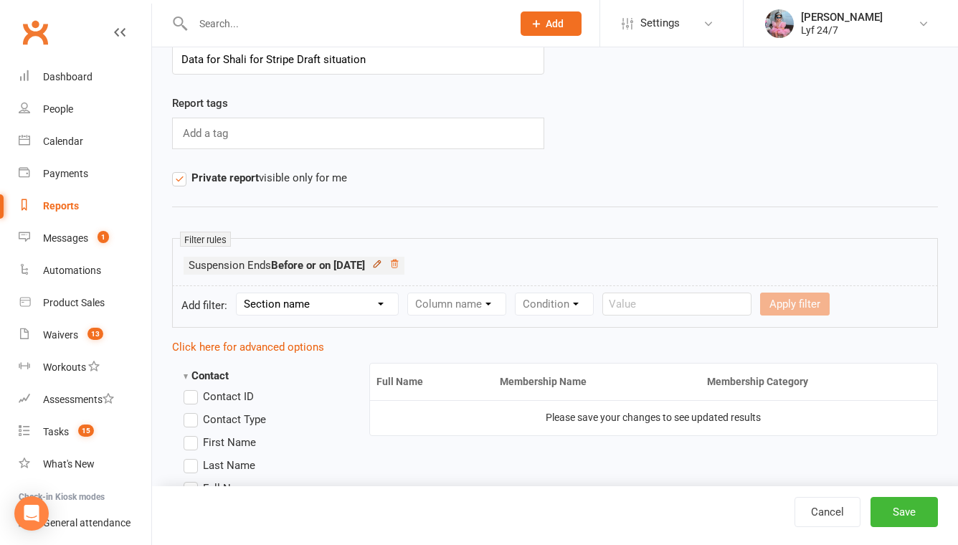
click at [380, 264] on icon at bounding box center [377, 263] width 6 height 6
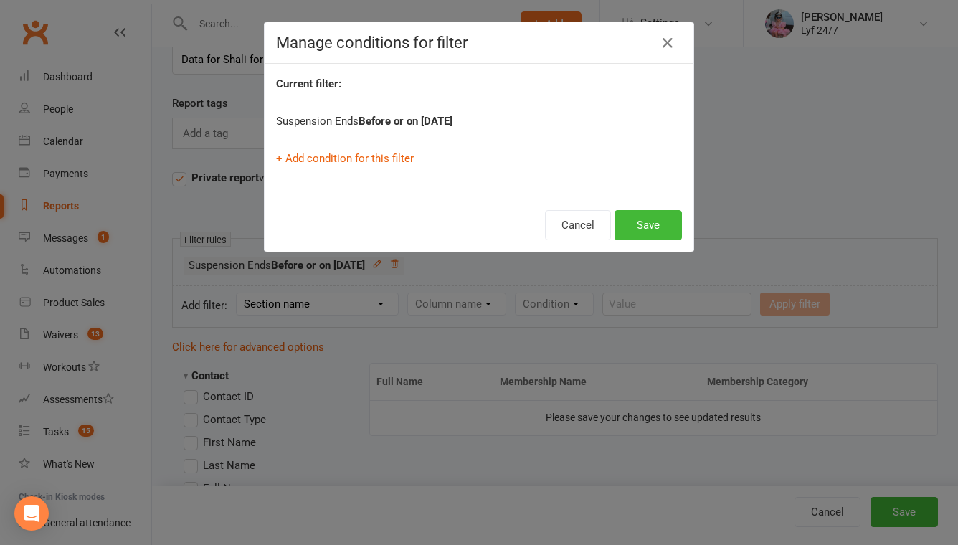
click at [413, 117] on strong "Before or on 2025-08-15" at bounding box center [406, 121] width 94 height 13
click at [621, 227] on button "Save" at bounding box center [648, 225] width 67 height 30
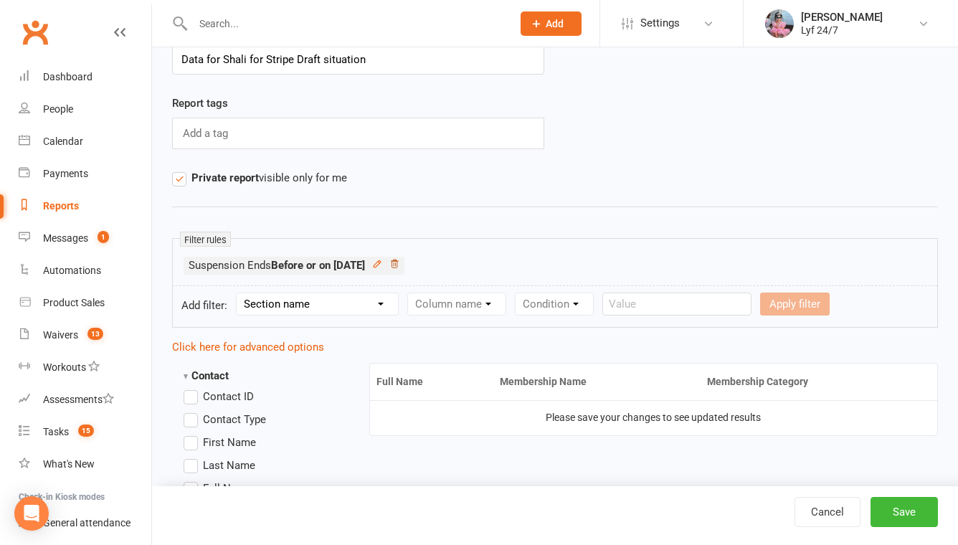
click at [398, 262] on icon at bounding box center [394, 264] width 7 height 8
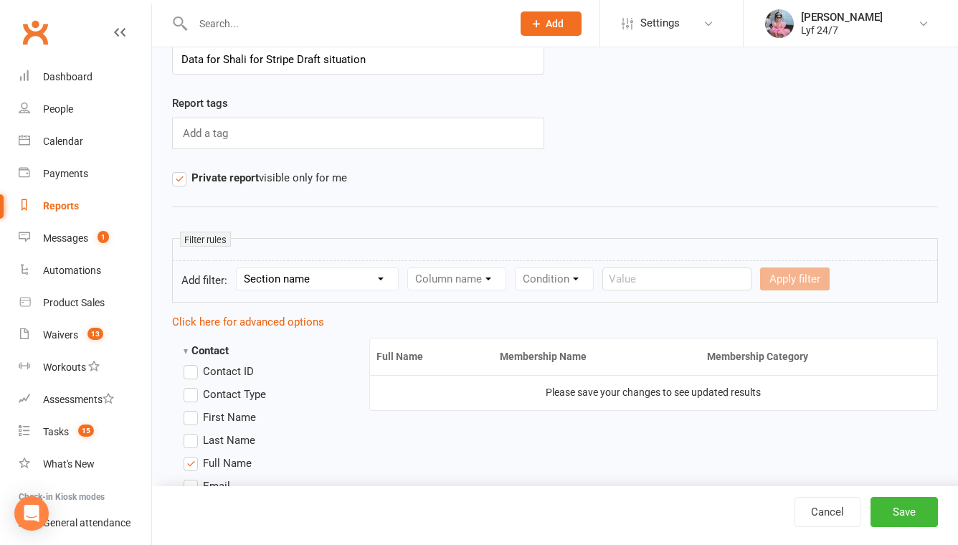
click at [331, 285] on select "Section name Contact Attendance Aggregate Payment Booking Waitlist Attendees Ca…" at bounding box center [317, 279] width 161 height 22
select select "14"
click at [239, 268] on select "Section name Contact Attendance Aggregate Payment Booking Waitlist Attendees Ca…" at bounding box center [317, 279] width 161 height 22
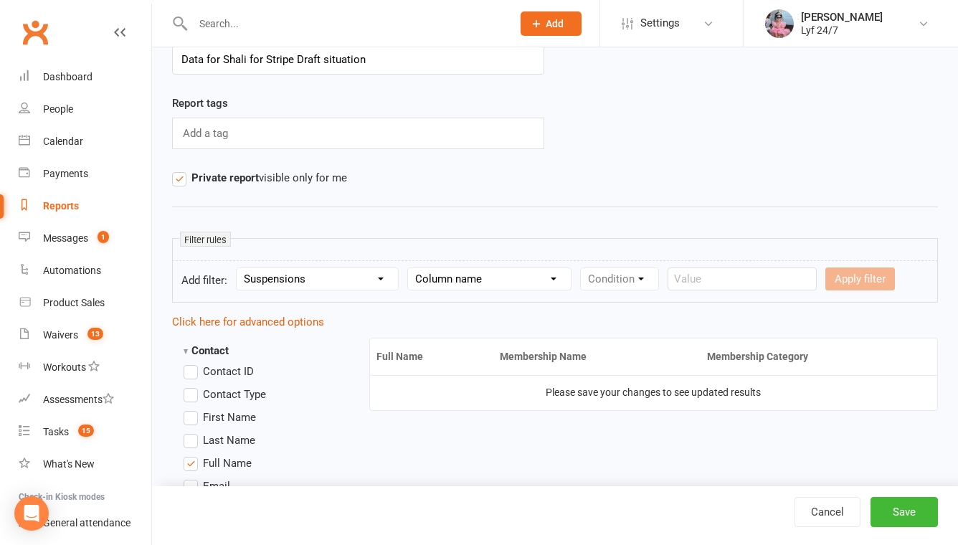
click at [421, 281] on select "Column name Suspension Current? Suspension Starts Suspension Ends Suspension Ad…" at bounding box center [489, 279] width 163 height 22
select select "1"
click at [410, 268] on select "Column name Suspension Current? Suspension Starts Suspension Ends Suspension Ad…" at bounding box center [489, 279] width 163 height 22
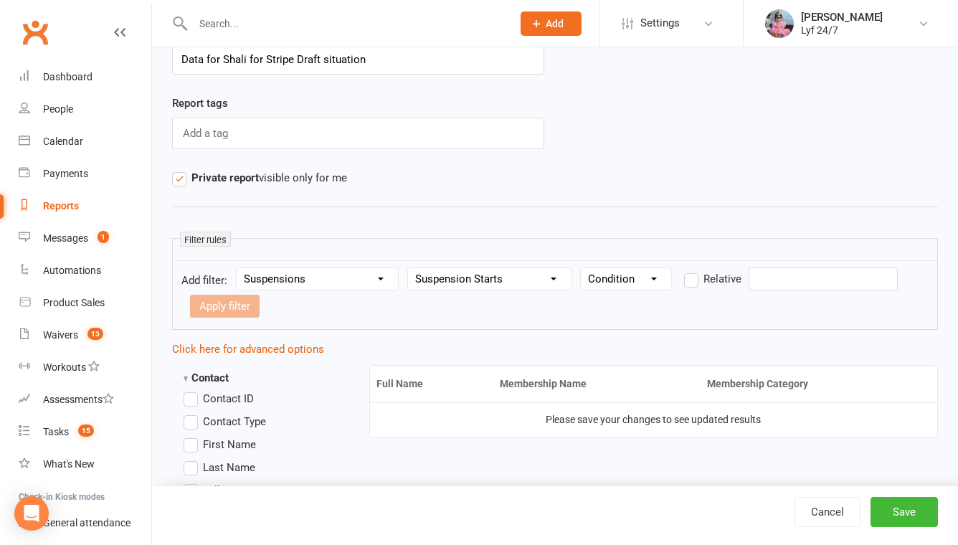
click at [618, 277] on select "Condition Is Is not Before After Before or on After or on Is blank Is not blank" at bounding box center [626, 279] width 90 height 22
select select "5"
click at [582, 268] on select "Condition Is Is not Before After Before or on After or on Is blank Is not blank" at bounding box center [626, 279] width 90 height 22
click at [773, 279] on input "text" at bounding box center [823, 279] width 149 height 23
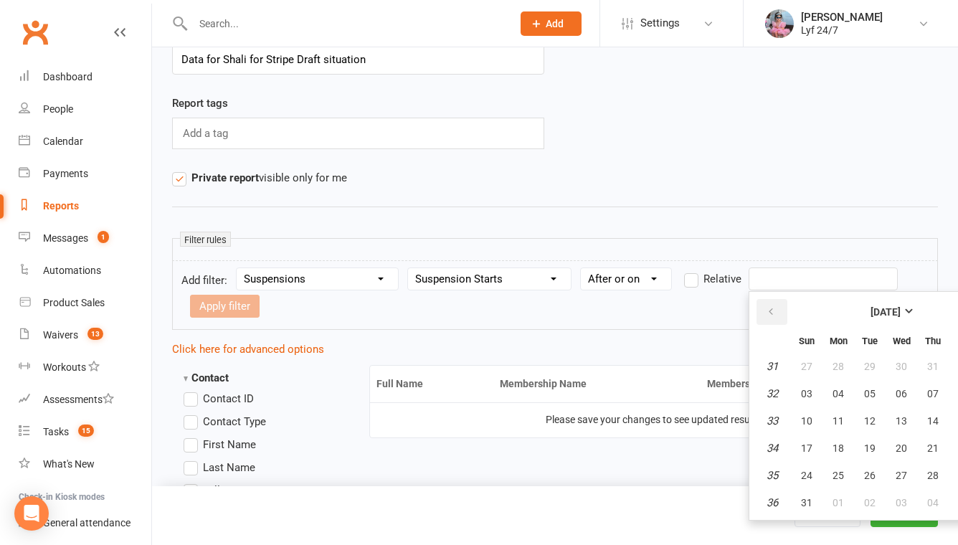
click at [778, 316] on button "button" at bounding box center [772, 312] width 31 height 26
click at [813, 363] on button "01" at bounding box center [807, 367] width 30 height 26
type input "01 Jun 2025"
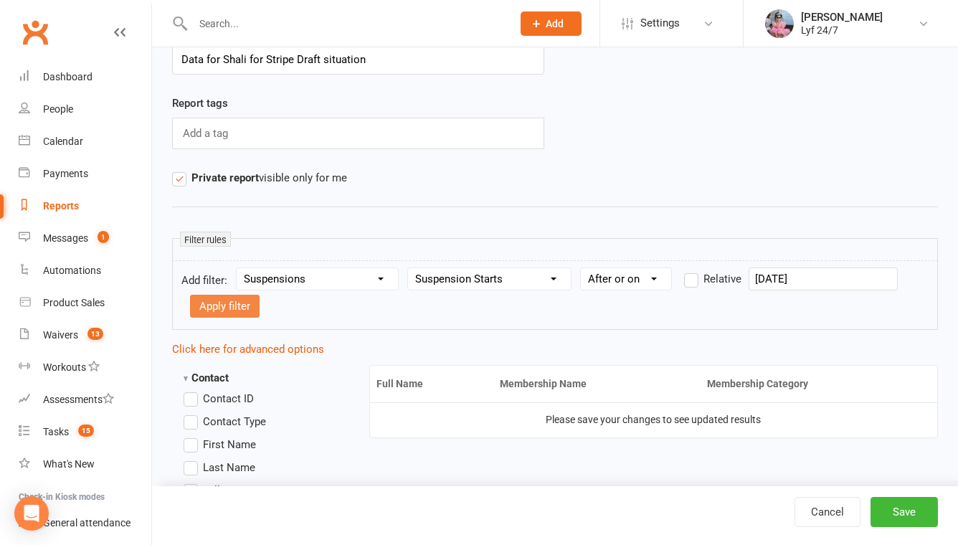
click at [231, 314] on button "Apply filter" at bounding box center [225, 306] width 70 height 23
select select
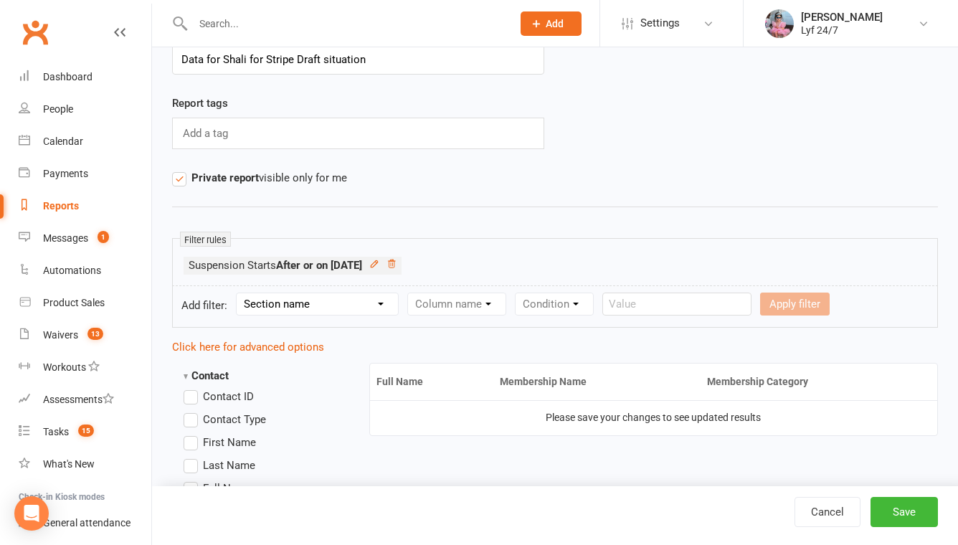
click at [327, 314] on select "Section name Contact Attendance Aggregate Payment Booking Waitlist Attendees Ca…" at bounding box center [317, 304] width 161 height 22
select select "14"
click at [239, 293] on select "Section name Contact Attendance Aggregate Payment Booking Waitlist Attendees Ca…" at bounding box center [317, 304] width 161 height 22
click at [425, 304] on select "Column name Suspension Current? Suspension Starts Suspension Ends Suspension Ad…" at bounding box center [489, 304] width 163 height 22
select select "2"
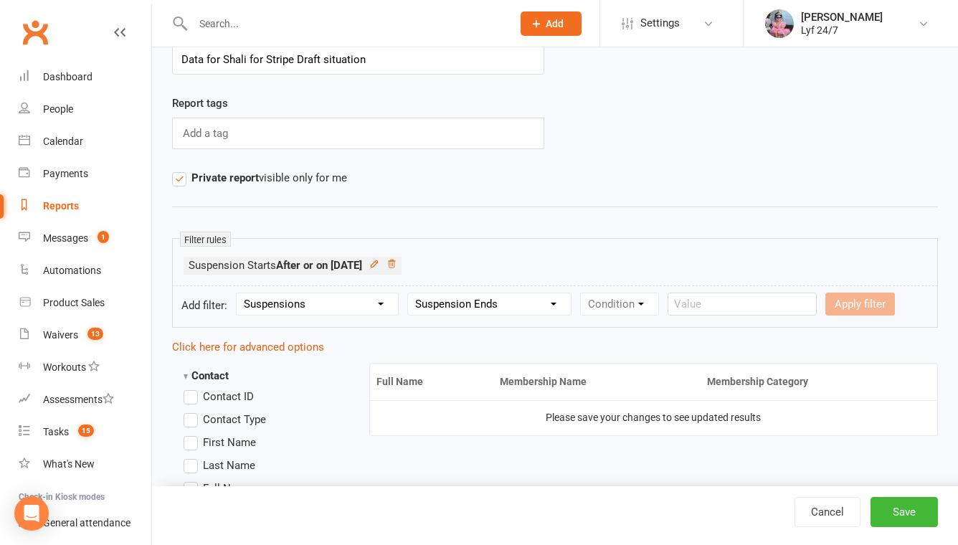
click at [410, 293] on select "Column name Suspension Current? Suspension Starts Suspension Ends Suspension Ad…" at bounding box center [489, 304] width 163 height 22
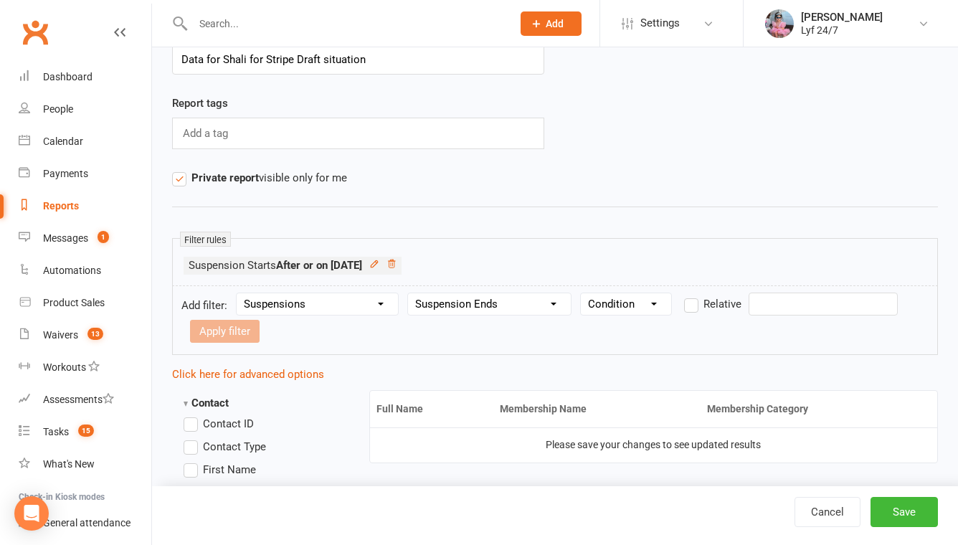
click at [636, 298] on select "Condition Is Is not Before After Before or on After or on Is blank Is not blank" at bounding box center [626, 304] width 90 height 22
select select "4"
click at [582, 293] on select "Condition Is Is not Before After Before or on After or on Is blank Is not blank" at bounding box center [626, 304] width 90 height 22
click at [756, 305] on input "text" at bounding box center [823, 304] width 149 height 23
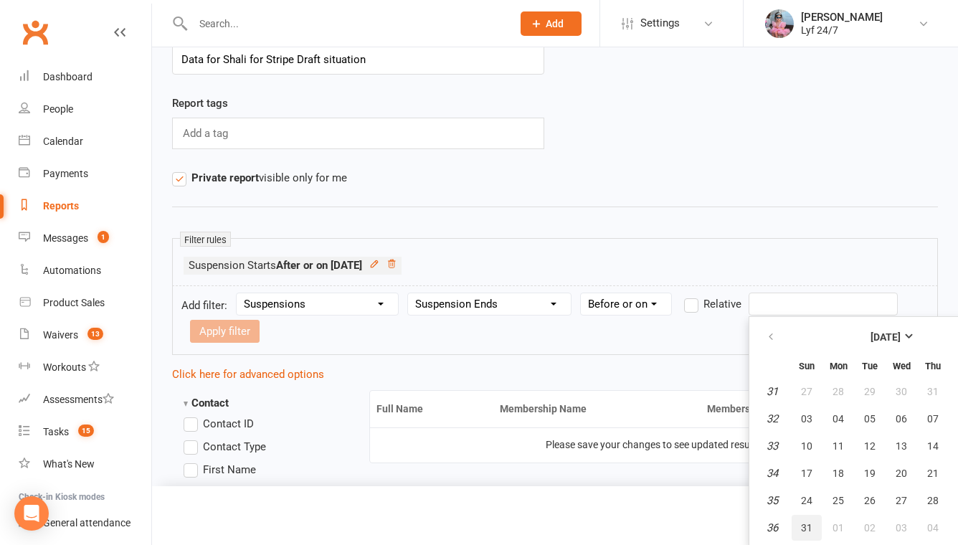
click at [808, 519] on button "31" at bounding box center [807, 528] width 30 height 26
type input "31 Aug 2025"
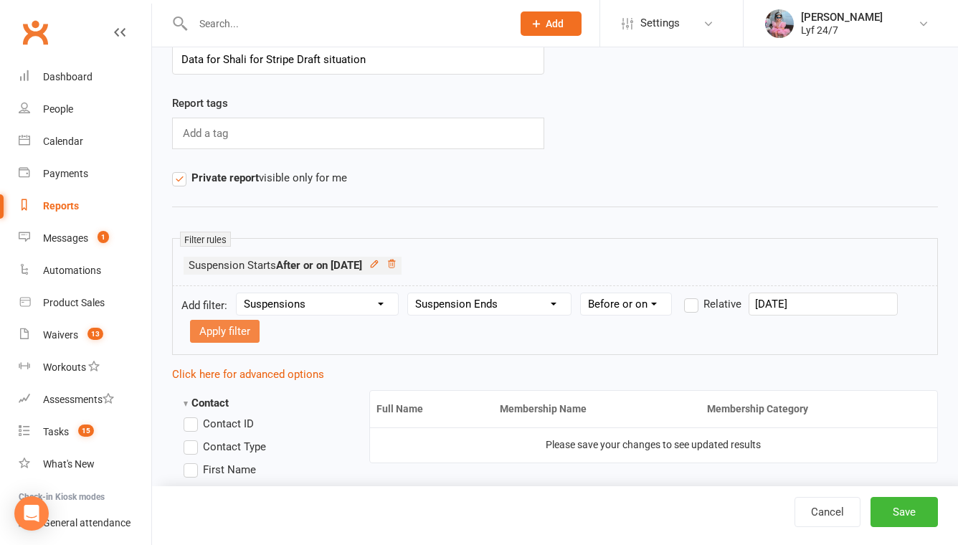
click at [249, 332] on button "Apply filter" at bounding box center [225, 331] width 70 height 23
select select
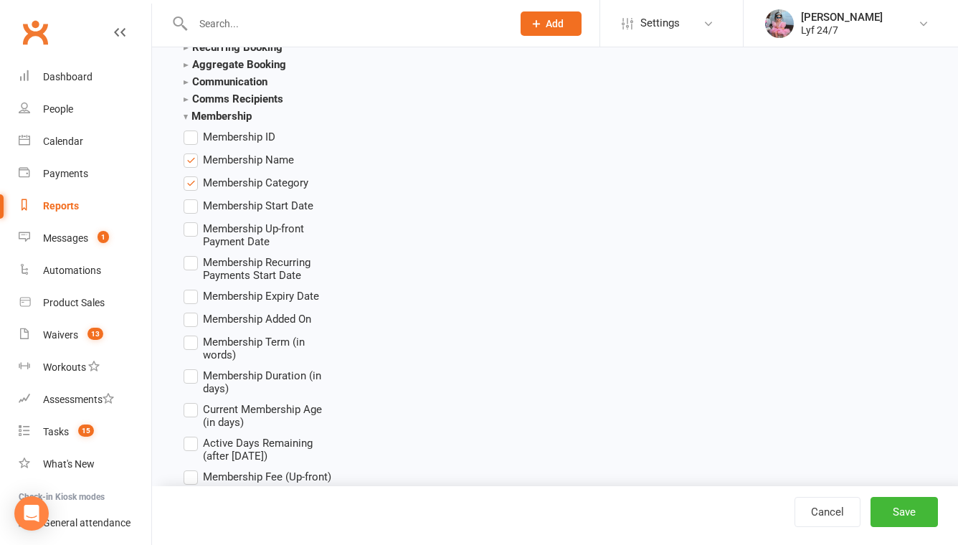
scroll to position [1788, 0]
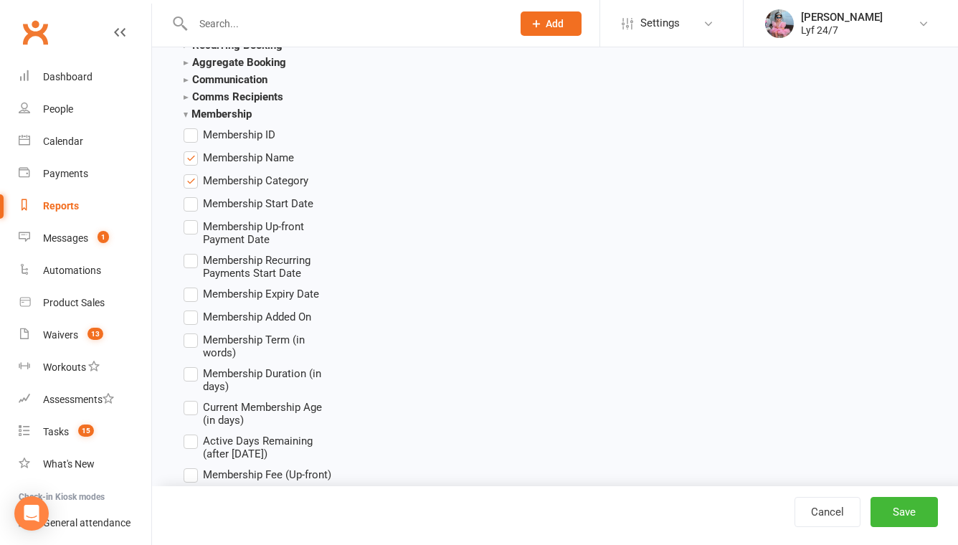
click at [190, 156] on label "Membership Name" at bounding box center [239, 157] width 110 height 17
click at [190, 149] on input "Membership Name" at bounding box center [188, 149] width 9 height 0
click at [895, 508] on button "Save" at bounding box center [904, 512] width 67 height 30
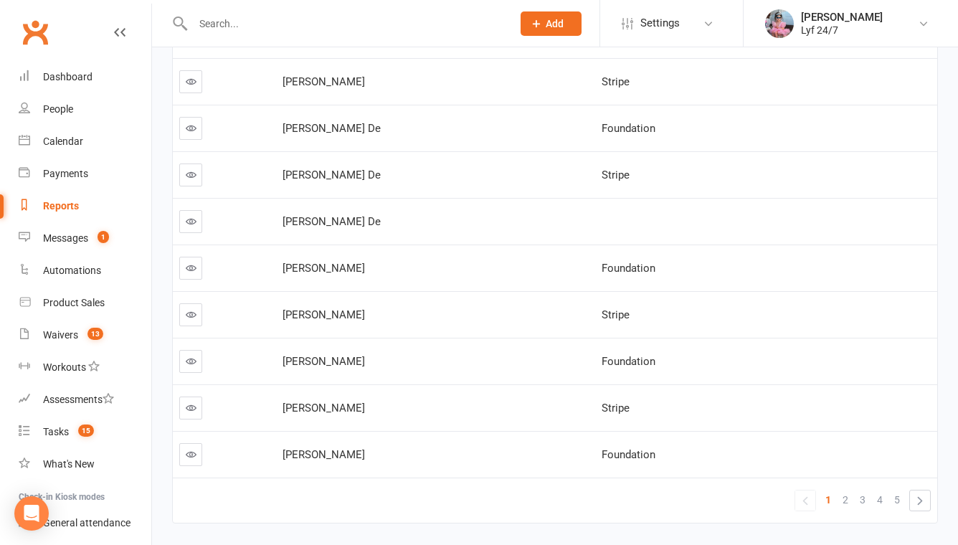
scroll to position [291, 0]
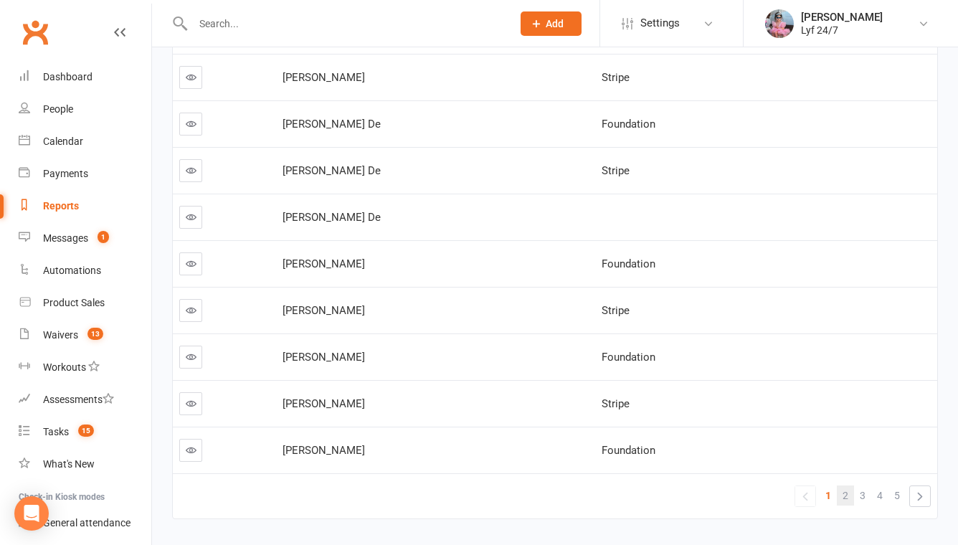
click at [844, 494] on span "2" at bounding box center [846, 496] width 6 height 20
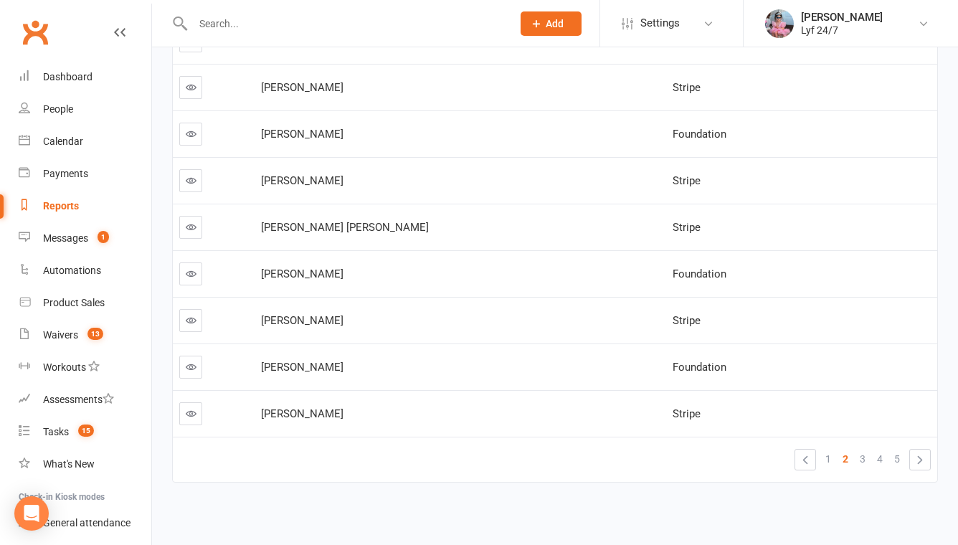
scroll to position [334, 0]
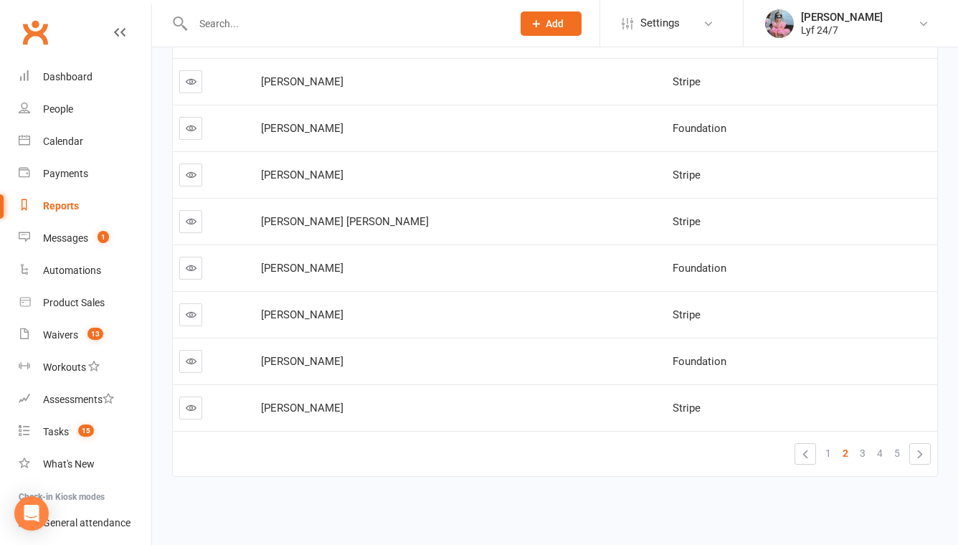
click at [849, 458] on link "2" at bounding box center [845, 453] width 17 height 20
click at [859, 452] on link "3" at bounding box center [862, 453] width 17 height 20
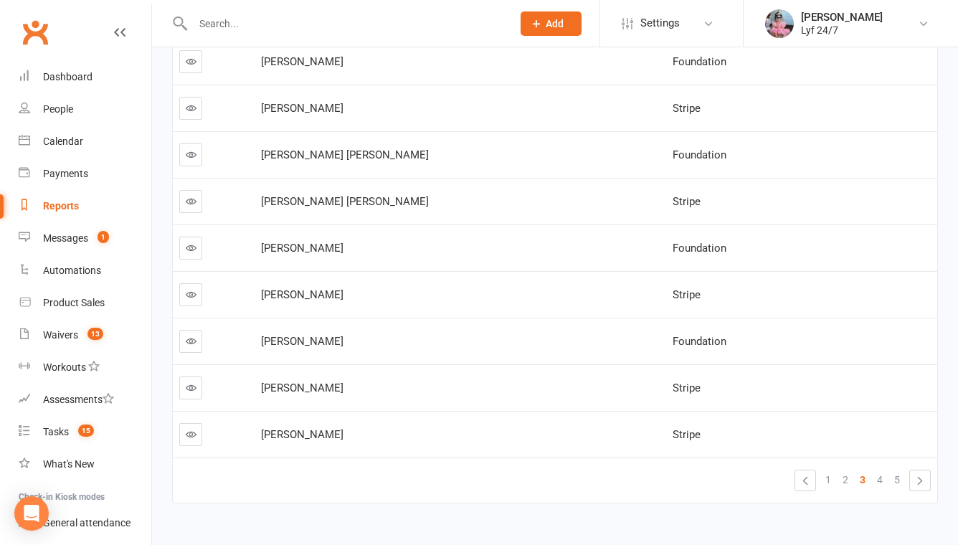
scroll to position [313, 0]
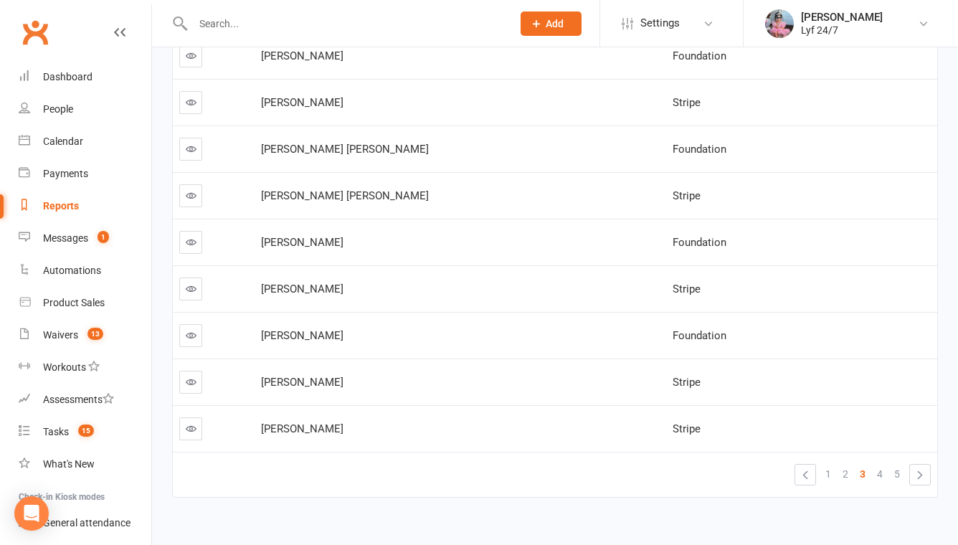
click at [885, 476] on link "4" at bounding box center [880, 474] width 17 height 20
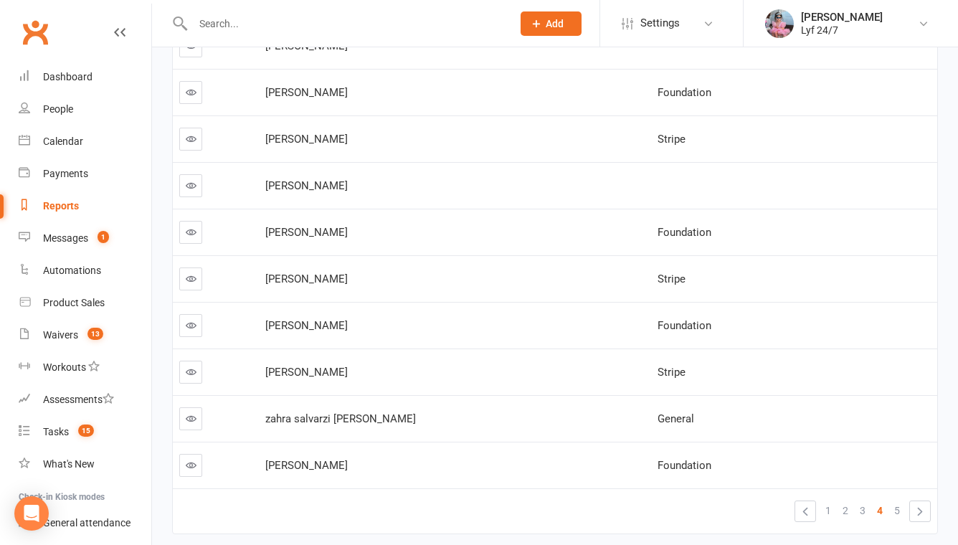
scroll to position [334, 0]
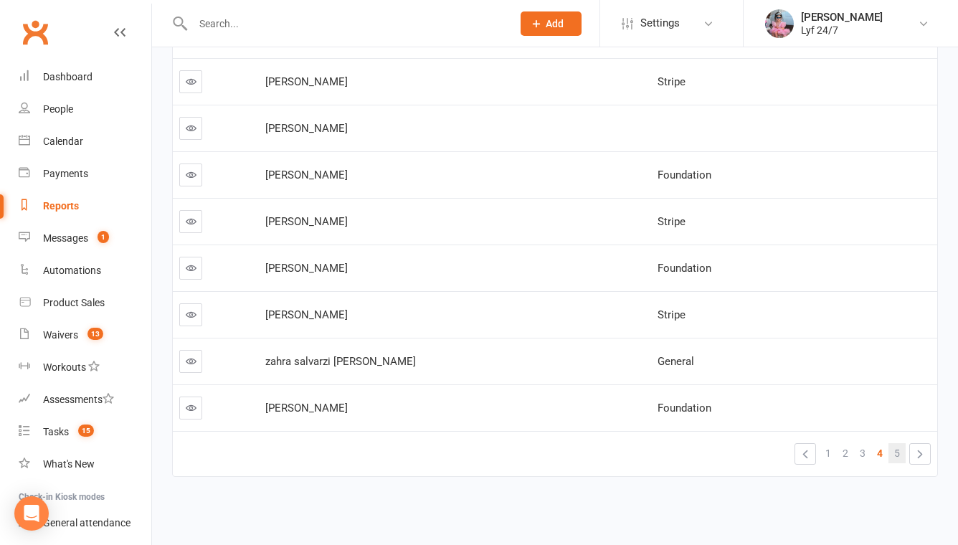
click at [896, 458] on span "5" at bounding box center [898, 453] width 6 height 20
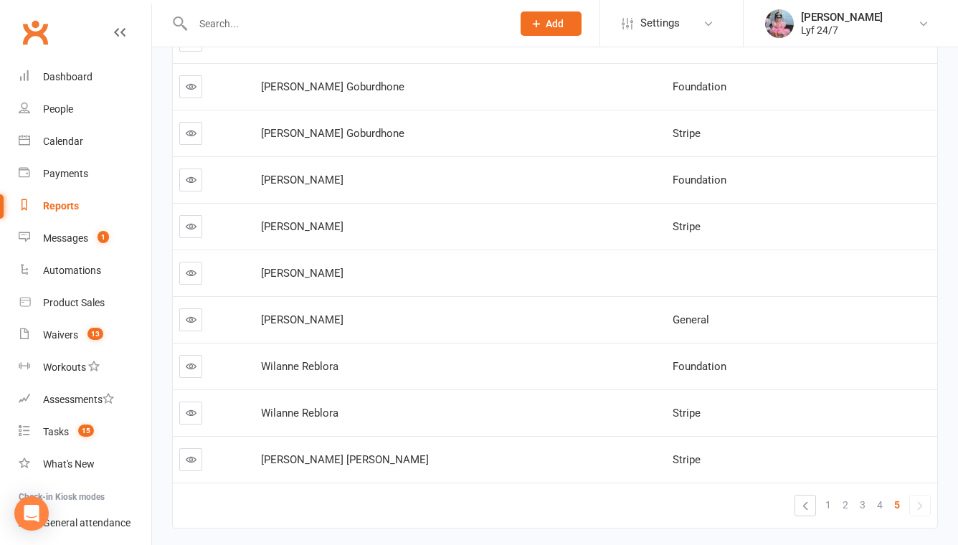
scroll to position [0, 0]
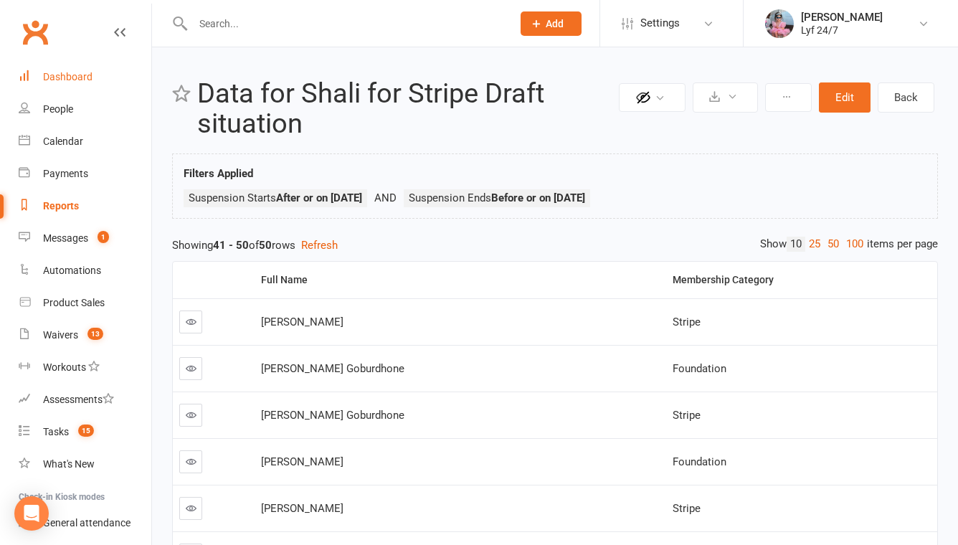
click at [75, 78] on div "Dashboard" at bounding box center [68, 76] width 50 height 11
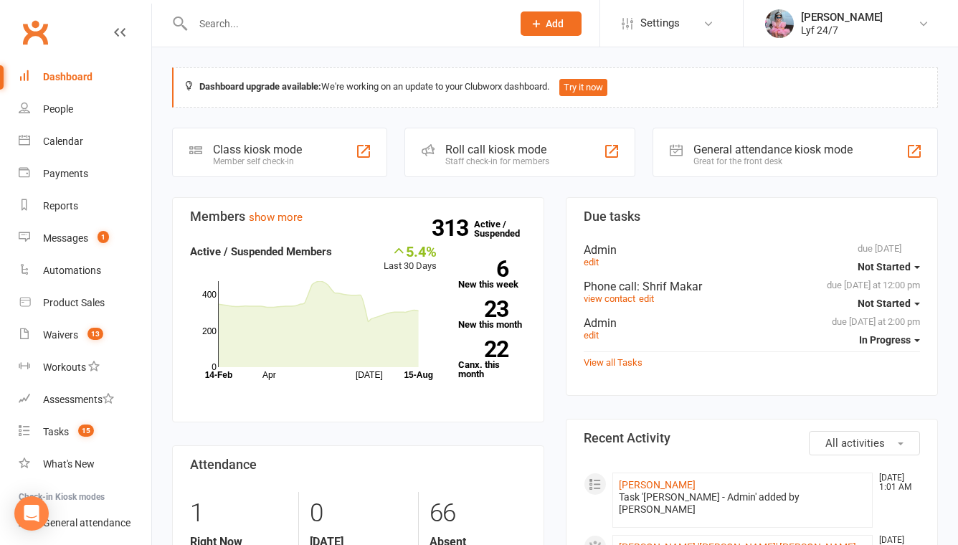
click at [336, 27] on input "text" at bounding box center [346, 24] width 314 height 20
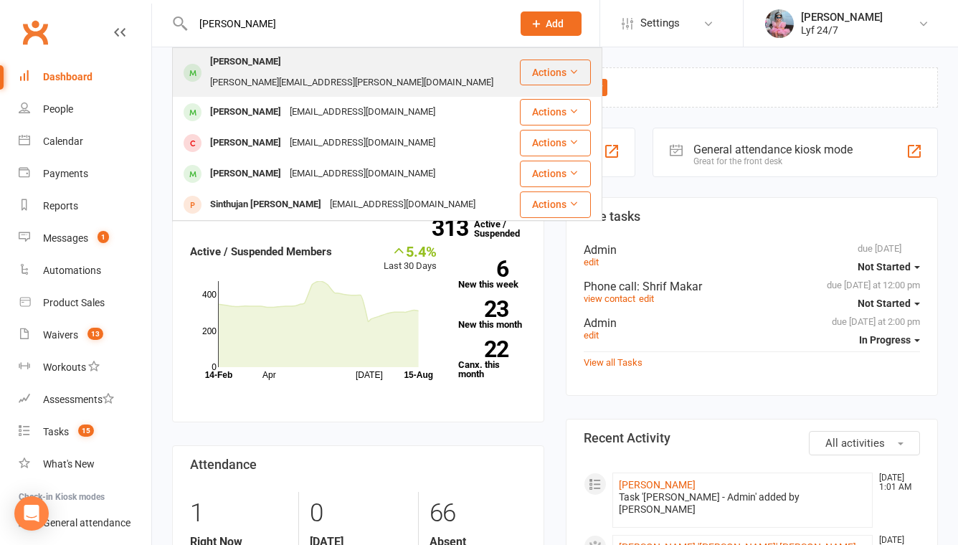
type input "gnan"
click at [286, 55] on div "Gnanaseelan Daniel Arudchuthan" at bounding box center [246, 62] width 80 height 21
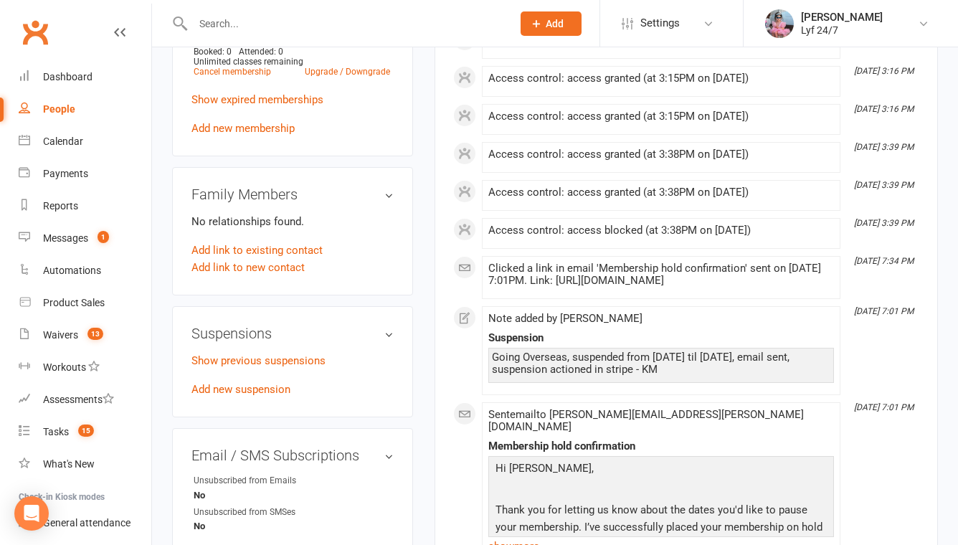
scroll to position [641, 0]
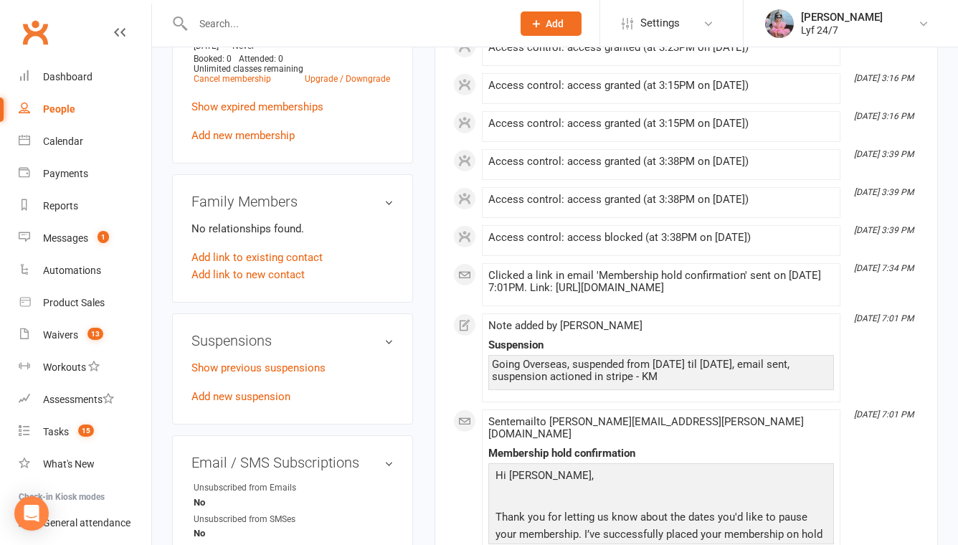
click at [230, 390] on div "Suspensions Show previous suspensions Add new suspension" at bounding box center [292, 369] width 241 height 111
click at [231, 374] on link "Show previous suspensions" at bounding box center [259, 368] width 134 height 13
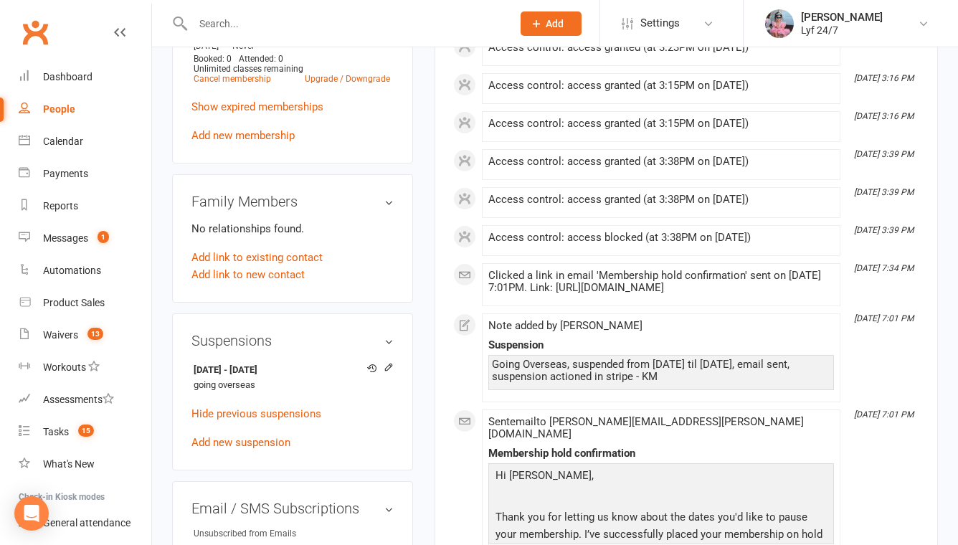
drag, startPoint x: 297, startPoint y: 405, endPoint x: 189, endPoint y: 402, distance: 107.6
click at [189, 402] on div "Suspensions 2 Jul 2025 - 20 Jul 2025 going overseas Hide previous suspensions A…" at bounding box center [292, 392] width 241 height 157
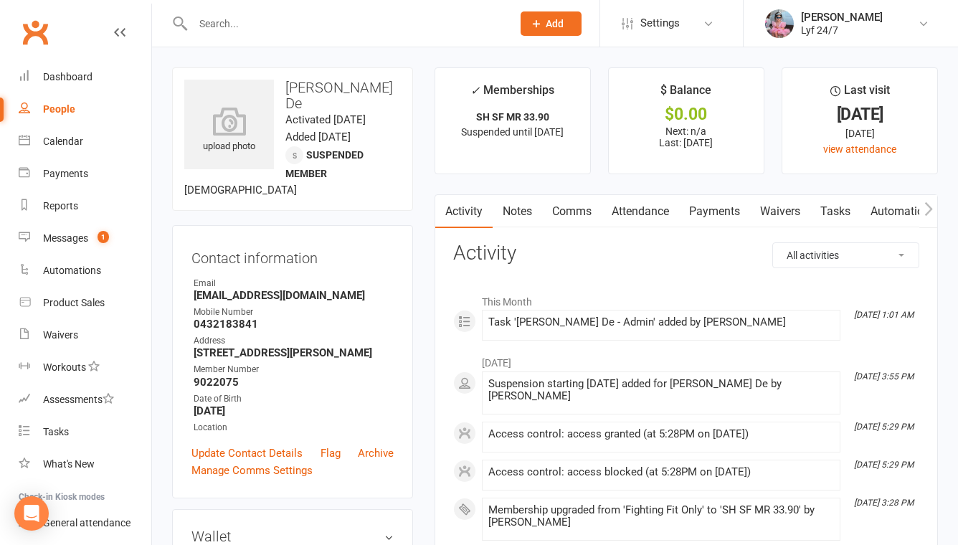
click at [522, 222] on link "Notes" at bounding box center [518, 211] width 50 height 33
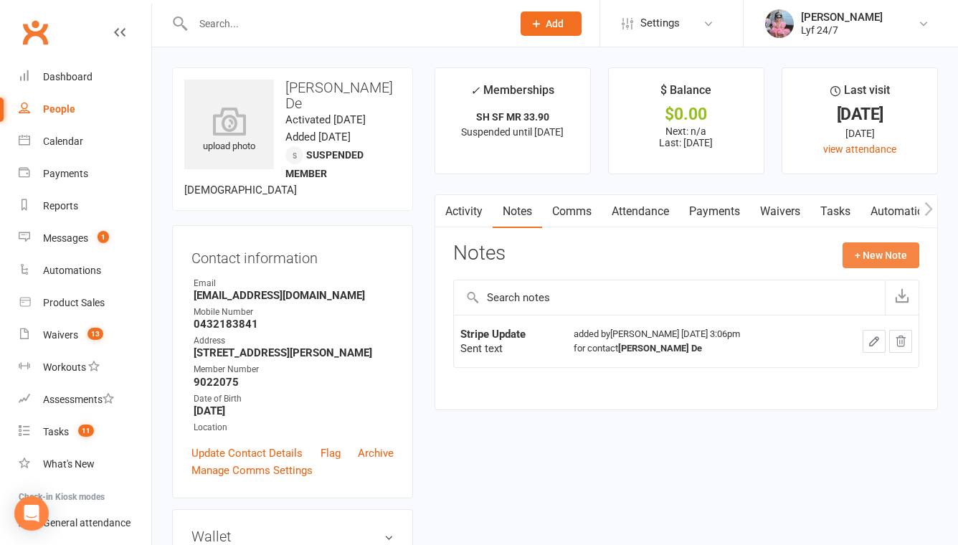
click at [889, 258] on button "+ New Note" at bounding box center [881, 255] width 77 height 26
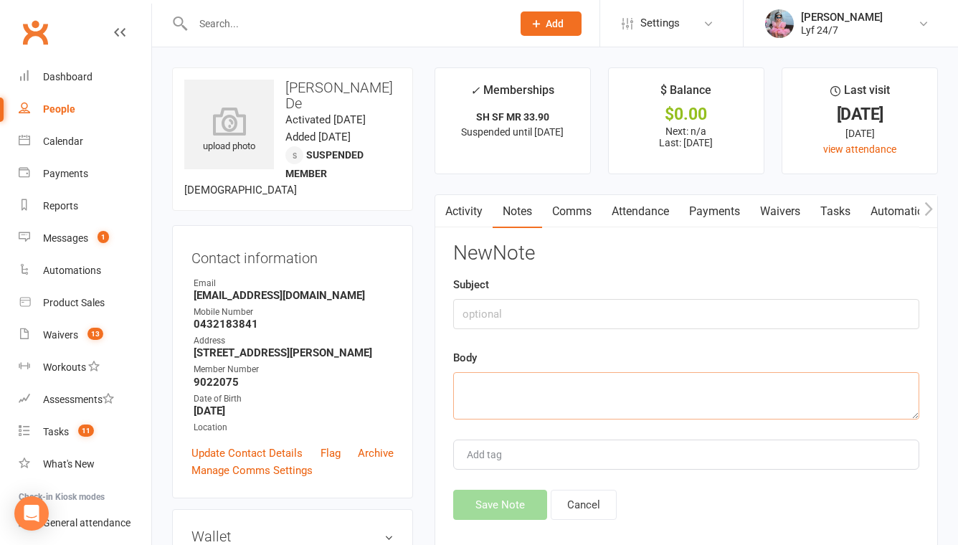
click at [573, 396] on textarea at bounding box center [686, 395] width 466 height 47
paste textarea "I’ve processed the adjustment for this member’s billing as their last payment w…"
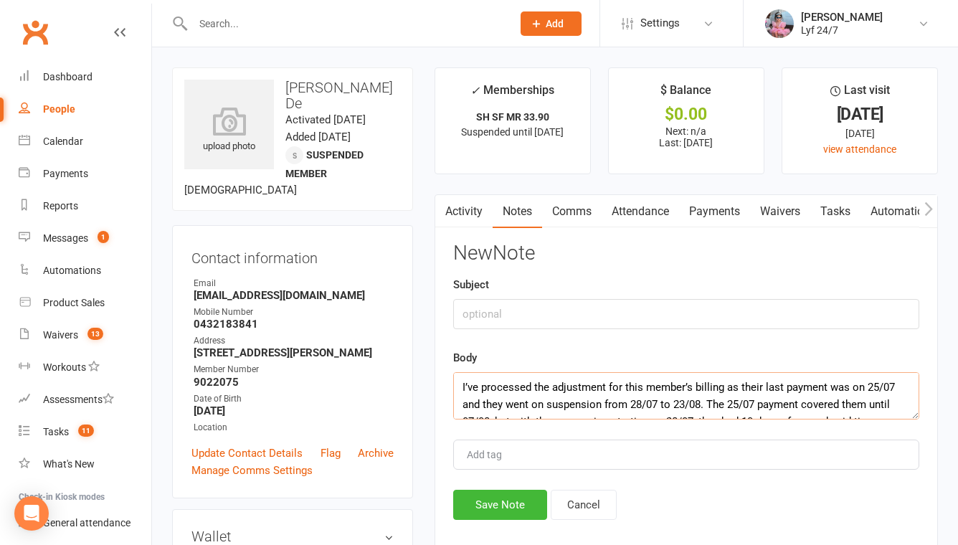
drag, startPoint x: 486, startPoint y: 385, endPoint x: 375, endPoint y: 385, distance: 111.2
click at [738, 390] on textarea "Processed the adjustment for this member’s billing as their last payment was on…" at bounding box center [686, 395] width 466 height 47
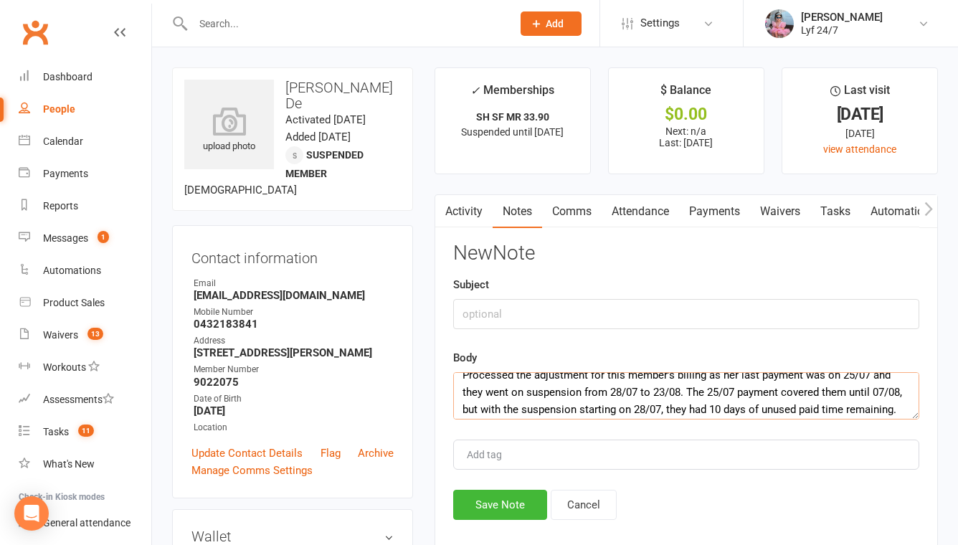
scroll to position [27, 0]
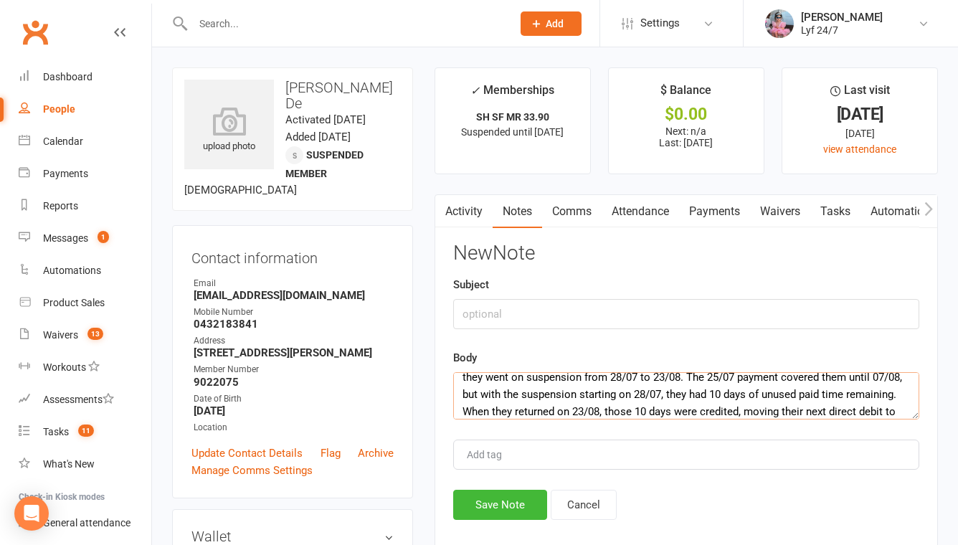
click at [831, 380] on textarea "Processed the adjustment for this member’s billing as her last payment was on 2…" at bounding box center [686, 395] width 466 height 47
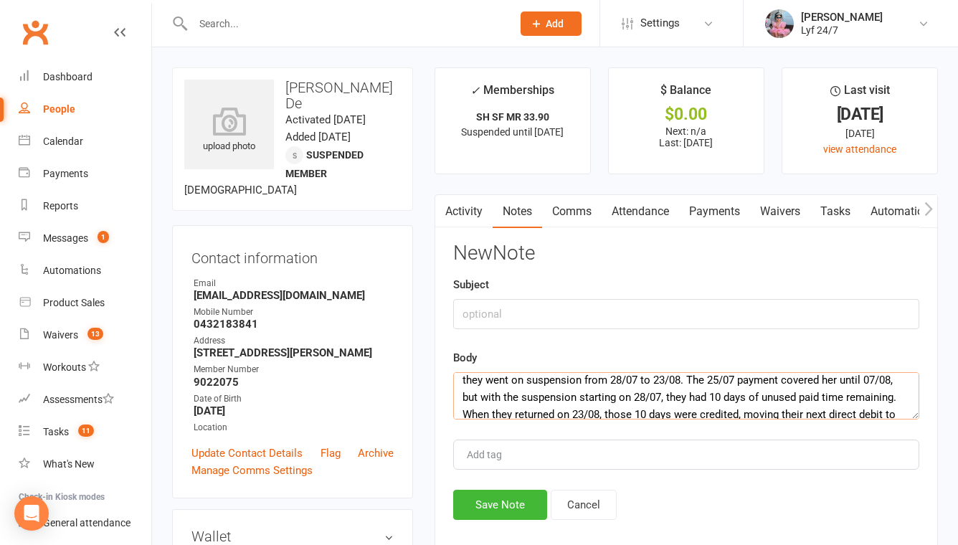
click at [472, 380] on textarea "Processed the adjustment for this member’s billing as her last payment was on 2…" at bounding box center [686, 395] width 466 height 47
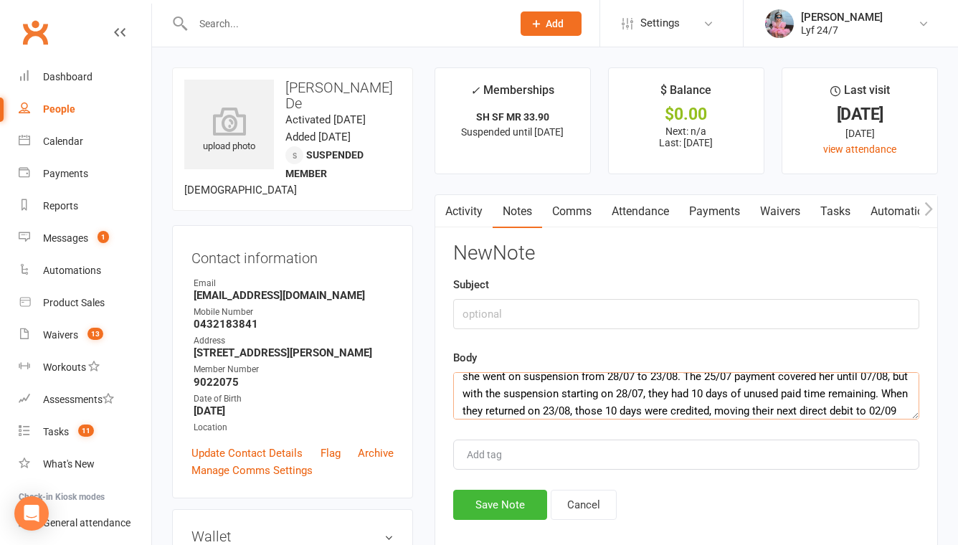
click at [672, 394] on textarea "Processed the adjustment for this member’s billing as her last payment was on 2…" at bounding box center [686, 395] width 466 height 47
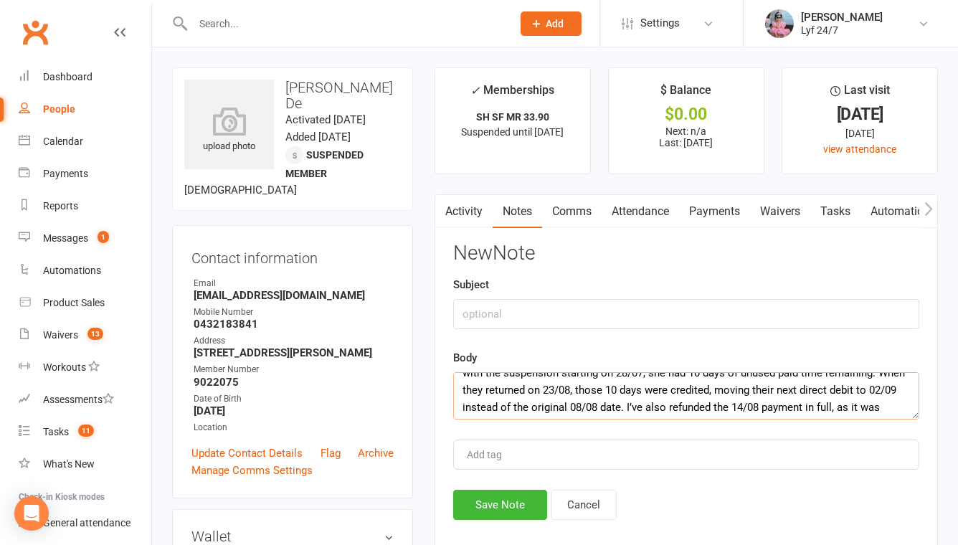
scroll to position [59, 0]
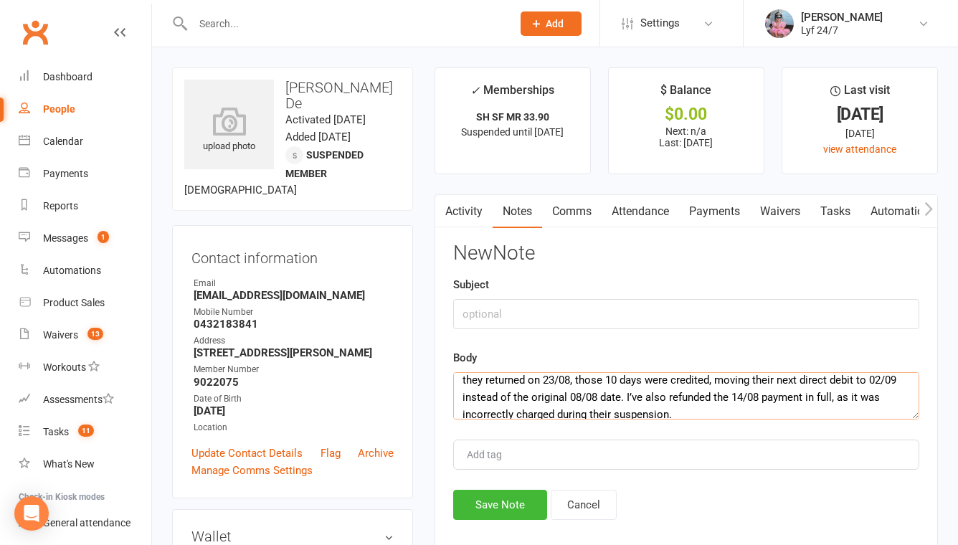
click at [495, 382] on textarea "Processed the adjustment for this member’s billing as her last payment was on 2…" at bounding box center [686, 395] width 466 height 47
click at [791, 377] on textarea "Processed the adjustment for this member’s billing as her last payment was on 2…" at bounding box center [686, 395] width 466 height 47
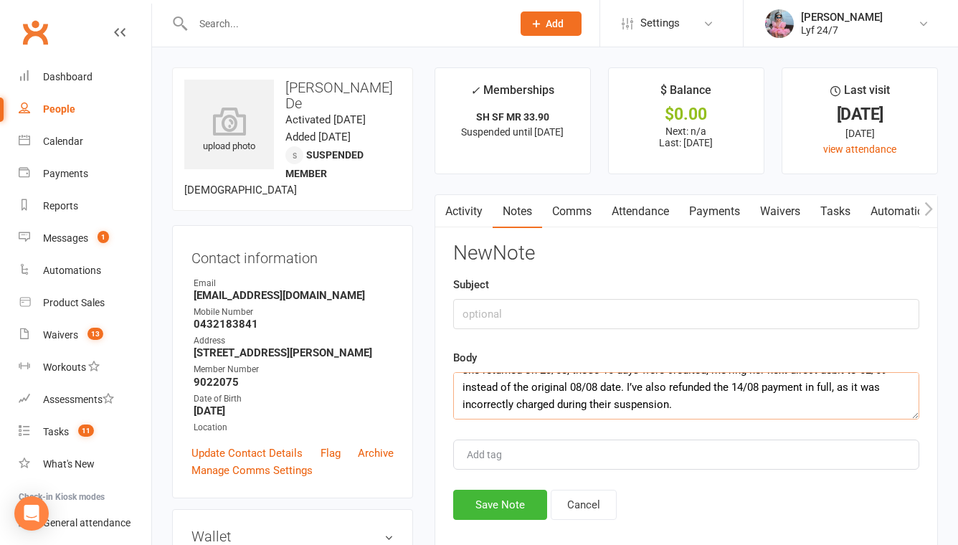
click at [609, 404] on textarea "Processed the adjustment for this member’s billing as her last payment was on 2…" at bounding box center [686, 395] width 466 height 47
click at [619, 405] on textarea "Processed the adjustment for this member’s billing as her last payment was on 2…" at bounding box center [686, 395] width 466 height 47
drag, startPoint x: 656, startPoint y: 390, endPoint x: 737, endPoint y: 407, distance: 83.0
click at [737, 407] on textarea "Processed the adjustment for this member’s billing as her last payment was on 2…" at bounding box center [686, 395] width 466 height 47
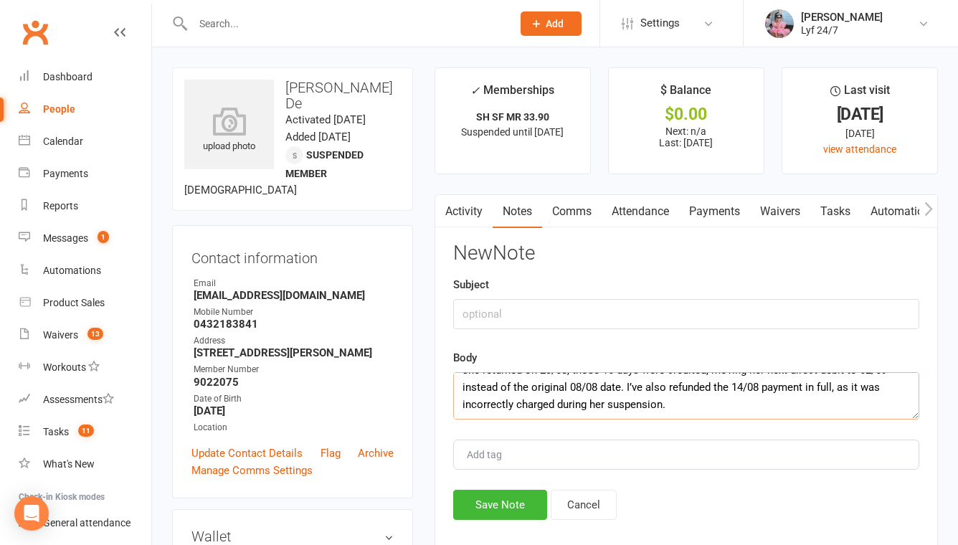
click at [660, 390] on textarea "Processed the adjustment for this member’s billing as her last payment was on 2…" at bounding box center [686, 395] width 466 height 47
type textarea "Processed the adjustment for this member’s billing as her last payment was on 2…"
click at [519, 310] on input "text" at bounding box center [686, 314] width 466 height 30
type input "Re: Stripe refund + Pausing payment collection"
click at [727, 402] on textarea "Processed the adjustment for this member’s billing as her last payment was on 2…" at bounding box center [686, 395] width 466 height 47
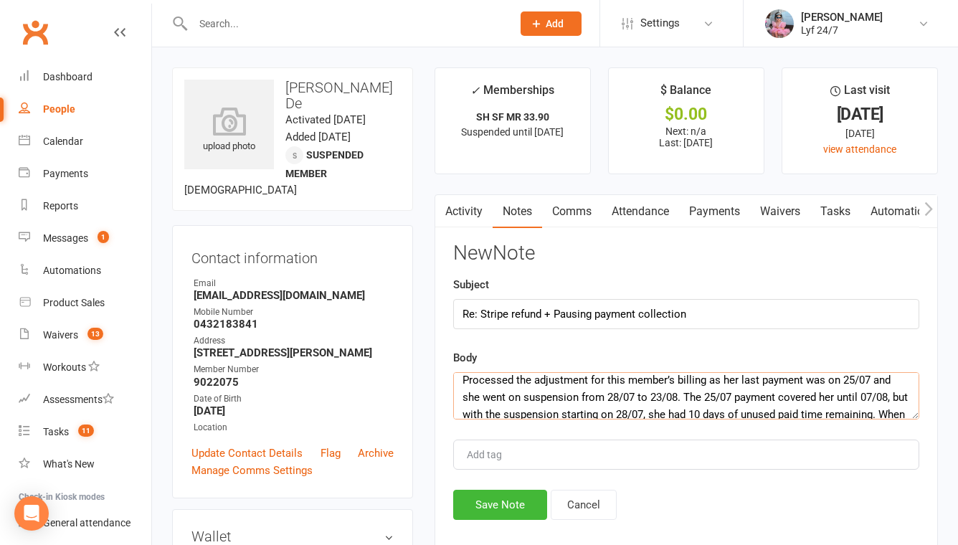
scroll to position [0, 0]
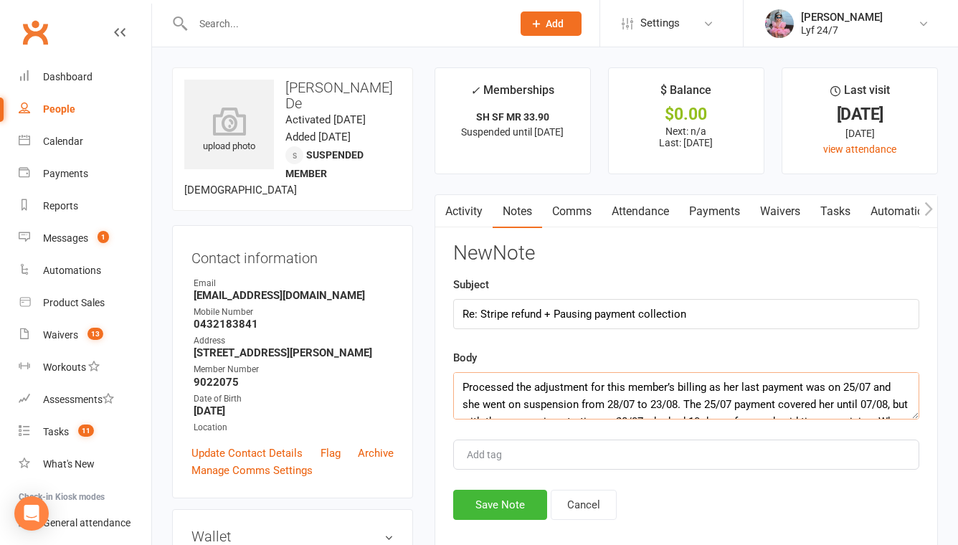
drag, startPoint x: 676, startPoint y: 387, endPoint x: 611, endPoint y: 380, distance: 65.0
click at [611, 380] on textarea "Processed the adjustment for this member’s billing as her last payment was on 2…" at bounding box center [686, 395] width 466 height 47
click at [707, 405] on textarea "Processed the adjustment for this member’s billing as her last payment was on 2…" at bounding box center [686, 395] width 466 height 47
type textarea "Processed the adjustment for this member’s billing as her last payment was on 2…"
click at [517, 501] on button "Save Note" at bounding box center [500, 505] width 94 height 30
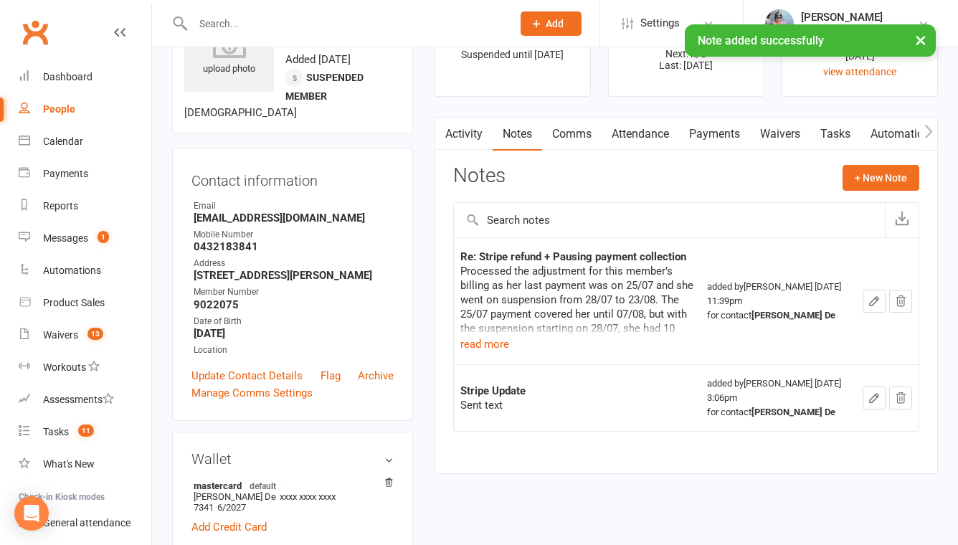
scroll to position [83, 0]
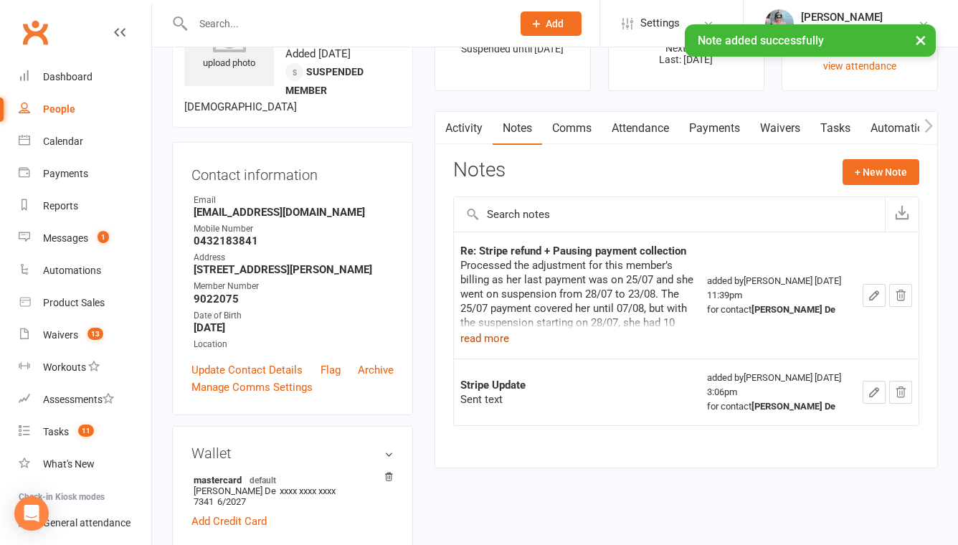
click at [489, 341] on button "read more" at bounding box center [485, 338] width 49 height 17
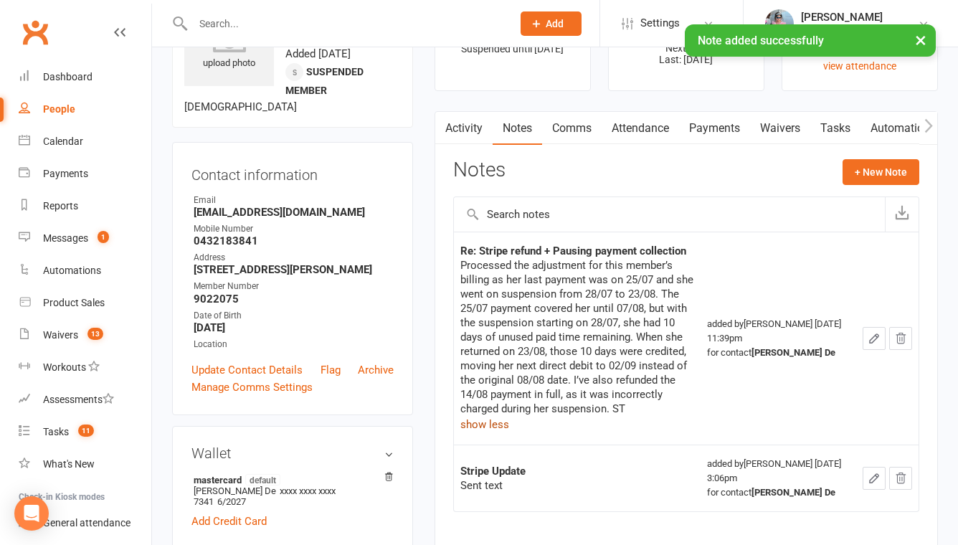
click at [837, 126] on link "Tasks" at bounding box center [836, 128] width 50 height 33
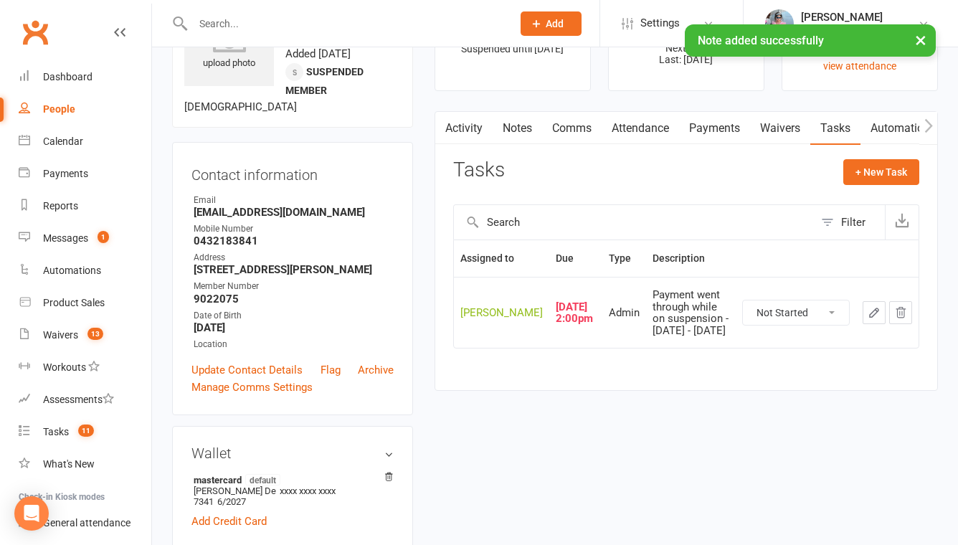
click at [872, 314] on icon "button" at bounding box center [874, 312] width 9 height 9
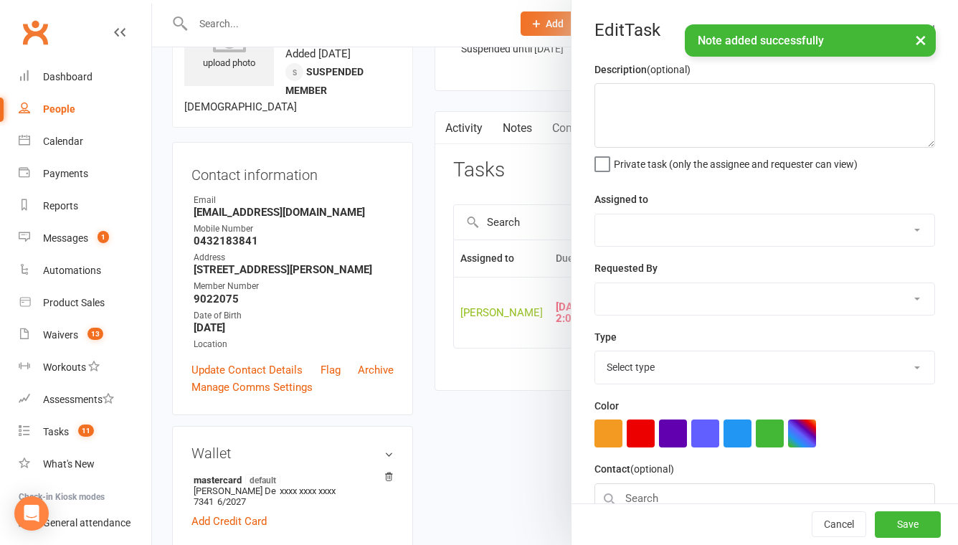
type textarea "Payment went through while on suspension - 28 Jul 2025 - 23 Aug 2025"
select select "51905"
type input "[DATE]"
type input "2:00pm"
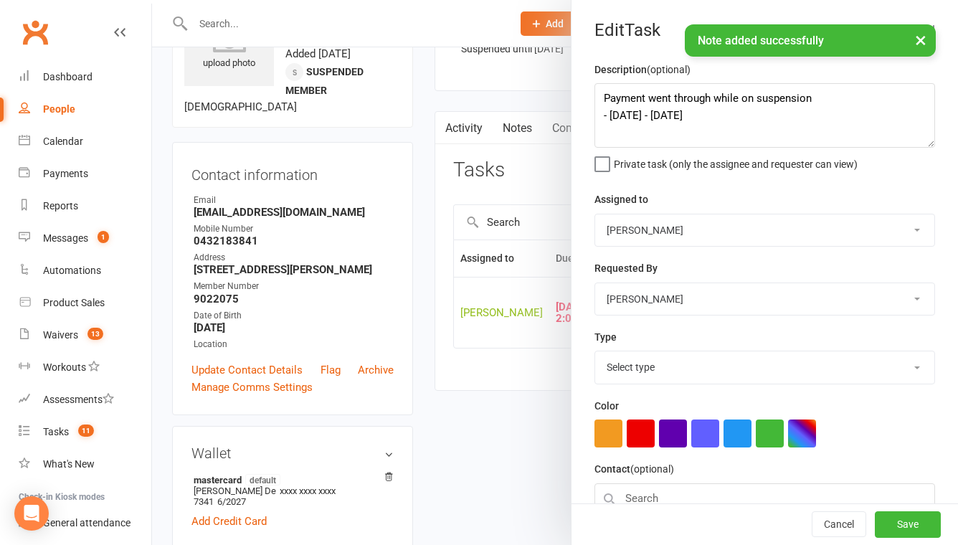
select select "32221"
click at [774, 109] on textarea "Payment went through while on suspension - 28 Jul 2025 - 23 Aug 2025" at bounding box center [765, 115] width 341 height 65
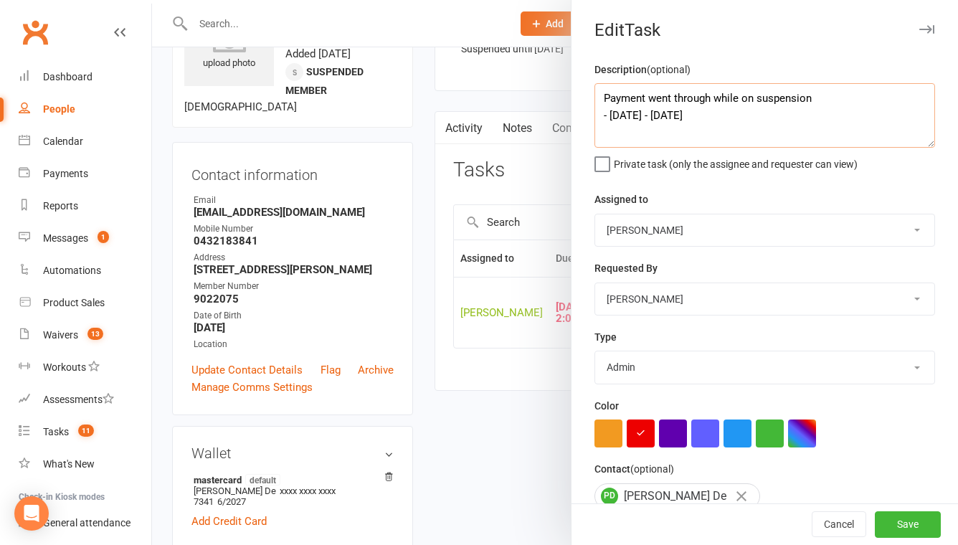
paste textarea "Processed the adjustment for this member’s billing as her last payment was on 2…"
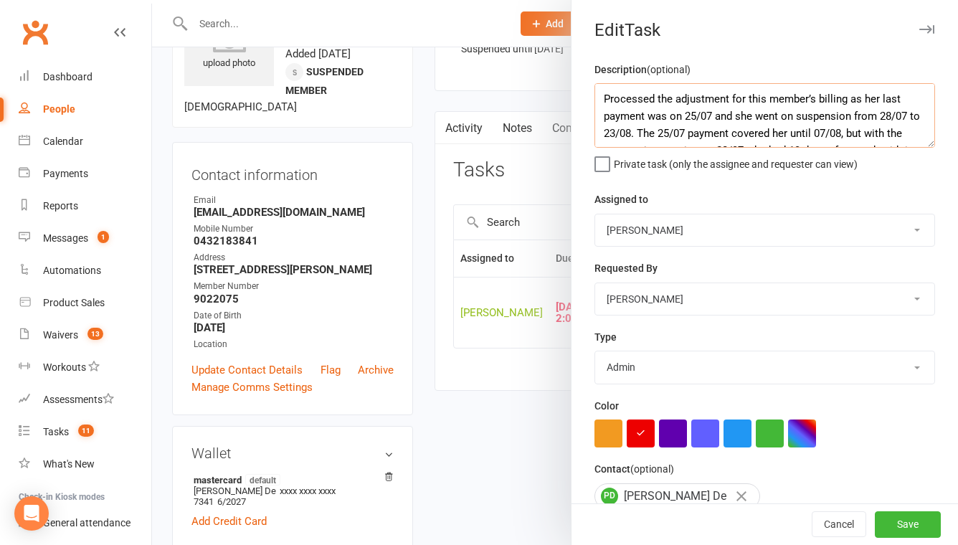
scroll to position [0, 0]
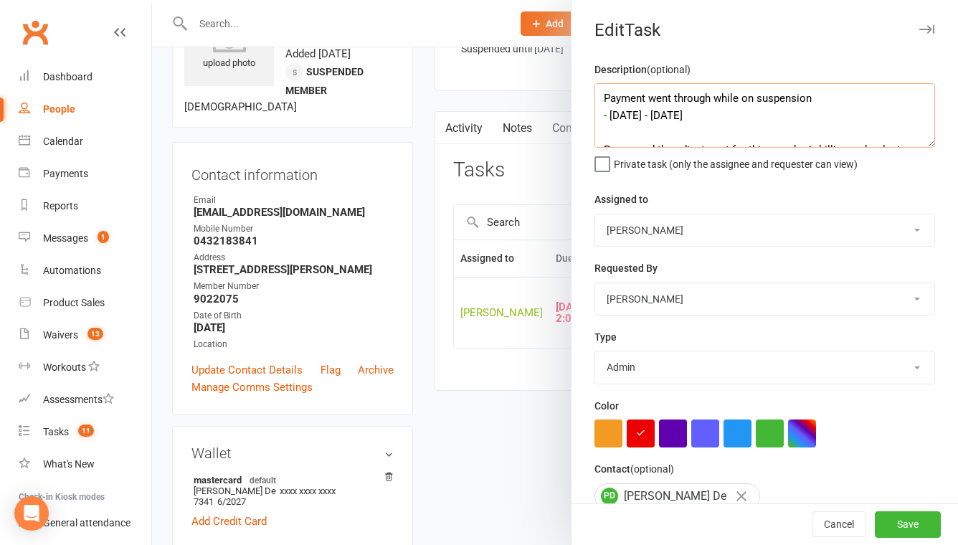
click at [603, 95] on textarea "Payment went through while on suspension - 28 Jul 2025 - 23 Aug 2025 Processed …" at bounding box center [765, 115] width 341 height 65
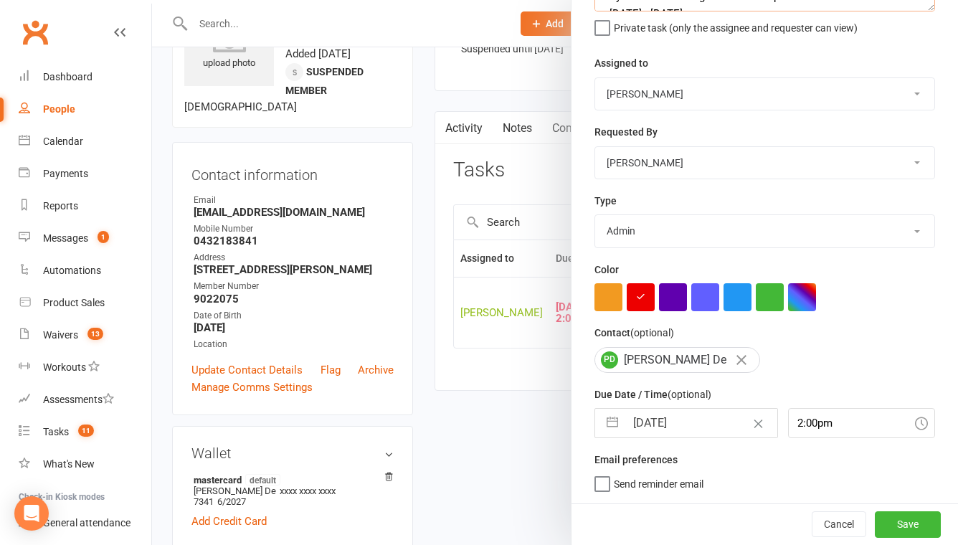
type textarea "Confirm with member. Payment went through while on suspension - [DATE] - [DATE]…"
select select "6"
select select "2025"
select select "7"
select select "2025"
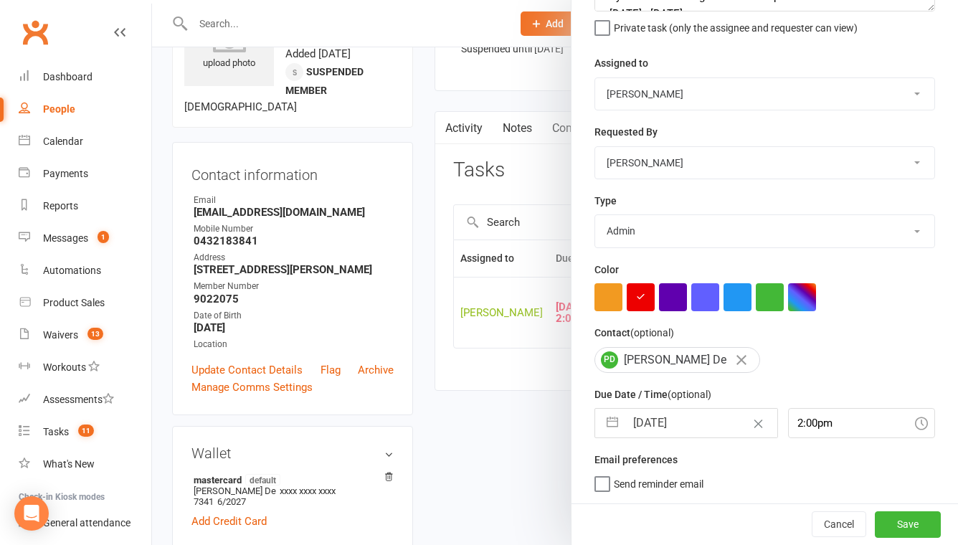
select select "8"
select select "2025"
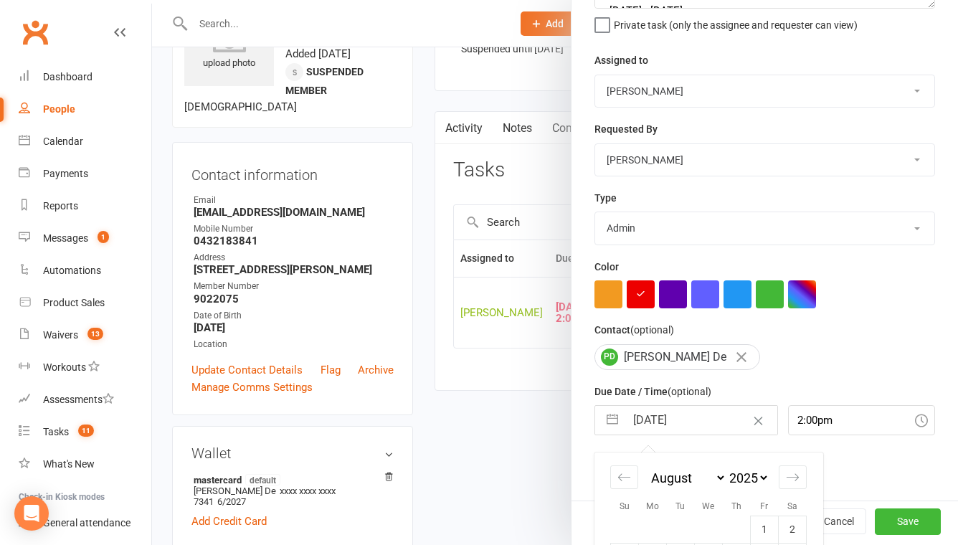
click at [663, 425] on input "[DATE]" at bounding box center [701, 420] width 151 height 29
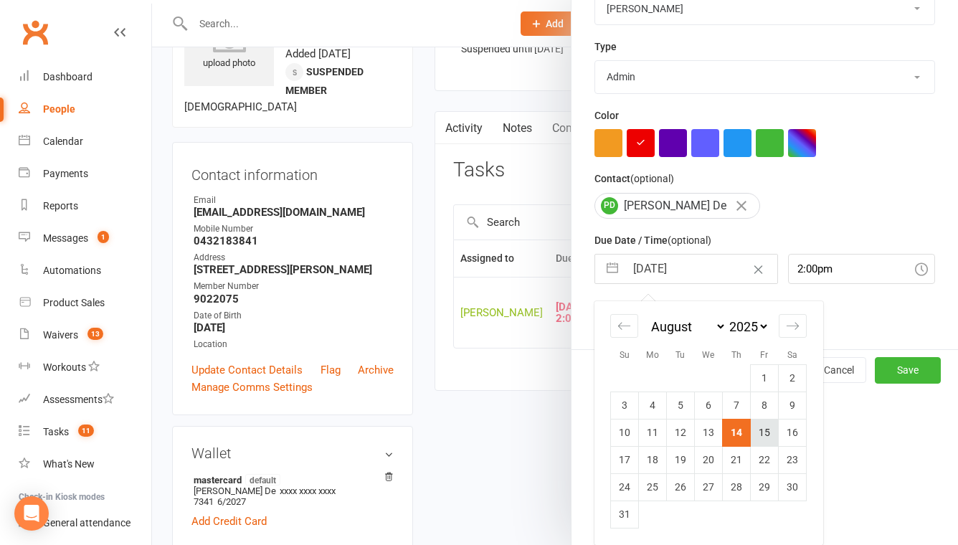
click at [768, 429] on td "15" at bounding box center [765, 432] width 28 height 27
type input "15 Aug 2025"
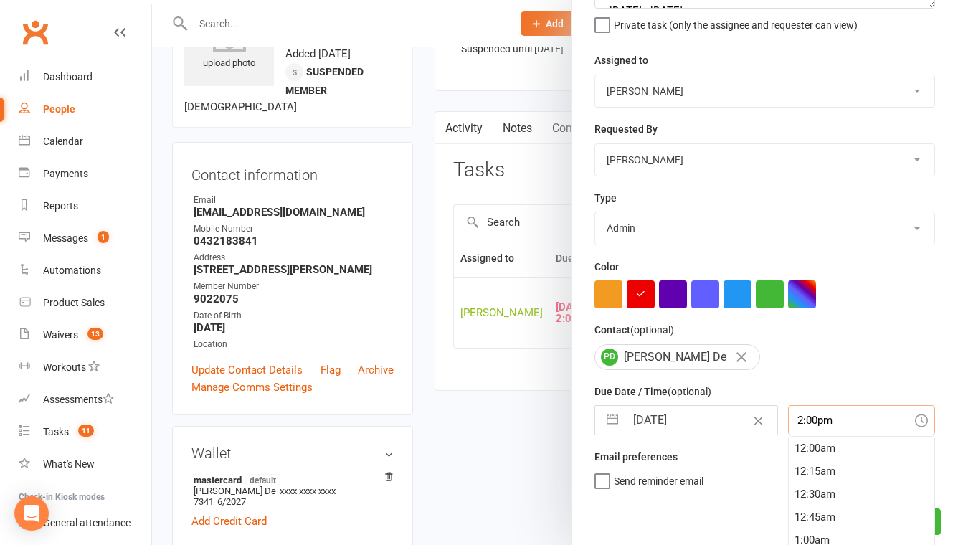
click at [829, 425] on div "2:00pm 12:00am 12:15am 12:30am 12:45am 1:00am 1:15am 1:30am 1:45am 2:00am 2:15a…" at bounding box center [861, 420] width 147 height 30
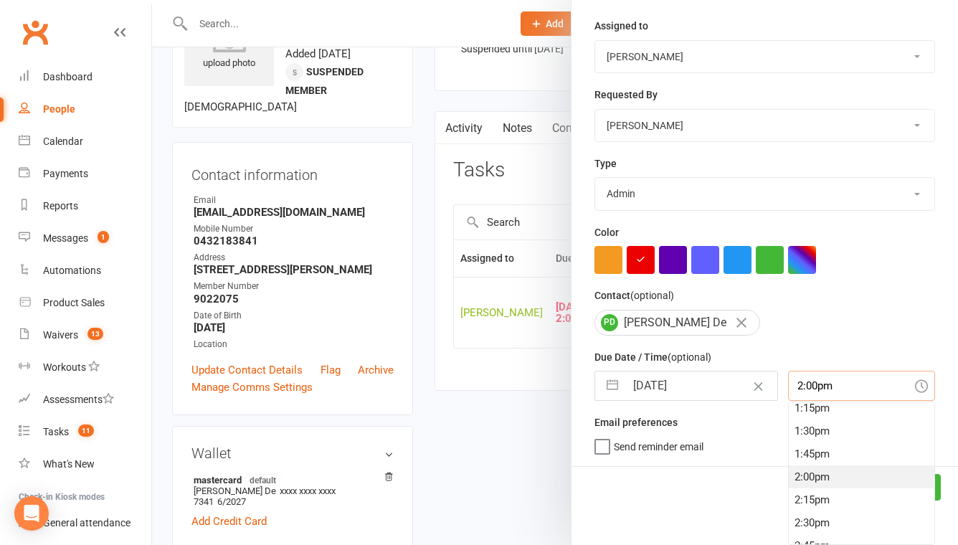
scroll to position [1083, 0]
click at [818, 433] on div "12:00pm" at bounding box center [862, 433] width 146 height 23
type input "12:00pm"
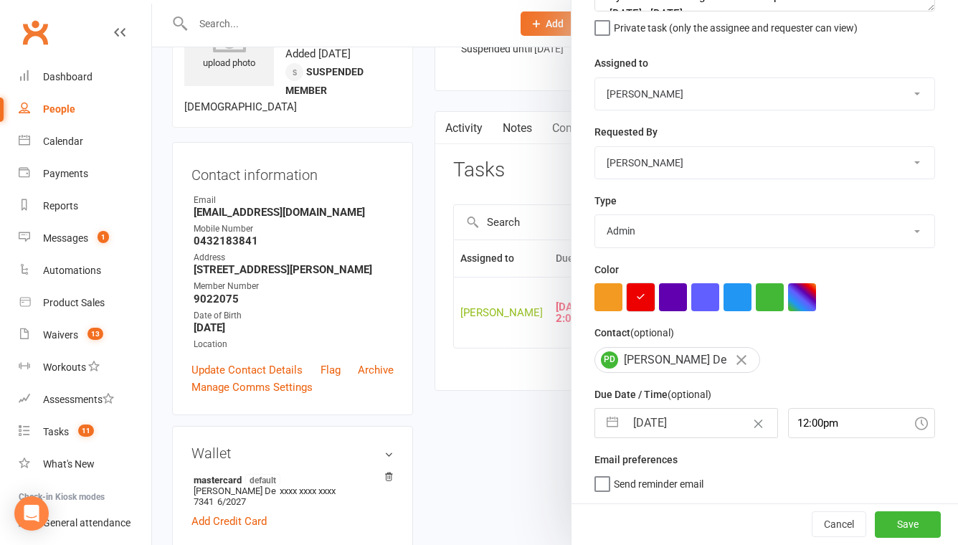
click at [647, 306] on button "button" at bounding box center [641, 297] width 28 height 28
click at [633, 308] on button "button" at bounding box center [641, 297] width 28 height 28
click at [913, 528] on button "Save" at bounding box center [908, 525] width 66 height 26
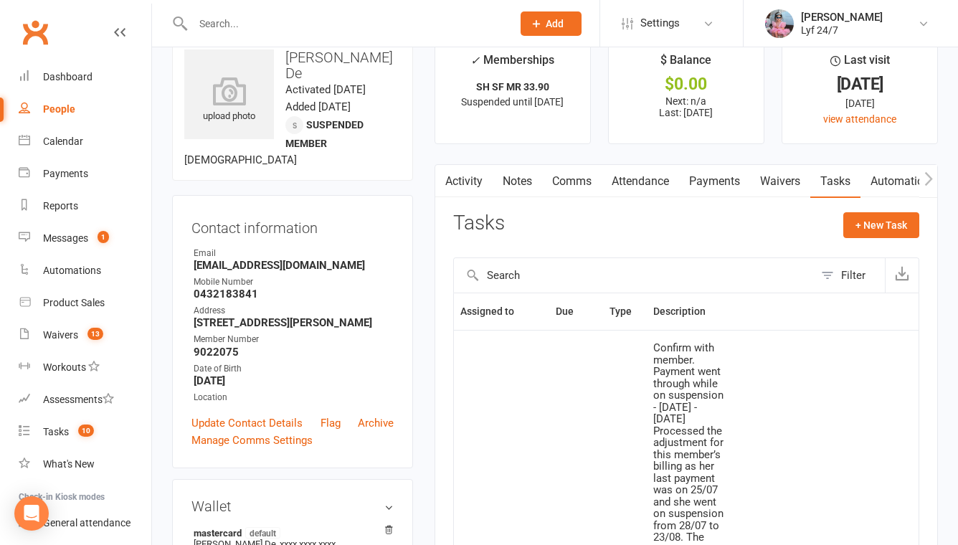
scroll to position [9, 0]
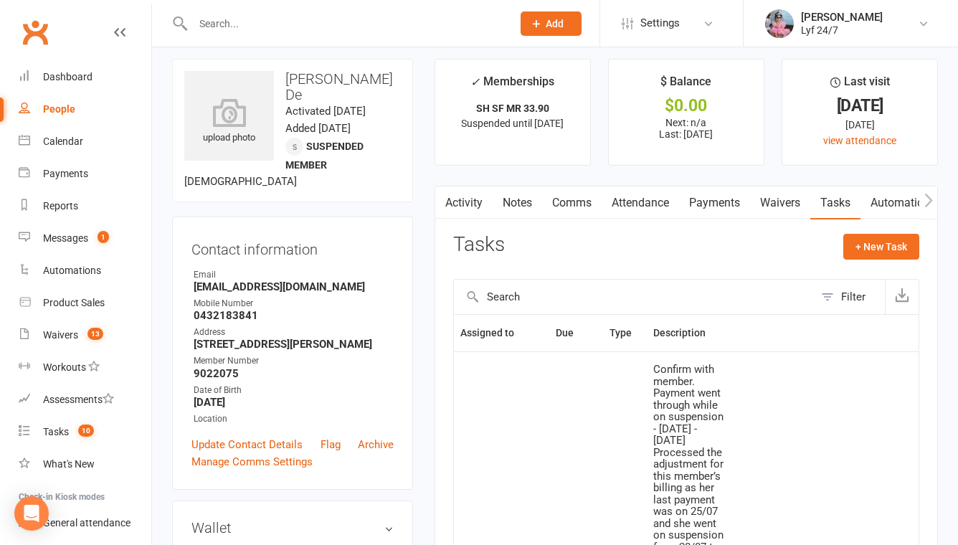
click at [465, 200] on link "Activity" at bounding box center [463, 203] width 57 height 33
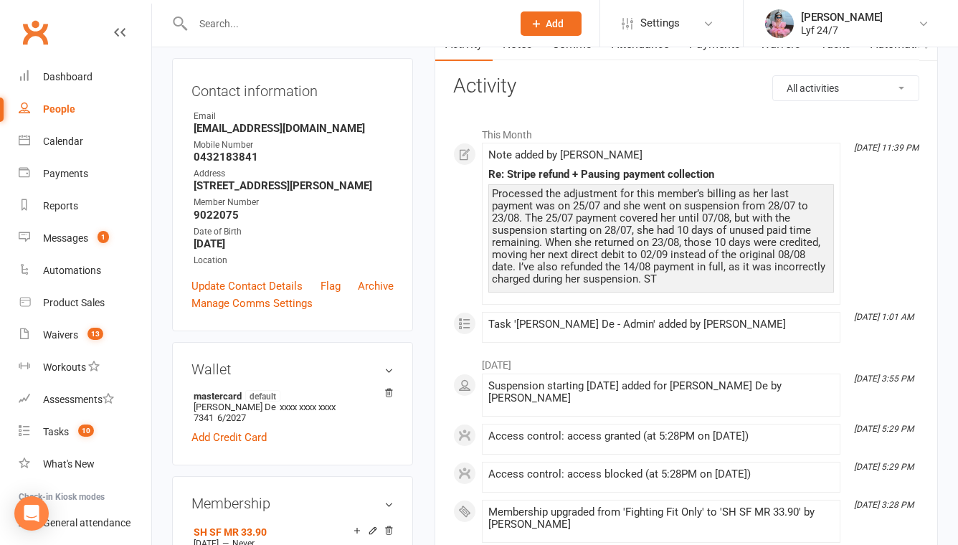
scroll to position [169, 0]
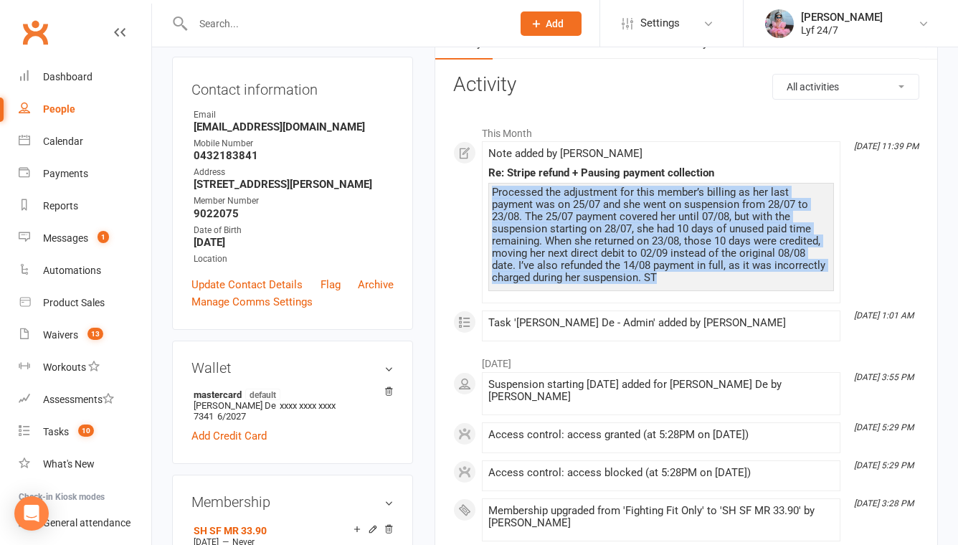
drag, startPoint x: 494, startPoint y: 188, endPoint x: 661, endPoint y: 282, distance: 191.8
click at [661, 282] on div "Processed the adjustment for this member’s billing as her last payment was on 2…" at bounding box center [661, 236] width 339 height 98
copy div "Processed the adjustment for this member’s billing as her last payment was on 2…"
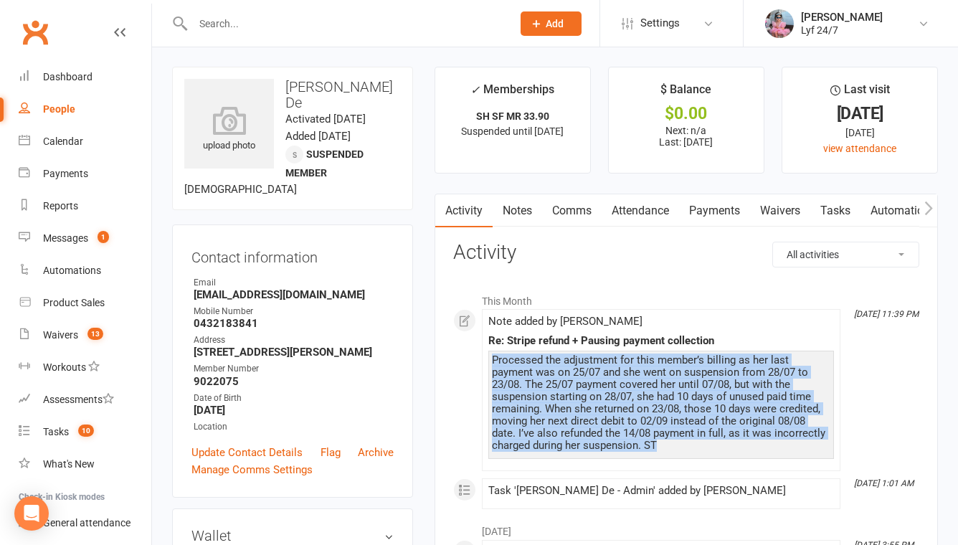
scroll to position [0, 0]
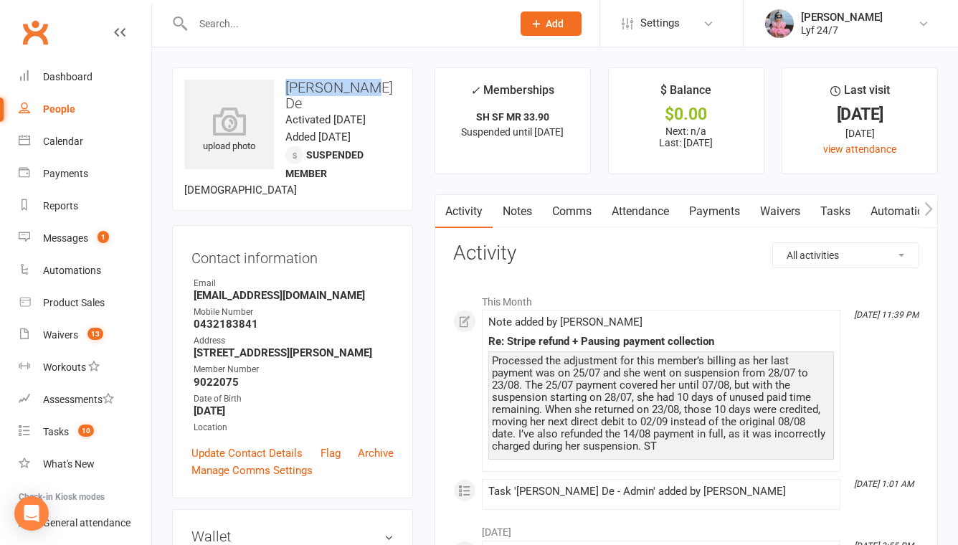
drag, startPoint x: 285, startPoint y: 83, endPoint x: 387, endPoint y: 85, distance: 102.6
click at [387, 85] on h3 "[PERSON_NAME] De" at bounding box center [292, 96] width 217 height 32
copy h3 "[PERSON_NAME] De"
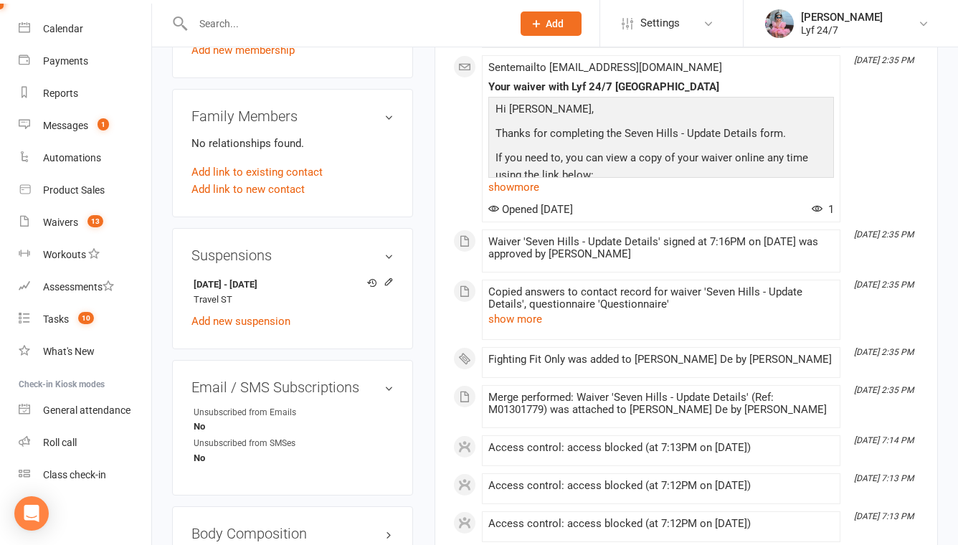
scroll to position [726, 0]
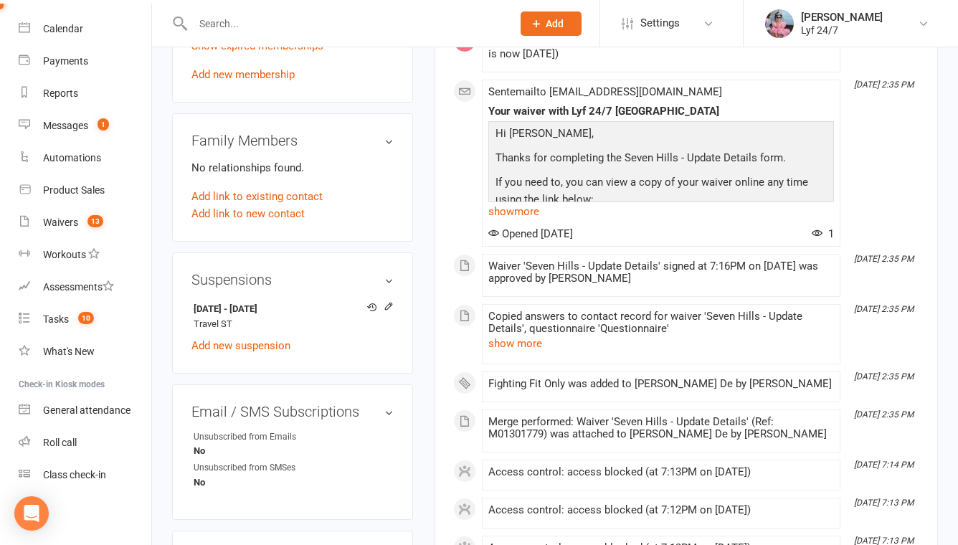
drag, startPoint x: 320, startPoint y: 293, endPoint x: 166, endPoint y: 293, distance: 153.5
click at [166, 293] on div "upload photo Paromita De Activated 16 January, 2025 Added 15 January, 2025 Susp…" at bounding box center [292, 181] width 263 height 1681
copy strong "28 Jul 2025 - 23 Aug 2025"
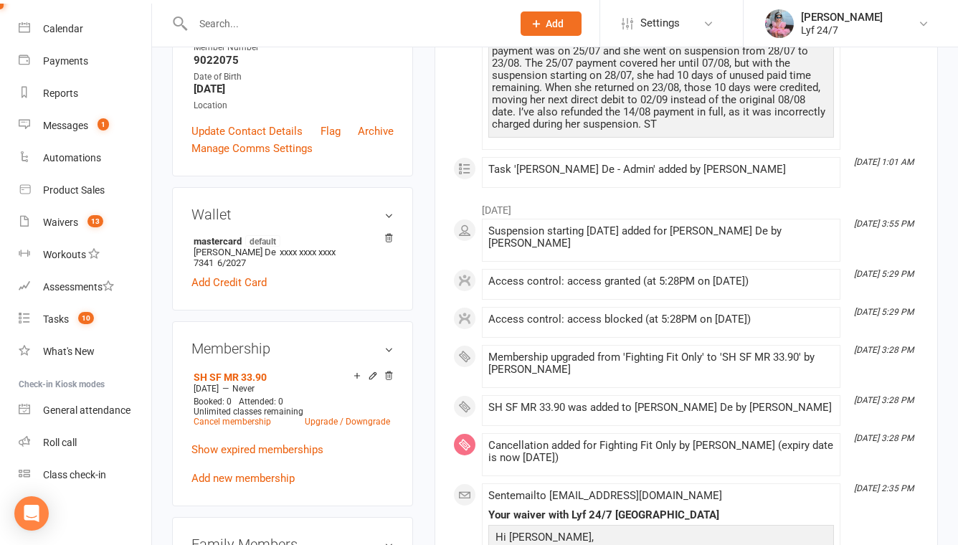
scroll to position [0, 0]
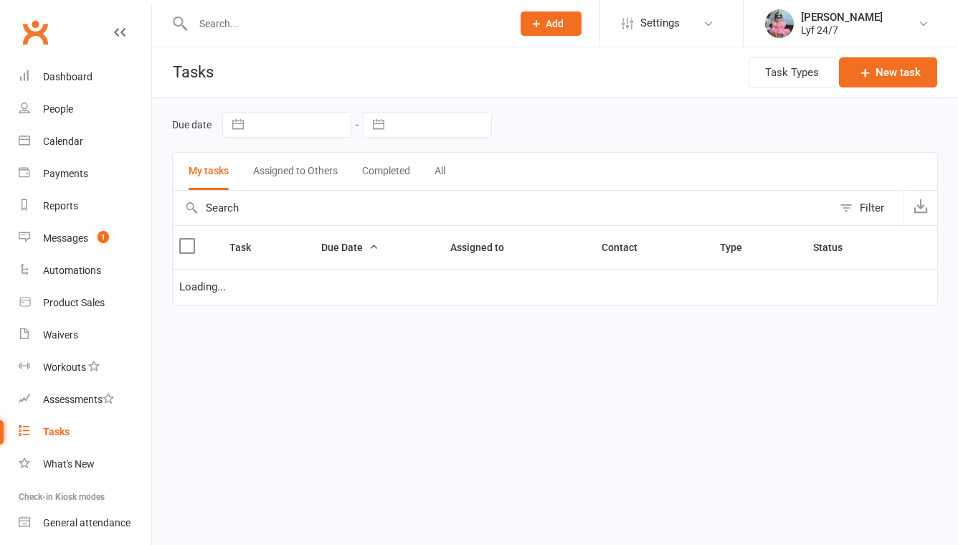
select select "started"
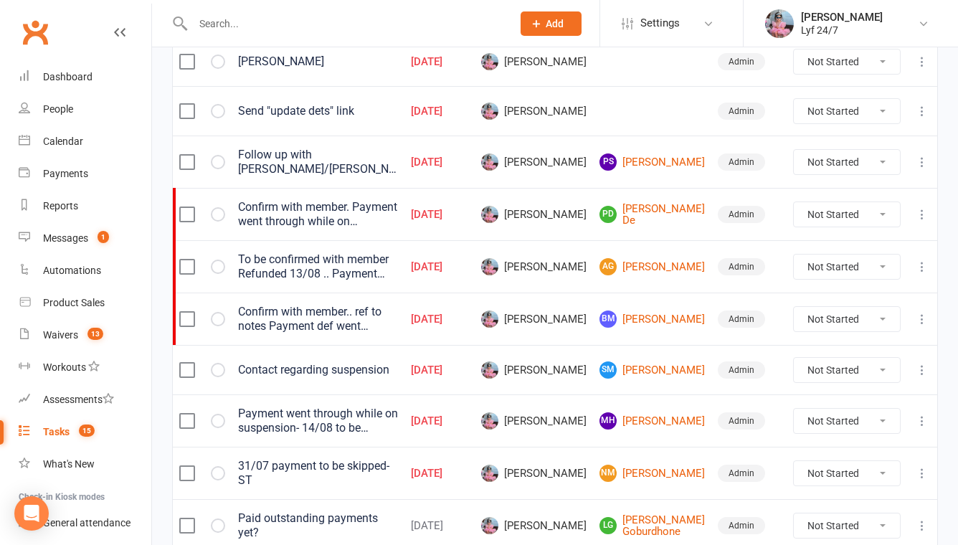
scroll to position [539, 0]
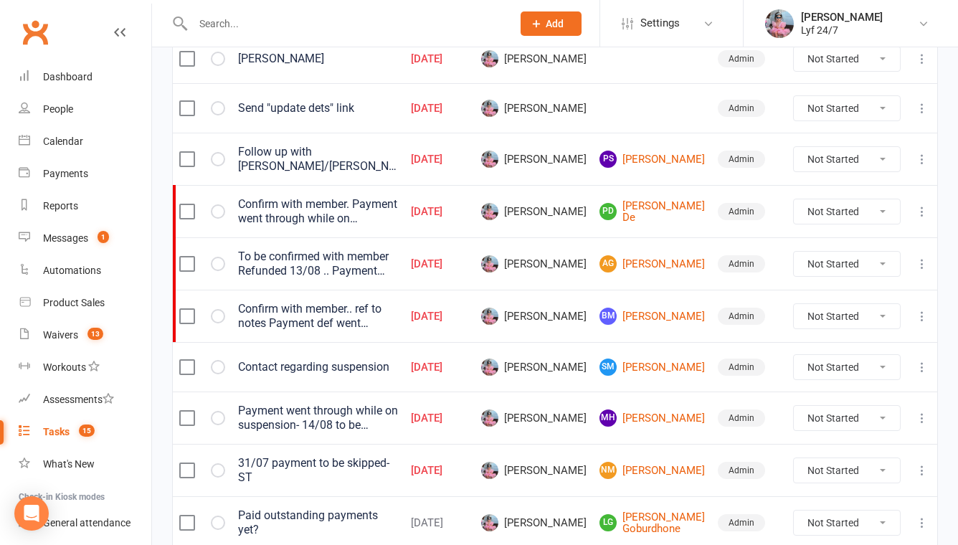
click at [295, 14] on input "text" at bounding box center [346, 24] width 314 height 20
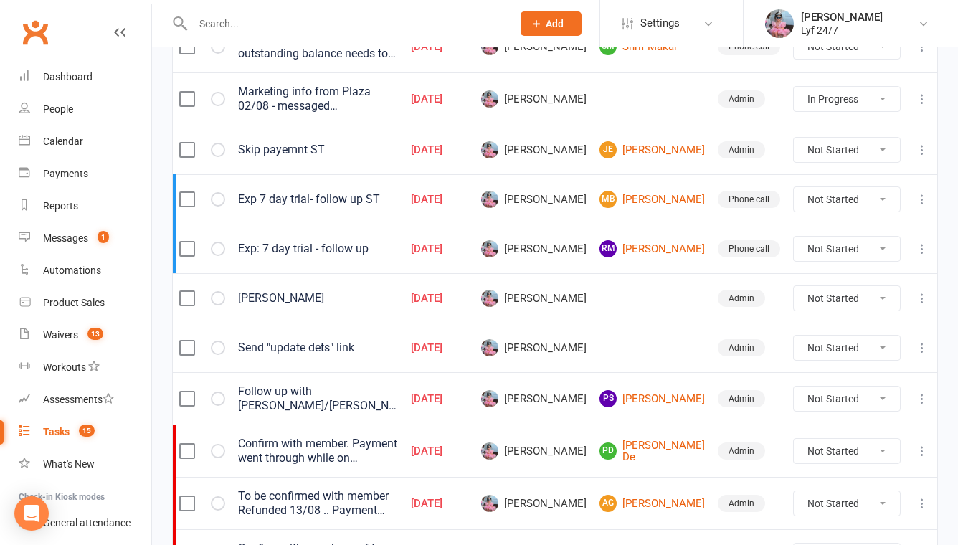
scroll to position [0, 0]
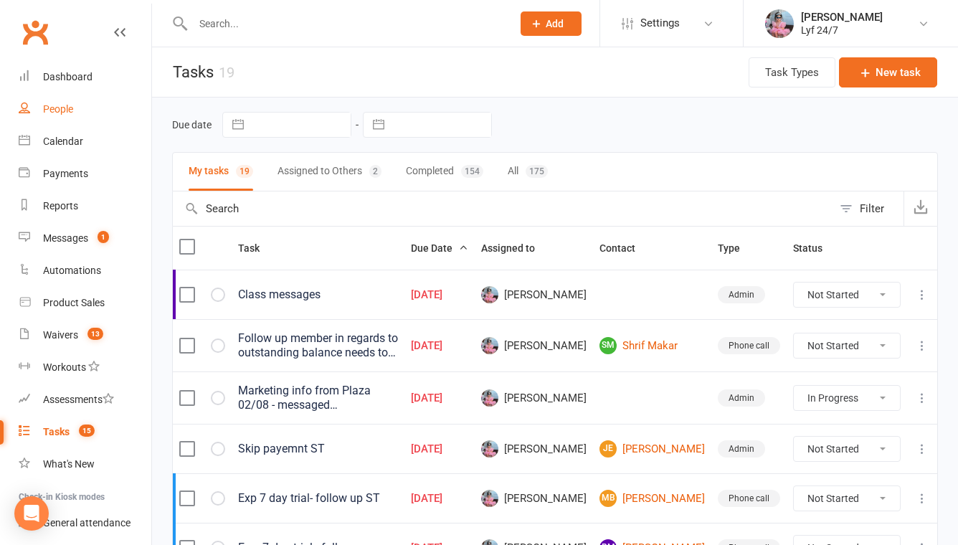
click at [67, 110] on div "People" at bounding box center [58, 108] width 30 height 11
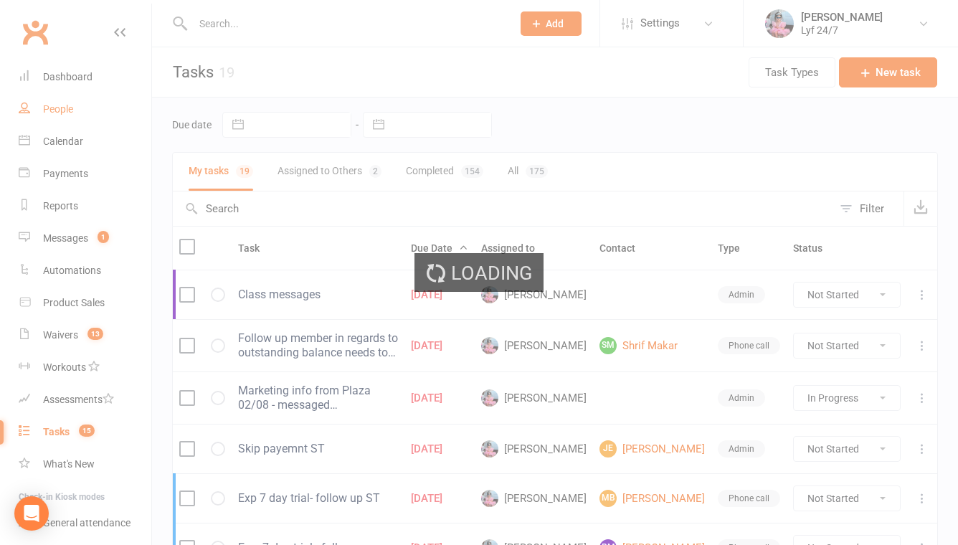
select select "100"
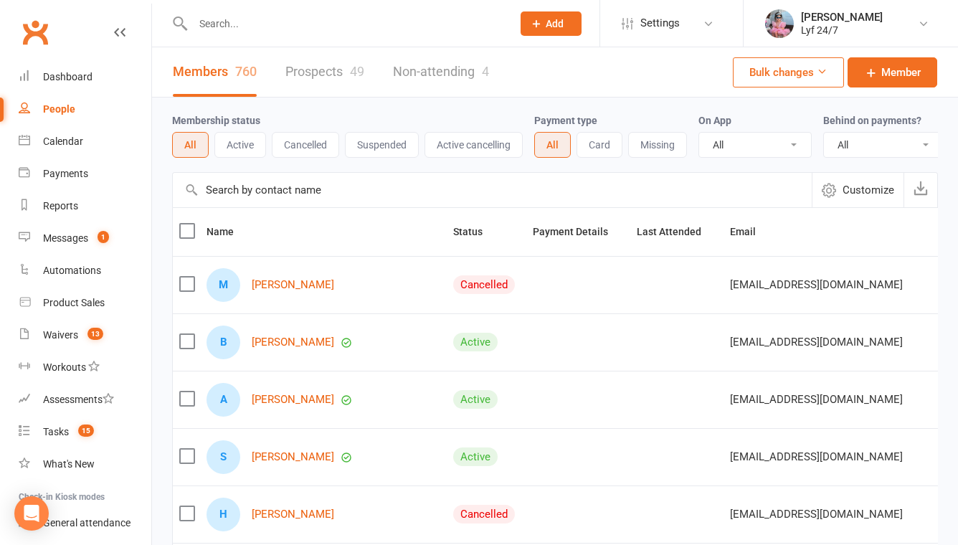
click at [378, 147] on button "Suspended" at bounding box center [382, 145] width 74 height 26
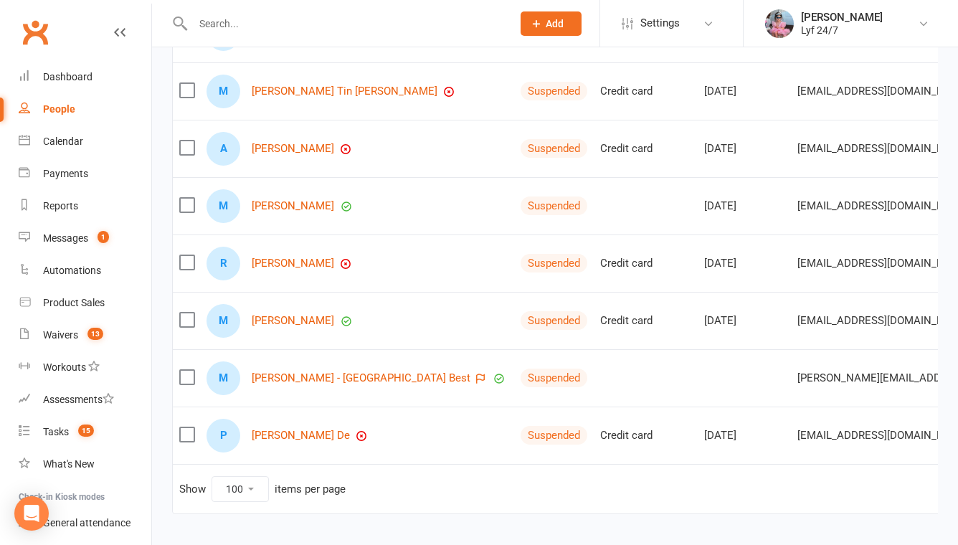
scroll to position [711, 0]
drag, startPoint x: 247, startPoint y: 378, endPoint x: 378, endPoint y: 377, distance: 131.3
click at [379, 377] on div "M [PERSON_NAME] - [GEOGRAPHIC_DATA] Best" at bounding box center [357, 378] width 301 height 34
click at [378, 377] on link "[PERSON_NAME] - [GEOGRAPHIC_DATA] Best" at bounding box center [361, 378] width 219 height 12
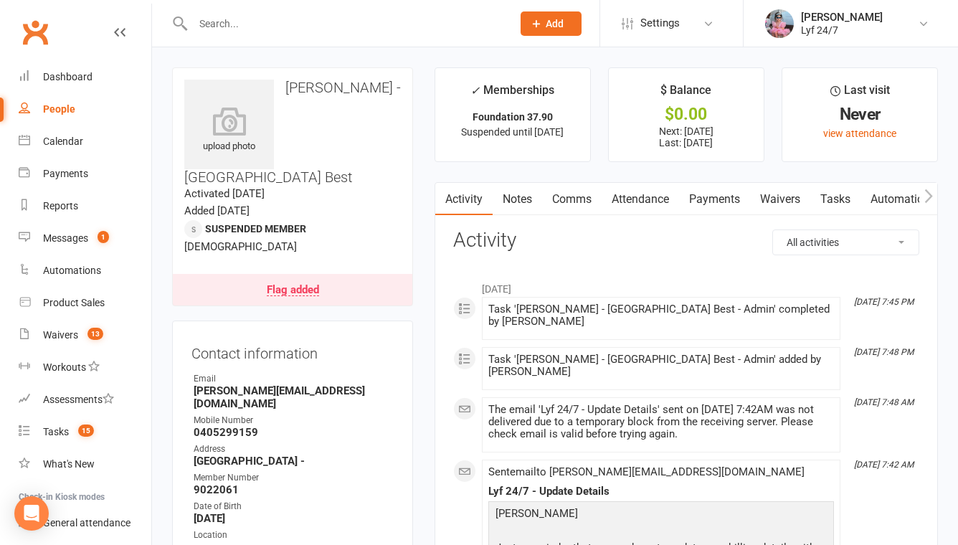
click at [238, 385] on strong "[PERSON_NAME][EMAIL_ADDRESS][DOMAIN_NAME]" at bounding box center [294, 398] width 200 height 26
click at [238, 385] on strong "michael.rosaleswesternsydneybestcare100003415@a.com" at bounding box center [294, 398] width 200 height 26
click at [274, 385] on strong "michael.rosaleswesternsydneybestcare100003415@a.com" at bounding box center [294, 398] width 200 height 26
drag, startPoint x: 278, startPoint y: 359, endPoint x: 179, endPoint y: 347, distance: 99.0
click at [179, 347] on div "Contact information Owner Email michael.rosaleswesternsydneybestcare100003415@a…" at bounding box center [292, 464] width 241 height 286
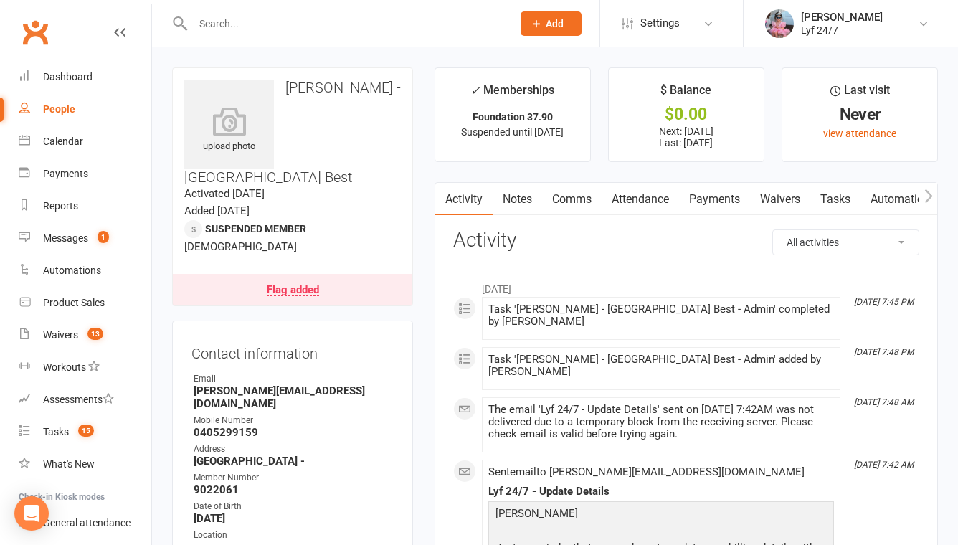
copy strong "michael.rosaleswesternsydneybestcare100003415@a.com"
click at [298, 20] on input "text" at bounding box center [346, 24] width 314 height 20
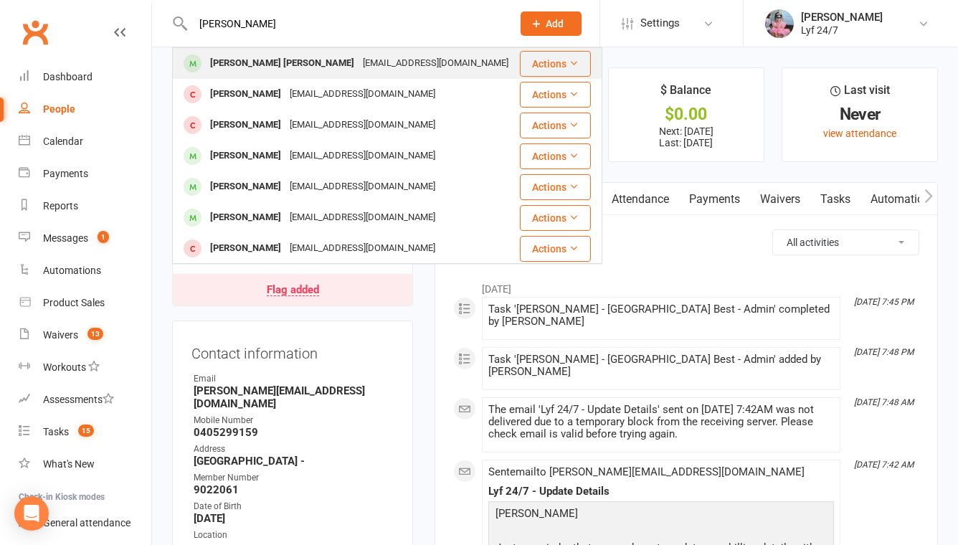
type input "theerthan"
click at [276, 59] on div "Theerthankar Das Ashish Kumar" at bounding box center [282, 63] width 153 height 21
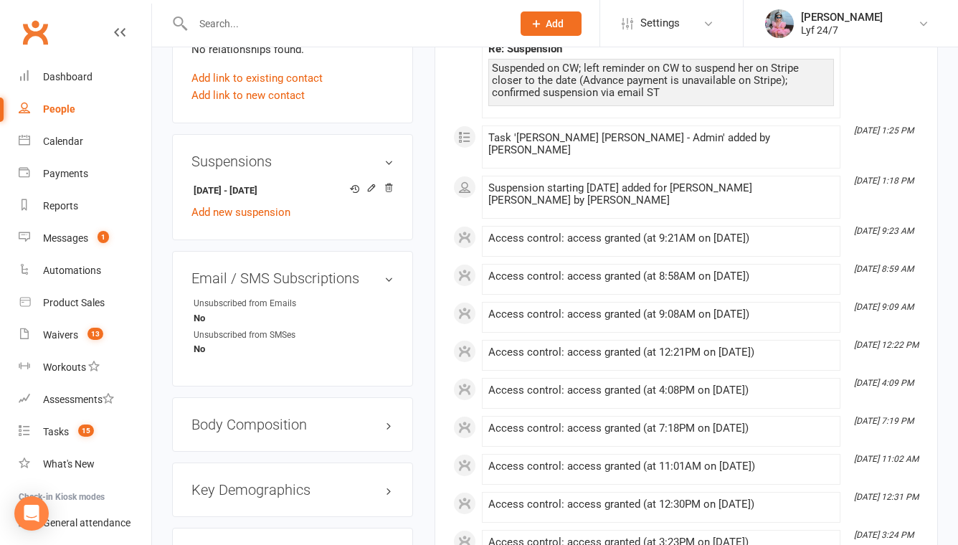
scroll to position [847, 0]
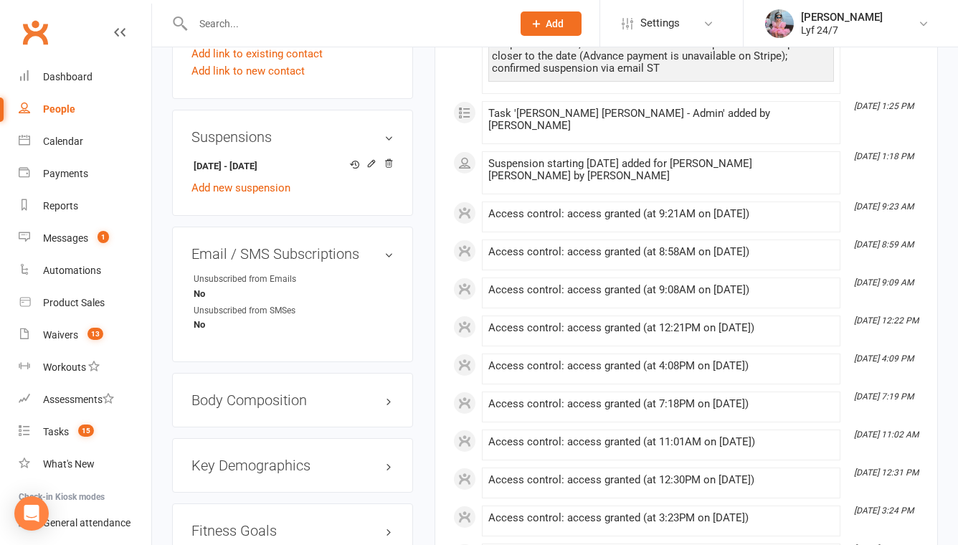
click at [247, 38] on div at bounding box center [337, 23] width 330 height 47
click at [232, 29] on input "text" at bounding box center [346, 24] width 314 height 20
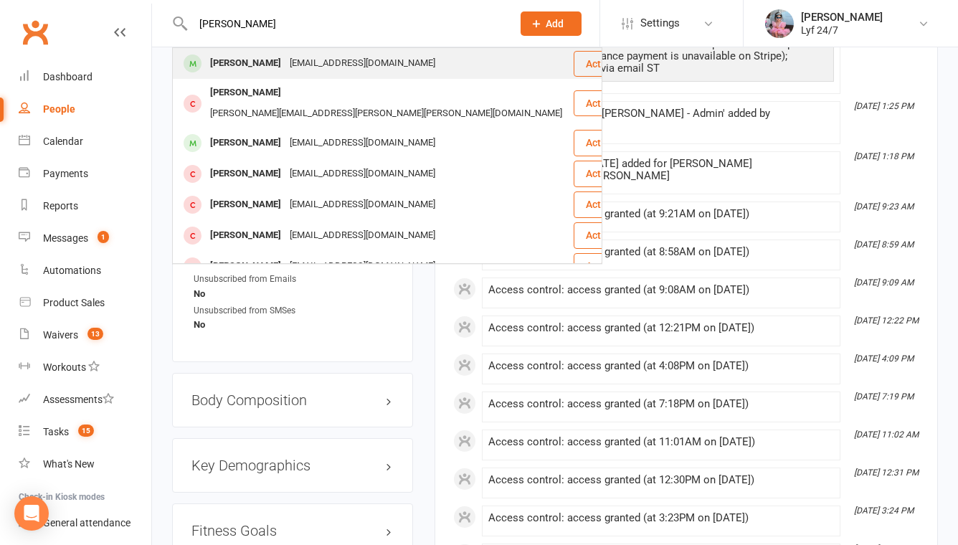
type input "jan mousa"
click at [251, 60] on div "jan mousa" at bounding box center [246, 63] width 80 height 21
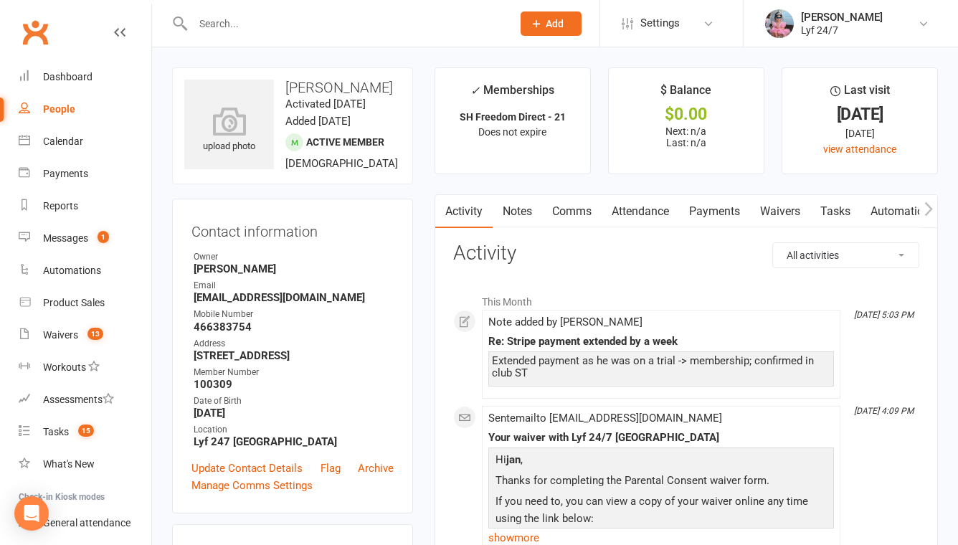
click at [286, 22] on input "text" at bounding box center [346, 24] width 314 height 20
click at [214, 304] on strong "janmousa17@gmail.com" at bounding box center [294, 297] width 200 height 13
copy render-form-field "janmousa17@gmail.com"
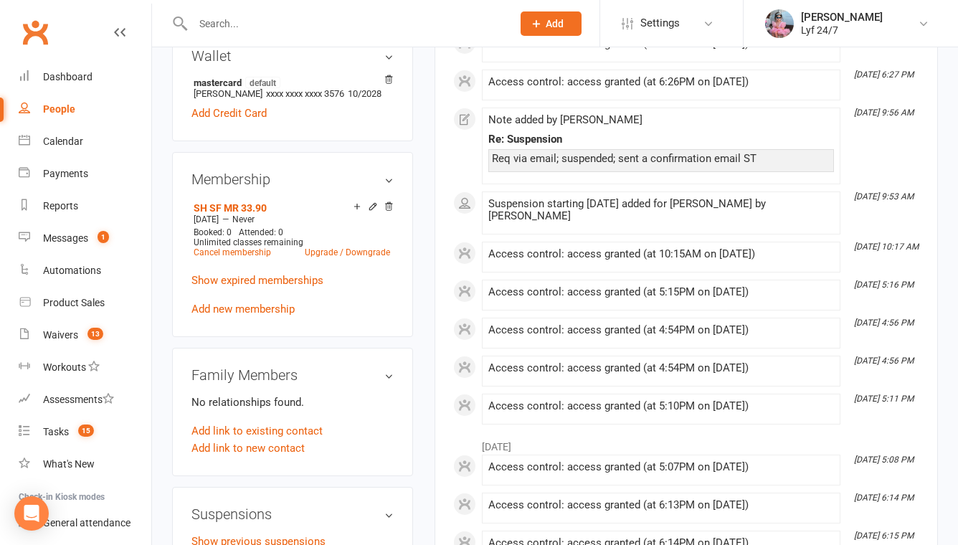
scroll to position [652, 0]
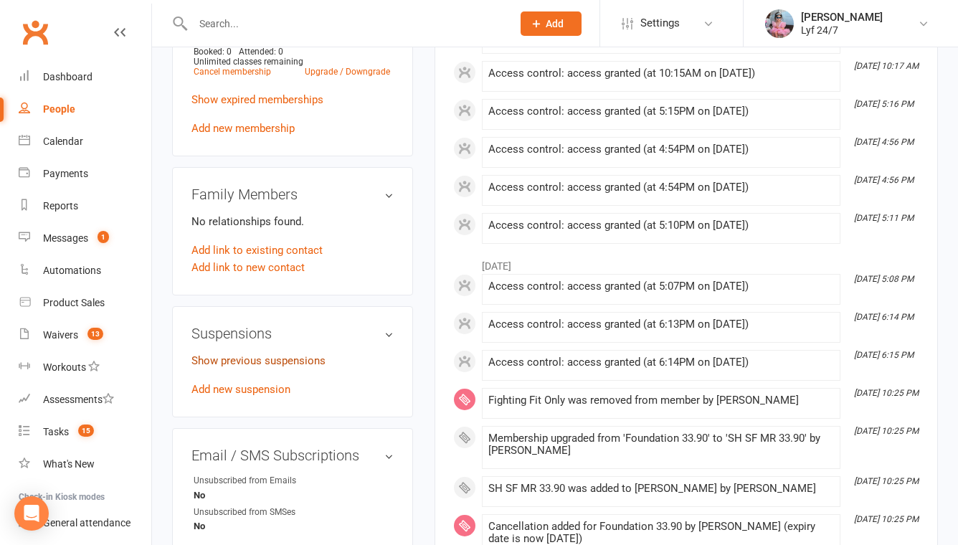
click at [253, 367] on link "Show previous suspensions" at bounding box center [259, 360] width 134 height 13
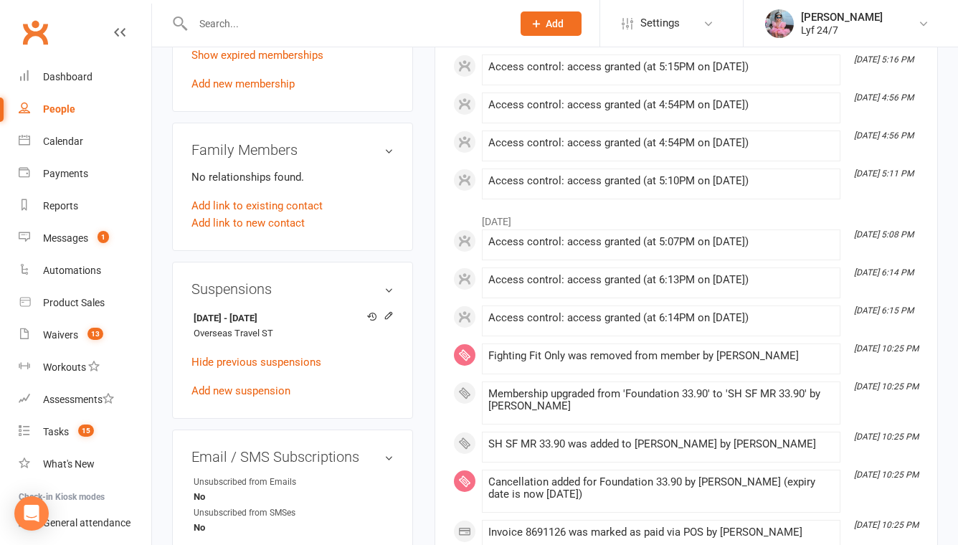
scroll to position [712, 0]
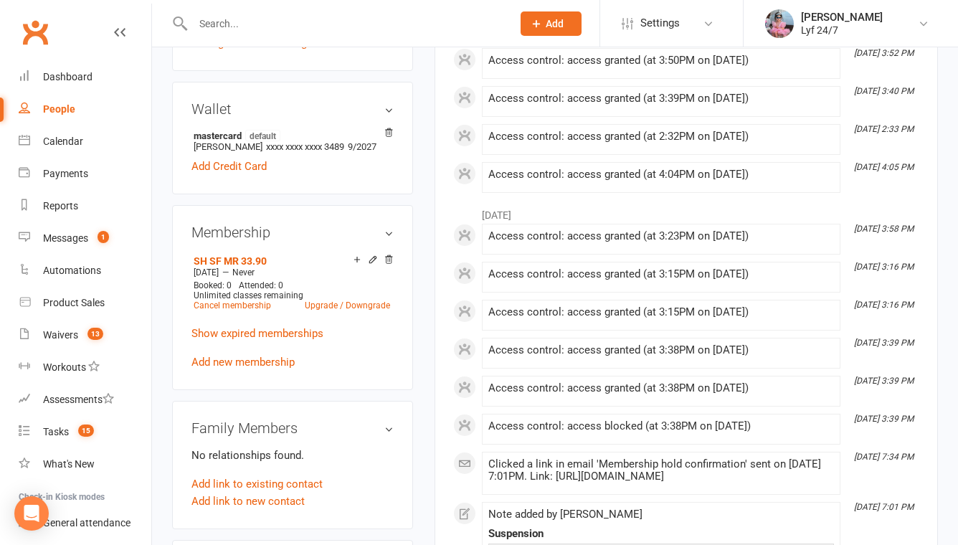
scroll to position [694, 0]
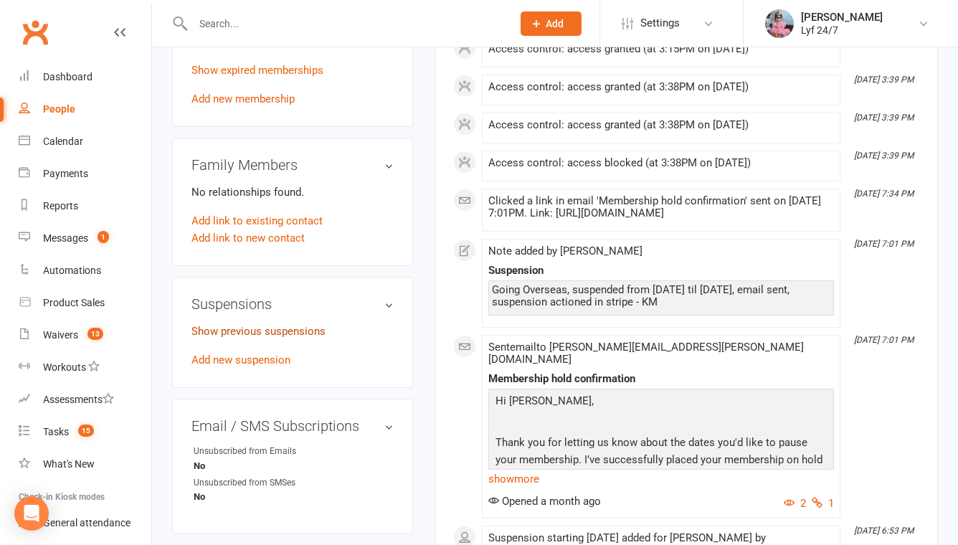
click at [253, 338] on link "Show previous suspensions" at bounding box center [259, 331] width 134 height 13
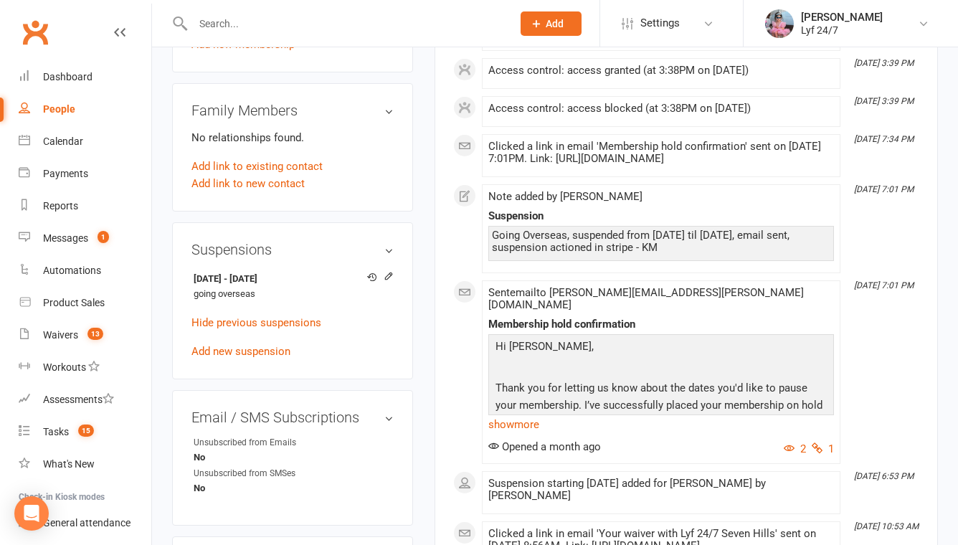
scroll to position [753, 0]
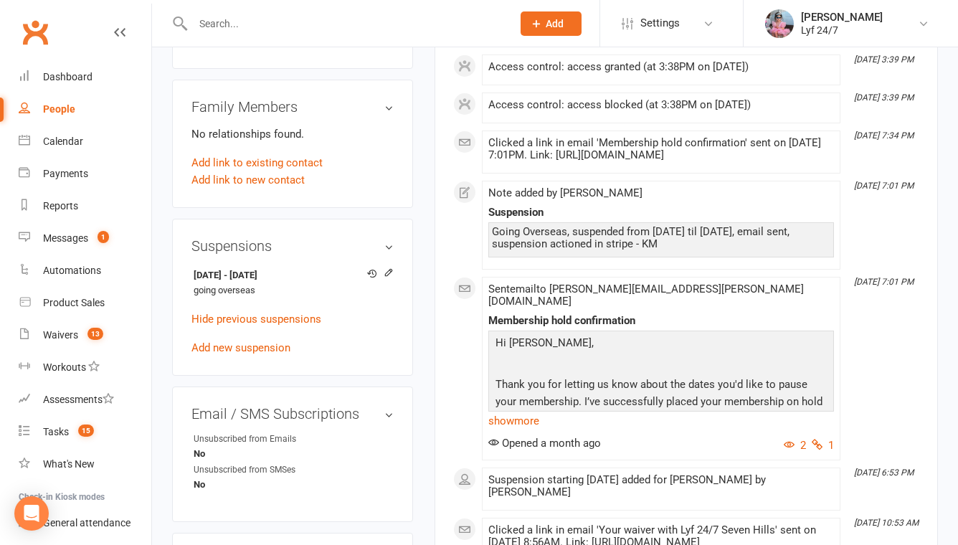
click at [353, 11] on div at bounding box center [337, 23] width 330 height 47
click at [355, 17] on input "text" at bounding box center [346, 24] width 314 height 20
type input "[PERSON_NAME]"
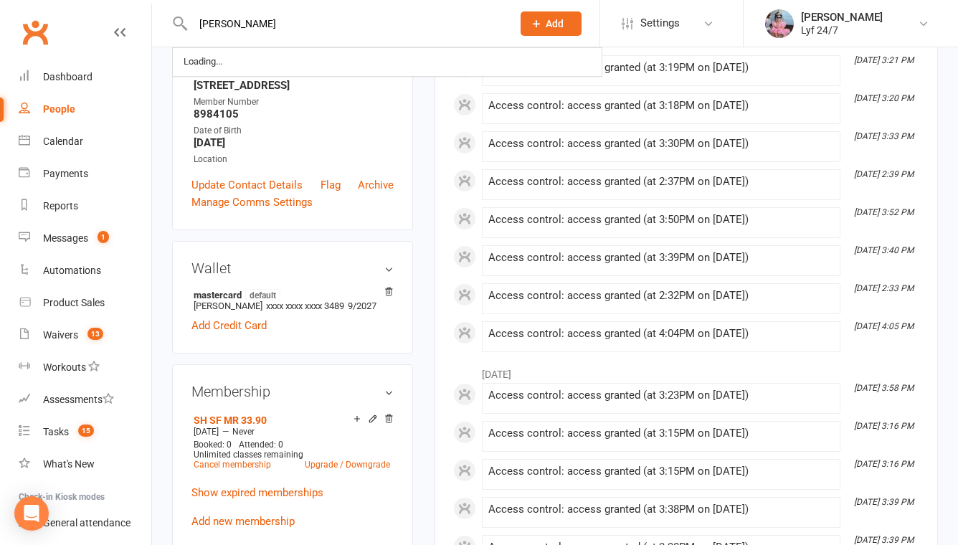
scroll to position [0, 0]
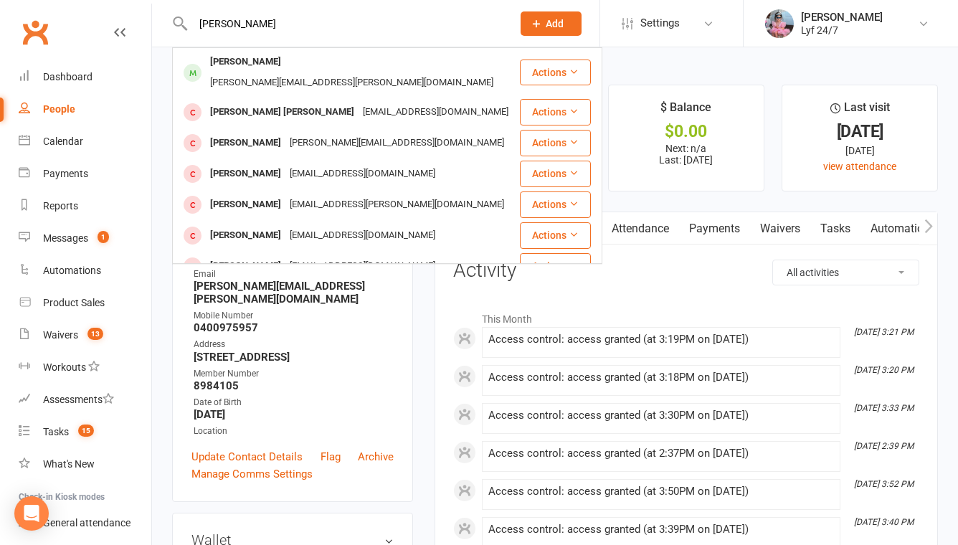
click at [809, 233] on link "Waivers" at bounding box center [780, 228] width 60 height 33
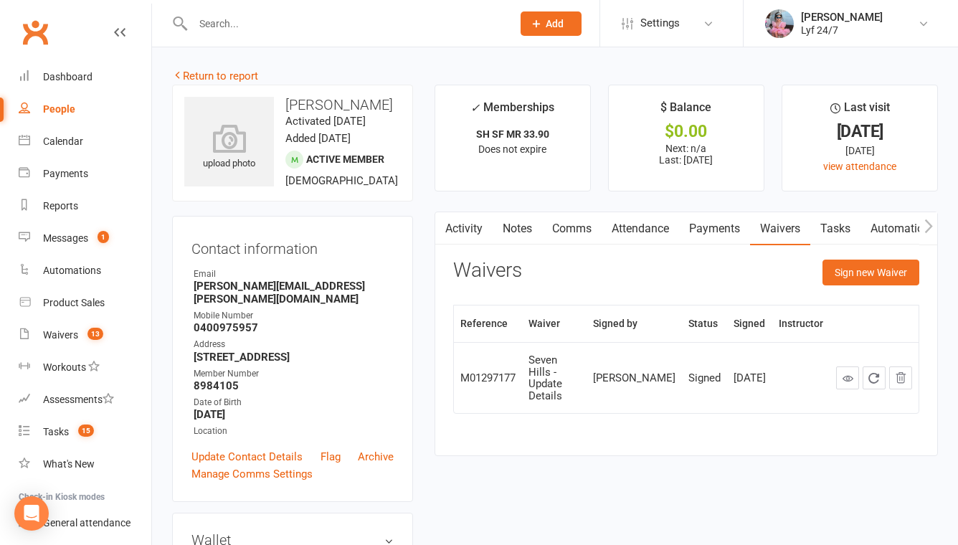
click at [816, 233] on link "Tasks" at bounding box center [836, 228] width 50 height 33
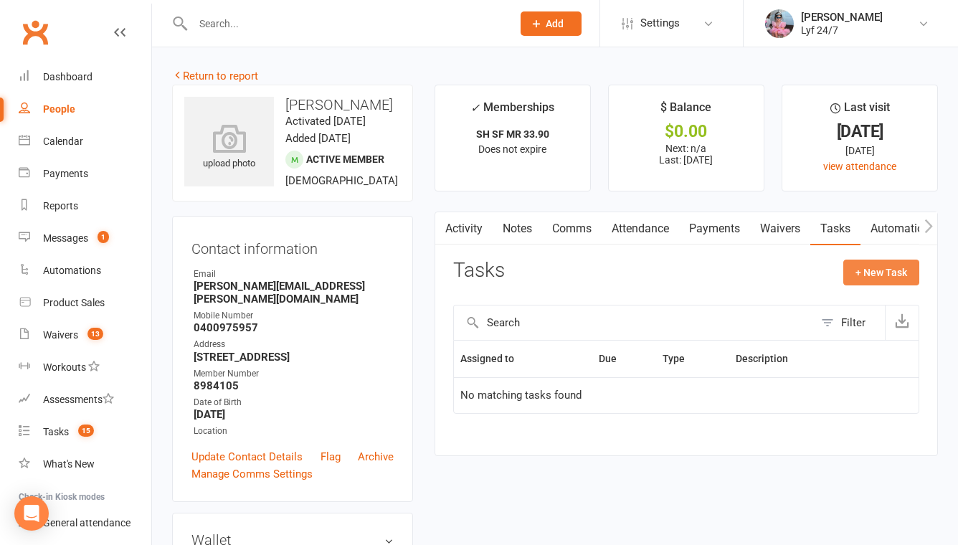
click at [884, 280] on button "+ New Task" at bounding box center [882, 273] width 76 height 26
select select "51905"
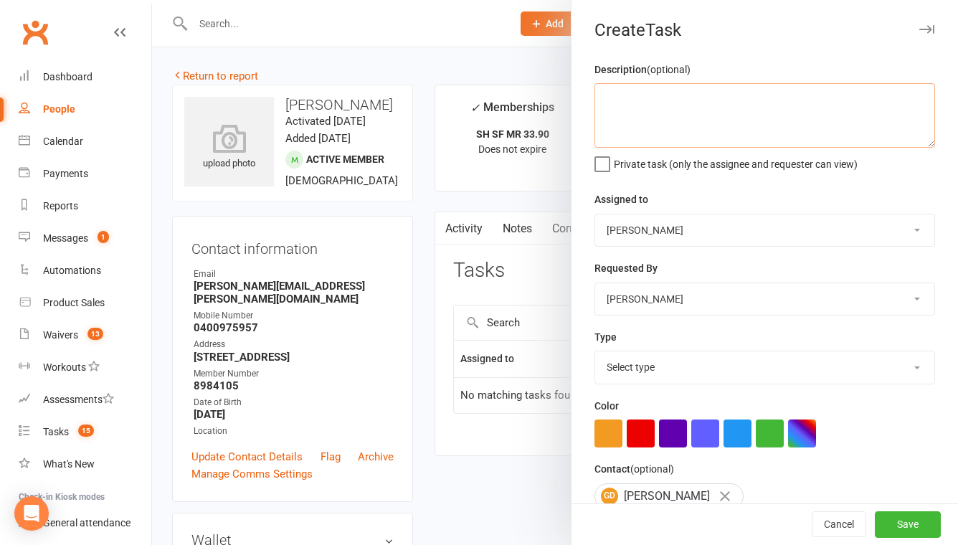
click at [674, 123] on textarea at bounding box center [765, 115] width 341 height 65
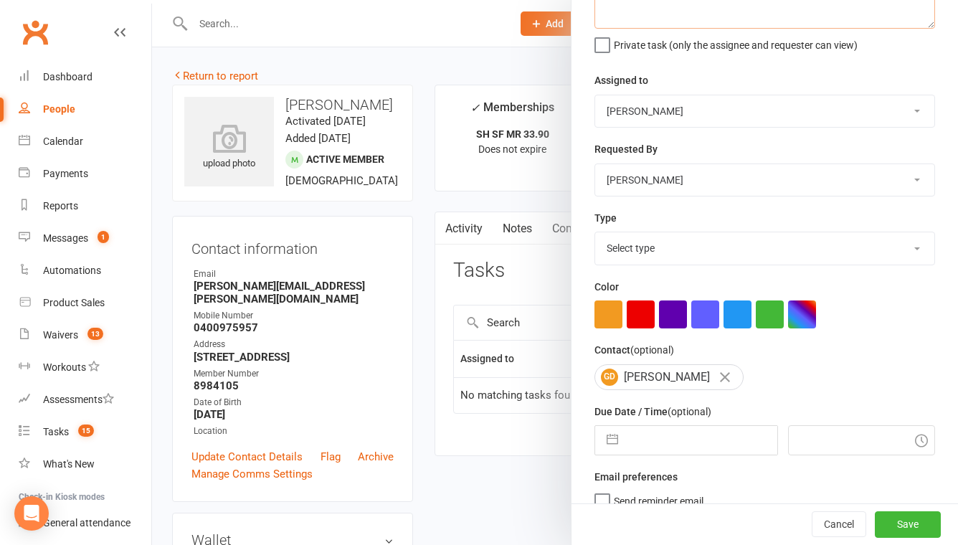
scroll to position [139, 0]
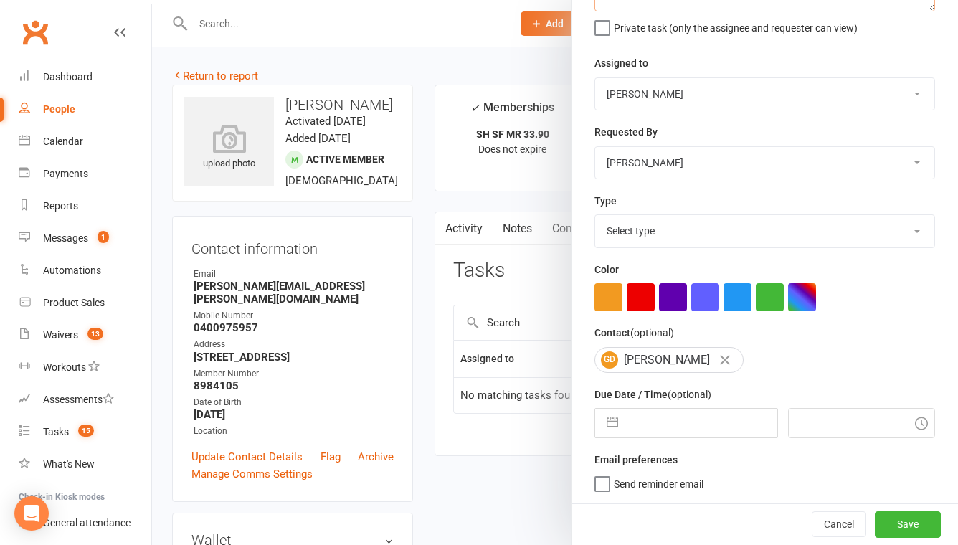
type textarea "Double payment follow up ST"
click at [636, 235] on select "Select type Admin E-mail Meeting Phone call Add new task type" at bounding box center [764, 231] width 339 height 32
select select "32221"
click at [595, 215] on select "Select type Admin E-mail Meeting Phone call Add new task type" at bounding box center [764, 231] width 339 height 32
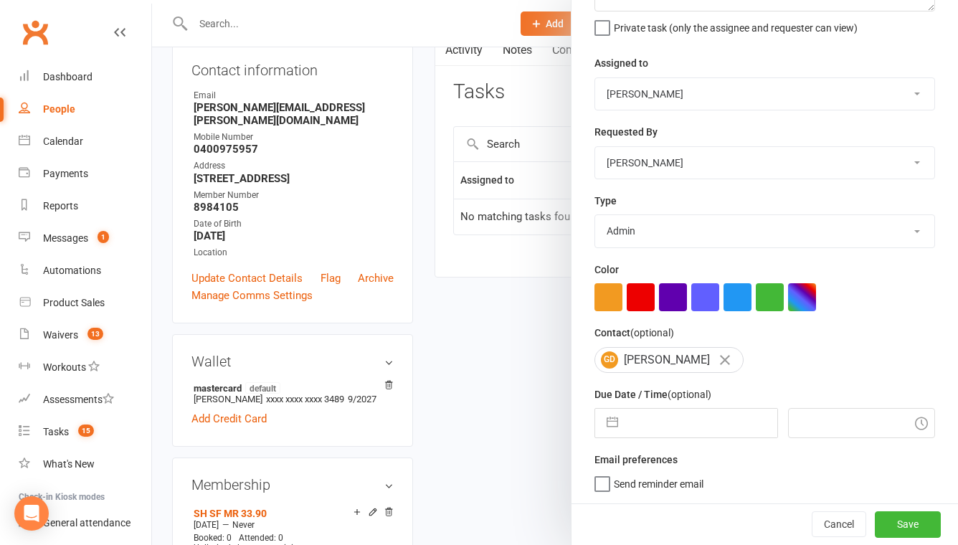
scroll to position [214, 0]
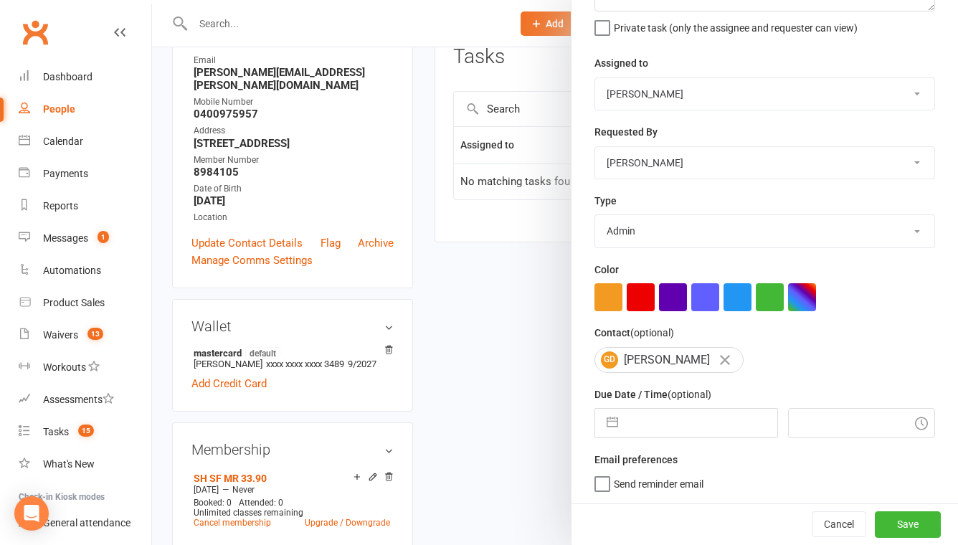
click at [650, 434] on input "text" at bounding box center [701, 423] width 151 height 29
select select "6"
select select "2025"
select select "7"
select select "2025"
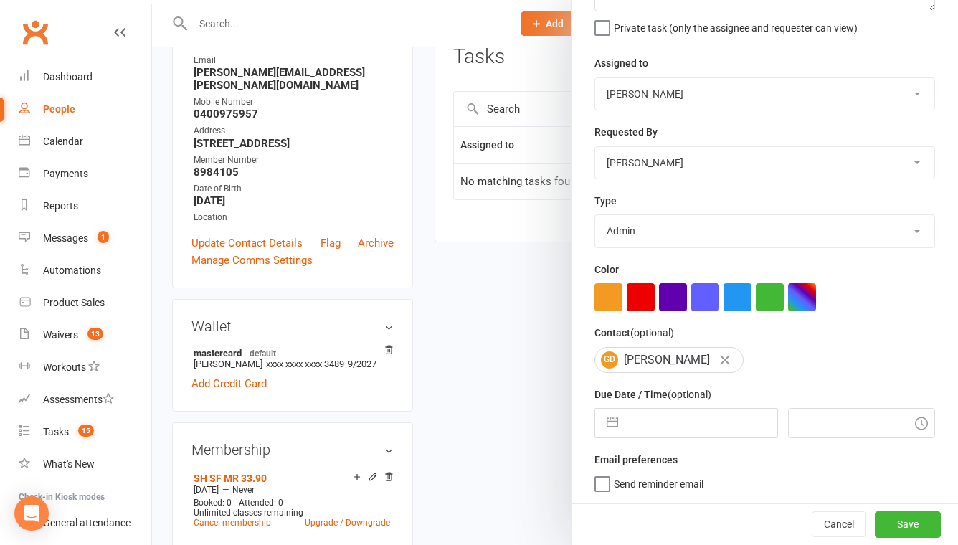
select select "8"
select select "2025"
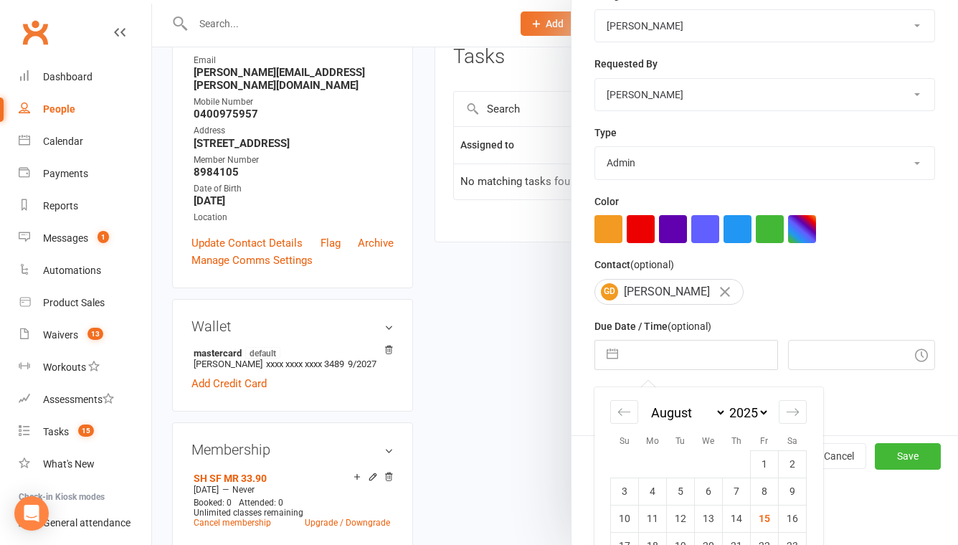
scroll to position [293, 0]
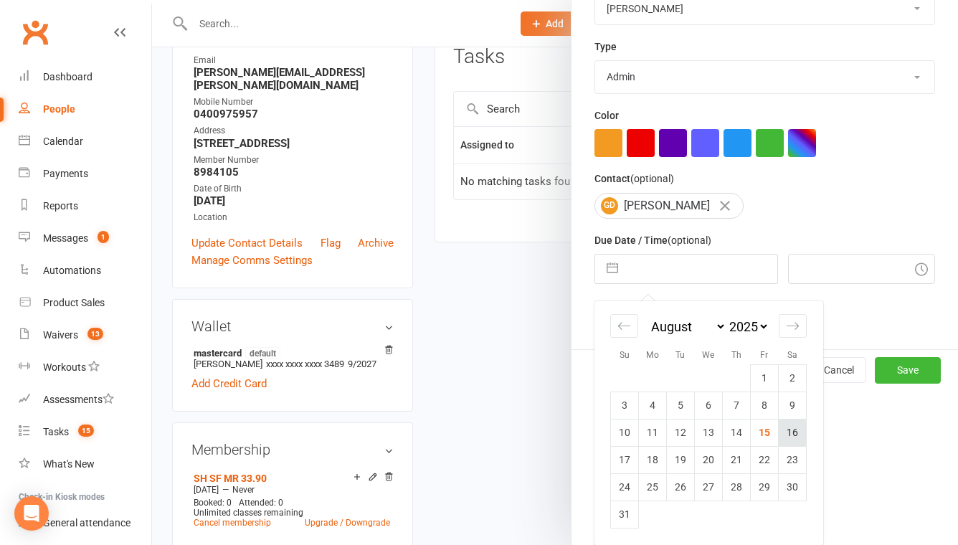
click at [792, 429] on td "16" at bounding box center [793, 432] width 28 height 27
type input "[DATE]"
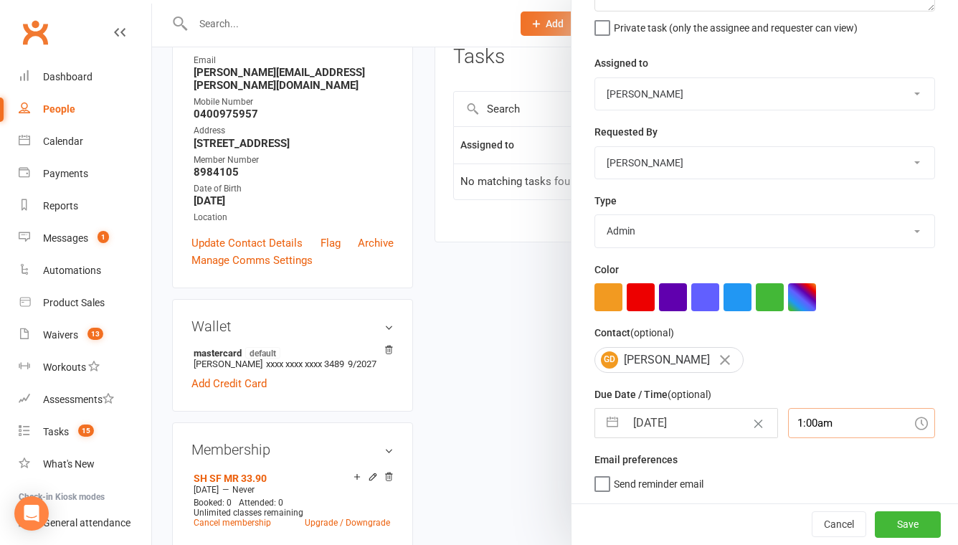
scroll to position [176, 0]
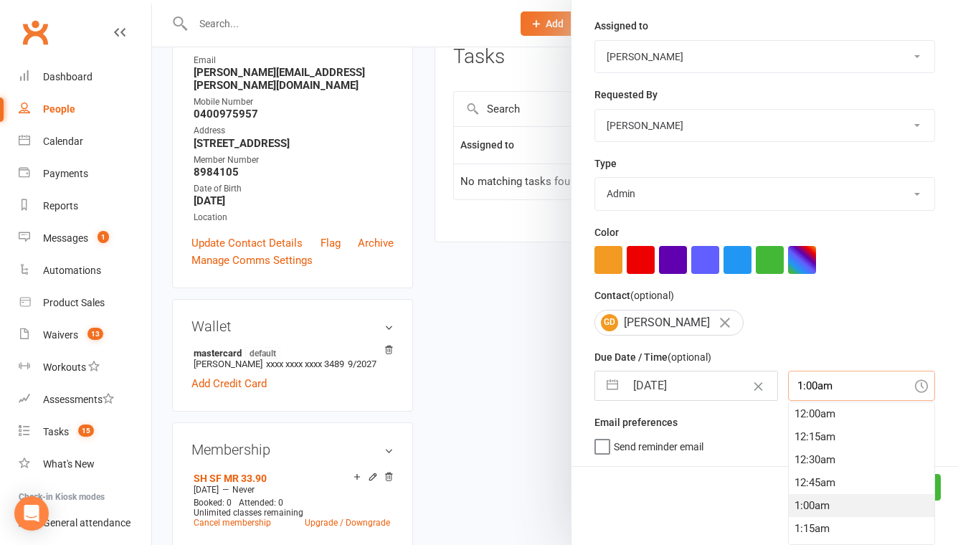
click at [812, 401] on div "1:00am 12:00am 12:15am 12:30am 12:45am 1:00am 1:15am 1:30am 1:45am 2:00am 2:15a…" at bounding box center [861, 386] width 147 height 30
click at [809, 447] on div "1:15pm" at bounding box center [862, 451] width 146 height 23
type input "1:15pm"
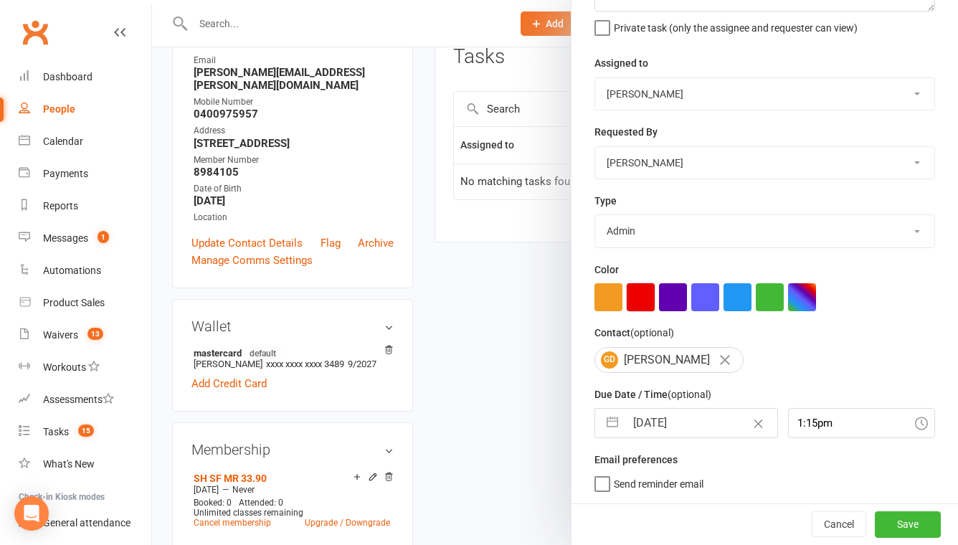
click at [649, 294] on button "button" at bounding box center [641, 297] width 28 height 28
click at [908, 524] on button "Save" at bounding box center [908, 525] width 66 height 26
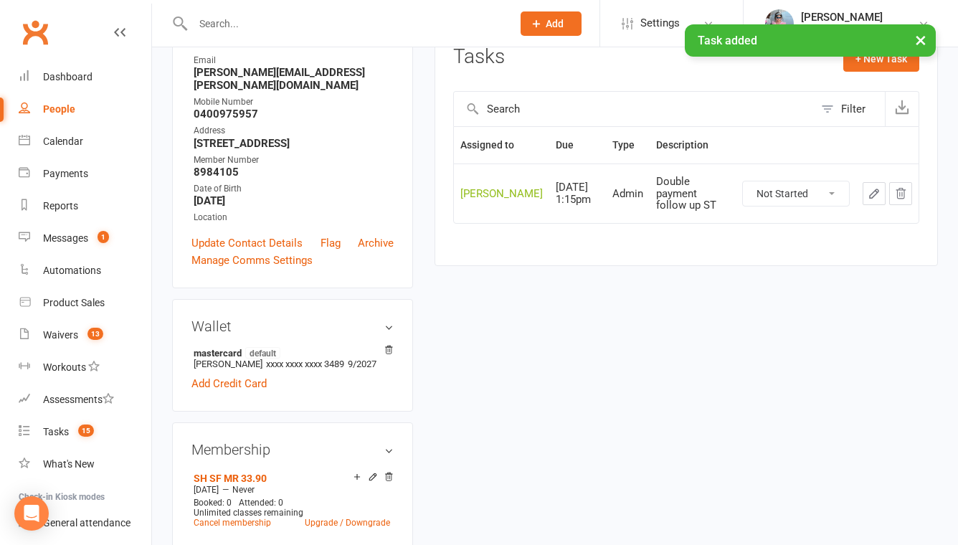
click at [283, 24] on input "text" at bounding box center [346, 24] width 314 height 20
type input "a"
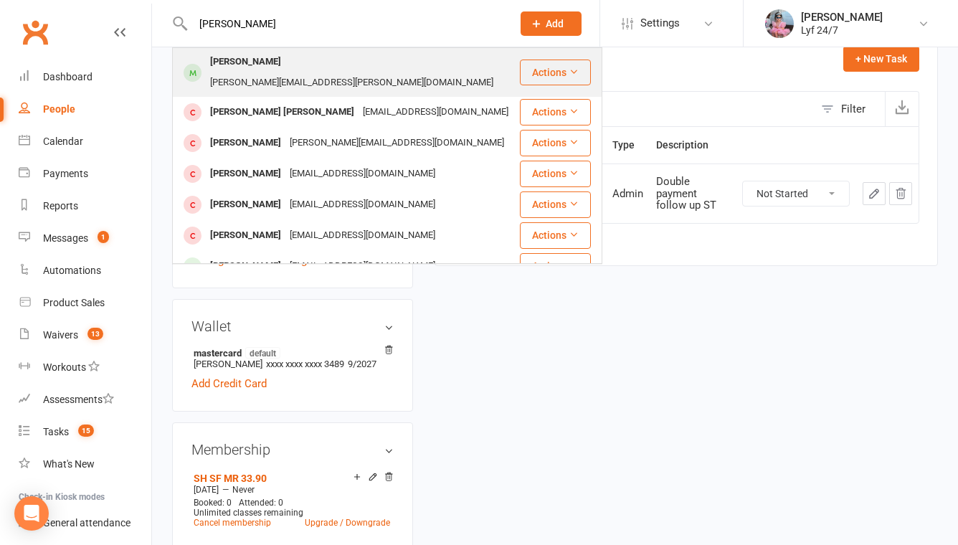
type input "patrick"
click at [273, 72] on div "patrick.leota@gmail.com" at bounding box center [352, 82] width 292 height 21
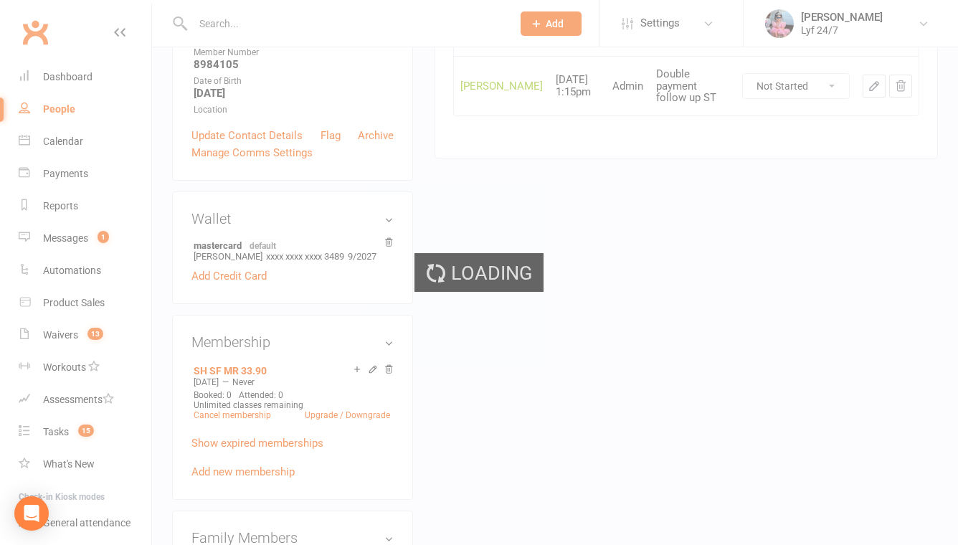
scroll to position [613, 0]
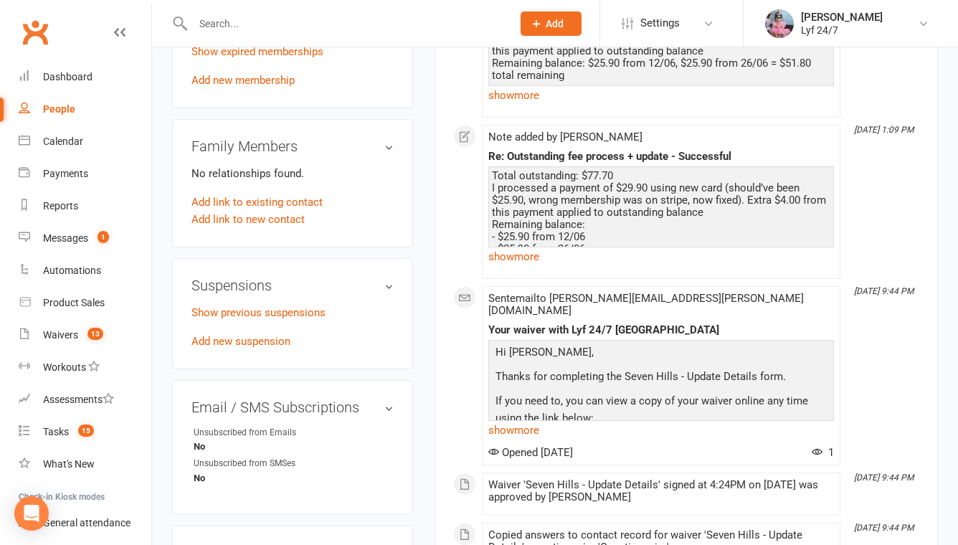
scroll to position [817, 0]
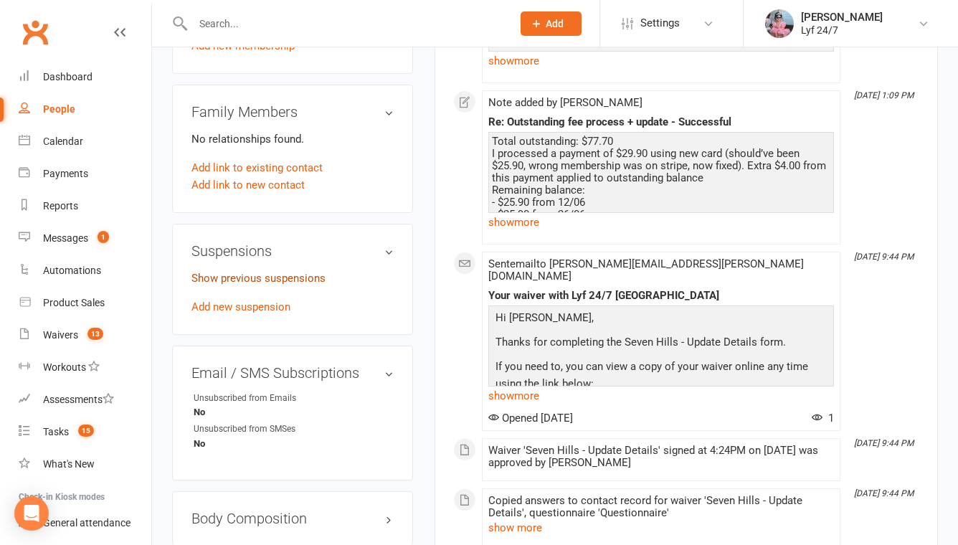
click at [260, 273] on link "Show previous suspensions" at bounding box center [259, 278] width 134 height 13
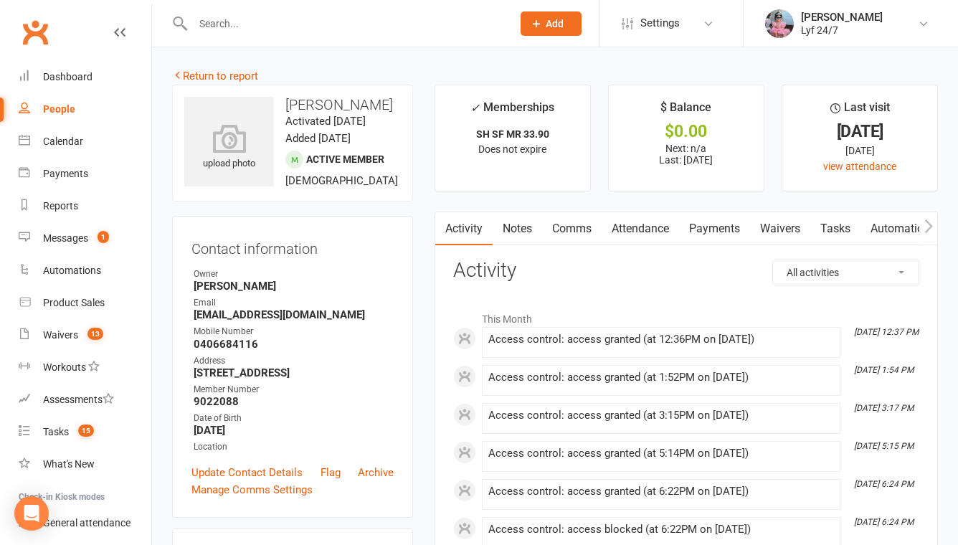
drag, startPoint x: 293, startPoint y: 103, endPoint x: 378, endPoint y: 116, distance: 86.3
click at [378, 113] on h3 "Pirasanth Paramanathan" at bounding box center [292, 105] width 217 height 16
copy h3 "Pirasanth Paramanathan"
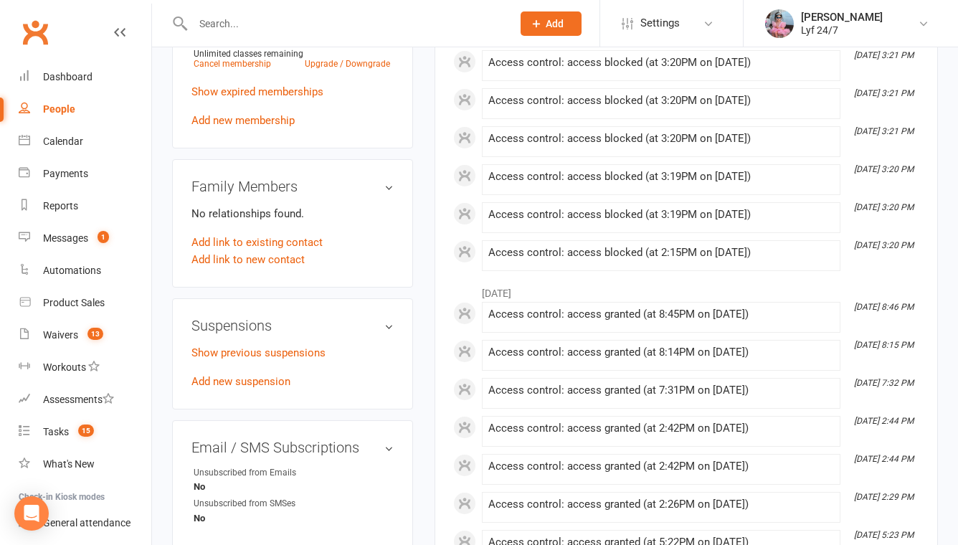
scroll to position [755, 0]
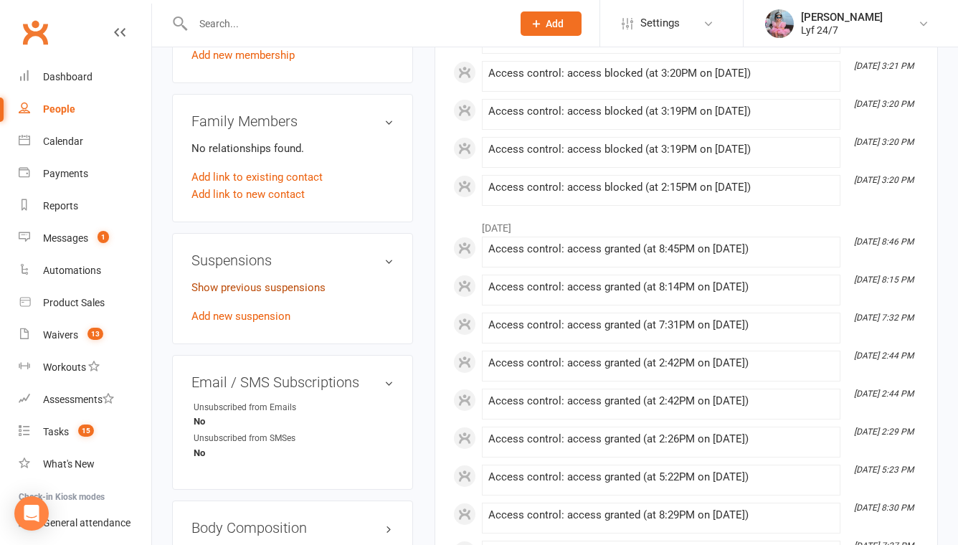
click at [246, 294] on link "Show previous suspensions" at bounding box center [259, 287] width 134 height 13
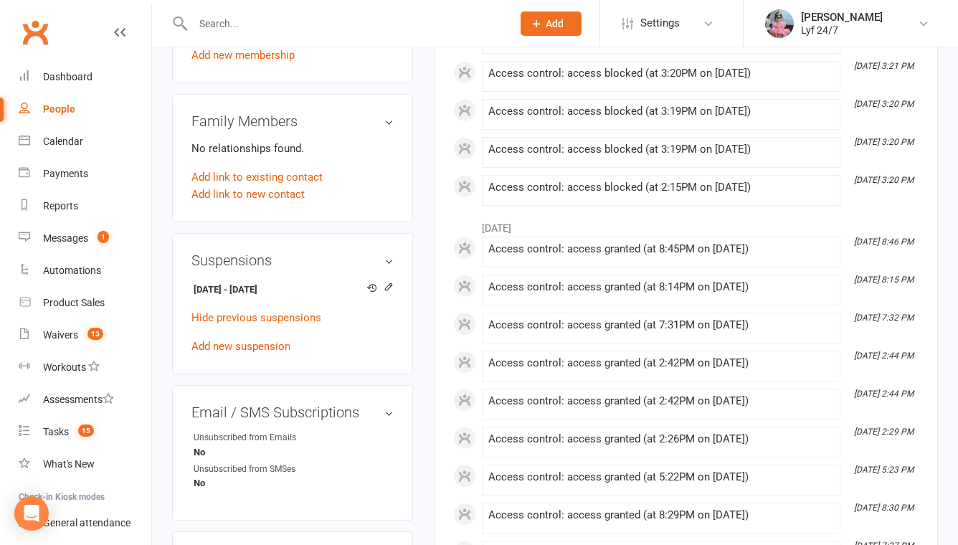
drag, startPoint x: 298, startPoint y: 333, endPoint x: 172, endPoint y: 333, distance: 125.5
click at [172, 333] on div "Suspensions 9 Jul 2025 - 1 Aug 2025 Hide previous suspensions Add new suspension" at bounding box center [292, 304] width 241 height 142
copy strong "9 Jul 2025 - 1 Aug 2025"
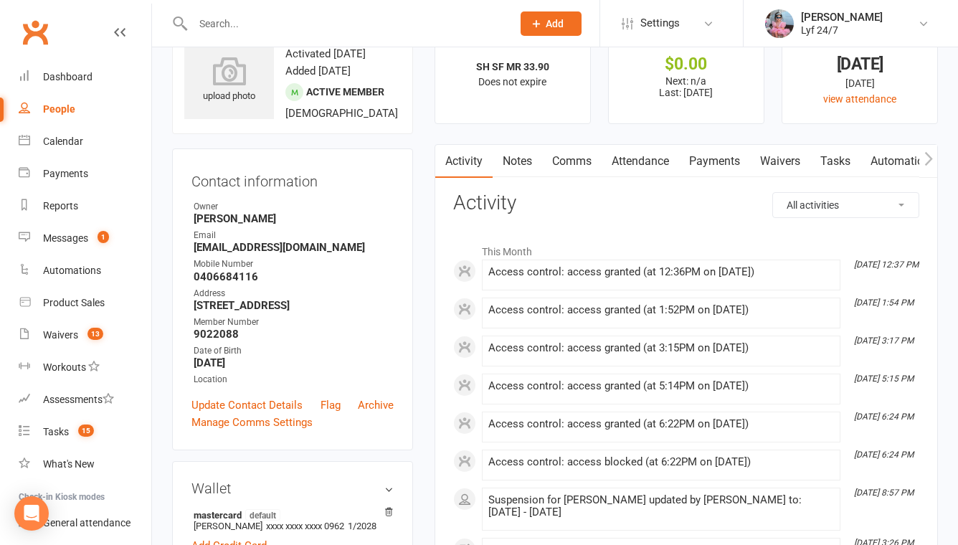
scroll to position [0, 0]
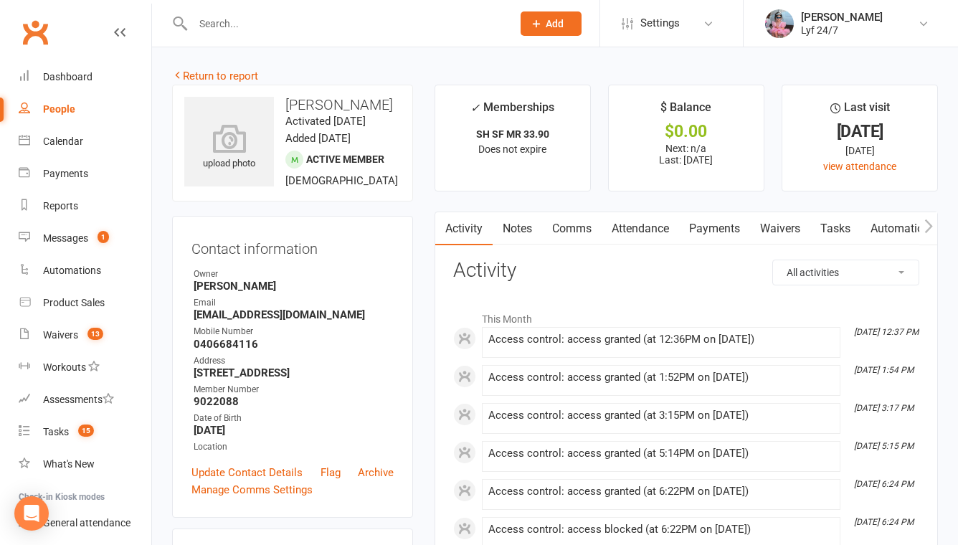
click at [835, 222] on link "Tasks" at bounding box center [836, 228] width 50 height 33
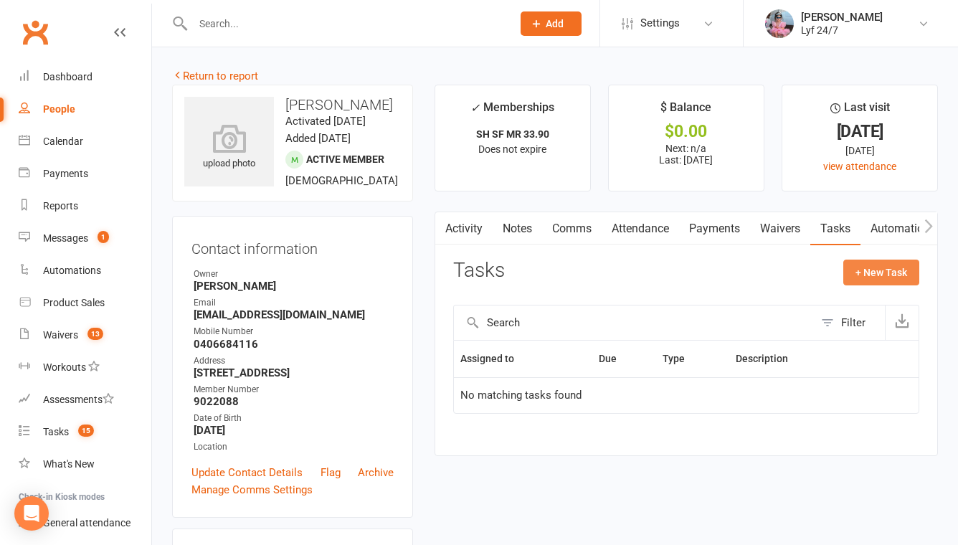
click at [865, 263] on button "+ New Task" at bounding box center [882, 273] width 76 height 26
select select "51905"
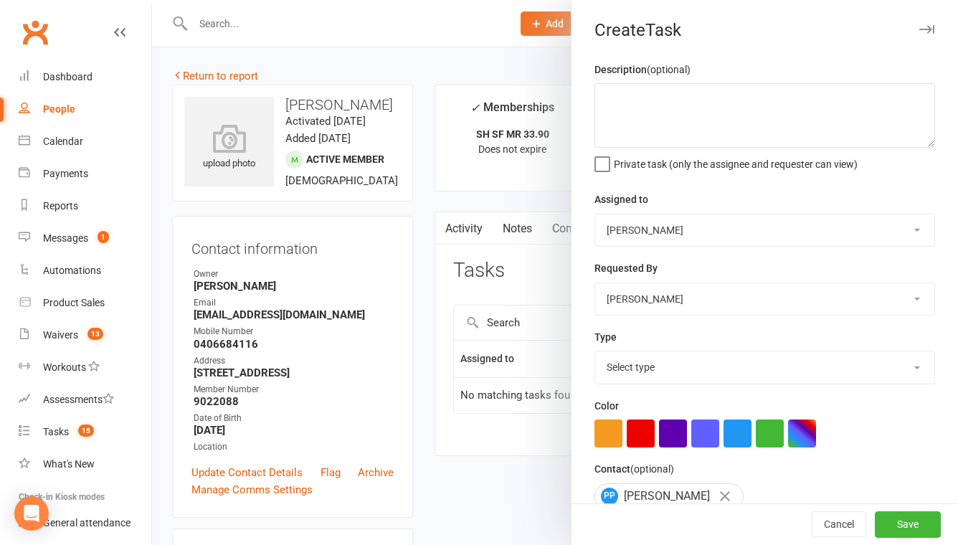
click at [664, 72] on small "(optional)" at bounding box center [669, 69] width 44 height 11
click at [651, 97] on textarea at bounding box center [765, 115] width 341 height 65
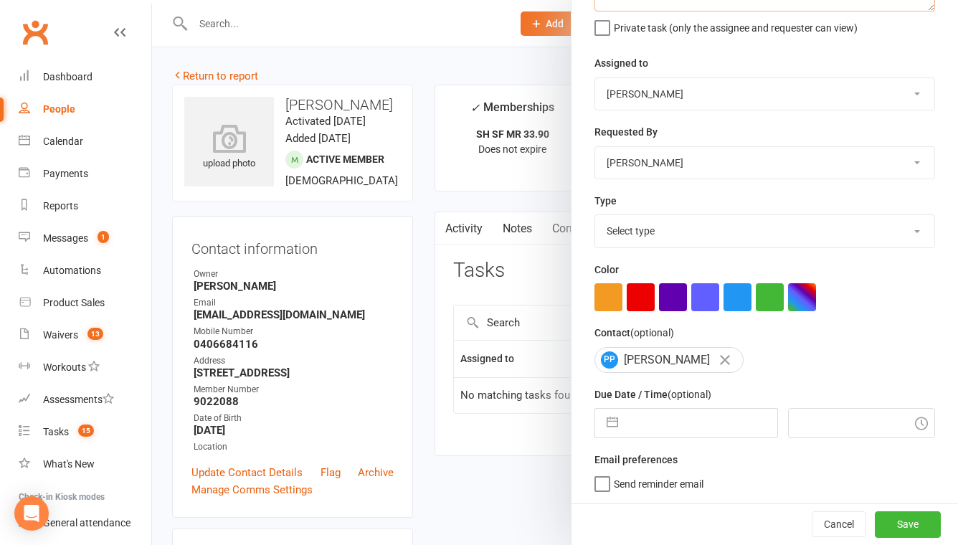
type textarea "Double charged, 2x, sort it out"
click at [641, 244] on select "Select type Admin E-mail Meeting Phone call Add new task type" at bounding box center [764, 231] width 339 height 32
select select "32221"
click at [595, 215] on select "Select type Admin E-mail Meeting Phone call Add new task type" at bounding box center [764, 231] width 339 height 32
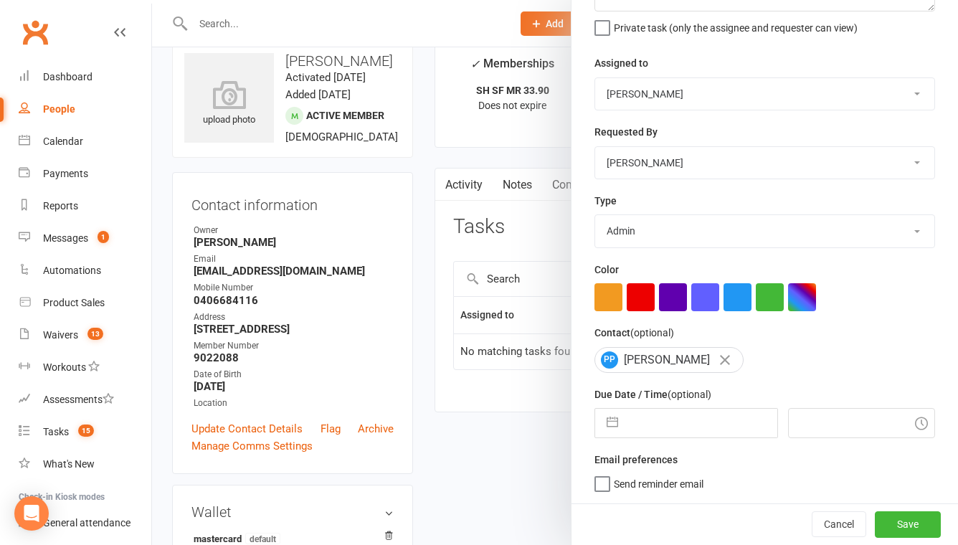
scroll to position [173, 0]
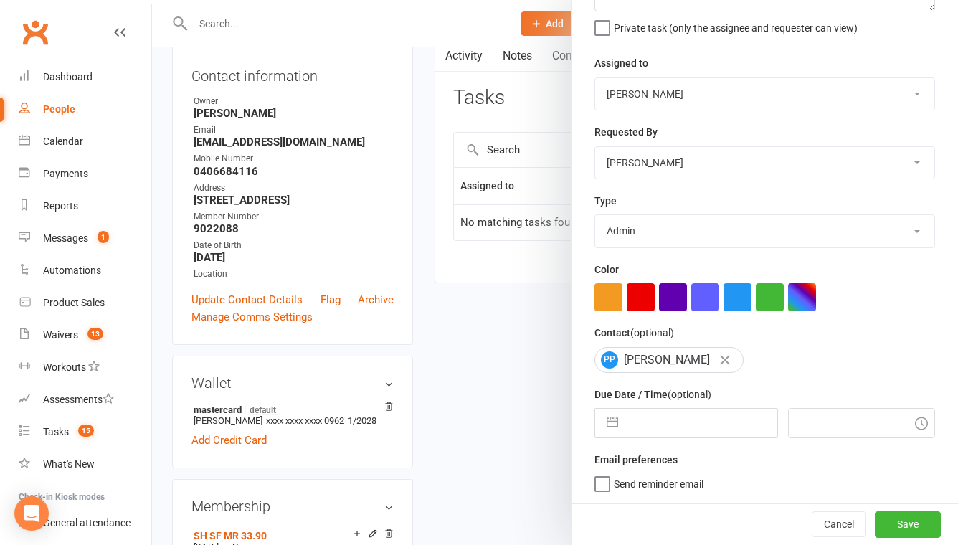
select select "6"
select select "2025"
select select "7"
select select "2025"
select select "8"
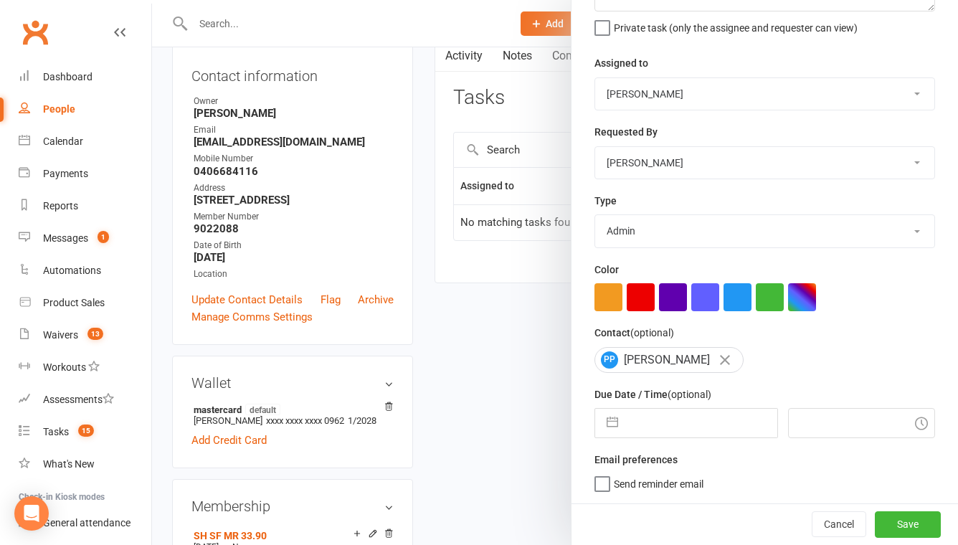
select select "2025"
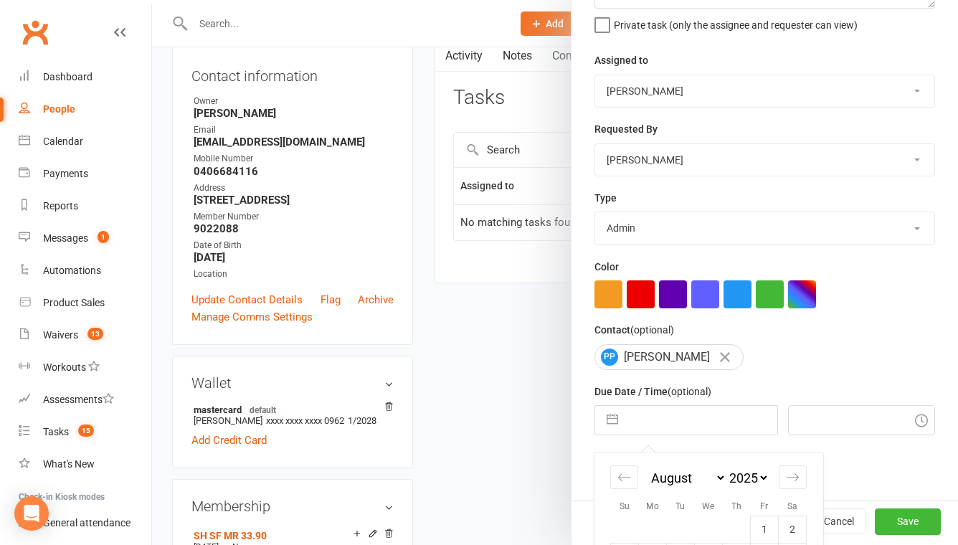
click at [638, 408] on input "text" at bounding box center [701, 420] width 151 height 29
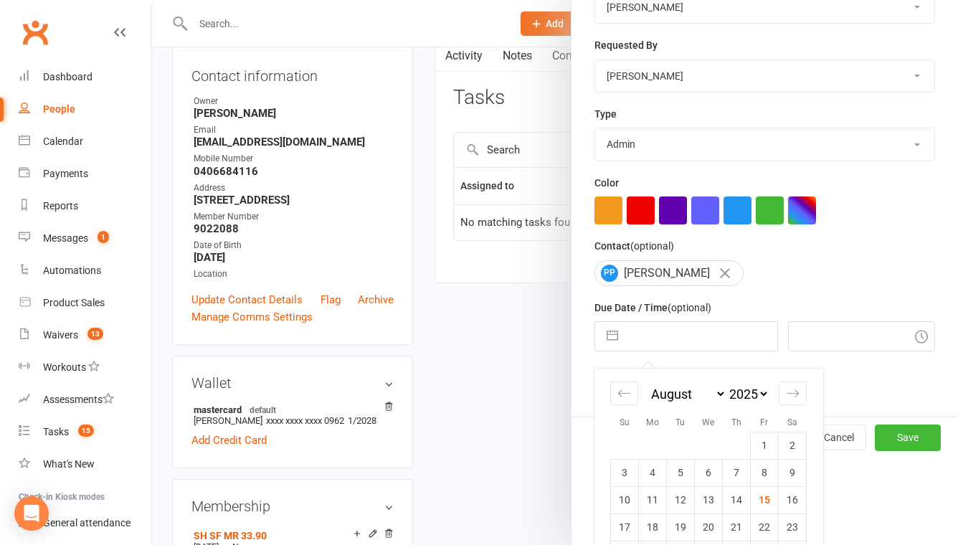
scroll to position [293, 0]
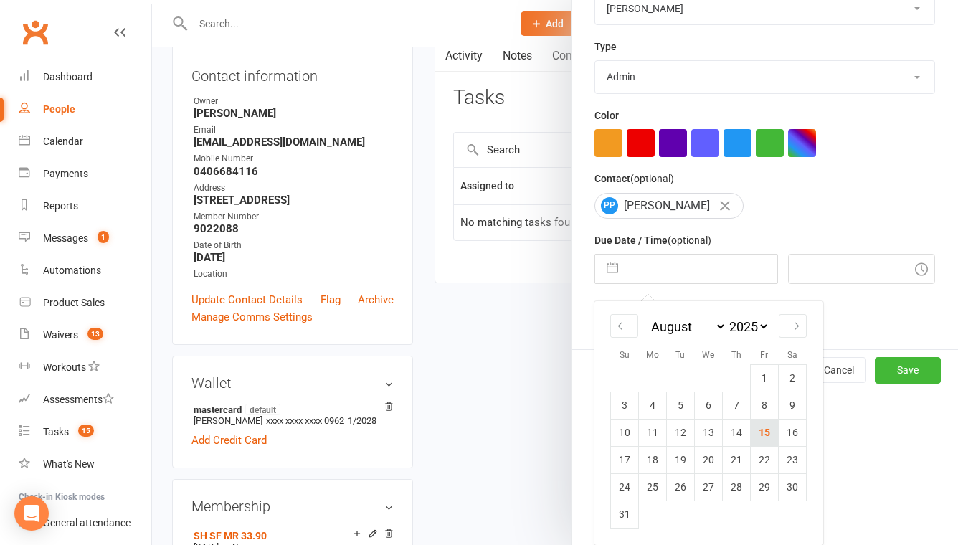
click at [768, 434] on td "15" at bounding box center [765, 432] width 28 height 27
type input "[DATE]"
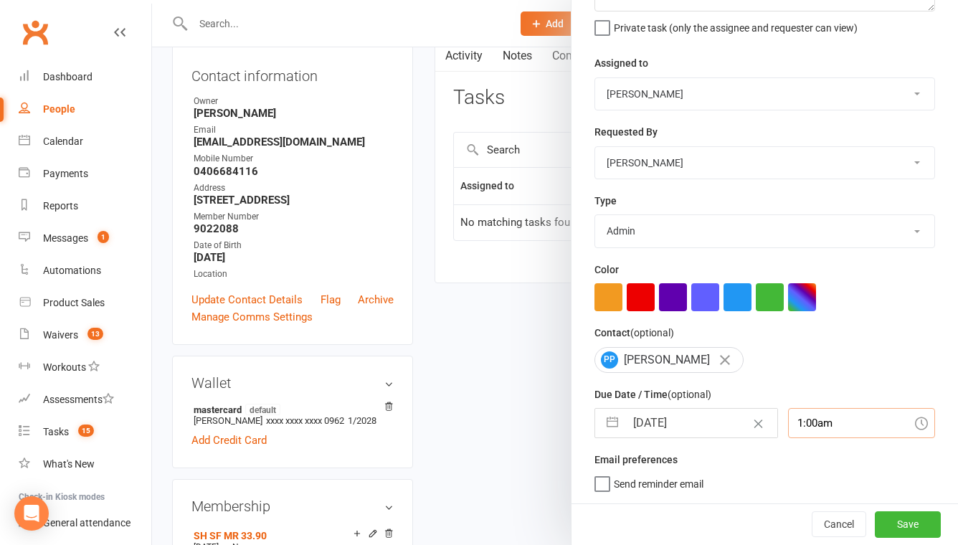
click at [807, 421] on div "1:00am" at bounding box center [861, 423] width 147 height 30
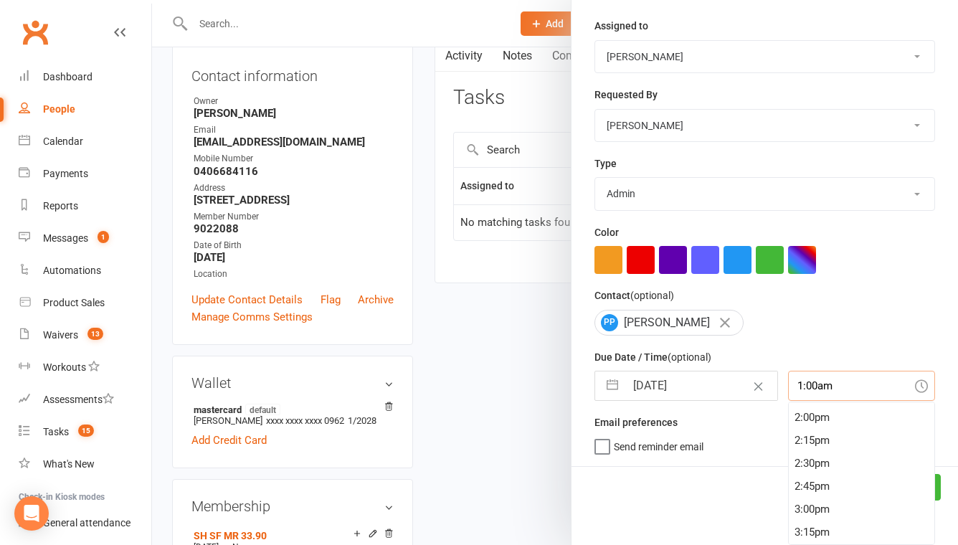
scroll to position [1351, 0]
click at [798, 439] on div "3:00pm" at bounding box center [862, 440] width 146 height 23
type input "3:00pm"
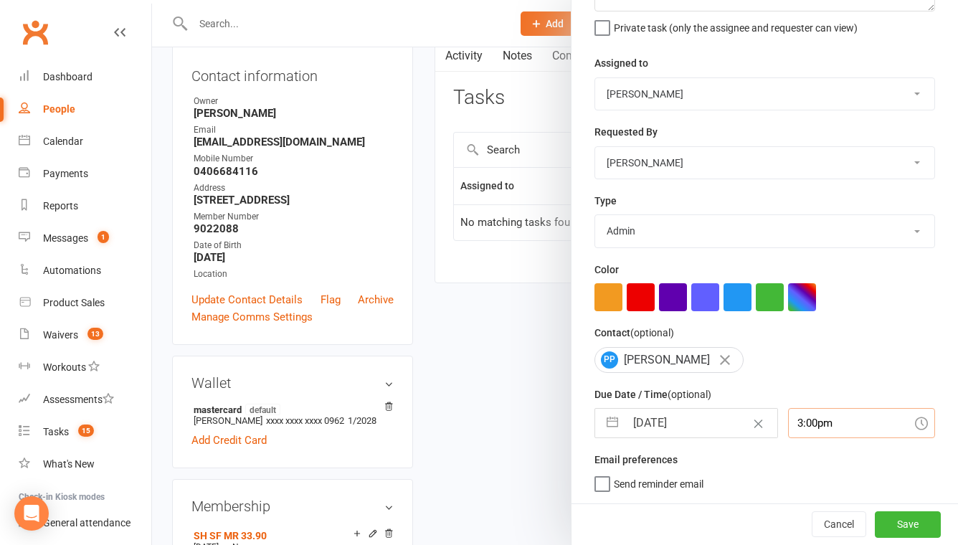
scroll to position [139, 0]
click at [895, 516] on button "Save" at bounding box center [908, 525] width 66 height 26
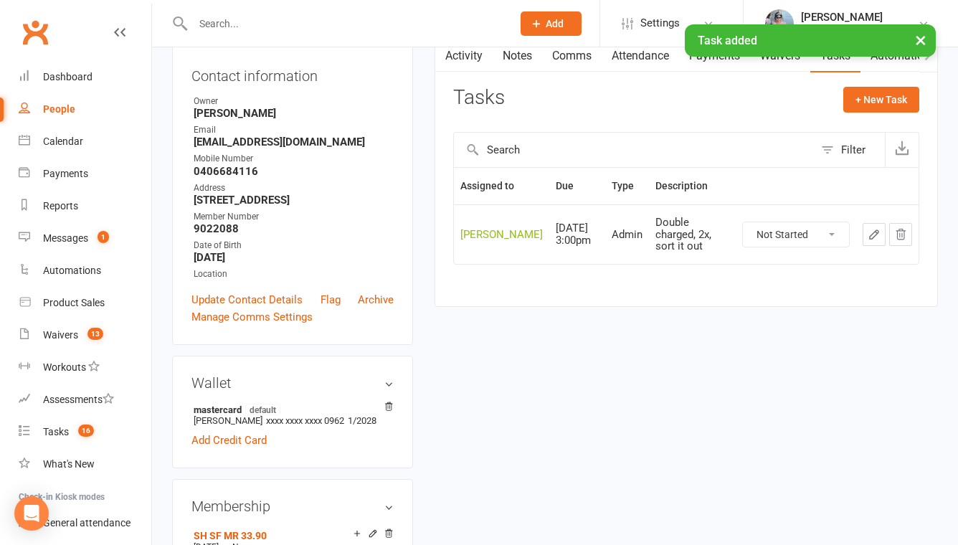
click at [869, 232] on icon "button" at bounding box center [874, 234] width 13 height 13
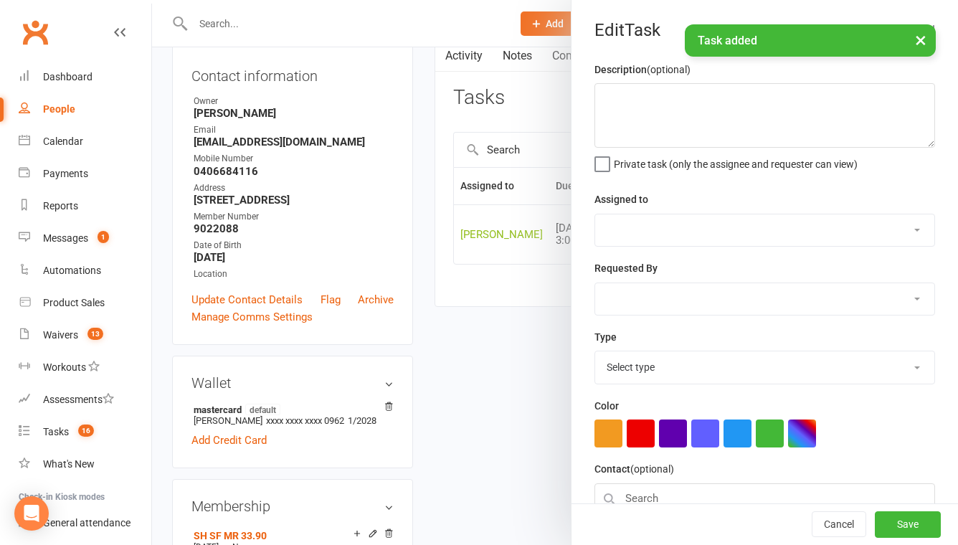
type textarea "Double charged, 2x, sort it out"
select select "51905"
type input "15 Aug 2025"
type input "3:00pm"
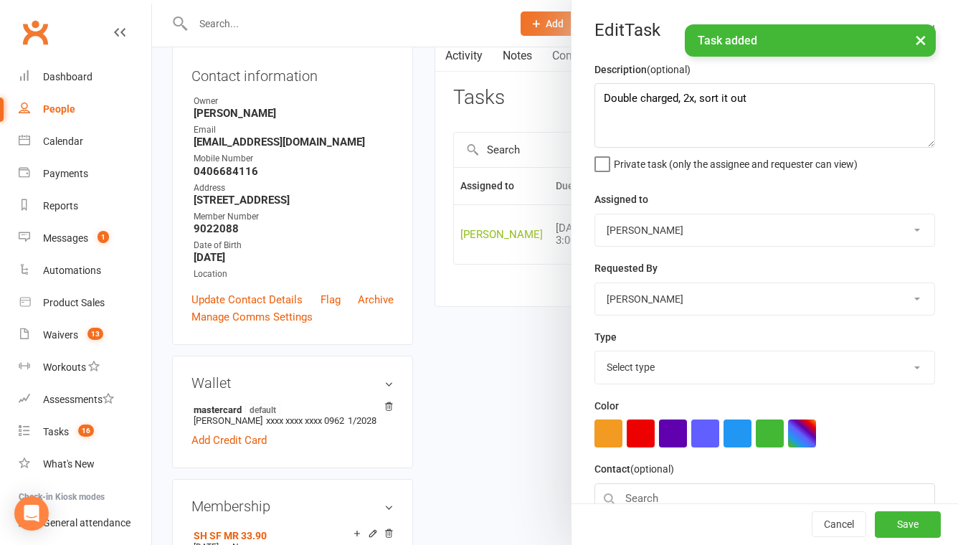
select select "32221"
click at [630, 442] on button "button" at bounding box center [641, 434] width 28 height 28
click at [913, 523] on button "Save" at bounding box center [908, 525] width 66 height 26
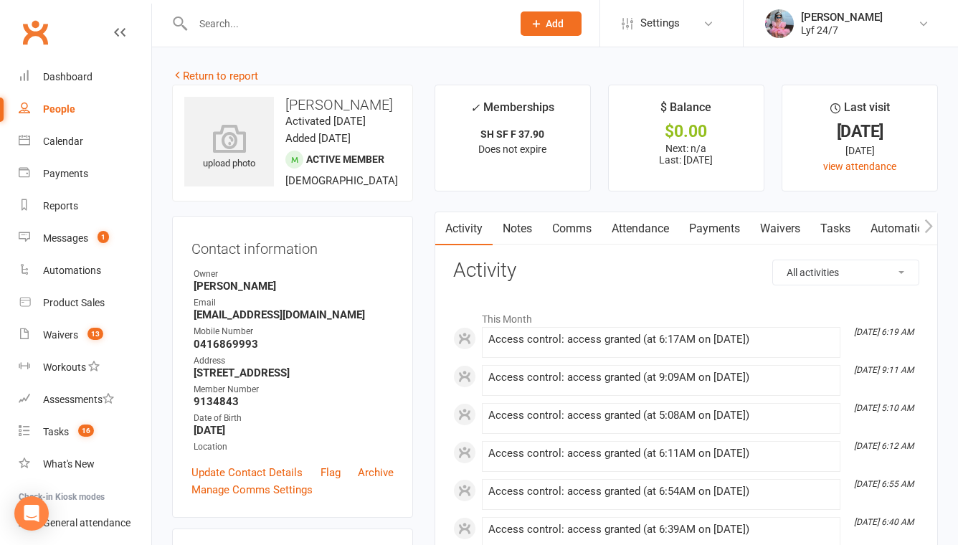
click at [225, 341] on ul "Owner [PERSON_NAME] Email [EMAIL_ADDRESS][DOMAIN_NAME] Mobile Number [PHONE_NUM…" at bounding box center [293, 361] width 202 height 187
click at [225, 321] on strong "[EMAIL_ADDRESS][DOMAIN_NAME]" at bounding box center [294, 314] width 200 height 13
copy render-form-field "[EMAIL_ADDRESS][DOMAIN_NAME]"
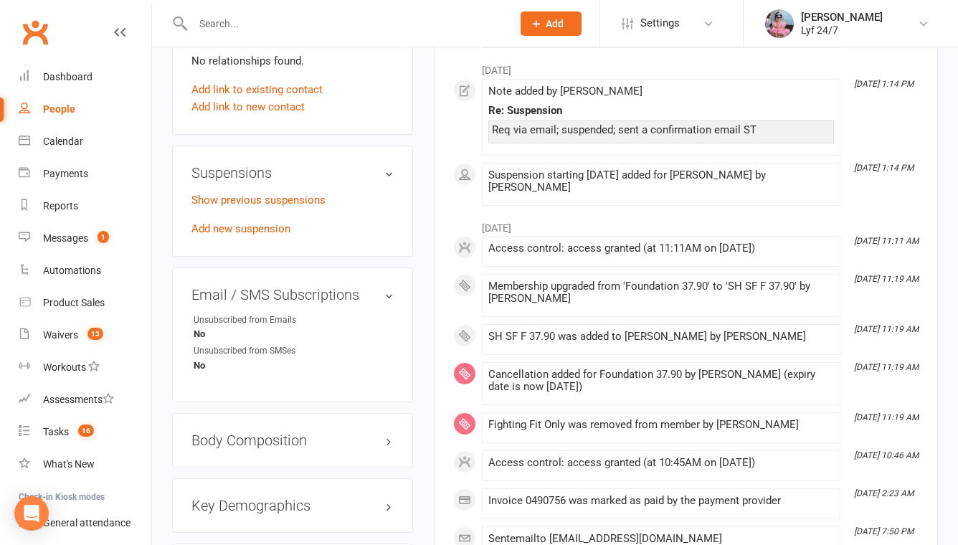
scroll to position [806, 0]
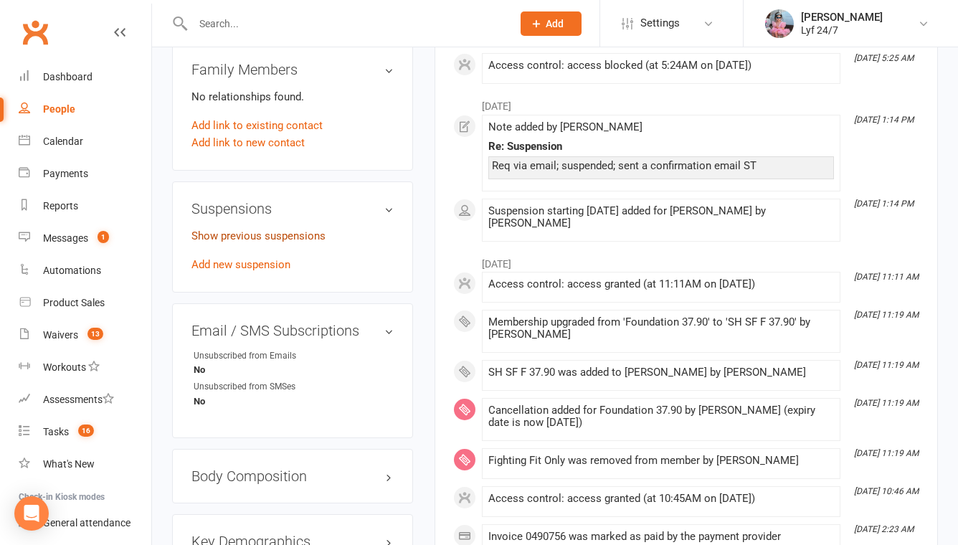
click at [264, 242] on link "Show previous suspensions" at bounding box center [259, 236] width 134 height 13
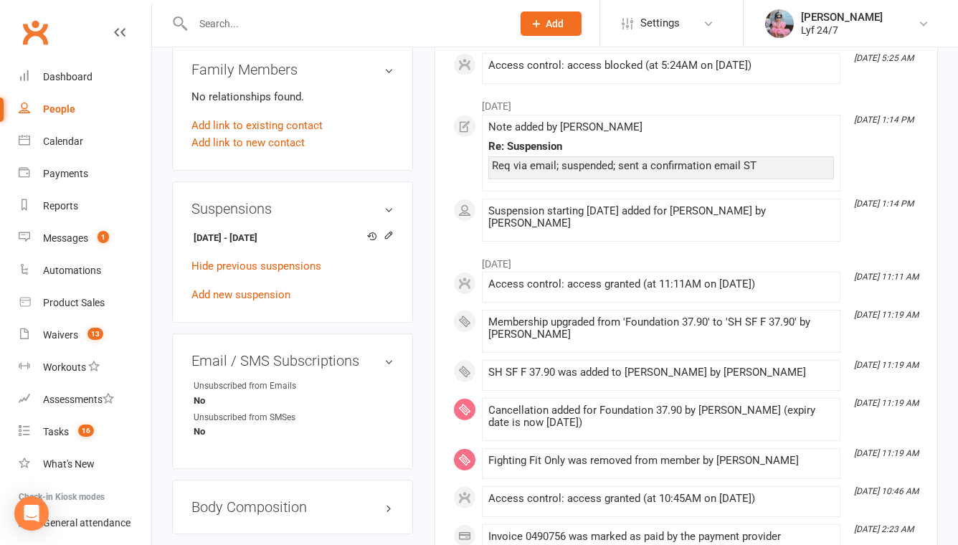
drag, startPoint x: 313, startPoint y: 253, endPoint x: 184, endPoint y: 253, distance: 128.4
click at [184, 253] on div "Suspensions [DATE] - [DATE] Hide previous suspensions Add new suspension" at bounding box center [292, 253] width 241 height 142
copy strong "[DATE] - [DATE]"
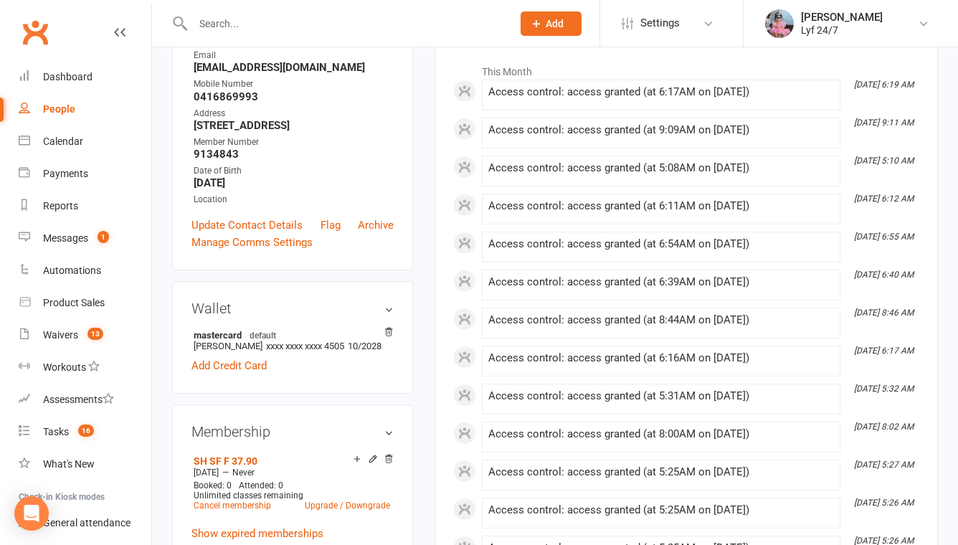
scroll to position [0, 0]
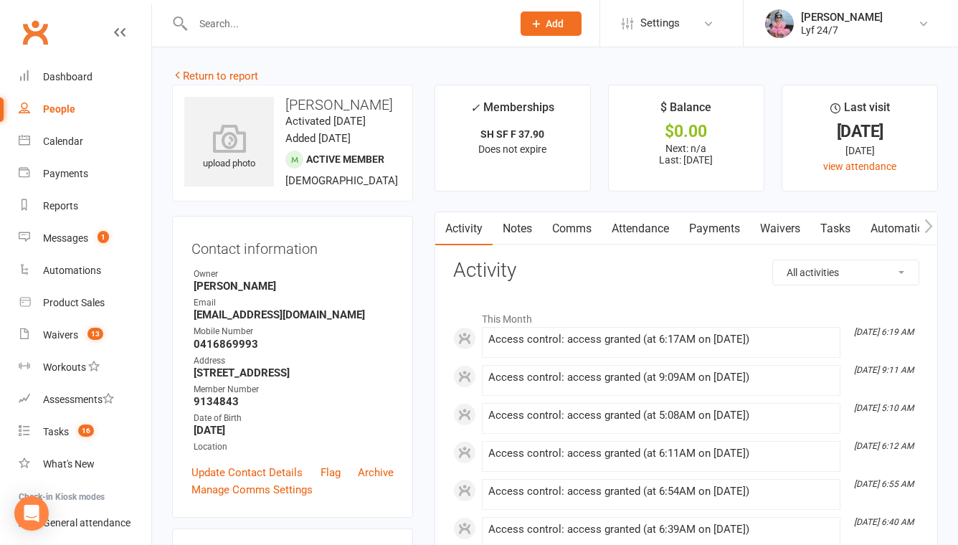
click at [838, 221] on link "Tasks" at bounding box center [836, 228] width 50 height 33
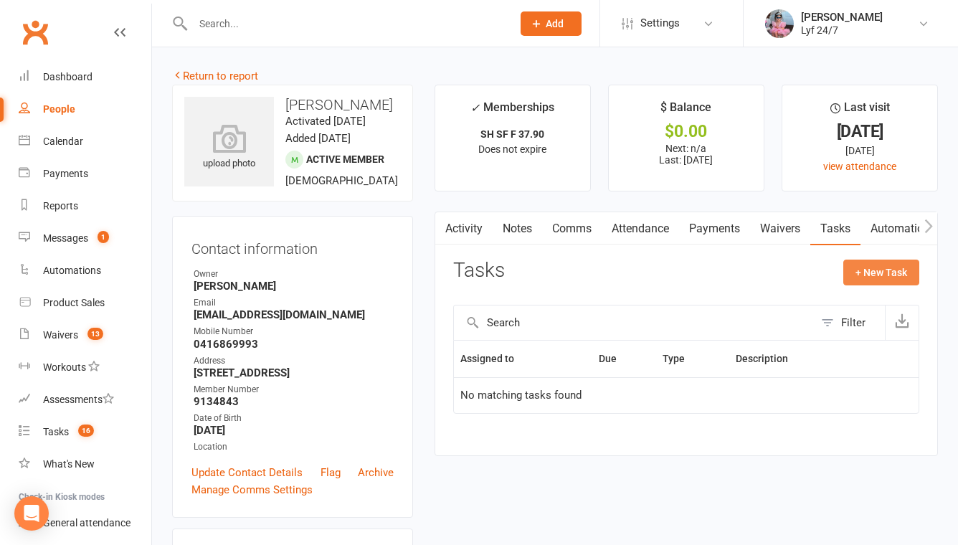
click at [896, 269] on button "+ New Task" at bounding box center [882, 273] width 76 height 26
select select "51905"
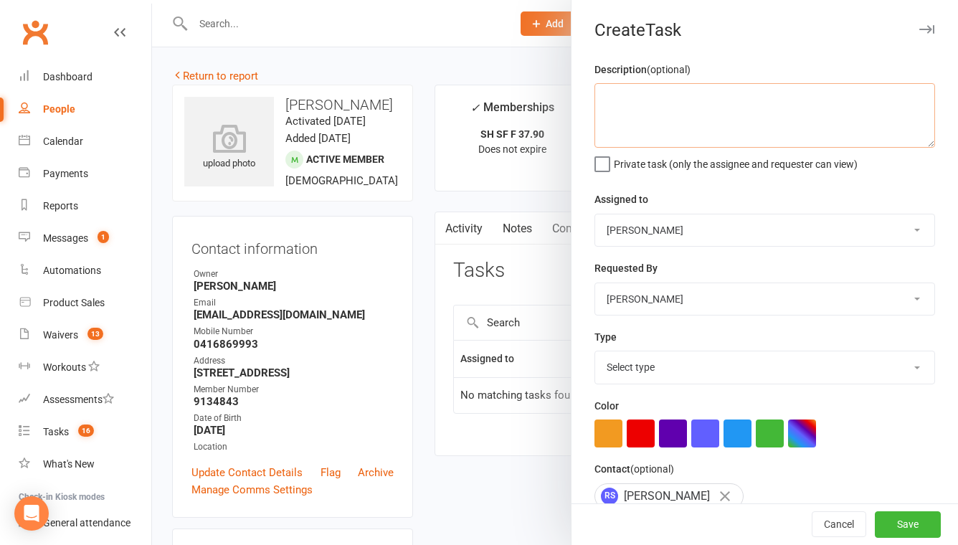
click at [680, 118] on textarea at bounding box center [765, 115] width 341 height 65
type textarea "2"
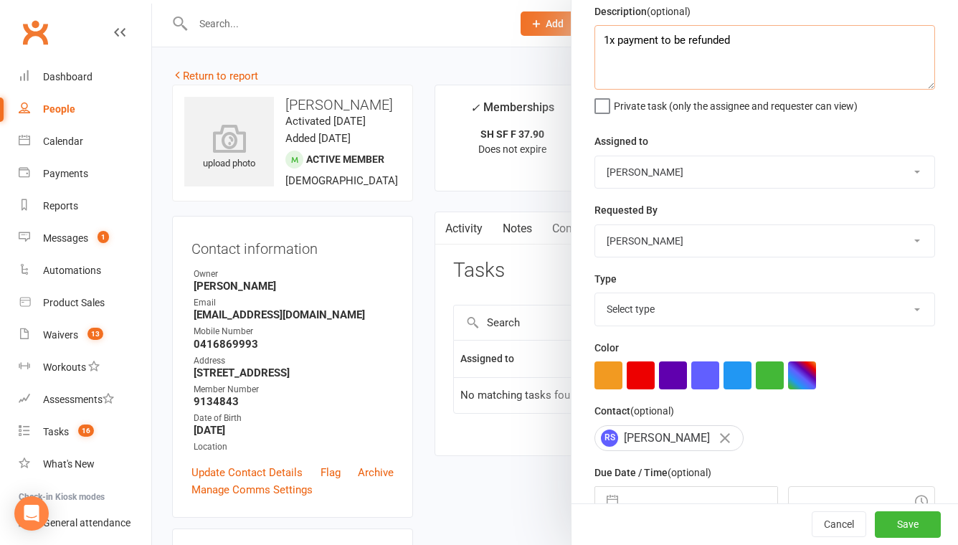
scroll to position [139, 0]
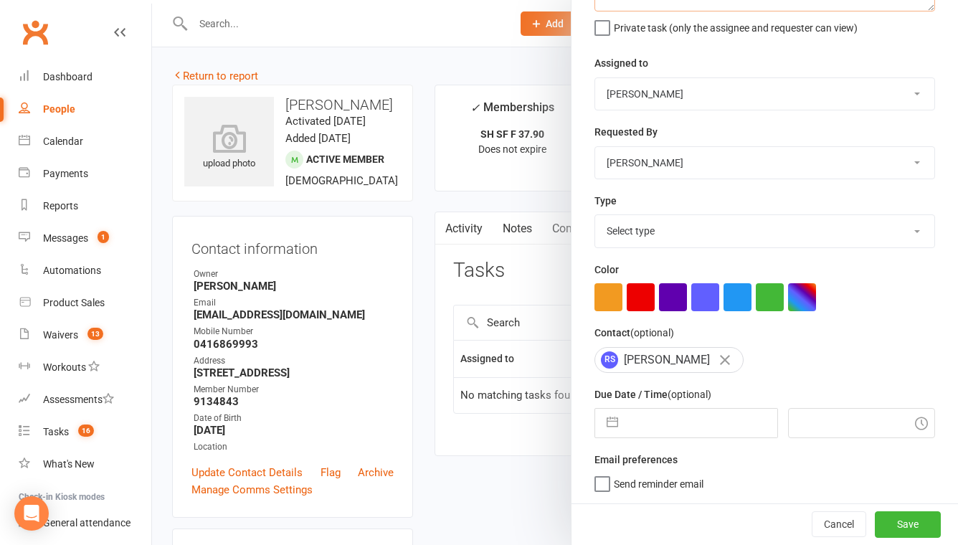
type textarea "1x payment to be refunded"
click at [629, 248] on div "Description (optional) 1x payment to be refunded Private task (only the assigne…" at bounding box center [765, 214] width 387 height 579
click at [629, 238] on select "Select type Admin E-mail Meeting Phone call Add new task type" at bounding box center [764, 231] width 339 height 32
click at [595, 215] on select "Select type Admin E-mail Meeting Phone call Add new task type" at bounding box center [764, 231] width 339 height 32
click at [631, 228] on select "Select type Admin E-mail Meeting Phone call Add new task type" at bounding box center [764, 231] width 339 height 32
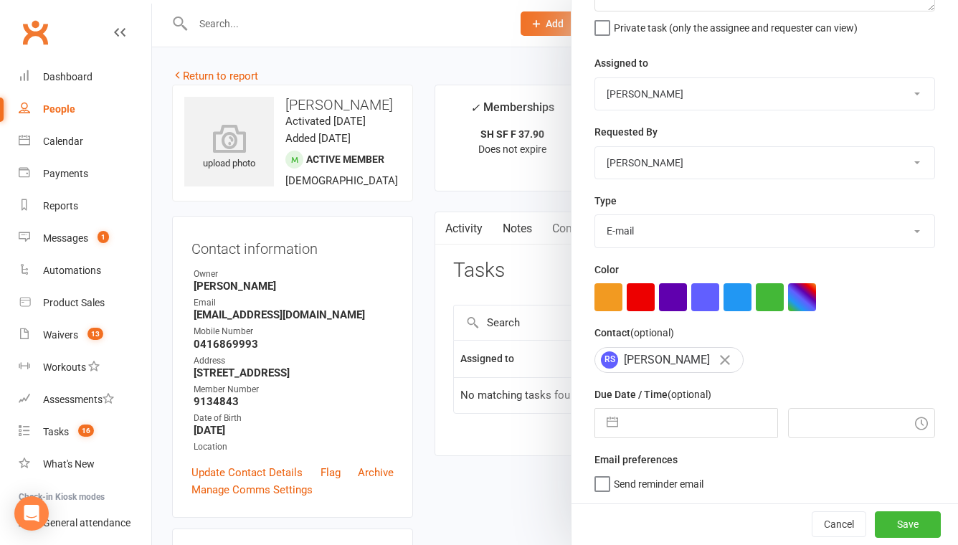
select select "32221"
click at [595, 215] on select "Admin E-mail Meeting Phone call Add new task type" at bounding box center [764, 231] width 339 height 32
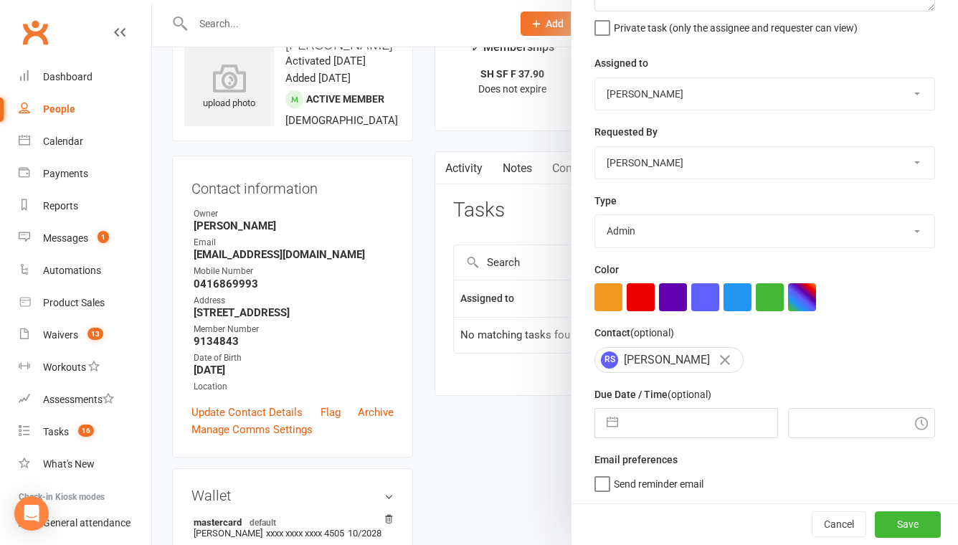
scroll to position [140, 0]
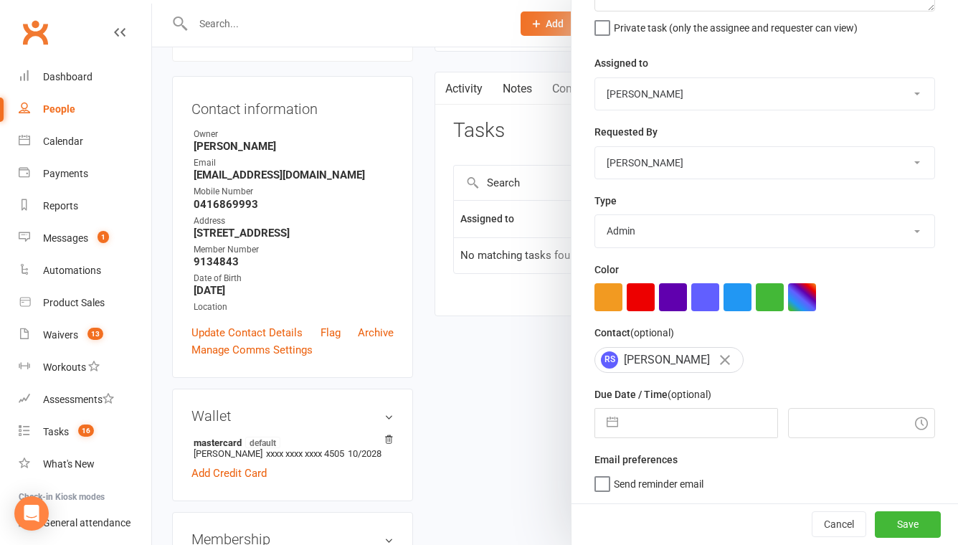
click at [641, 443] on div "Description (optional) 1x payment to be refunded Private task (only the assigne…" at bounding box center [765, 214] width 387 height 579
select select "6"
select select "2025"
select select "7"
select select "2025"
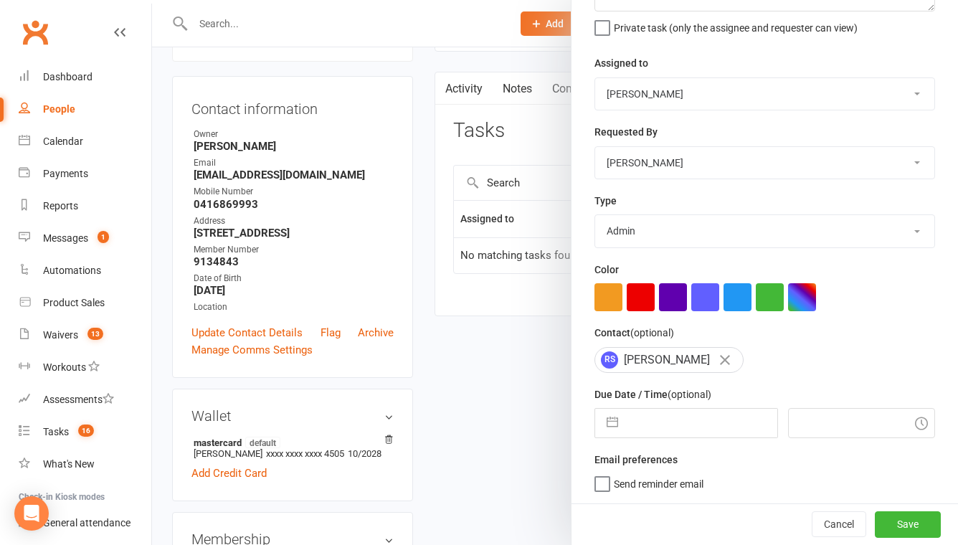
select select "8"
select select "2025"
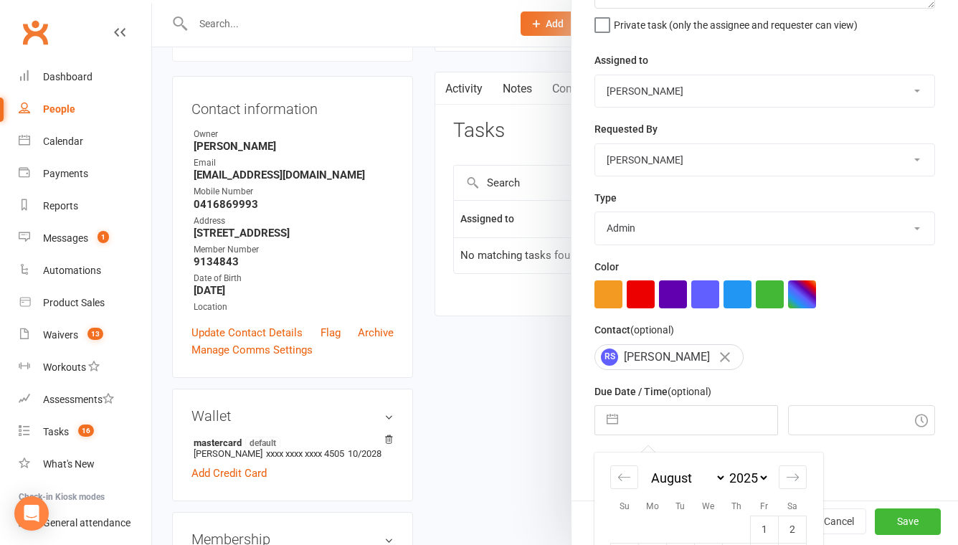
click at [646, 426] on input "text" at bounding box center [701, 420] width 151 height 29
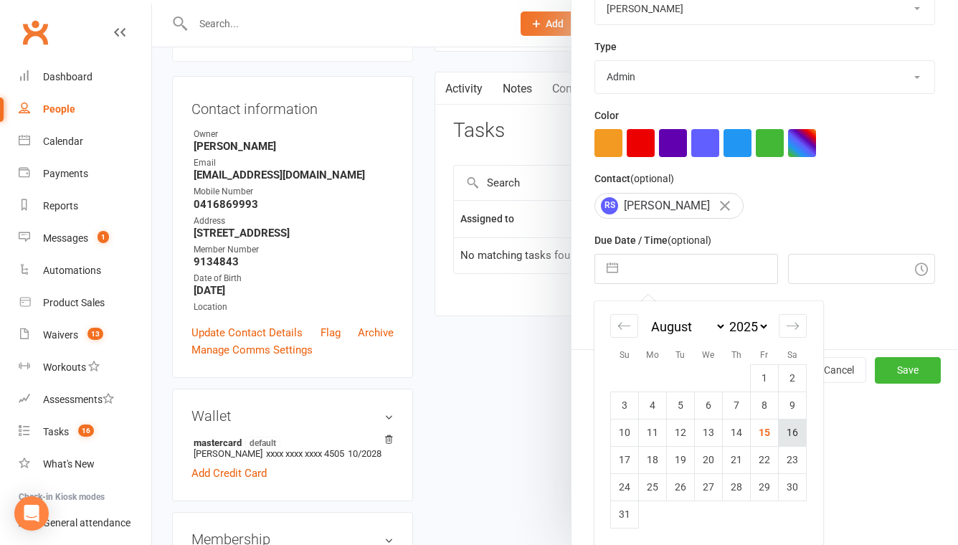
click at [787, 430] on td "16" at bounding box center [793, 432] width 28 height 27
type input "[DATE]"
type input "1:00am"
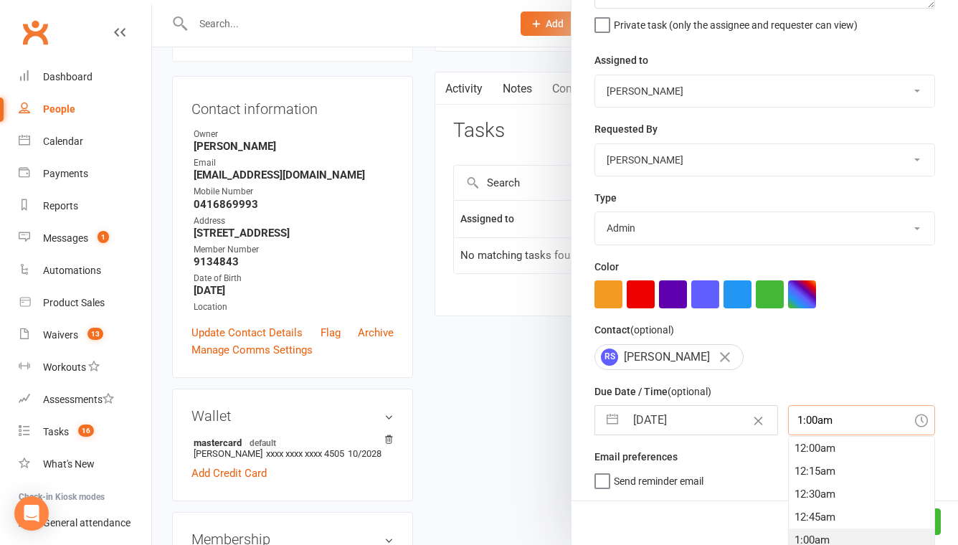
click at [823, 423] on div "1:00am 12:00am 12:15am 12:30am 12:45am 1:00am 1:15am 1:30am 1:45am 2:00am 2:15a…" at bounding box center [861, 420] width 147 height 30
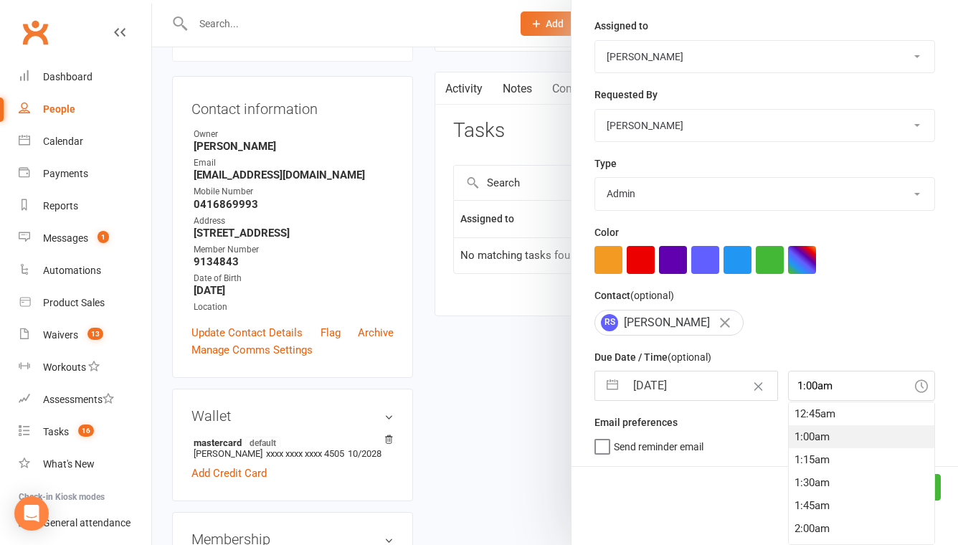
click at [704, 381] on input "[DATE]" at bounding box center [701, 386] width 151 height 29
select select "6"
select select "2025"
select select "7"
select select "2025"
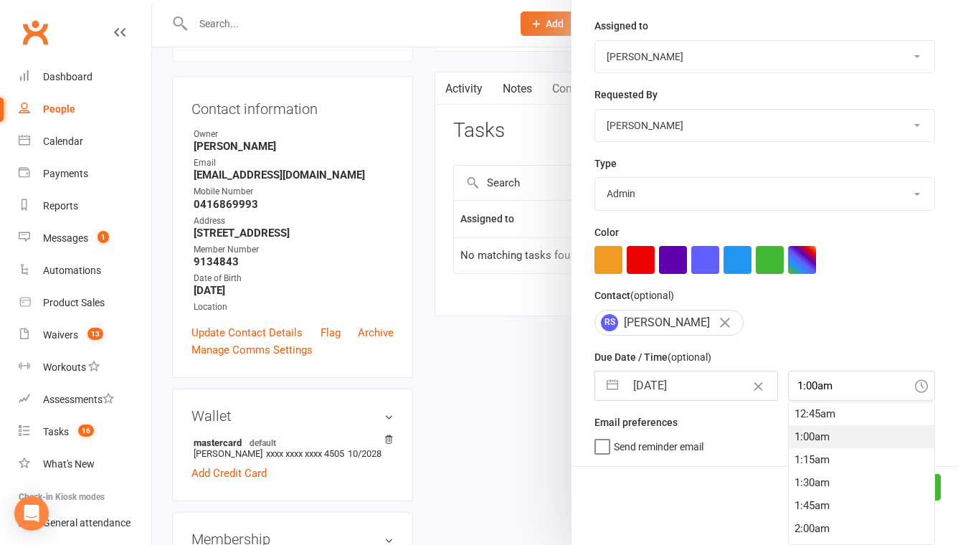
select select "8"
select select "2025"
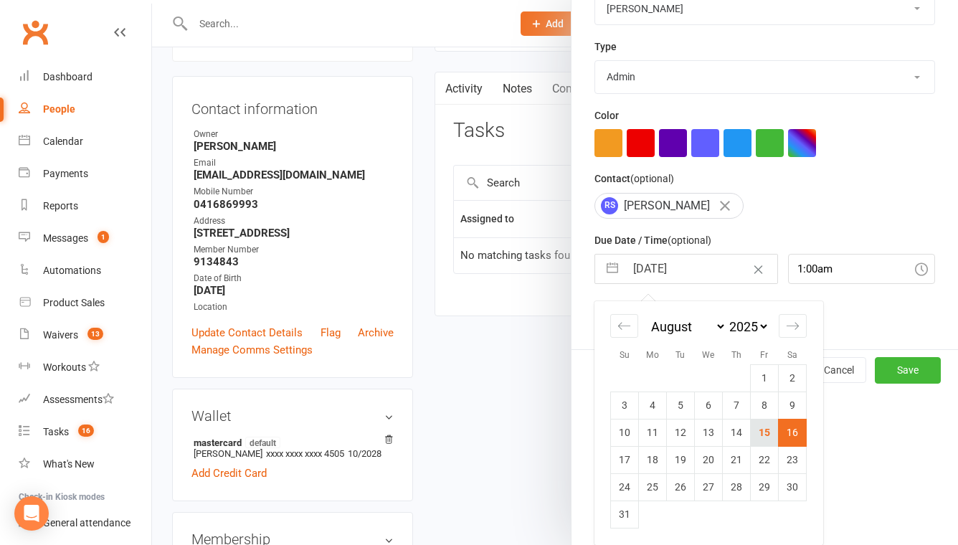
click at [773, 438] on td "15" at bounding box center [765, 432] width 28 height 27
type input "[DATE]"
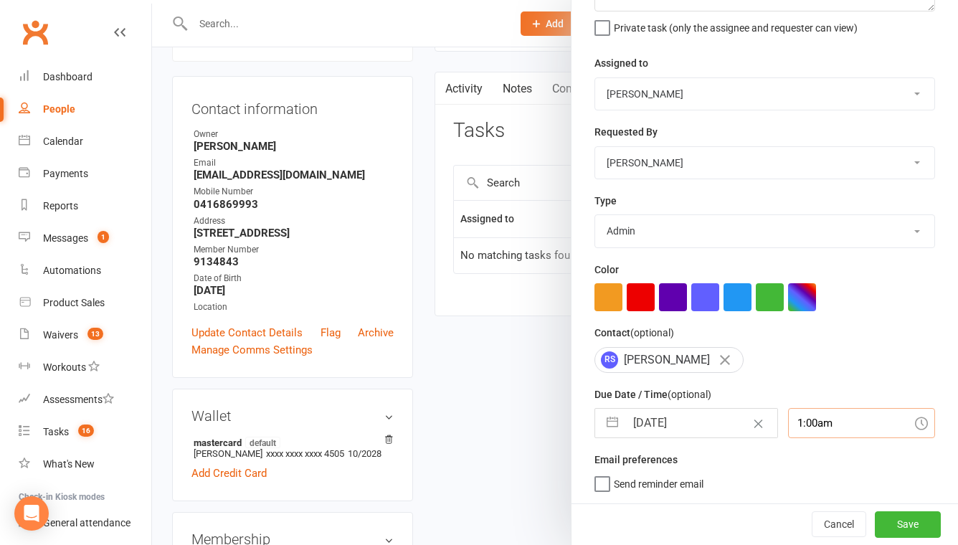
click at [800, 425] on div "1:00am" at bounding box center [861, 423] width 147 height 30
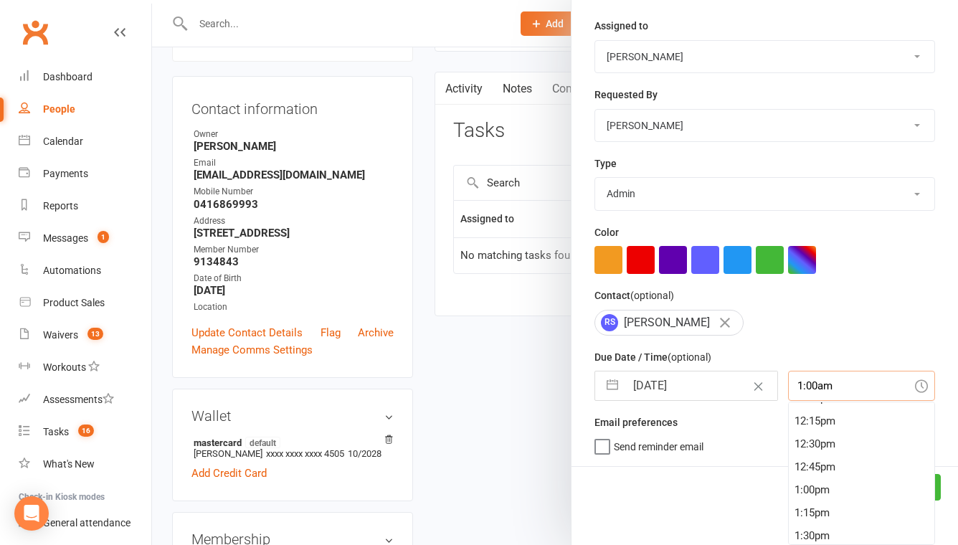
scroll to position [1242, 0]
click at [801, 482] on div "2:15pm" at bounding box center [862, 480] width 146 height 23
type input "2:15pm"
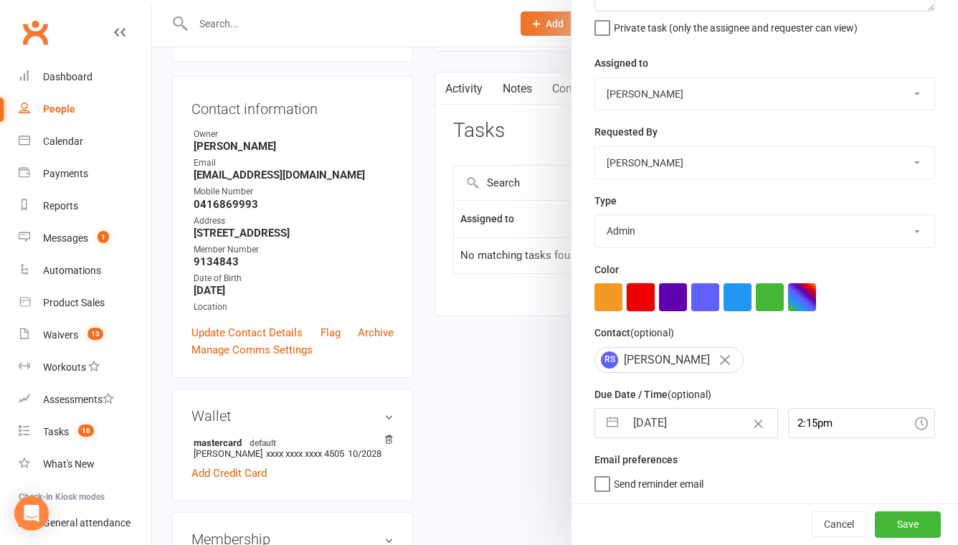
click at [641, 288] on button "button" at bounding box center [641, 297] width 28 height 28
click at [902, 527] on button "Save" at bounding box center [908, 525] width 66 height 26
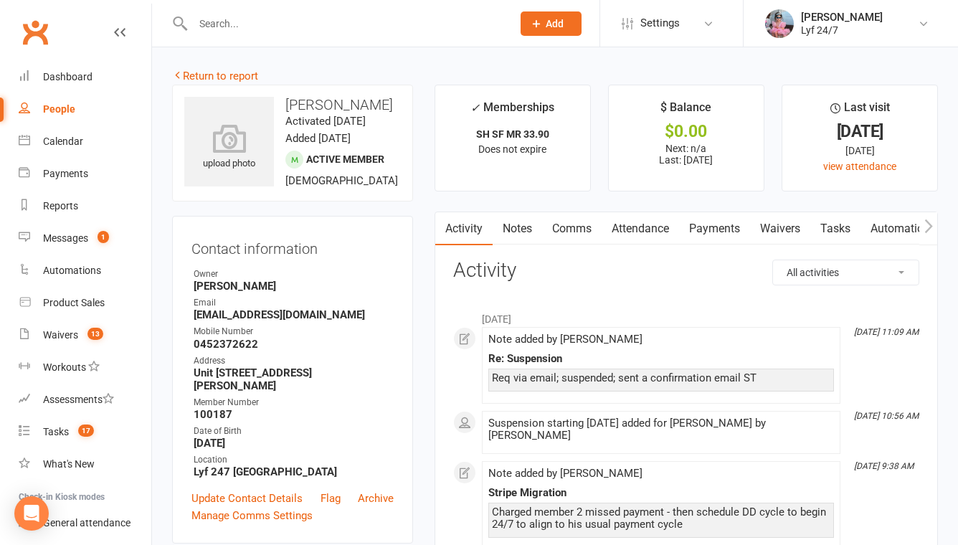
click at [258, 310] on div "Email" at bounding box center [294, 303] width 200 height 14
click at [265, 321] on strong "[EMAIL_ADDRESS][DOMAIN_NAME]" at bounding box center [294, 314] width 200 height 13
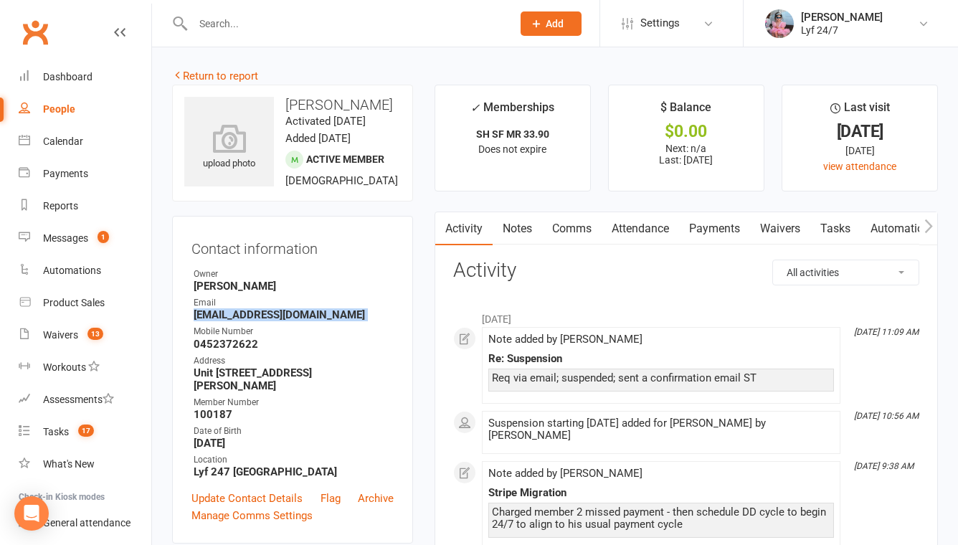
click at [265, 321] on strong "[EMAIL_ADDRESS][DOMAIN_NAME]" at bounding box center [294, 314] width 200 height 13
copy render-form-field "[EMAIL_ADDRESS][DOMAIN_NAME]"
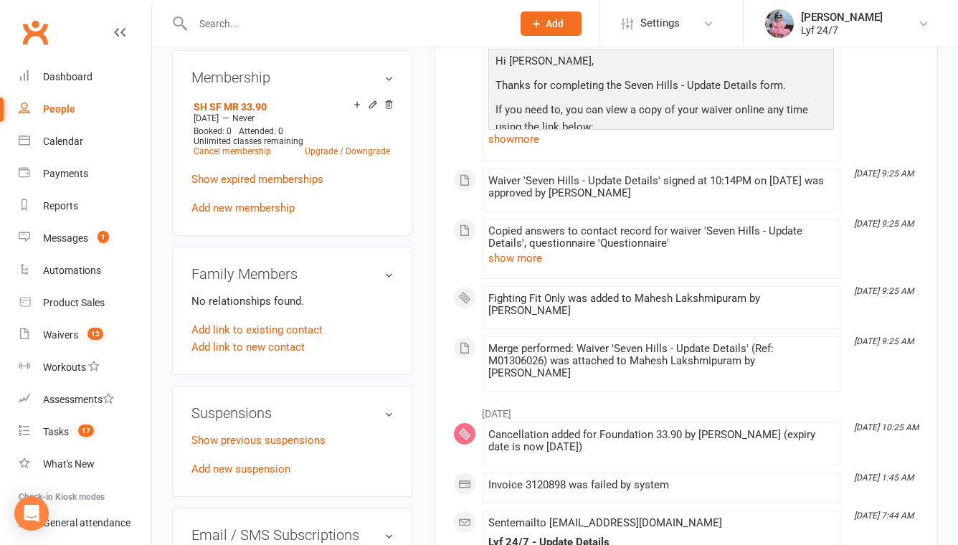
scroll to position [796, 0]
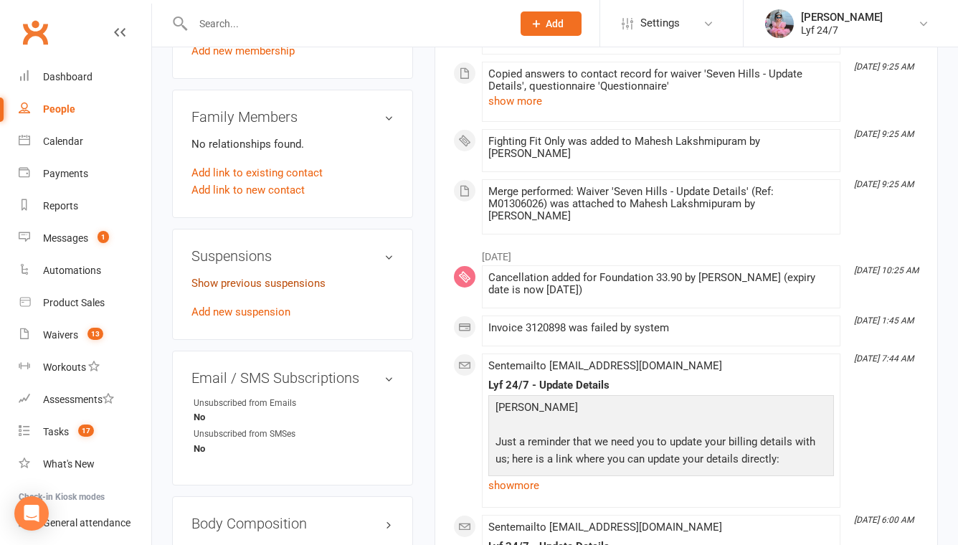
click at [226, 290] on link "Show previous suspensions" at bounding box center [259, 283] width 134 height 13
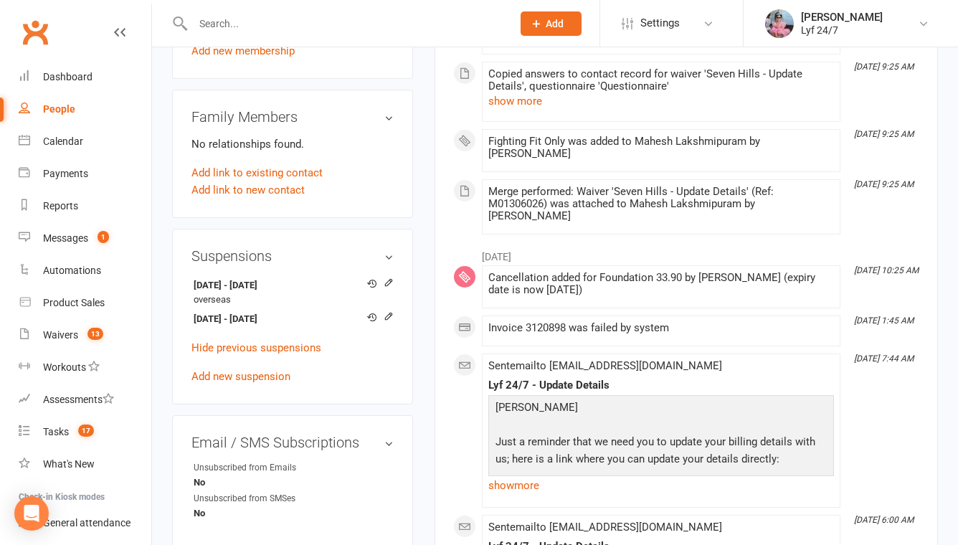
click at [294, 14] on input "text" at bounding box center [346, 24] width 314 height 20
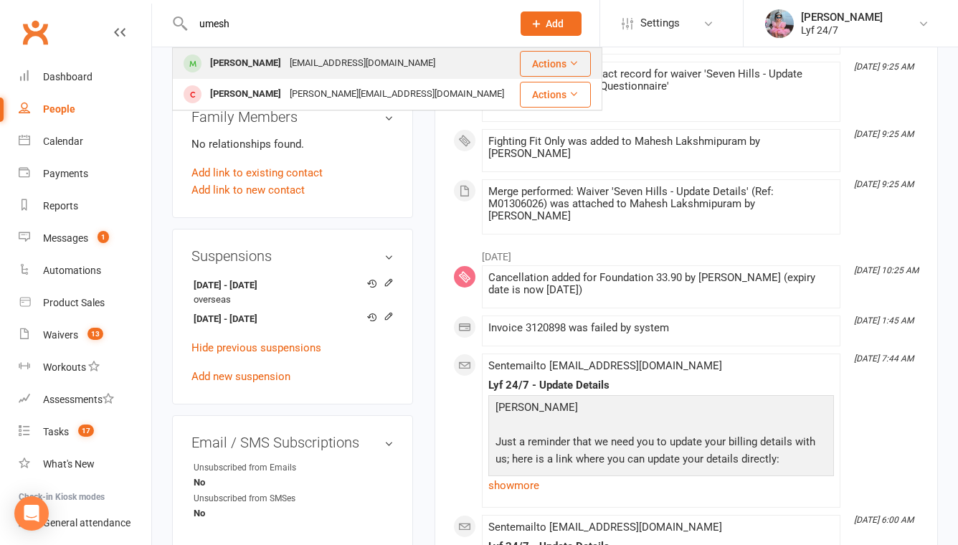
type input "umesh"
click at [301, 52] on div "[PERSON_NAME] [EMAIL_ADDRESS][DOMAIN_NAME]" at bounding box center [346, 63] width 344 height 29
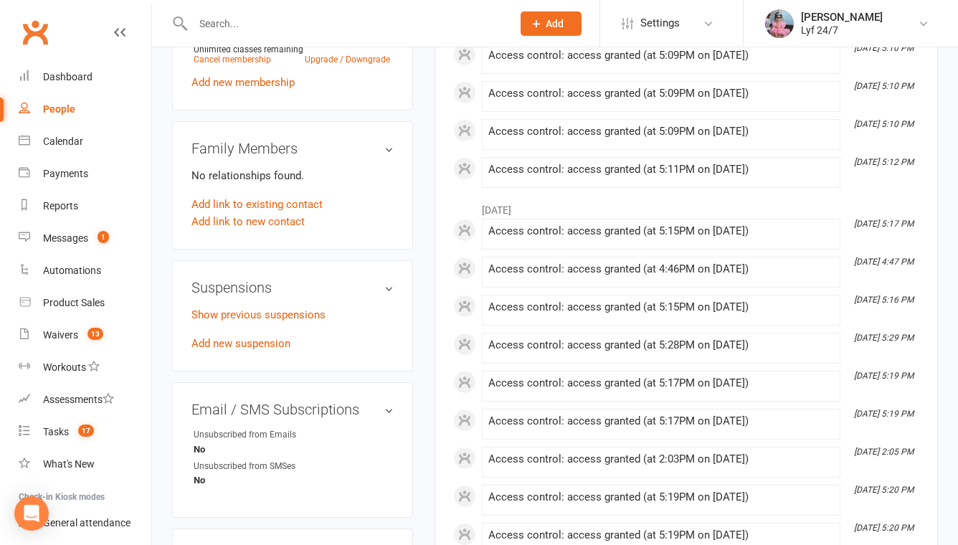
scroll to position [685, 0]
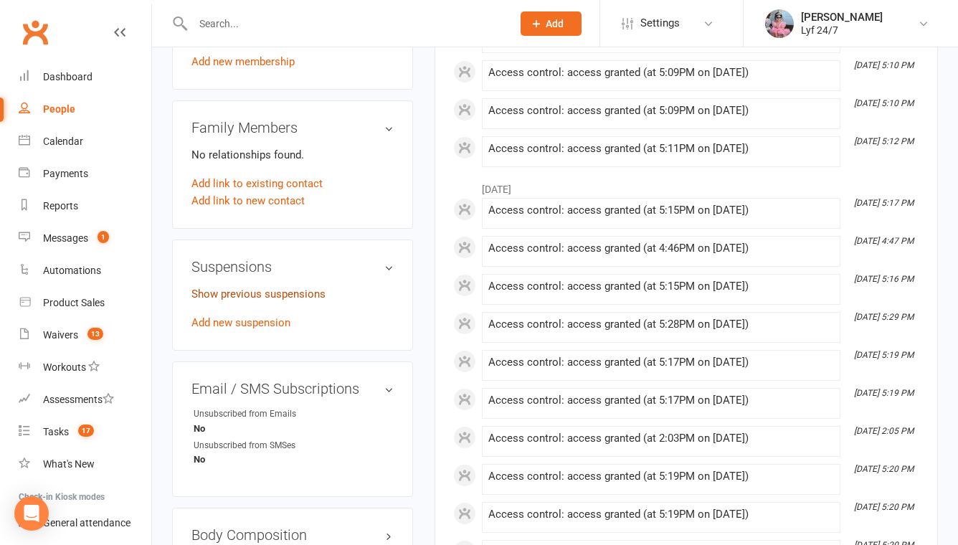
click at [246, 301] on link "Show previous suspensions" at bounding box center [259, 294] width 134 height 13
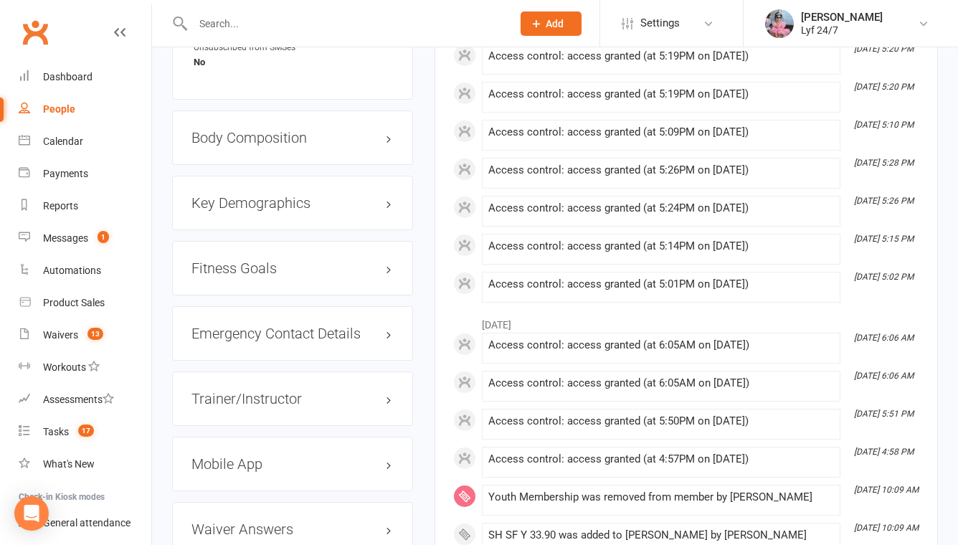
scroll to position [892, 0]
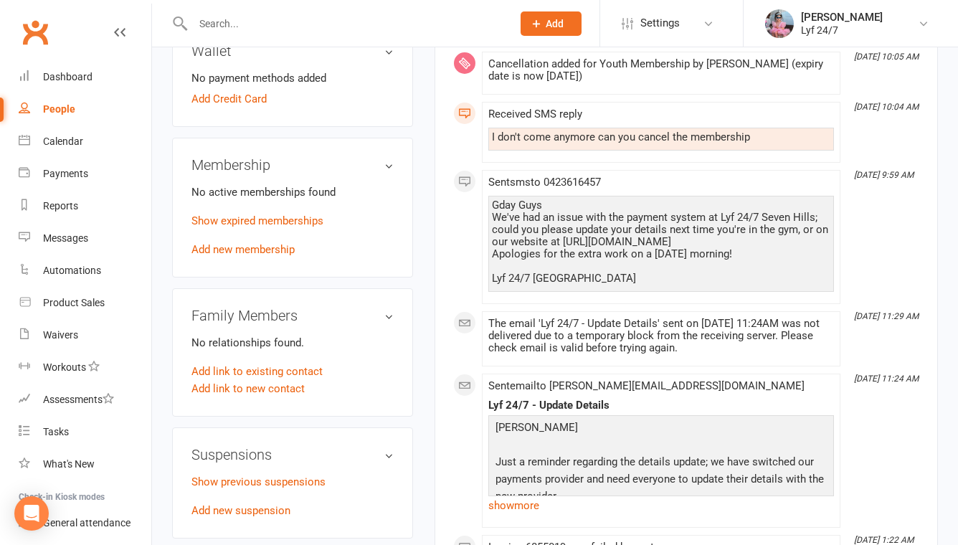
scroll to position [666, 0]
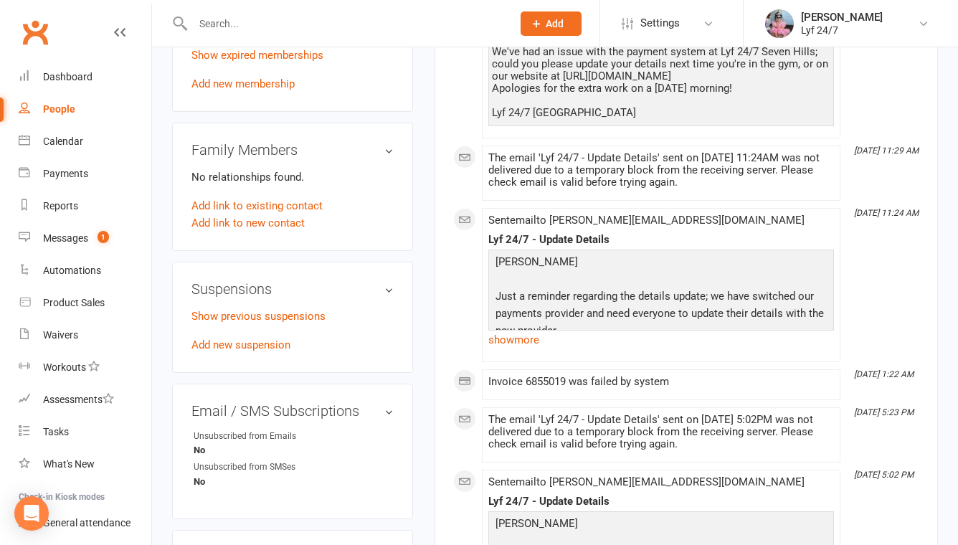
click at [273, 310] on p "Show previous suspensions" at bounding box center [293, 316] width 202 height 17
click at [274, 312] on link "Show previous suspensions" at bounding box center [259, 316] width 134 height 13
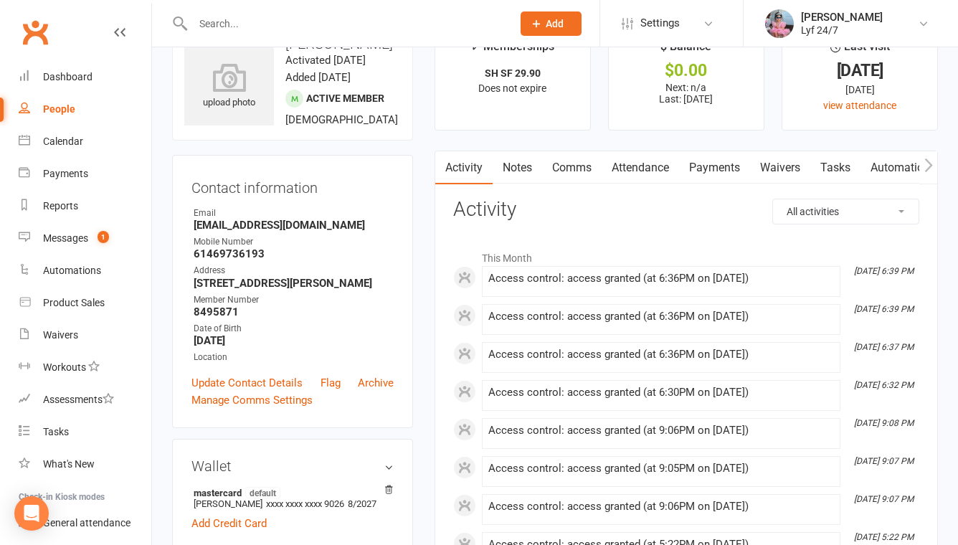
scroll to position [62, 0]
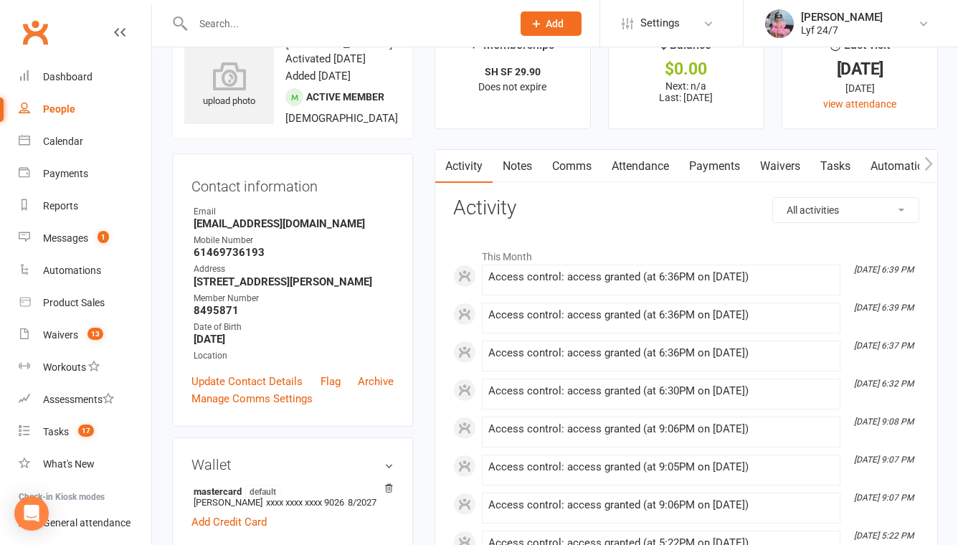
click at [240, 230] on strong "devbhuvi0807@gmail.com" at bounding box center [294, 223] width 200 height 13
copy render-form-field "devbhuvi0807@gmail.com"
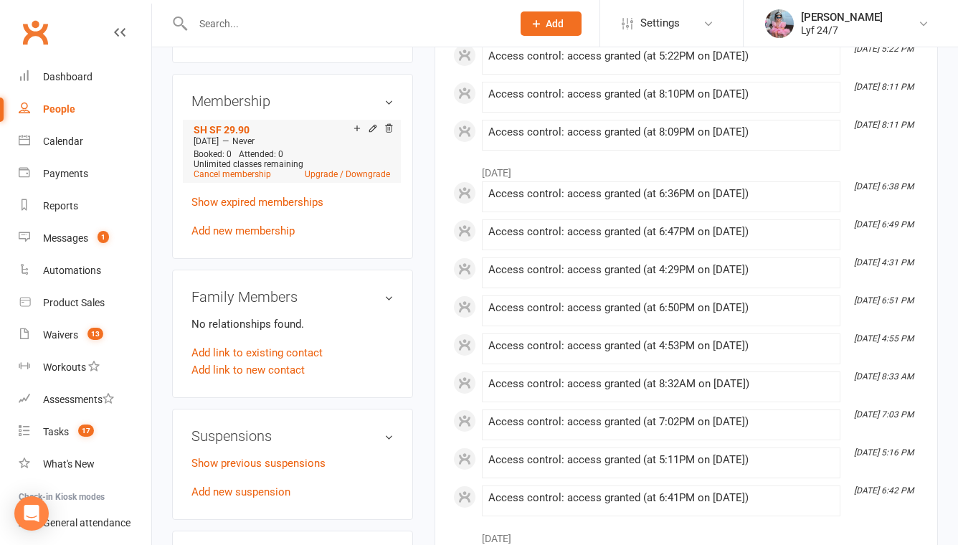
scroll to position [566, 0]
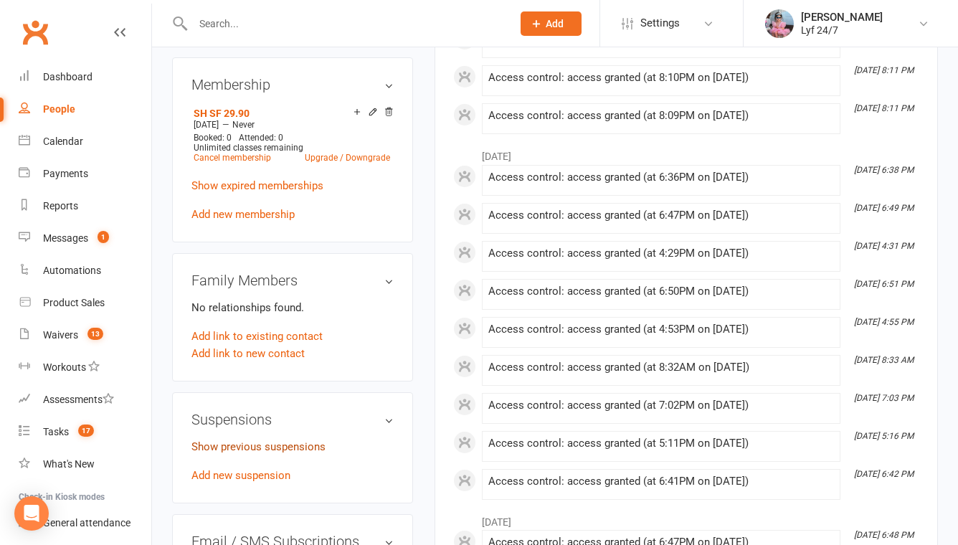
click at [212, 453] on link "Show previous suspensions" at bounding box center [259, 446] width 134 height 13
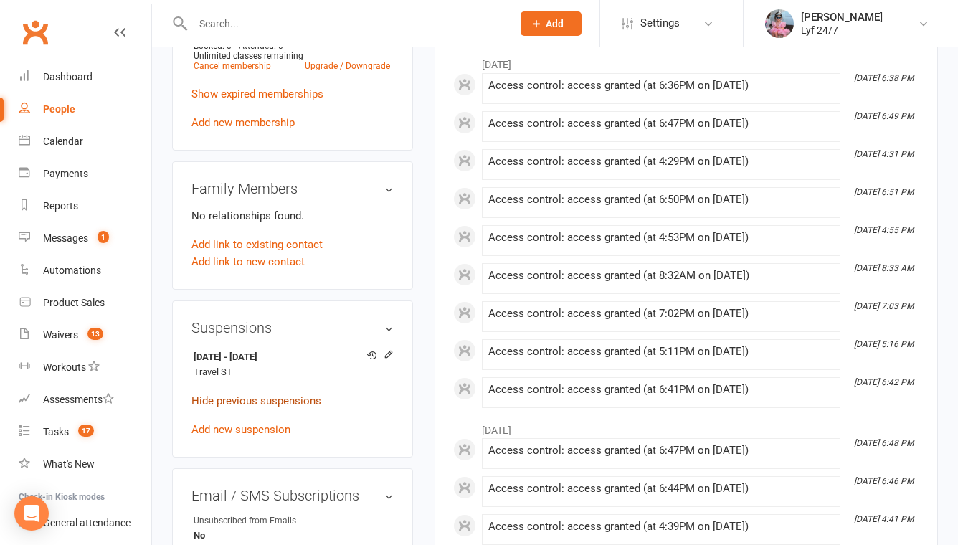
scroll to position [661, 0]
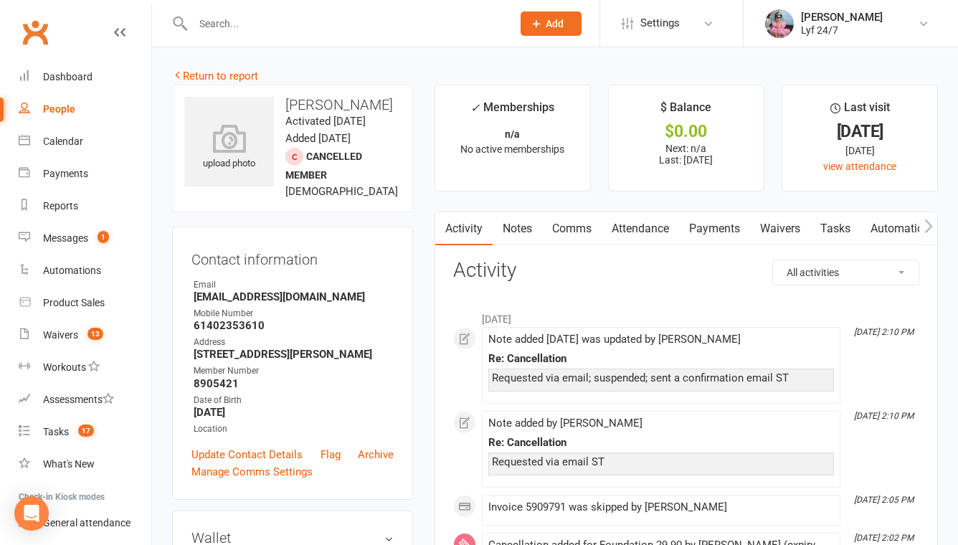
click at [238, 26] on input "text" at bounding box center [346, 24] width 314 height 20
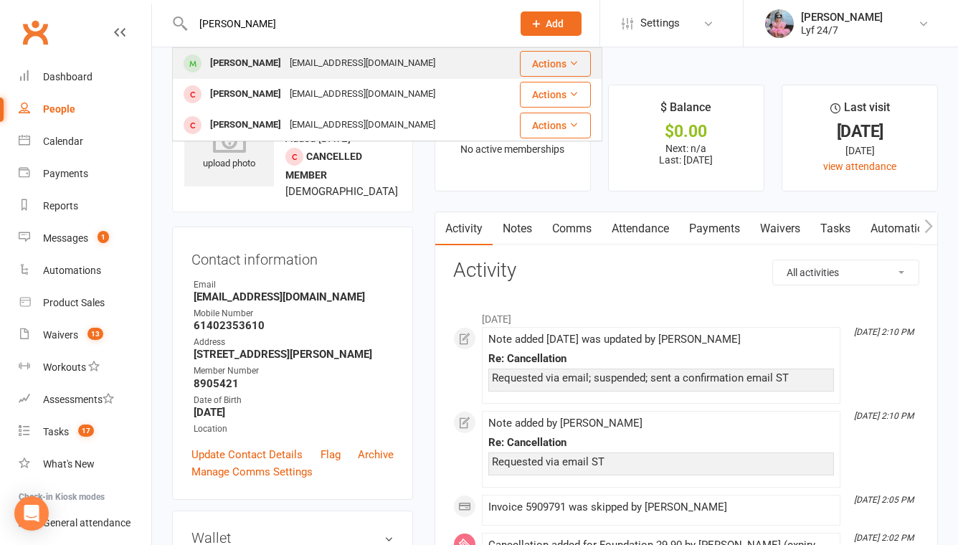
type input "[PERSON_NAME]"
click at [195, 70] on span at bounding box center [193, 64] width 18 height 18
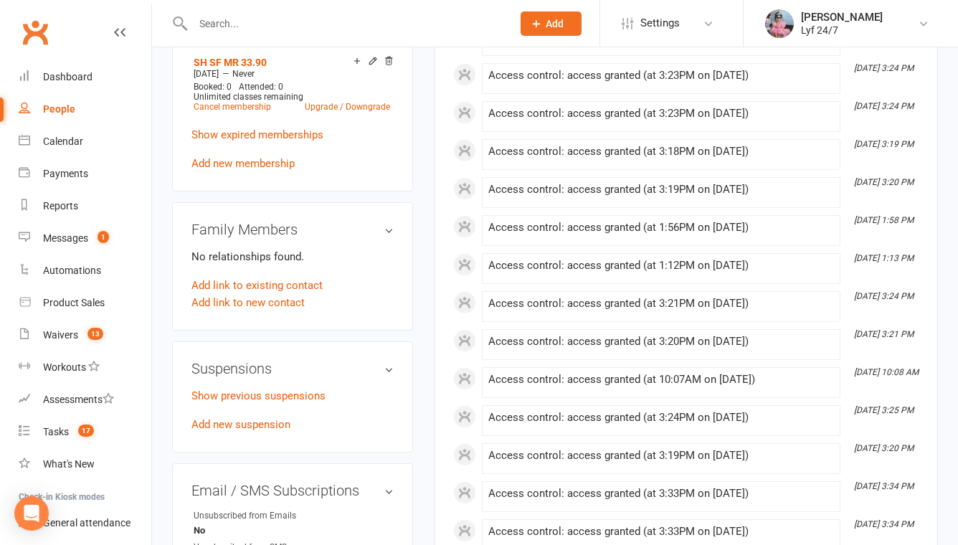
scroll to position [663, 0]
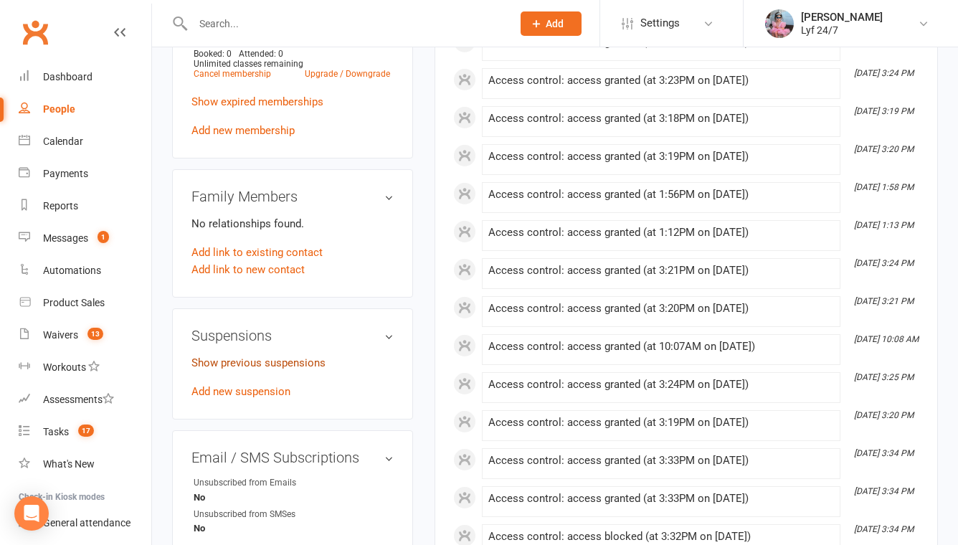
click at [222, 369] on link "Show previous suspensions" at bounding box center [259, 363] width 134 height 13
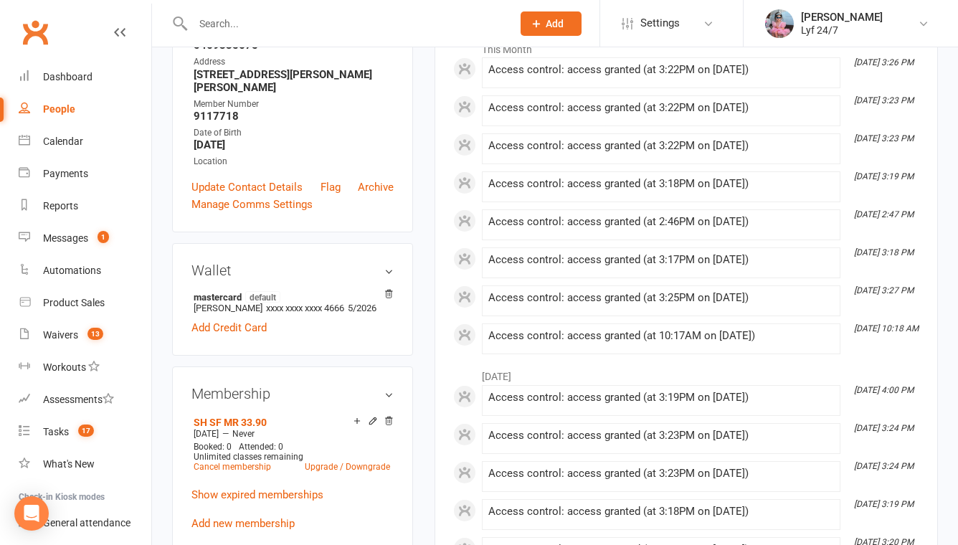
scroll to position [0, 0]
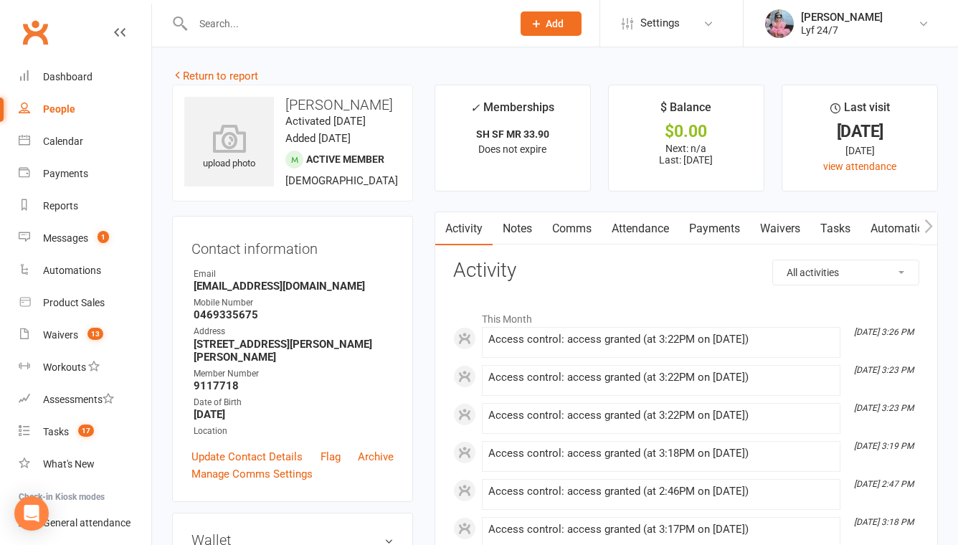
click at [227, 293] on strong "Kdikshit743@gmail.com" at bounding box center [294, 286] width 200 height 13
copy render-form-field "Kdikshit743@gmail.com"
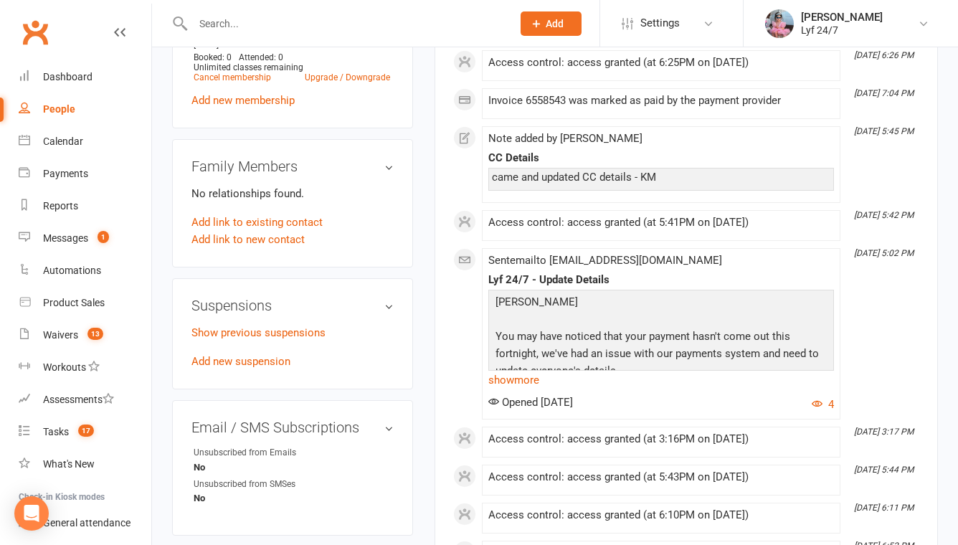
scroll to position [692, 0]
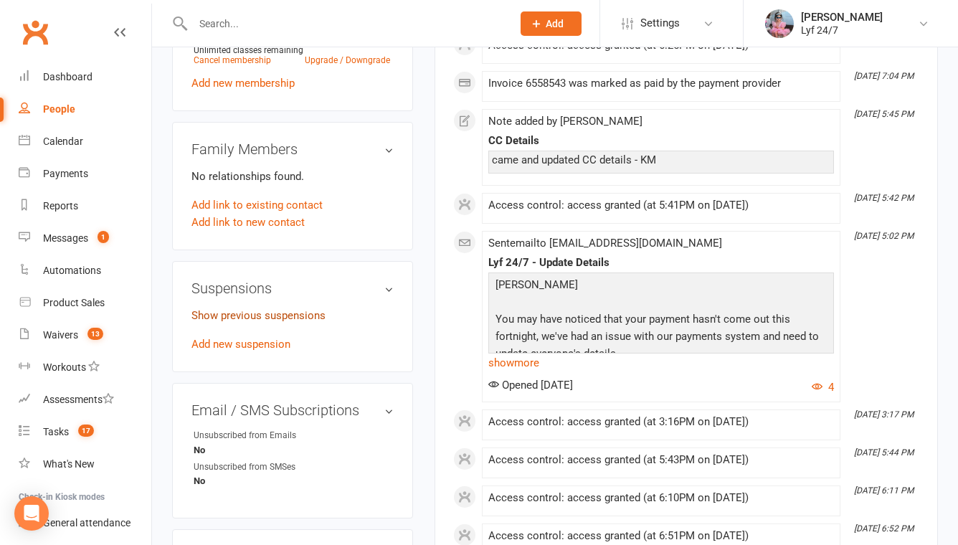
click at [243, 316] on link "Show previous suspensions" at bounding box center [259, 315] width 134 height 13
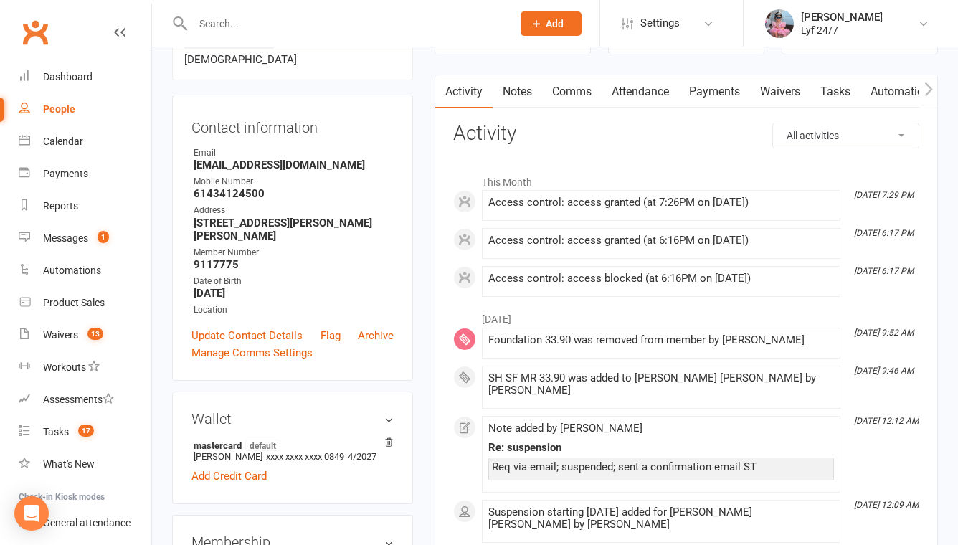
scroll to position [0, 0]
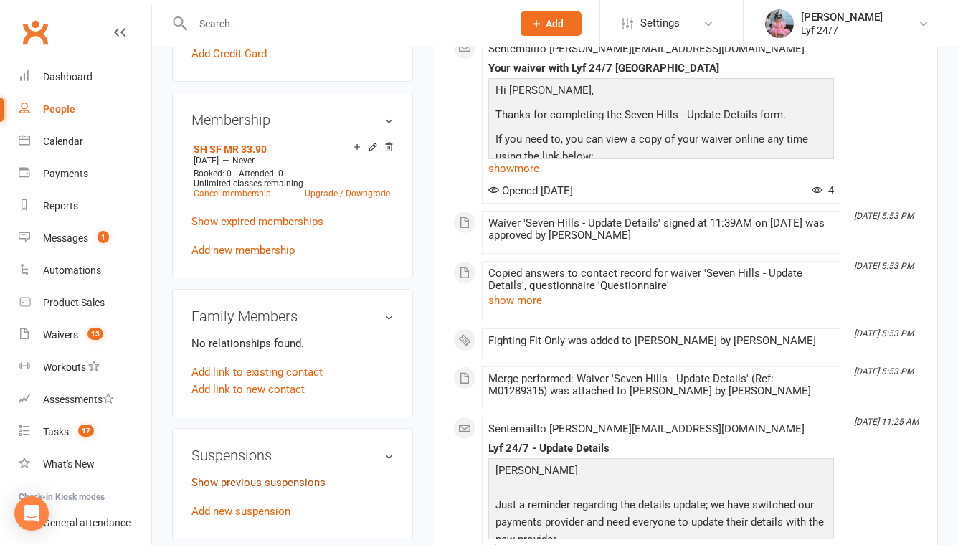
click at [233, 486] on link "Show previous suspensions" at bounding box center [259, 482] width 134 height 13
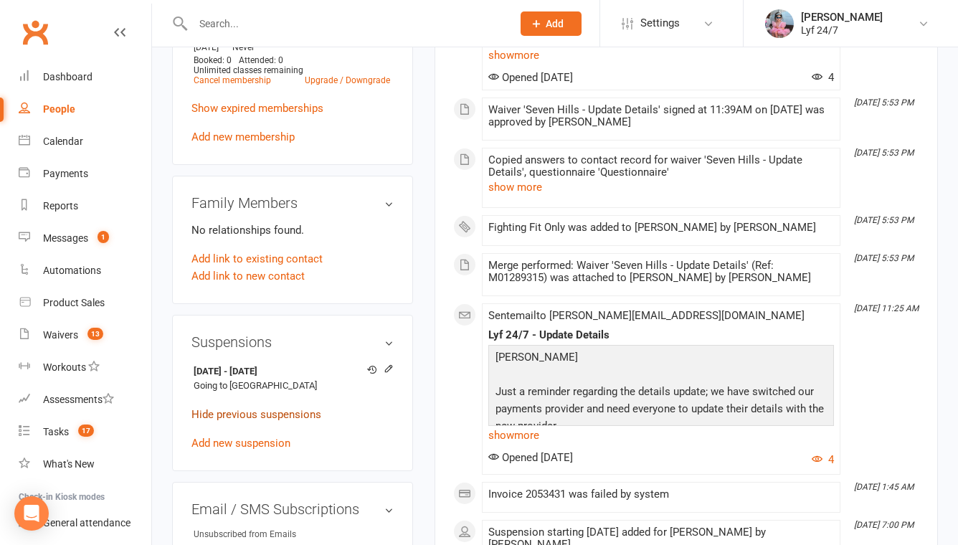
scroll to position [704, 0]
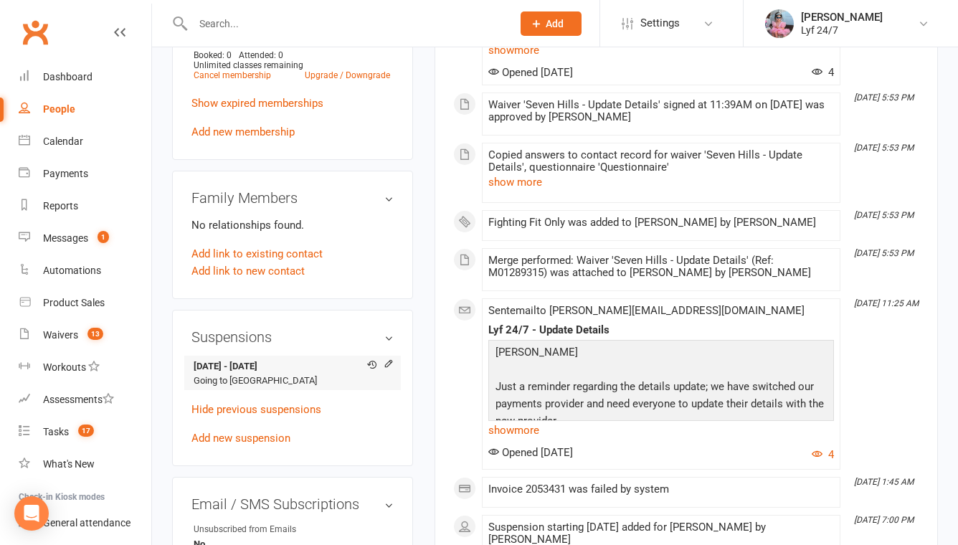
click at [311, 370] on strong "24 Jun 2025 - 1 Aug 2025" at bounding box center [290, 366] width 193 height 15
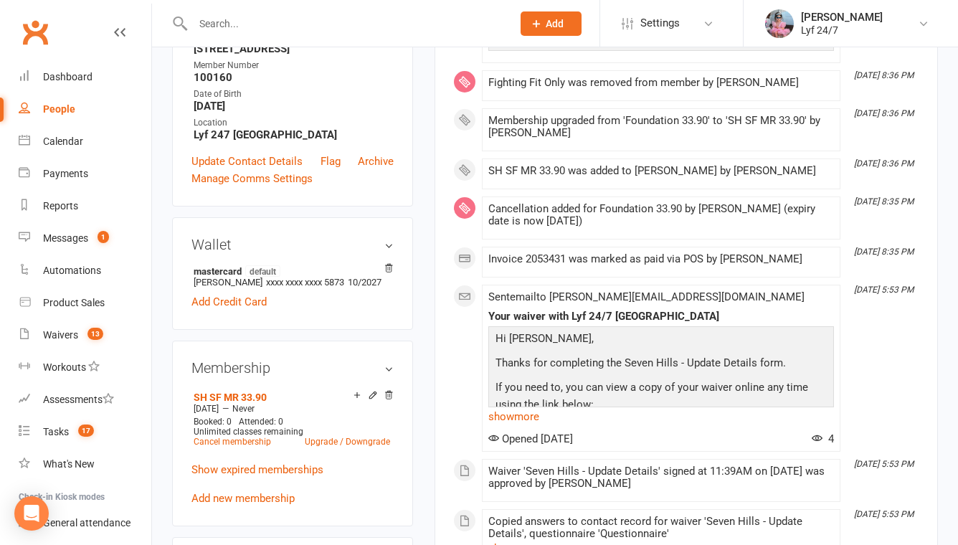
scroll to position [0, 0]
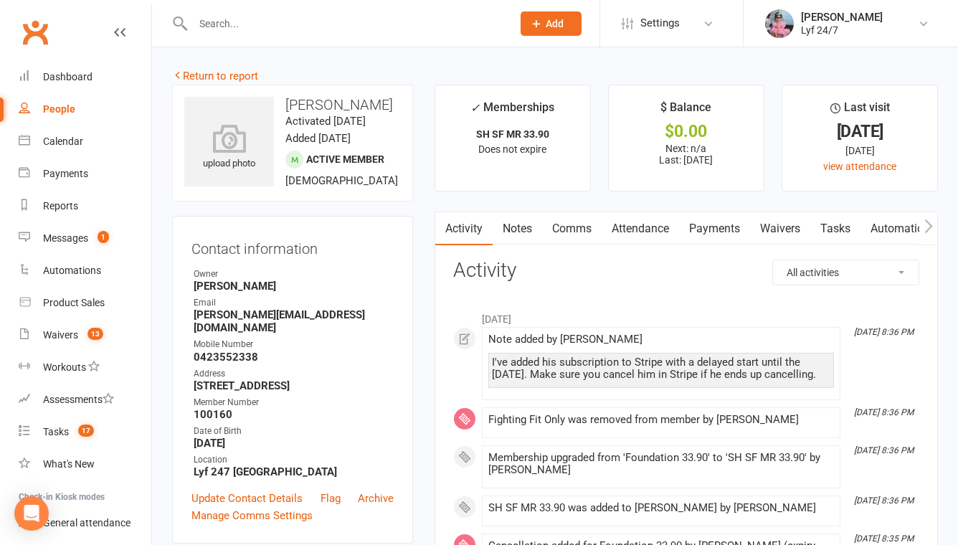
click at [236, 310] on div "Email" at bounding box center [294, 303] width 200 height 14
click at [238, 327] on strong "Patel.rudra230106@gmail.com" at bounding box center [294, 321] width 200 height 26
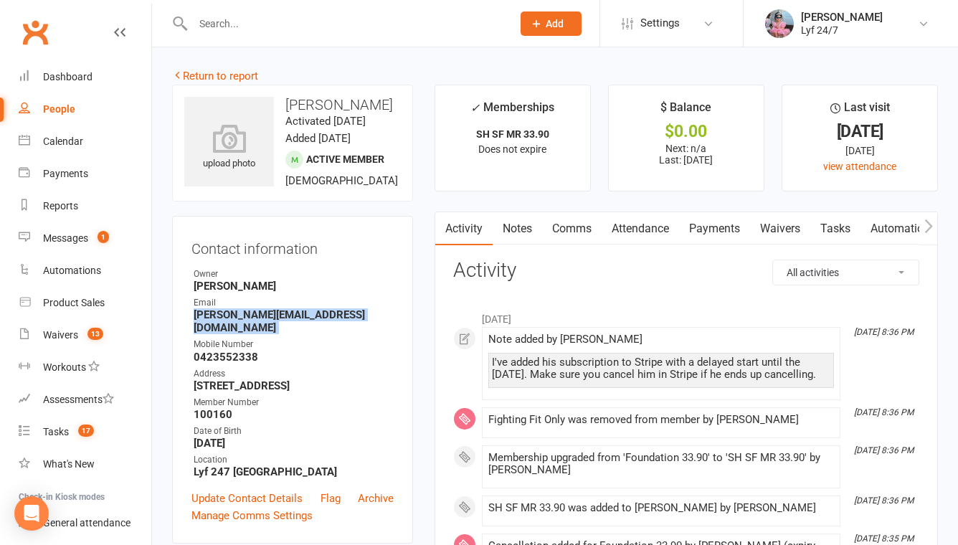
copy render-form-field "Patel.rudra230106@gmail.com"
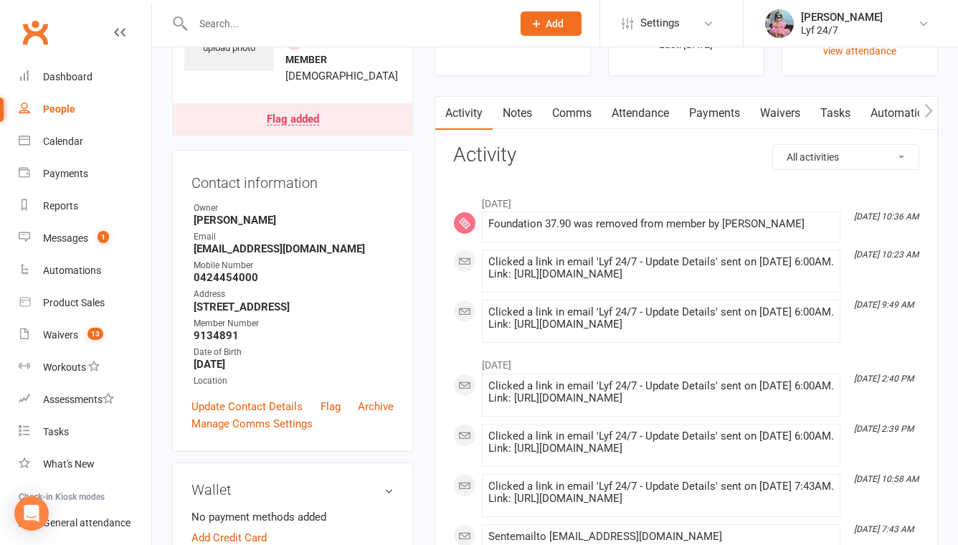
scroll to position [127, 0]
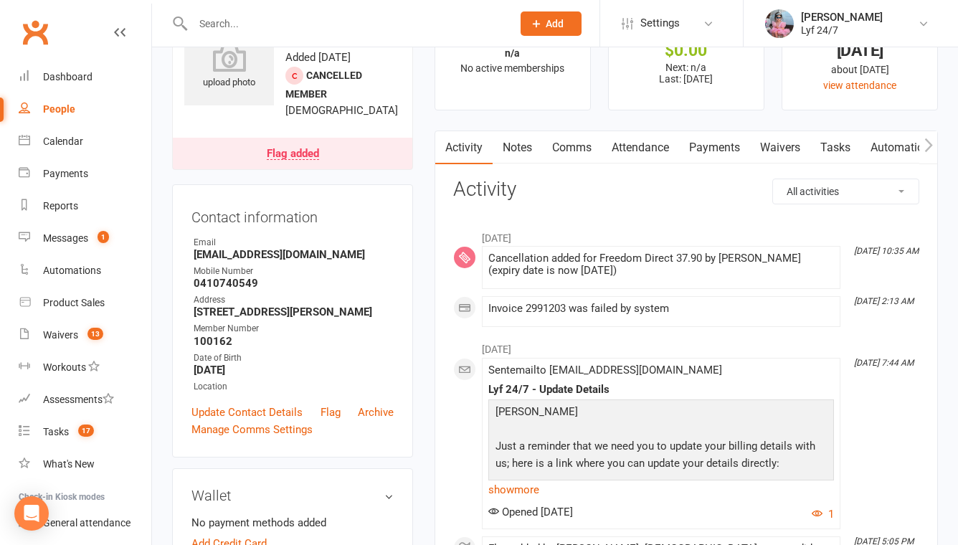
scroll to position [65, 0]
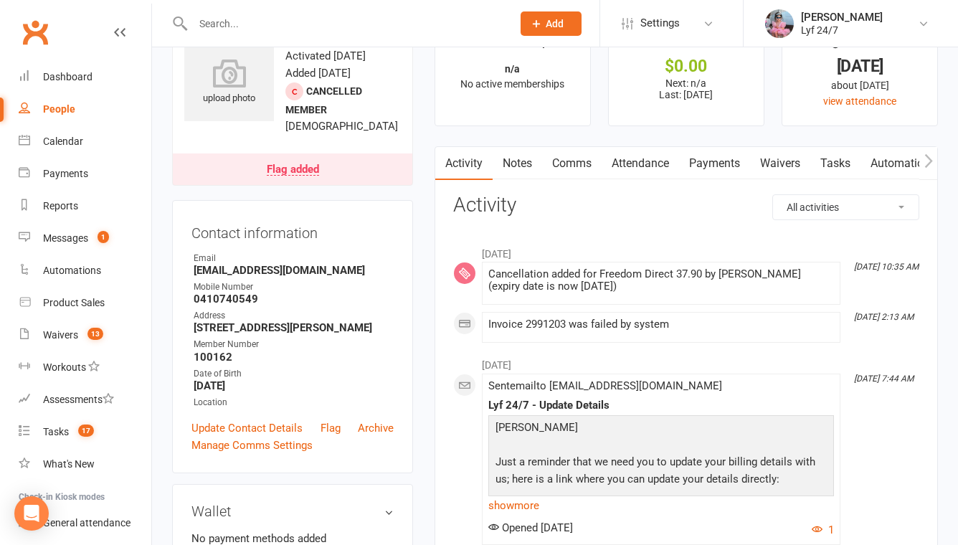
click at [258, 165] on link "Flag added" at bounding box center [293, 170] width 240 height 32
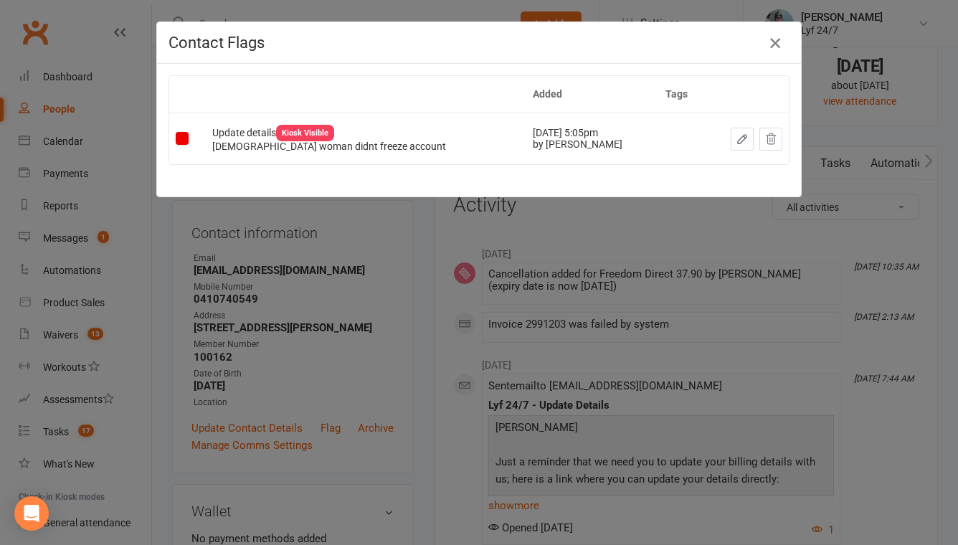
click at [774, 38] on icon "button" at bounding box center [775, 42] width 17 height 17
